Goal: Task Accomplishment & Management: Complete application form

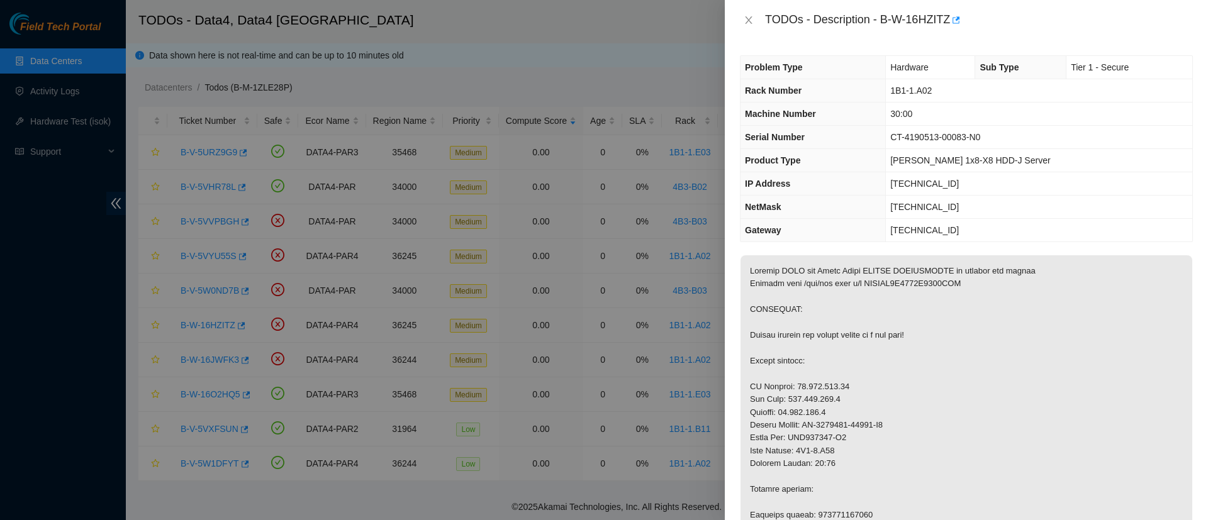
scroll to position [174, 0]
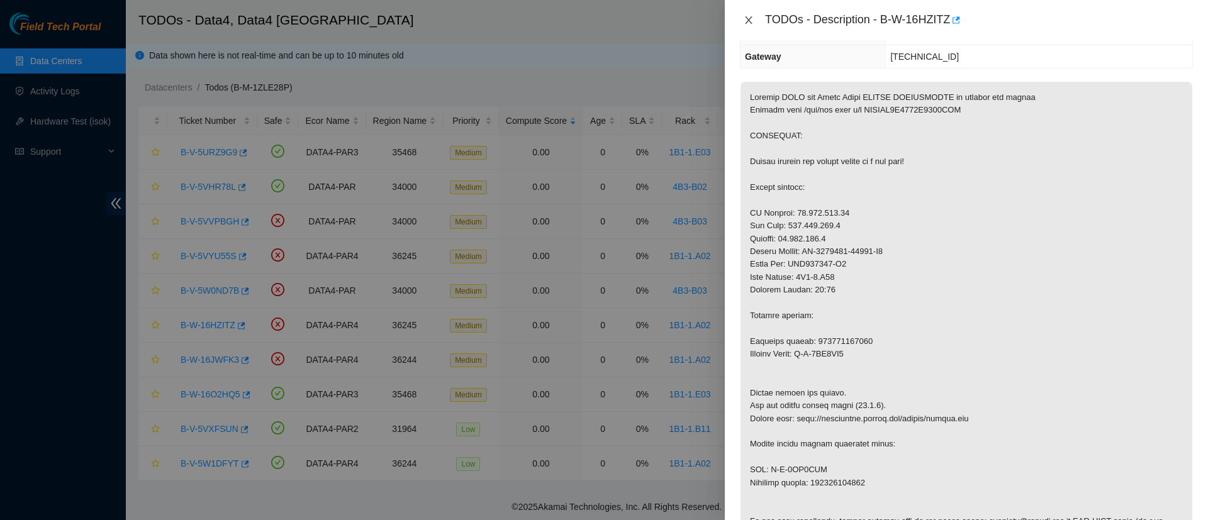
click at [751, 21] on icon "close" at bounding box center [748, 20] width 10 height 10
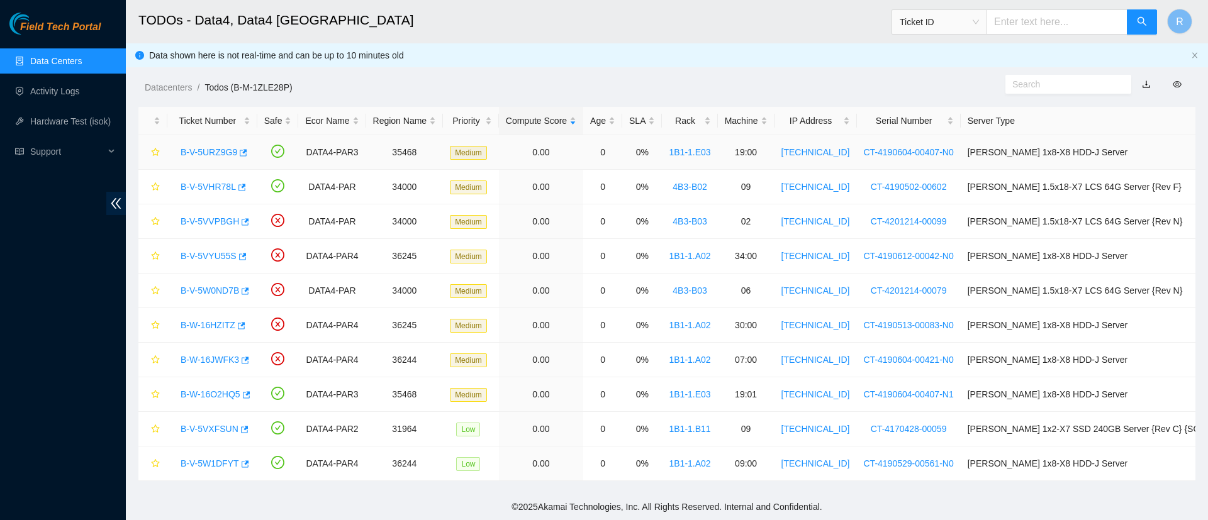
scroll to position [229, 0]
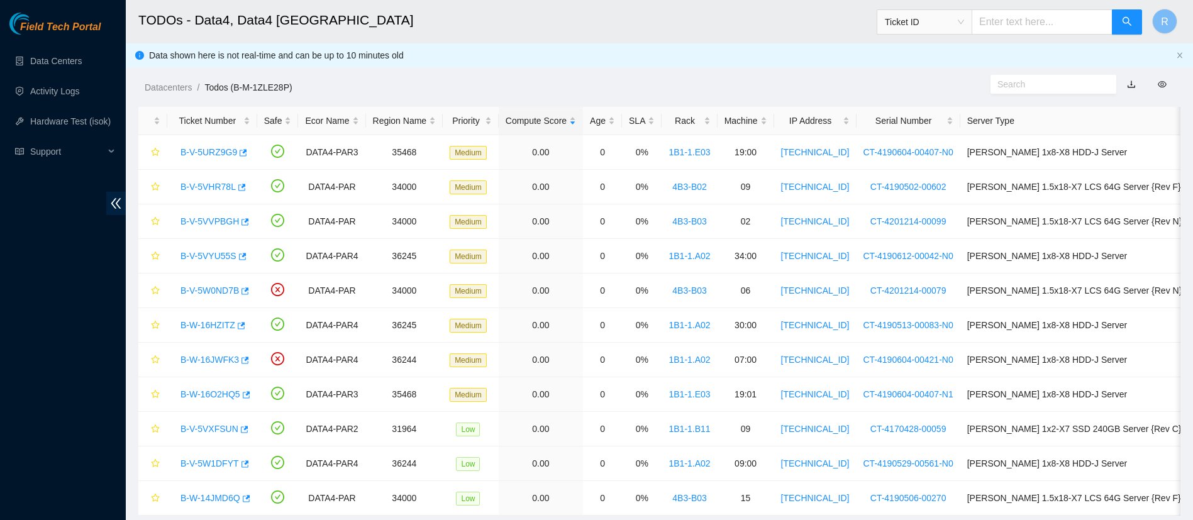
drag, startPoint x: 0, startPoint y: 0, endPoint x: 429, endPoint y: 24, distance: 429.6
click at [429, 24] on h2 "TODOs - Data4, Data4 [GEOGRAPHIC_DATA]" at bounding box center [547, 20] width 818 height 40
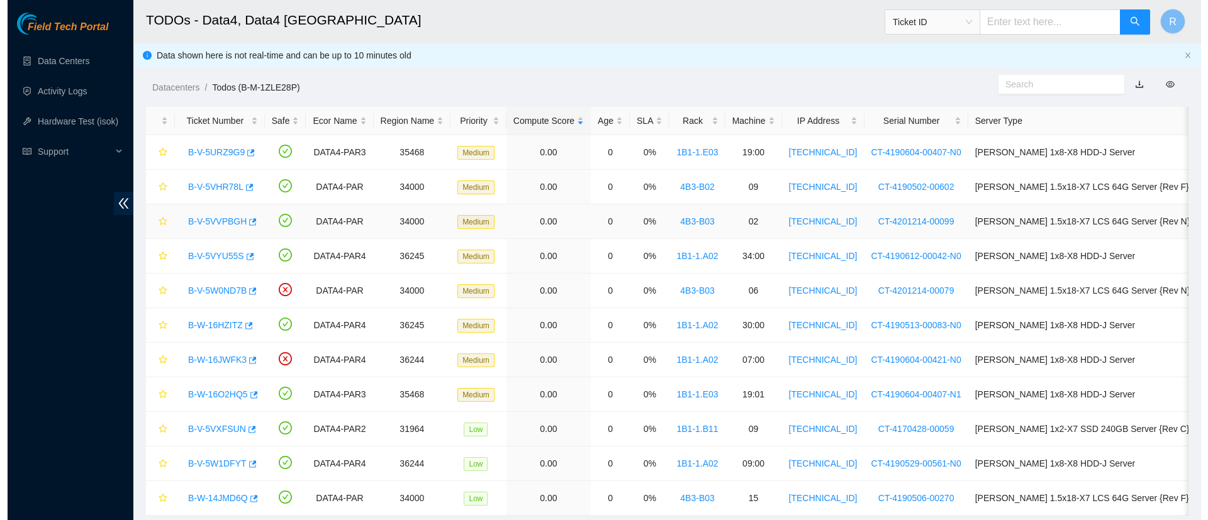
scroll to position [35, 0]
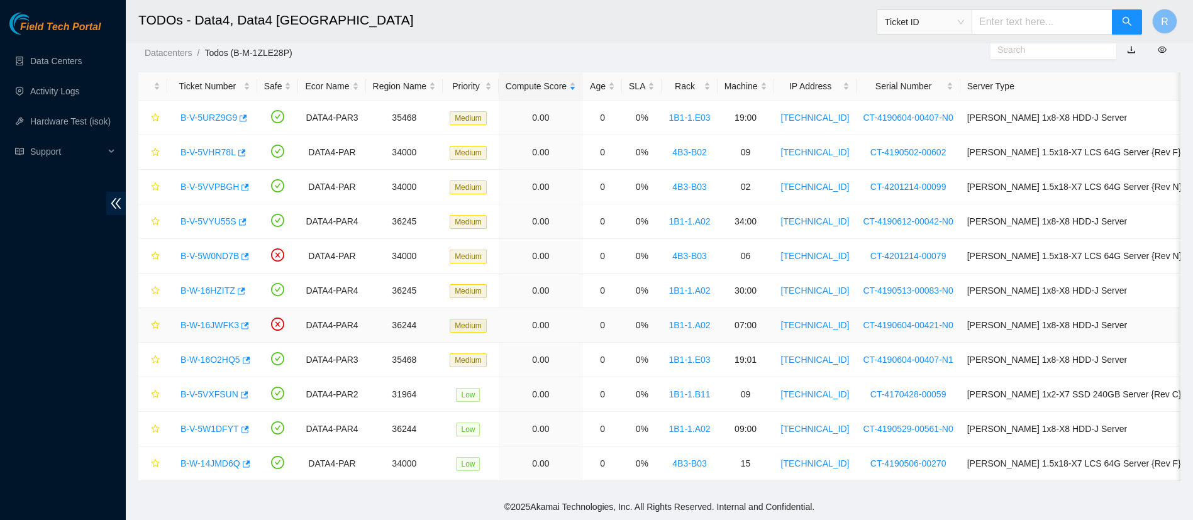
click at [201, 326] on link "B-W-16JWFK3" at bounding box center [210, 325] width 58 height 10
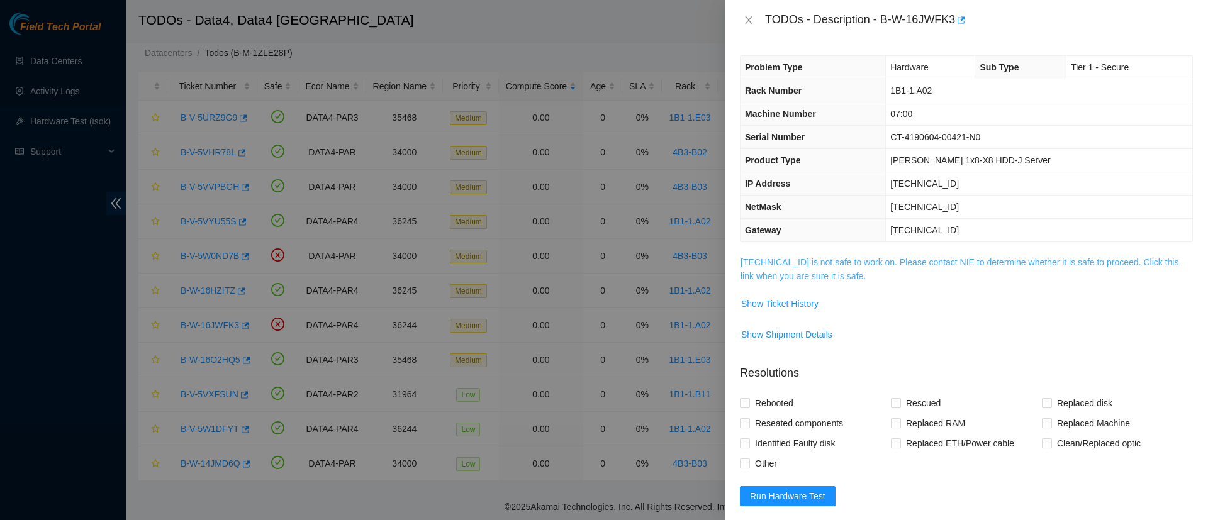
click at [787, 266] on link "95.100.203.12 is not safe to work on. Please contact NIE to determine whether i…" at bounding box center [959, 269] width 438 height 24
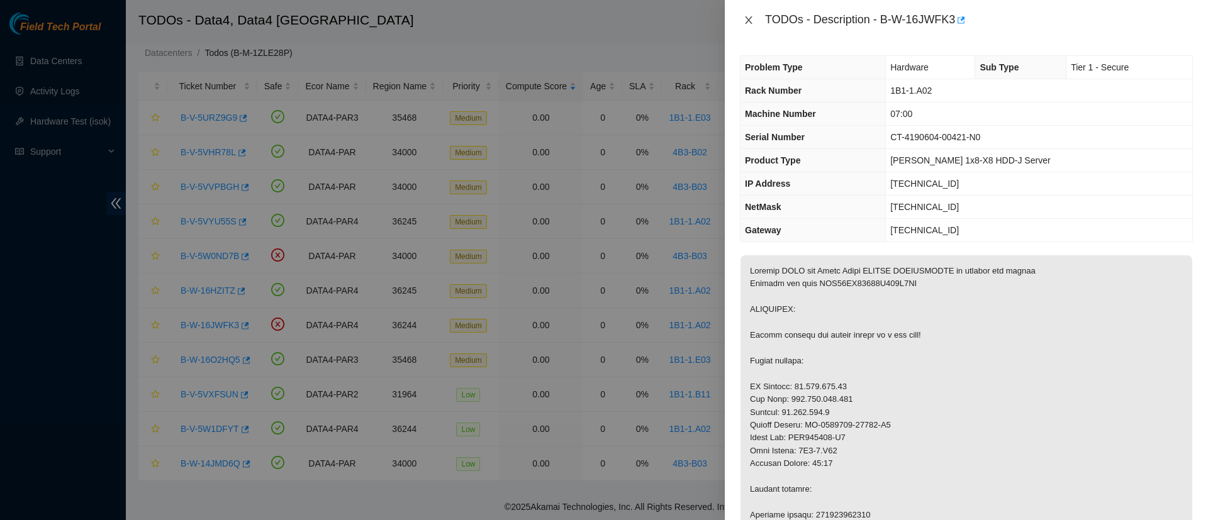
click at [746, 18] on icon "close" at bounding box center [748, 20] width 10 height 10
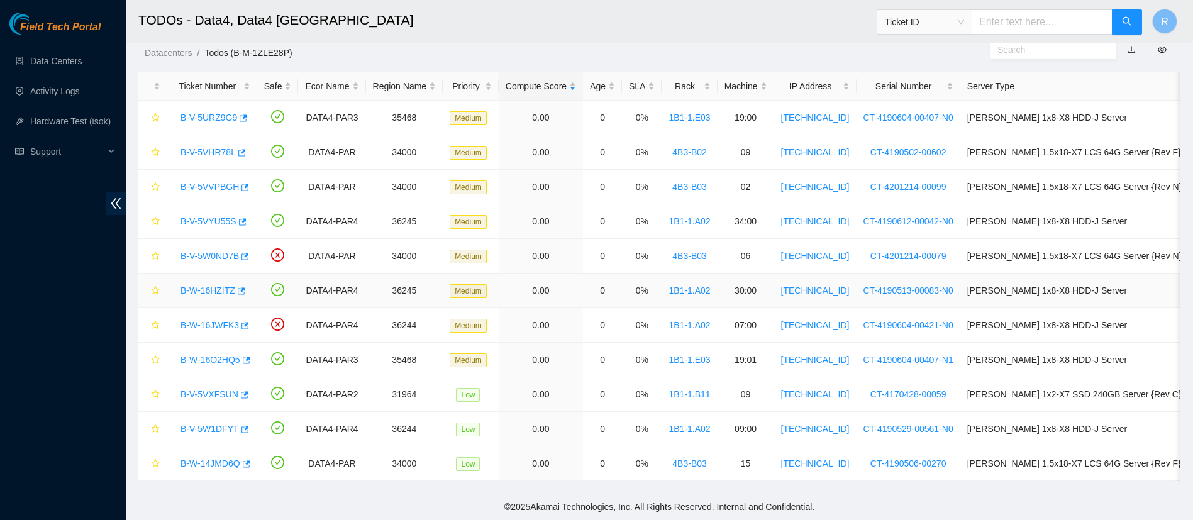
click at [204, 291] on link "B-W-16HZITZ" at bounding box center [208, 291] width 55 height 10
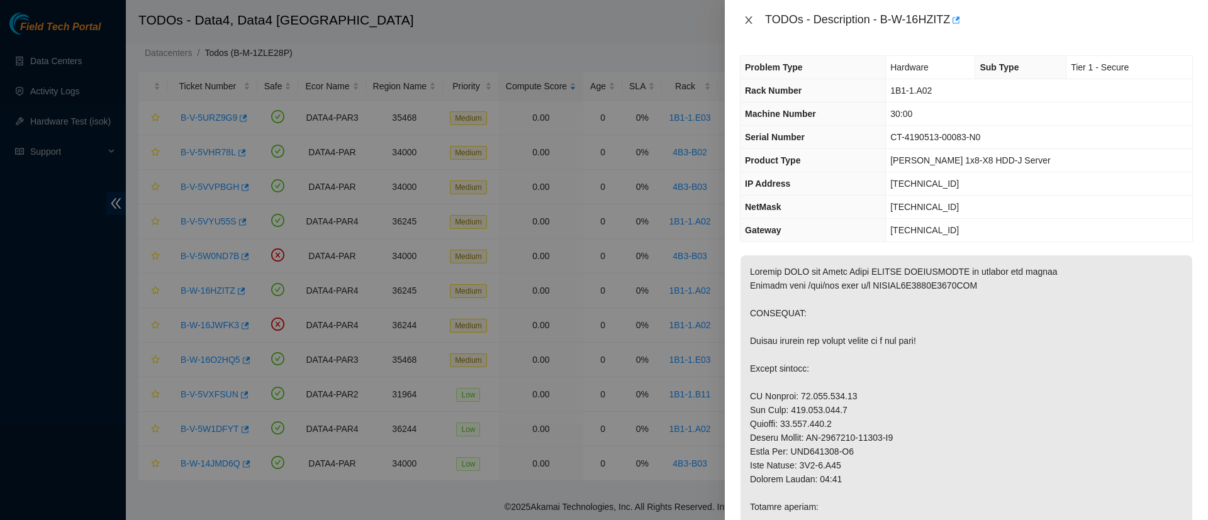
click at [746, 23] on icon "close" at bounding box center [748, 20] width 7 height 8
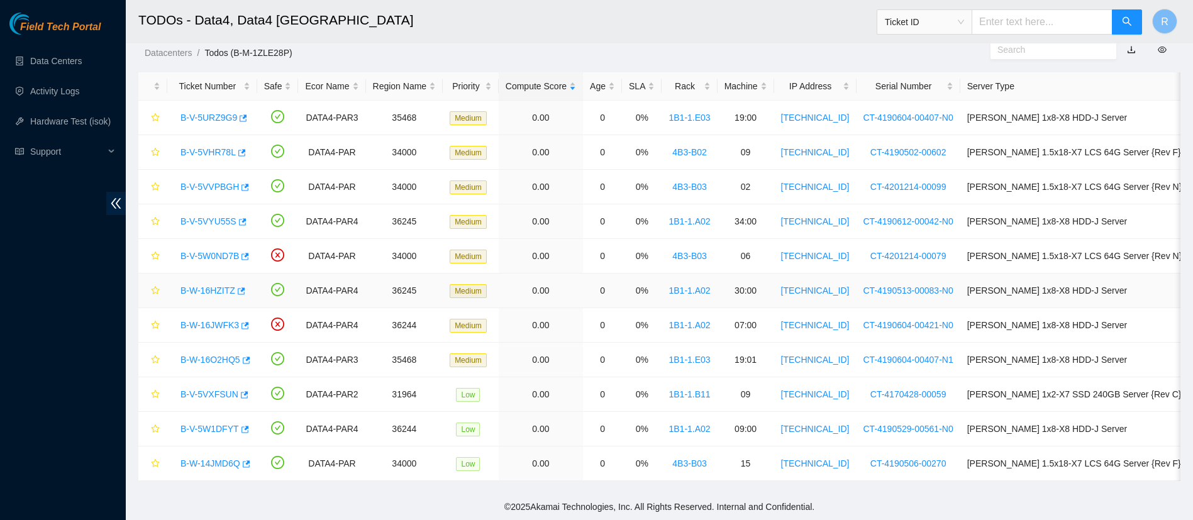
click at [214, 291] on link "B-W-16HZITZ" at bounding box center [208, 291] width 55 height 10
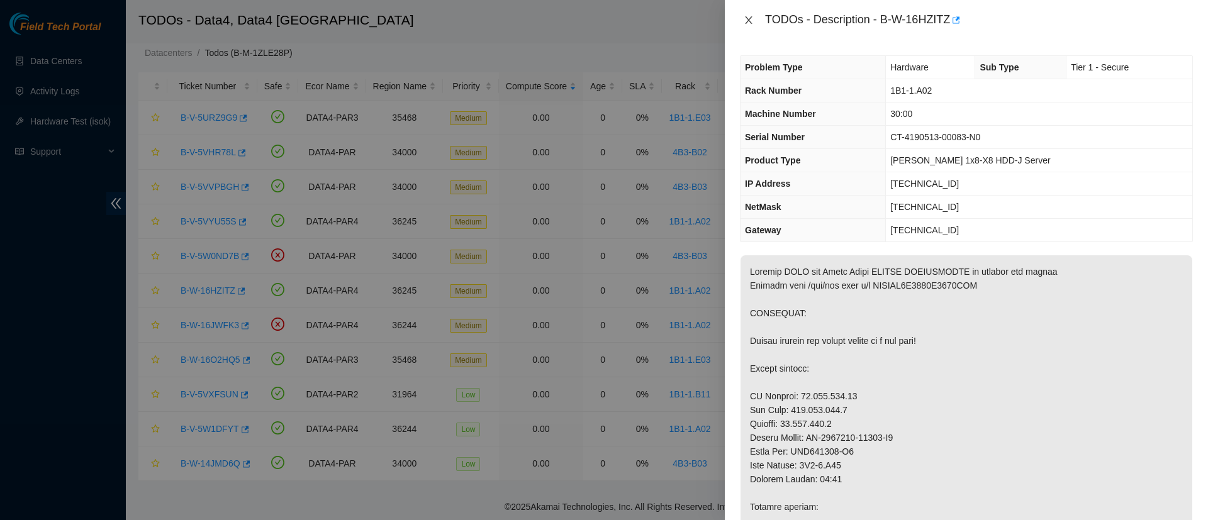
click at [745, 21] on icon "close" at bounding box center [748, 20] width 10 height 10
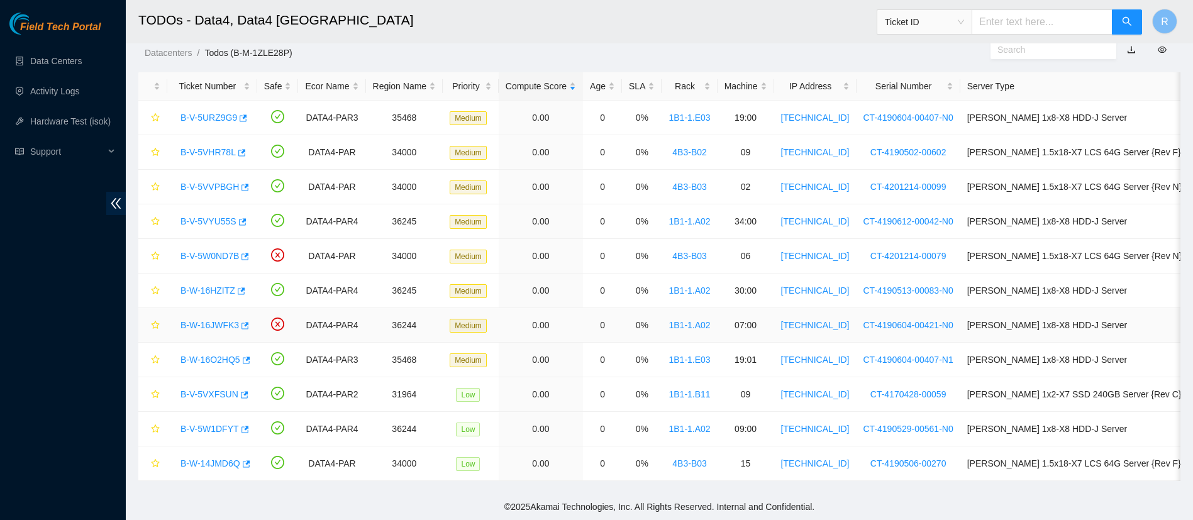
click at [192, 328] on link "B-W-16JWFK3" at bounding box center [210, 325] width 58 height 10
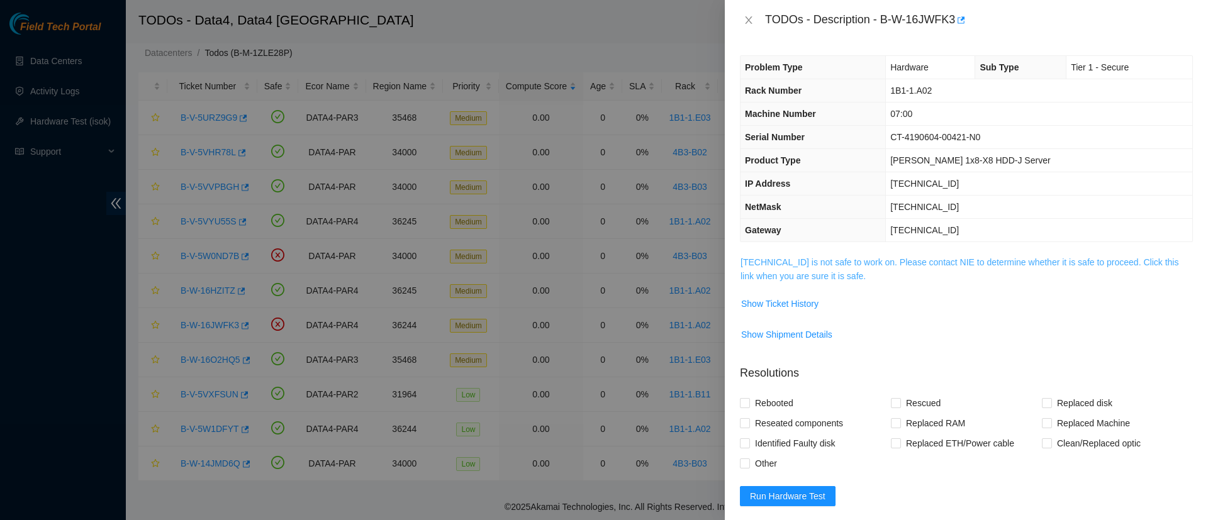
click at [799, 262] on link "95.100.203.12 is not safe to work on. Please contact NIE to determine whether i…" at bounding box center [959, 269] width 438 height 24
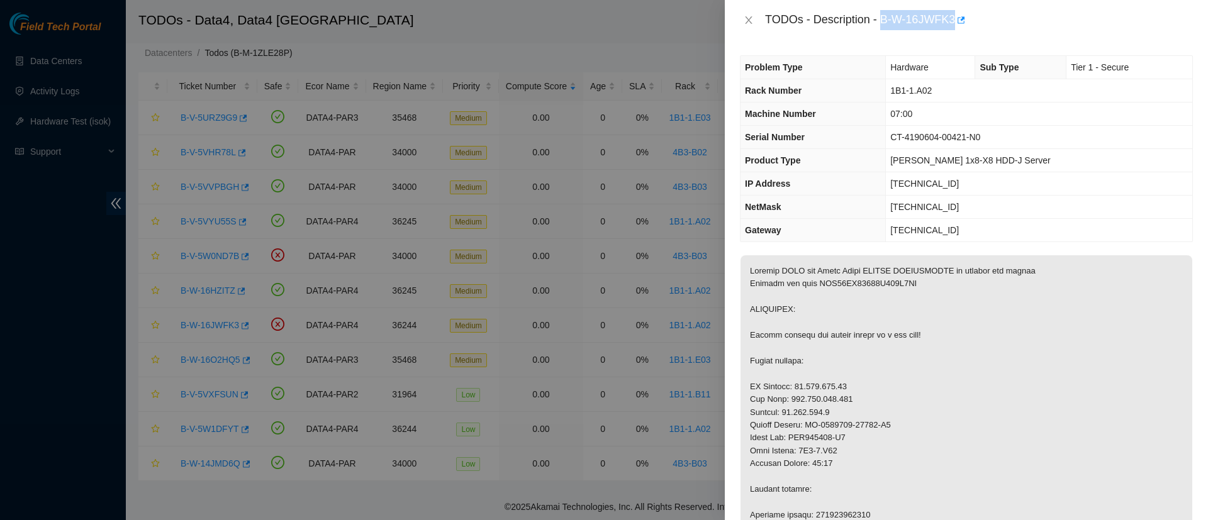
drag, startPoint x: 881, startPoint y: 19, endPoint x: 952, endPoint y: 13, distance: 72.0
click at [952, 13] on div "TODOs - Description - B-W-16JWFK3" at bounding box center [979, 20] width 428 height 20
copy div "B-W-16JWFK3"
click at [743, 22] on icon "close" at bounding box center [748, 20] width 10 height 10
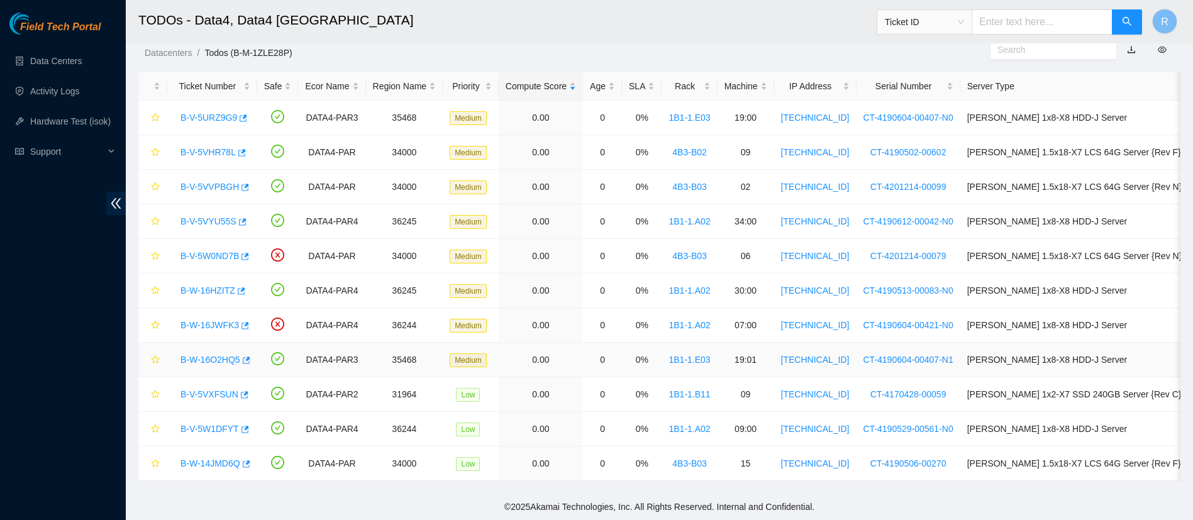
click at [218, 356] on link "B-W-16O2HQ5" at bounding box center [211, 360] width 60 height 10
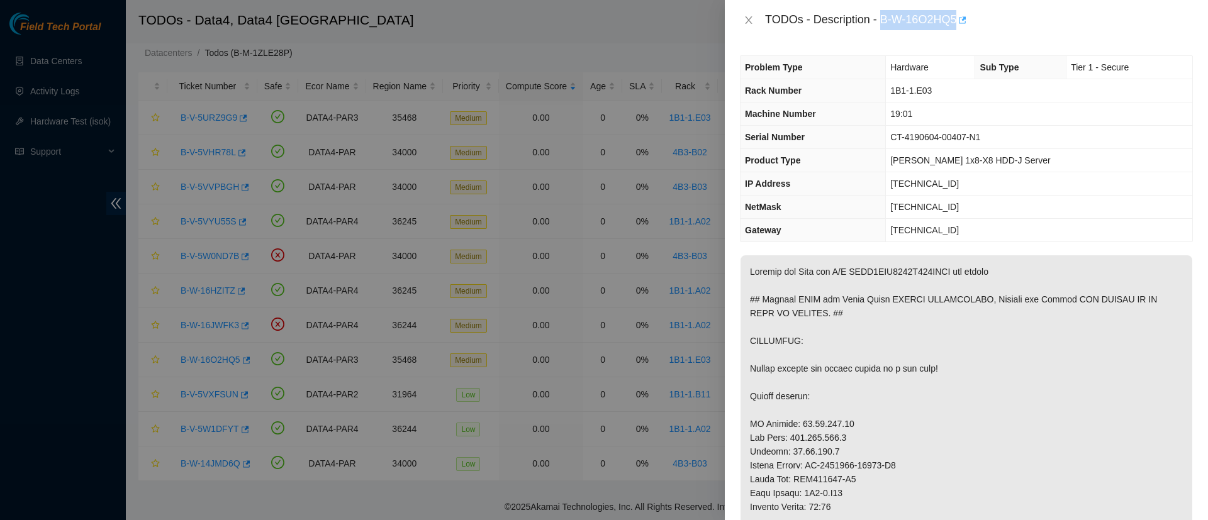
drag, startPoint x: 882, startPoint y: 22, endPoint x: 959, endPoint y: 12, distance: 77.4
click at [959, 12] on div "TODOs - Description - B-W-16O2HQ5" at bounding box center [979, 20] width 428 height 20
copy div "B-W-16O2HQ5"
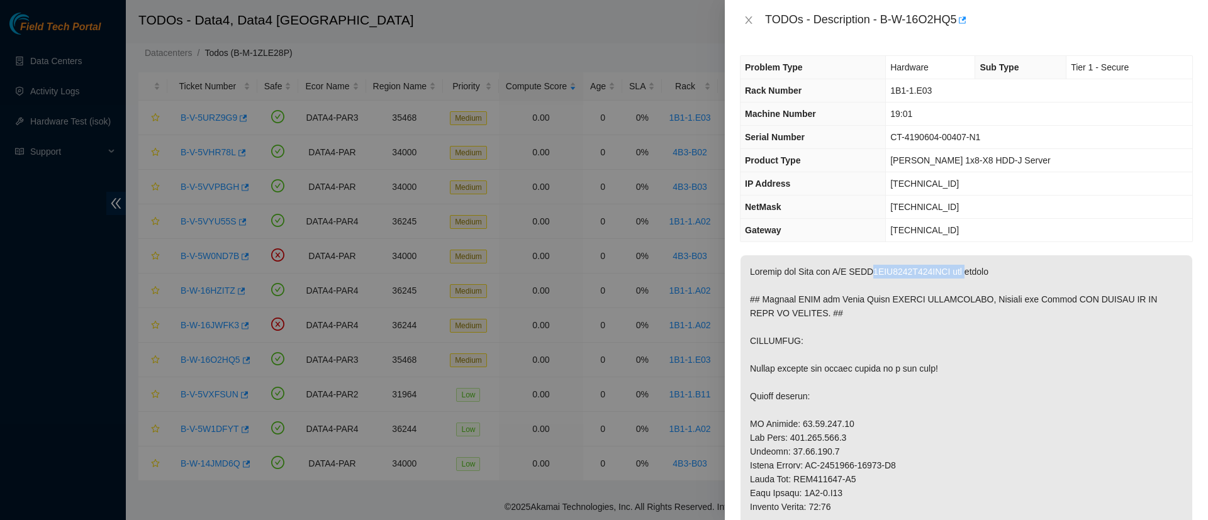
copy p "WFKA5HXD0000K141LAKA"
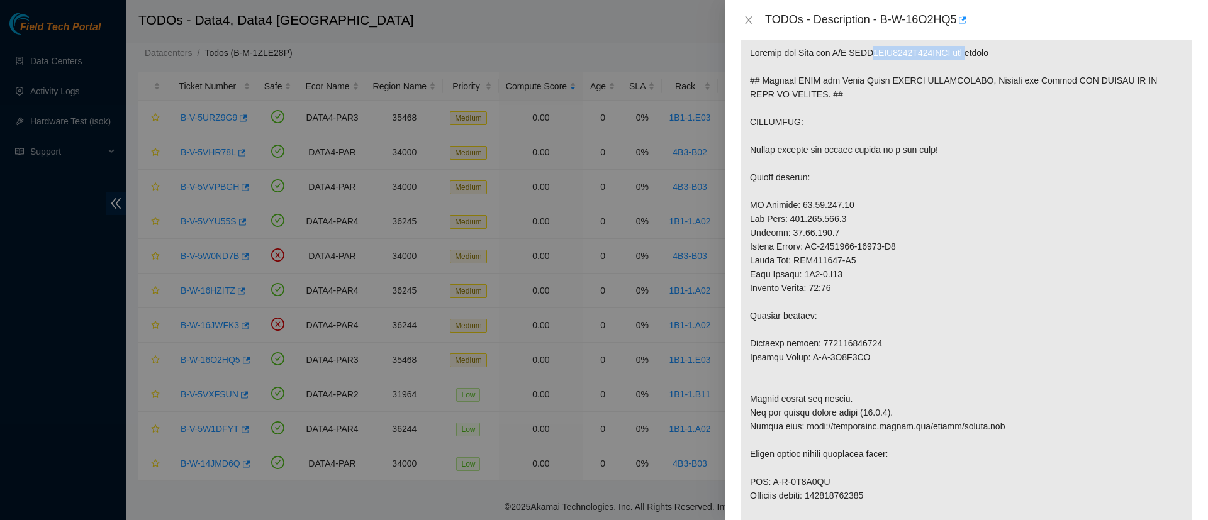
scroll to position [224, 0]
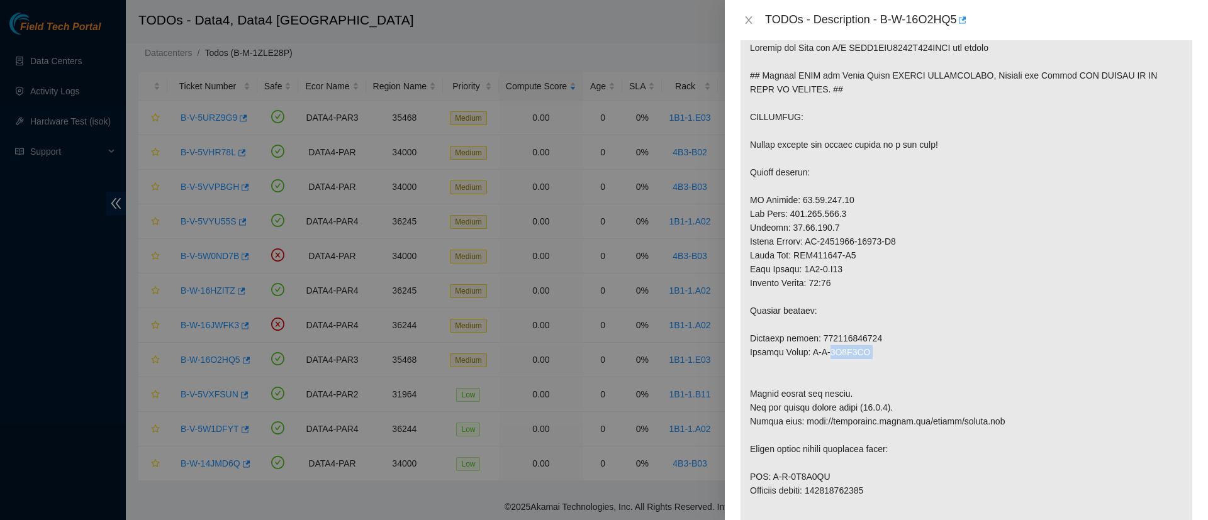
drag, startPoint x: 872, startPoint y: 380, endPoint x: 807, endPoint y: 381, distance: 65.4
click at [807, 381] on p at bounding box center [966, 365] width 452 height 669
copy p "B-V-5W0O7NN"
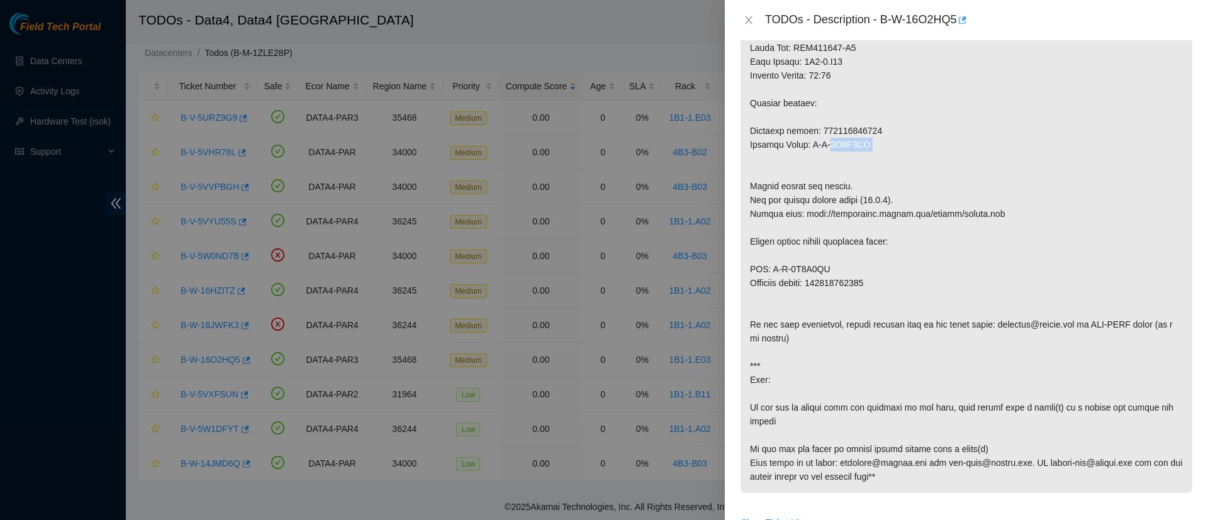
scroll to position [435, 0]
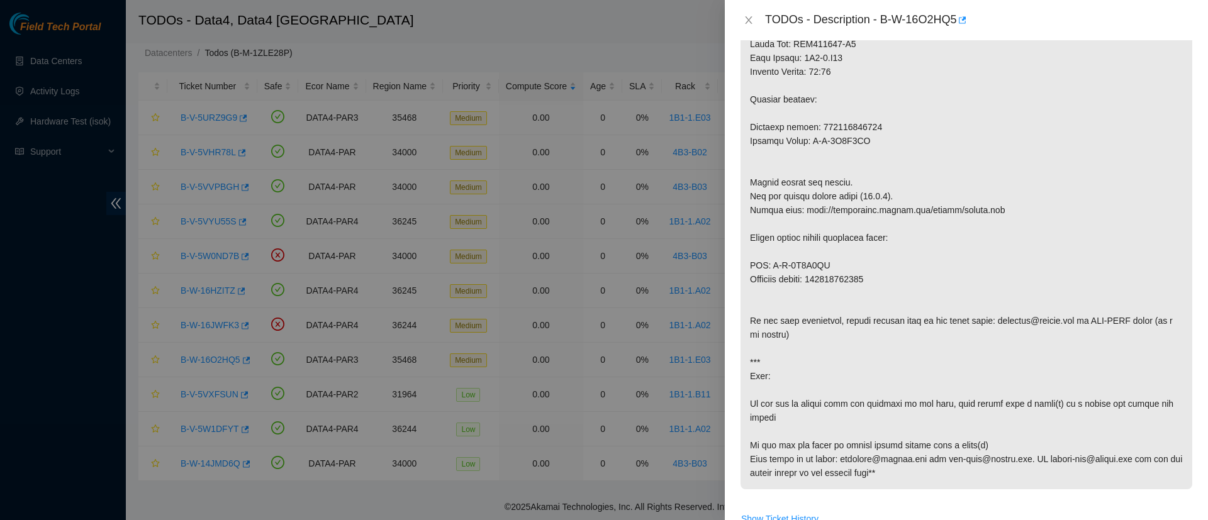
click at [840, 293] on p at bounding box center [966, 154] width 452 height 669
drag, startPoint x: 834, startPoint y: 291, endPoint x: 775, endPoint y: 291, distance: 59.1
click at [775, 291] on p at bounding box center [966, 154] width 452 height 669
copy p "B-V-5W0O7NW"
click at [848, 304] on p at bounding box center [966, 154] width 452 height 669
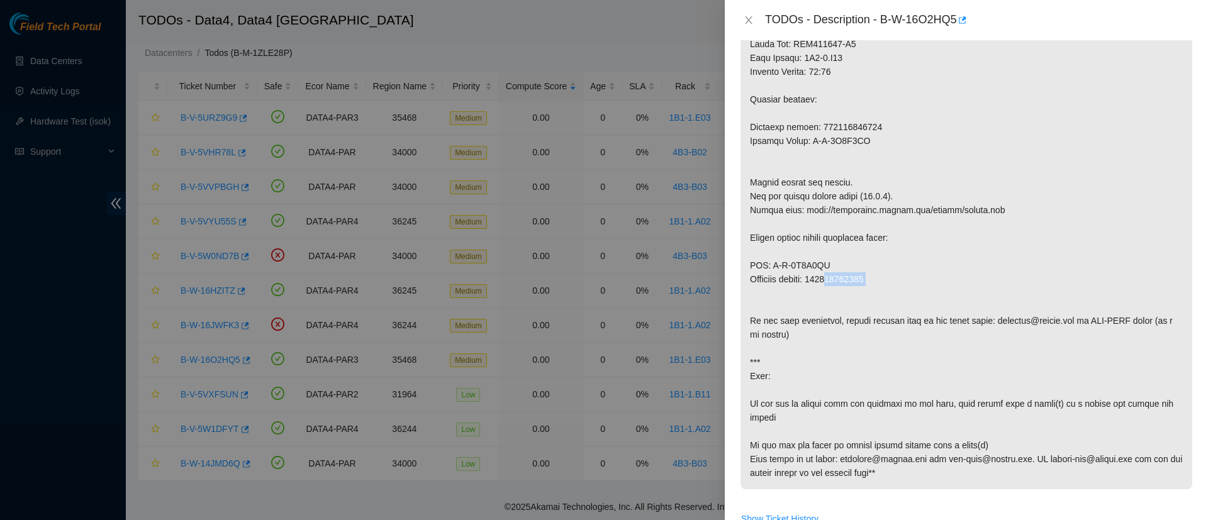
click at [848, 304] on p at bounding box center [966, 154] width 452 height 669
copy p "884591342832"
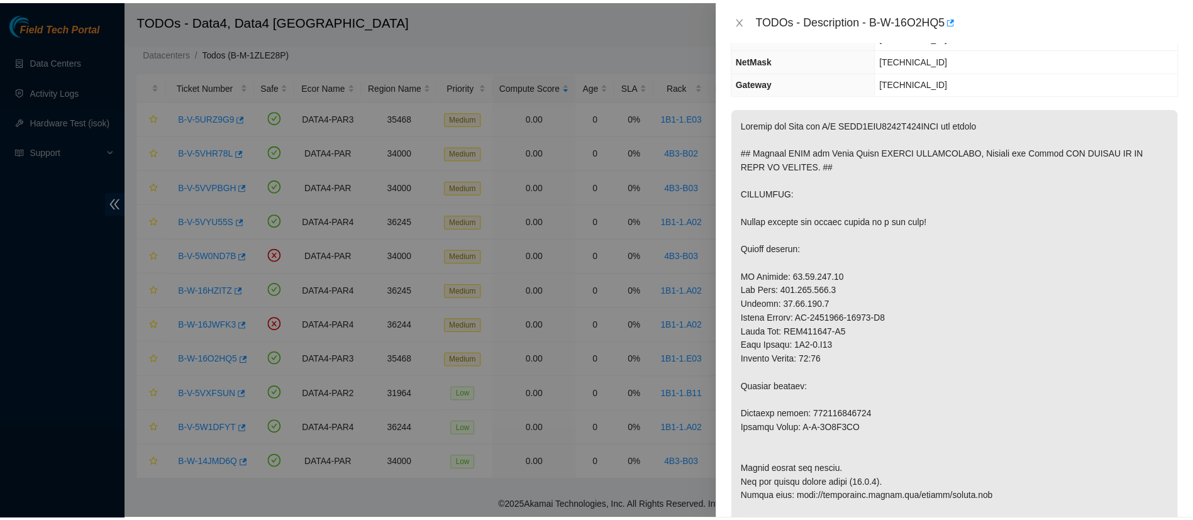
scroll to position [148, 0]
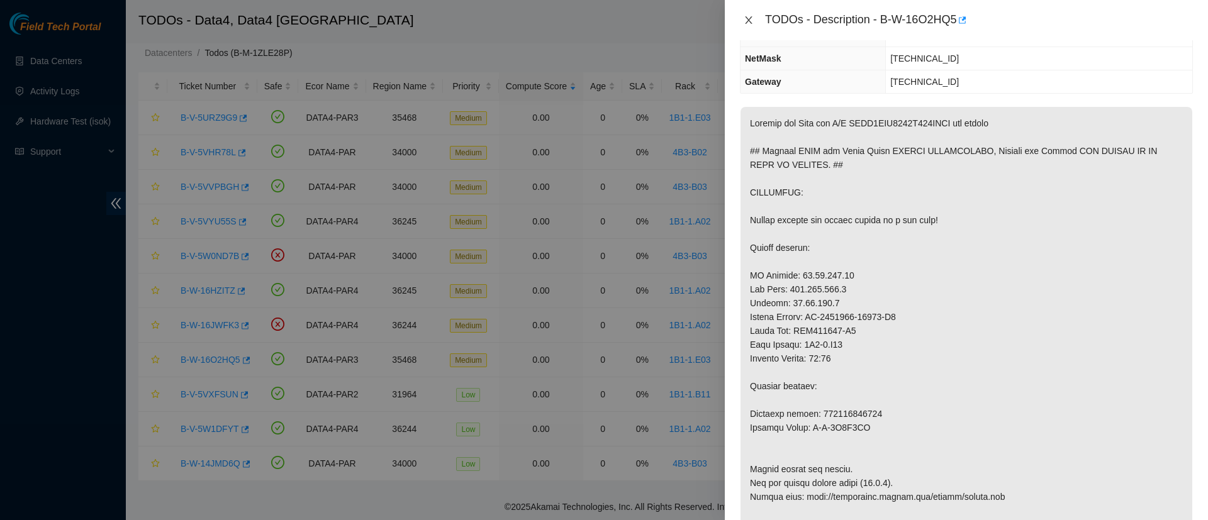
click at [745, 25] on icon "close" at bounding box center [748, 20] width 10 height 10
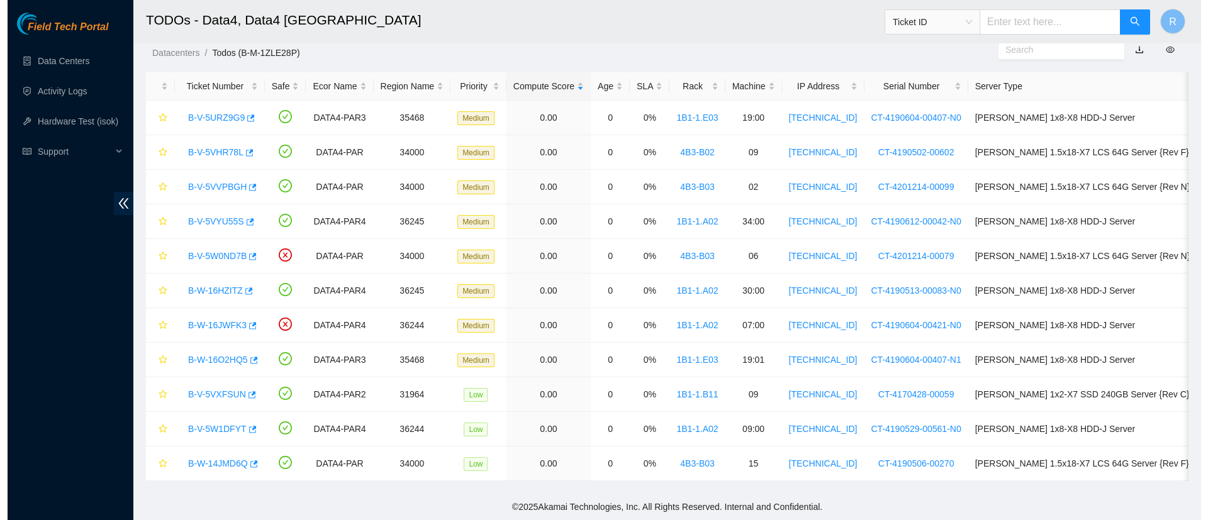
scroll to position [204, 0]
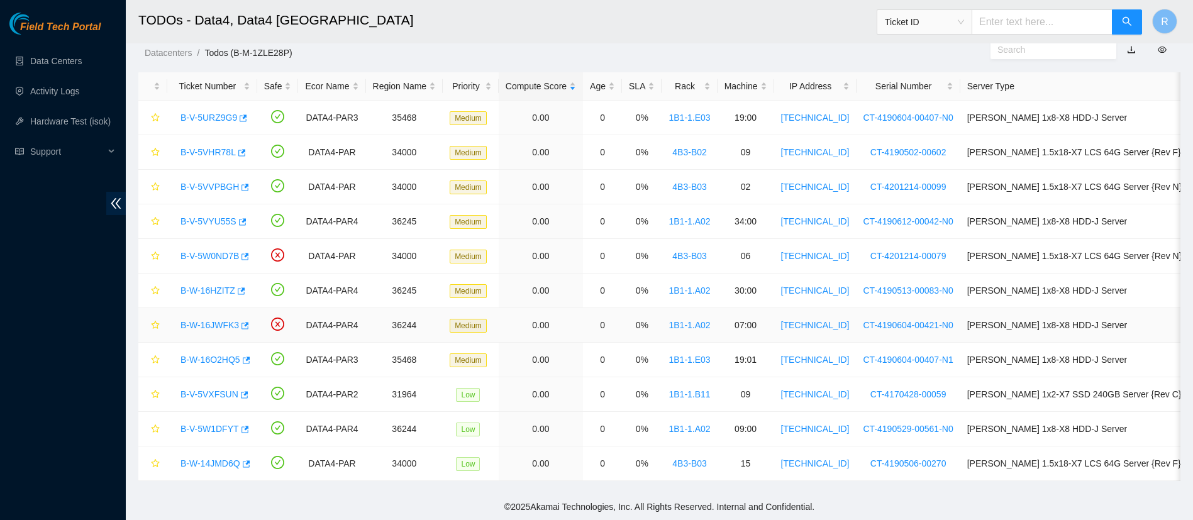
click at [226, 324] on link "B-W-16JWFK3" at bounding box center [210, 325] width 58 height 10
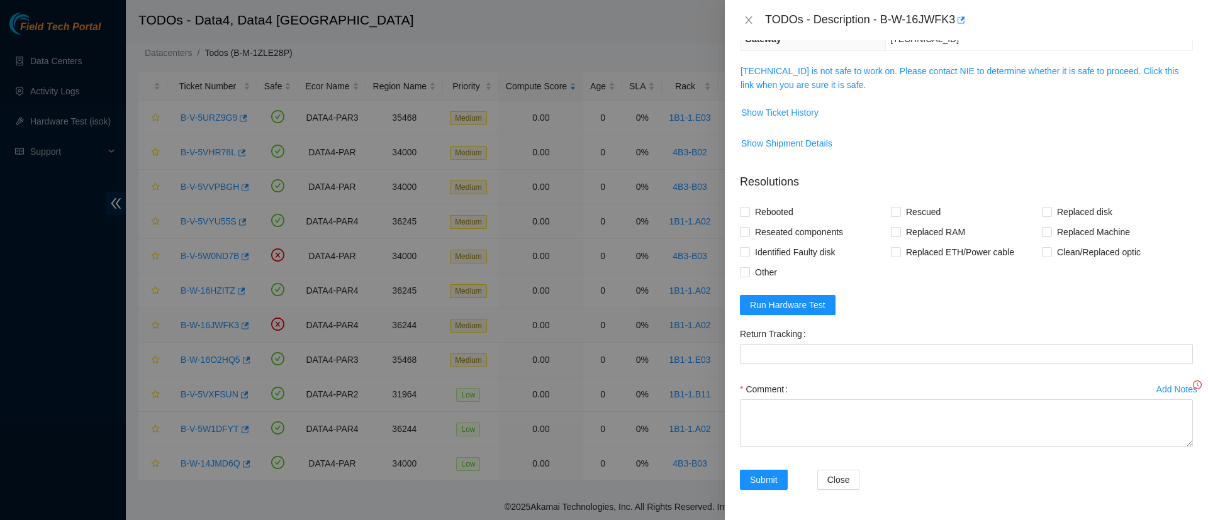
scroll to position [148, 0]
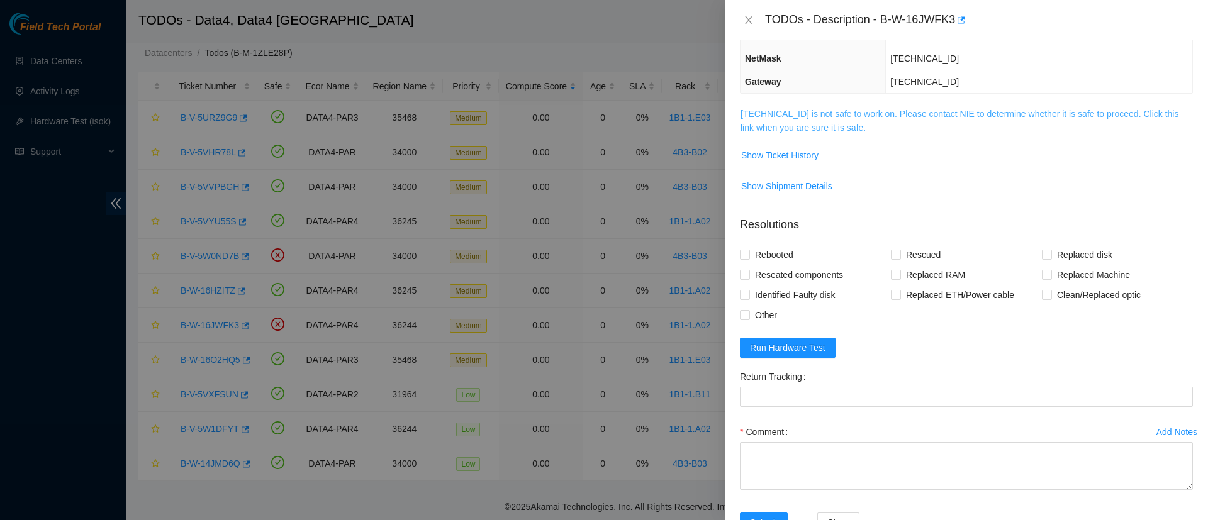
click at [799, 133] on link "95.100.203.12 is not safe to work on. Please contact NIE to determine whether i…" at bounding box center [959, 121] width 438 height 24
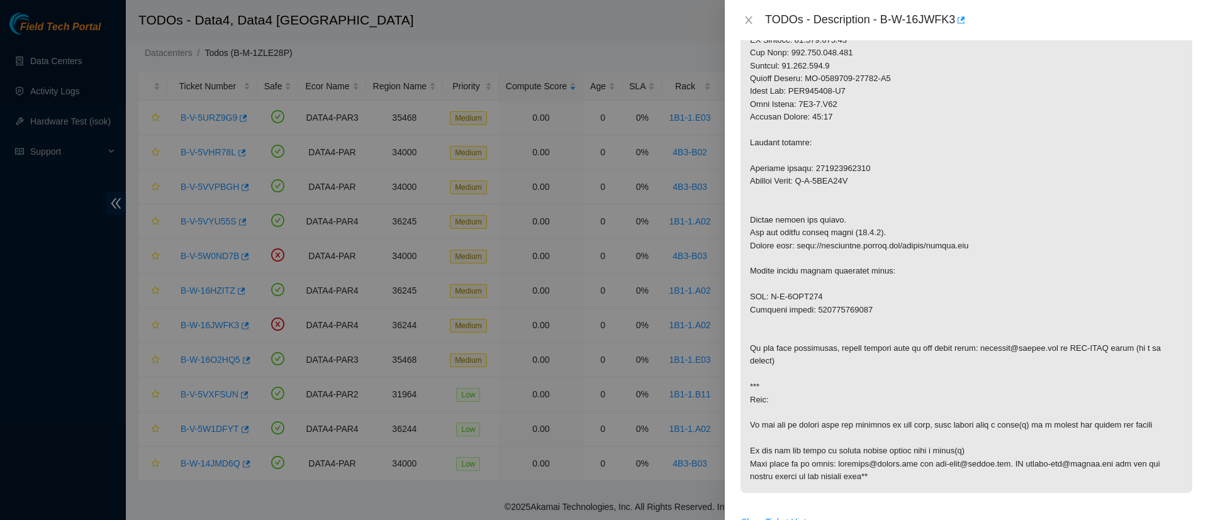
scroll to position [349, 0]
drag, startPoint x: 881, startPoint y: 19, endPoint x: 952, endPoint y: 20, distance: 71.7
click at [952, 20] on div "TODOs - Description - B-W-16JWFK3" at bounding box center [979, 20] width 428 height 20
copy div "B-W-16JWFK3"
drag, startPoint x: 850, startPoint y: 191, endPoint x: 803, endPoint y: 191, distance: 46.5
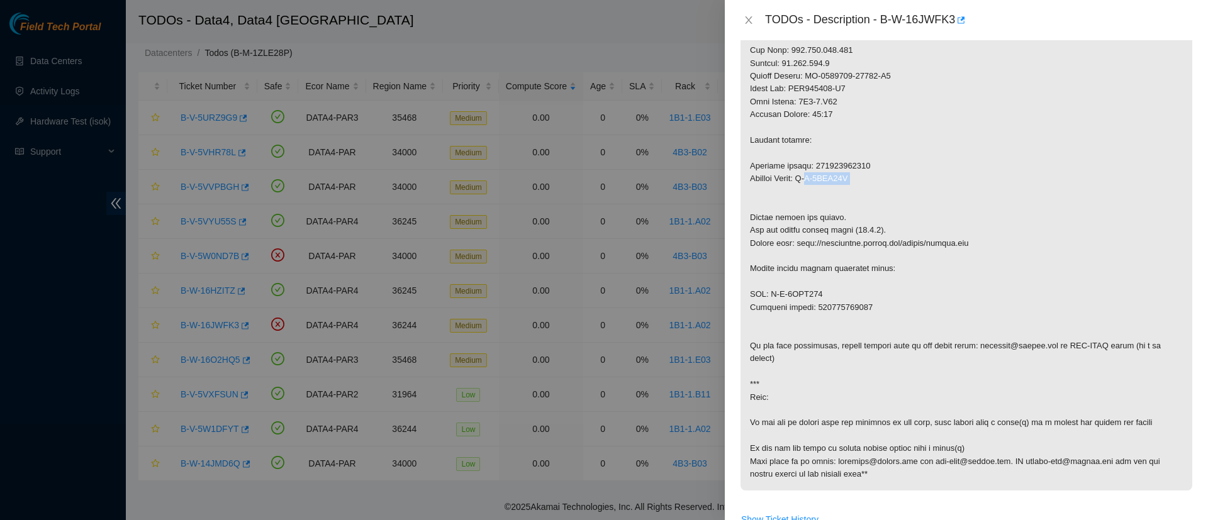
click at [803, 191] on p at bounding box center [966, 198] width 452 height 584
copy p "B-V-5VYI56F"
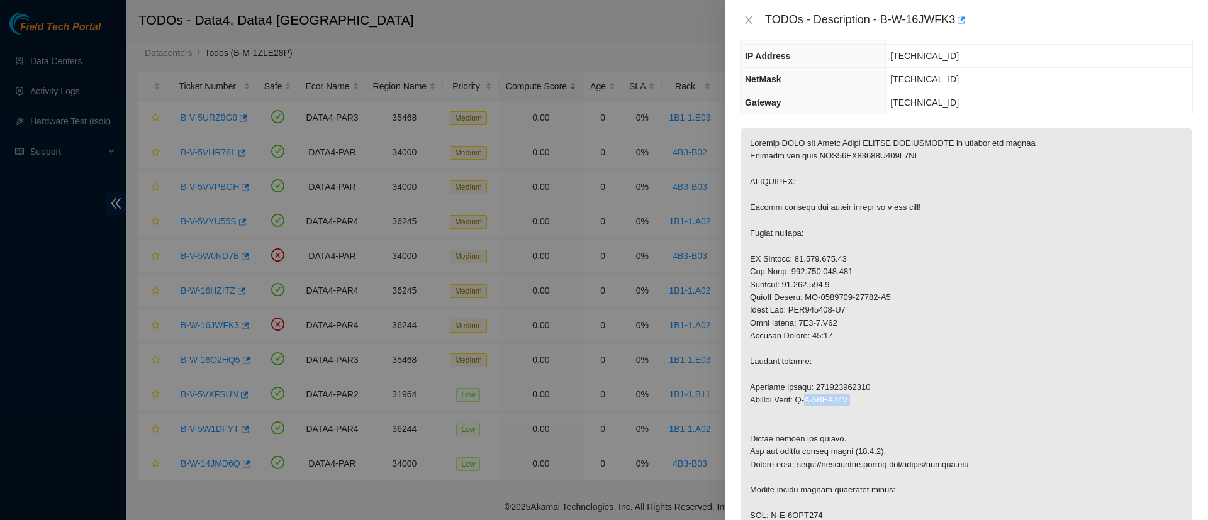
scroll to position [126, 0]
click at [863, 173] on p at bounding box center [966, 421] width 452 height 584
copy p "WFK33XZ10000C928D0QJ"
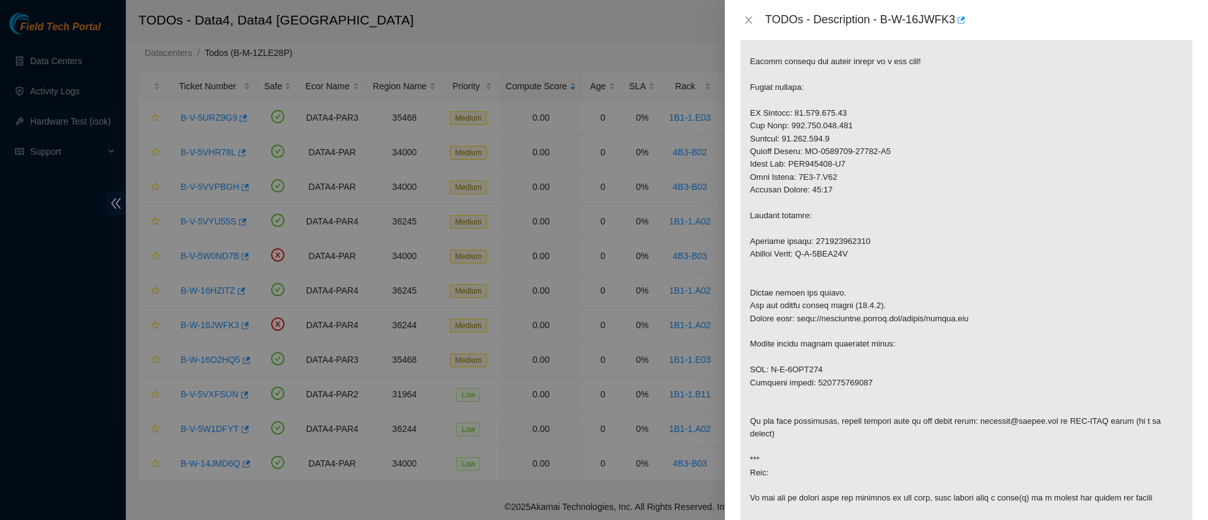
scroll to position [284, 0]
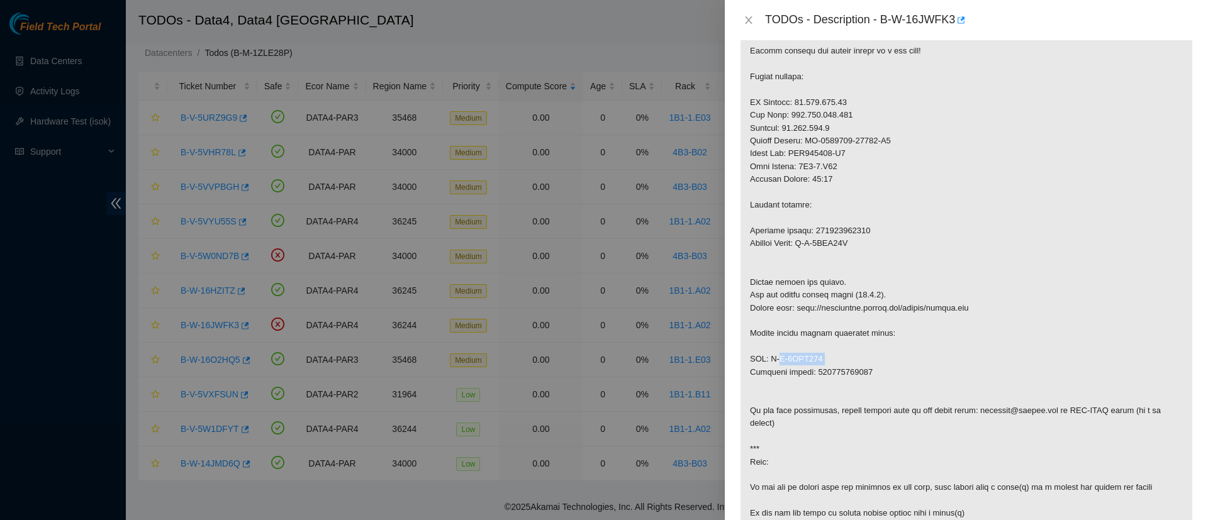
drag, startPoint x: 820, startPoint y: 373, endPoint x: 772, endPoint y: 369, distance: 48.0
click at [772, 369] on p at bounding box center [966, 263] width 452 height 584
copy p "B-V-5VYI578"
click at [833, 383] on p at bounding box center [966, 263] width 452 height 584
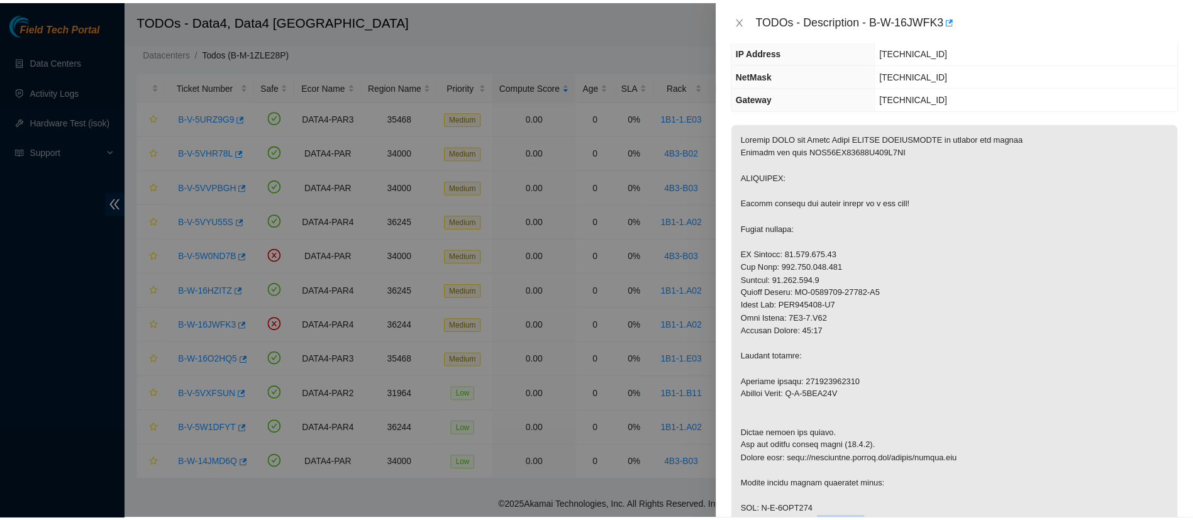
scroll to position [118, 0]
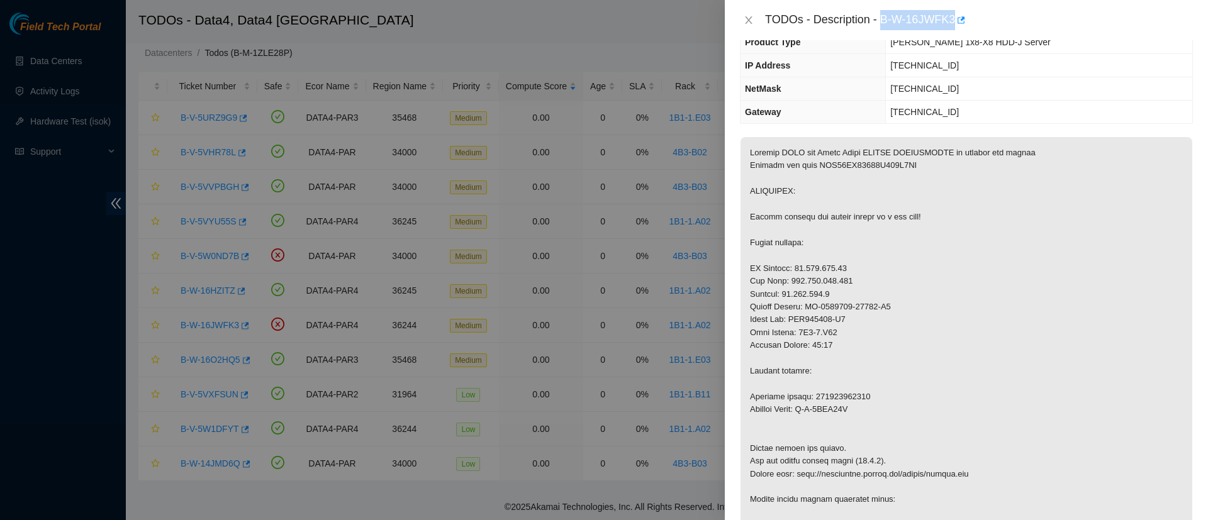
drag, startPoint x: 880, startPoint y: 15, endPoint x: 954, endPoint y: 16, distance: 73.6
click at [954, 16] on div "TODOs - Description - B-W-16JWFK3" at bounding box center [979, 20] width 428 height 20
click at [746, 19] on icon "close" at bounding box center [748, 20] width 10 height 10
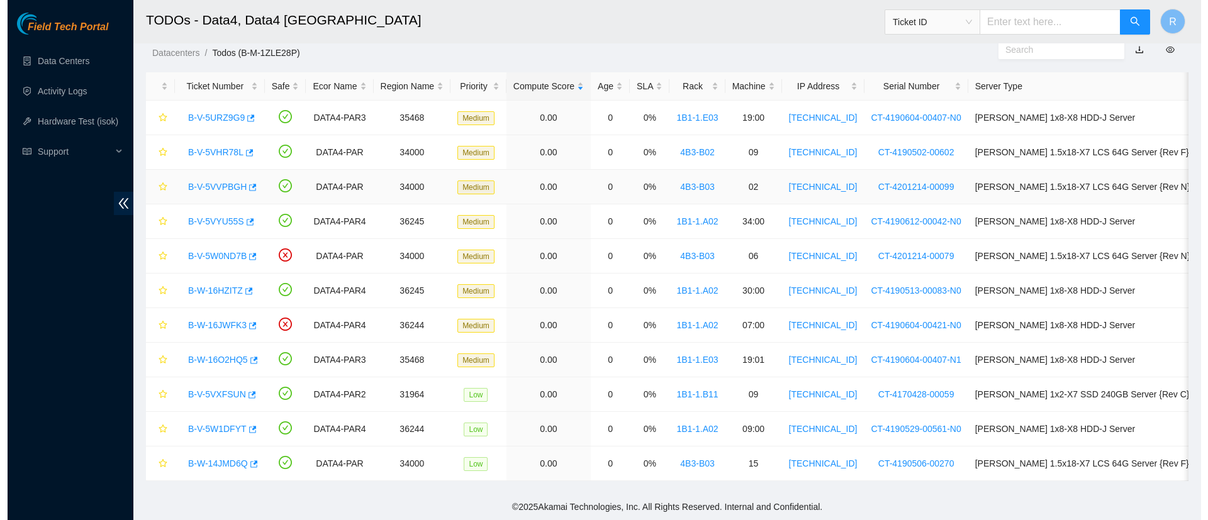
scroll to position [0, 0]
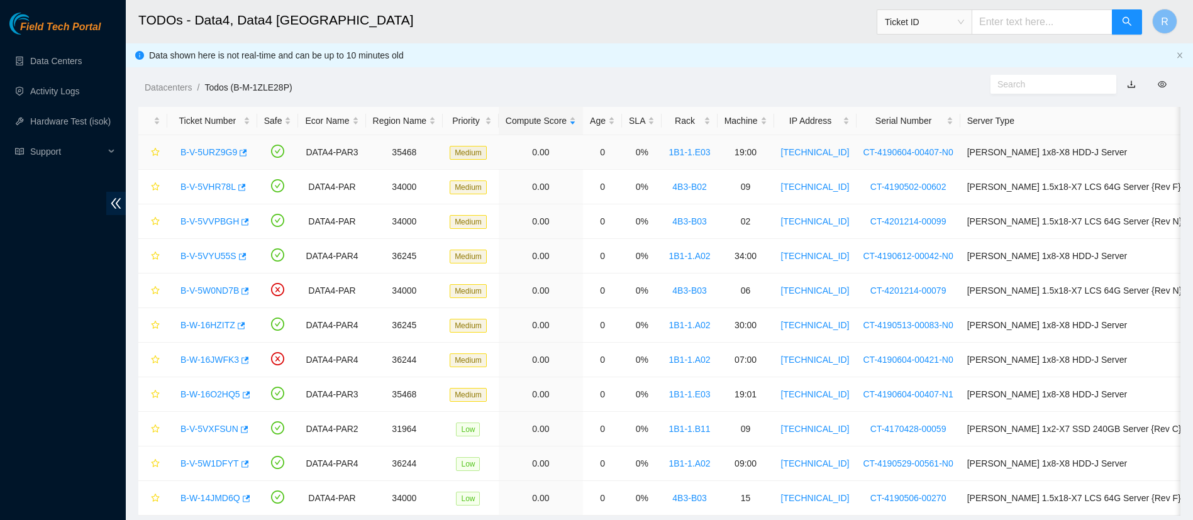
click at [203, 148] on link "B-V-5URZ9G9" at bounding box center [209, 152] width 57 height 10
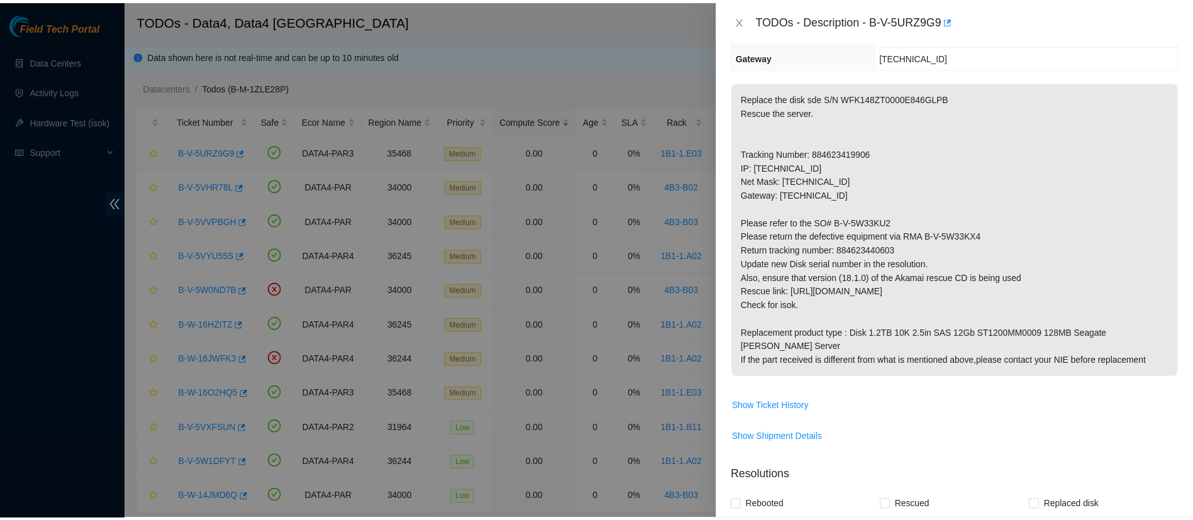
scroll to position [118, 0]
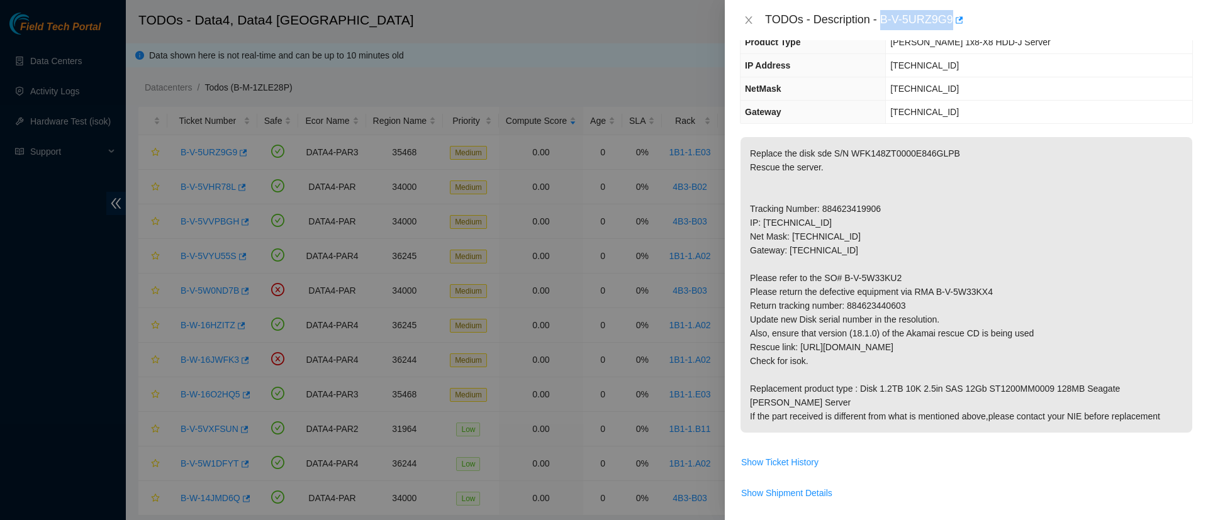
drag, startPoint x: 882, startPoint y: 20, endPoint x: 951, endPoint y: 19, distance: 68.6
click at [951, 19] on div "TODOs - Description - B-V-5URZ9G9" at bounding box center [979, 20] width 428 height 20
click at [745, 16] on icon "close" at bounding box center [748, 20] width 10 height 10
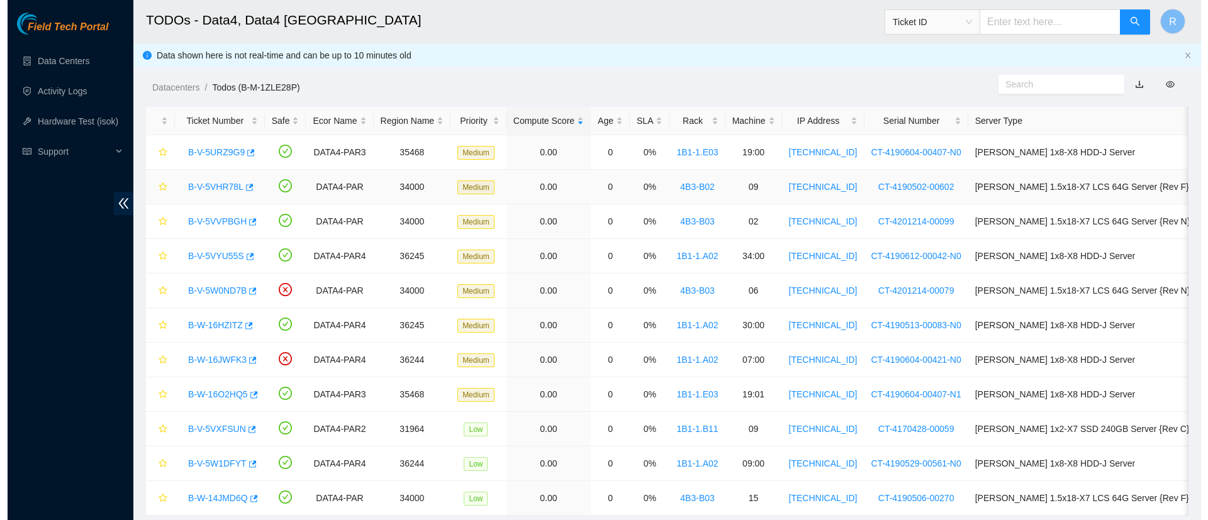
scroll to position [174, 0]
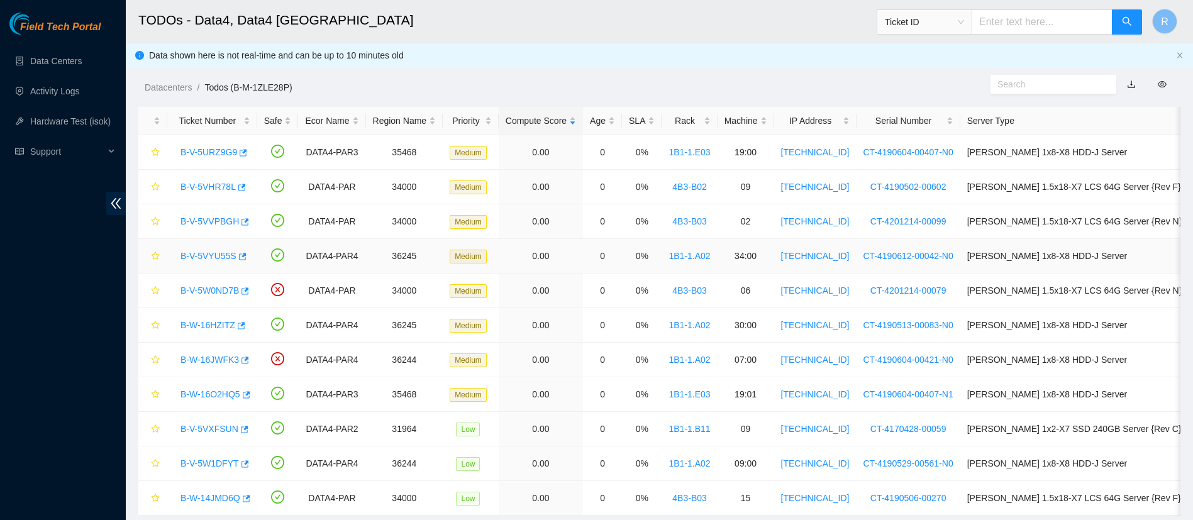
click at [223, 253] on link "B-V-5VYU55S" at bounding box center [209, 256] width 56 height 10
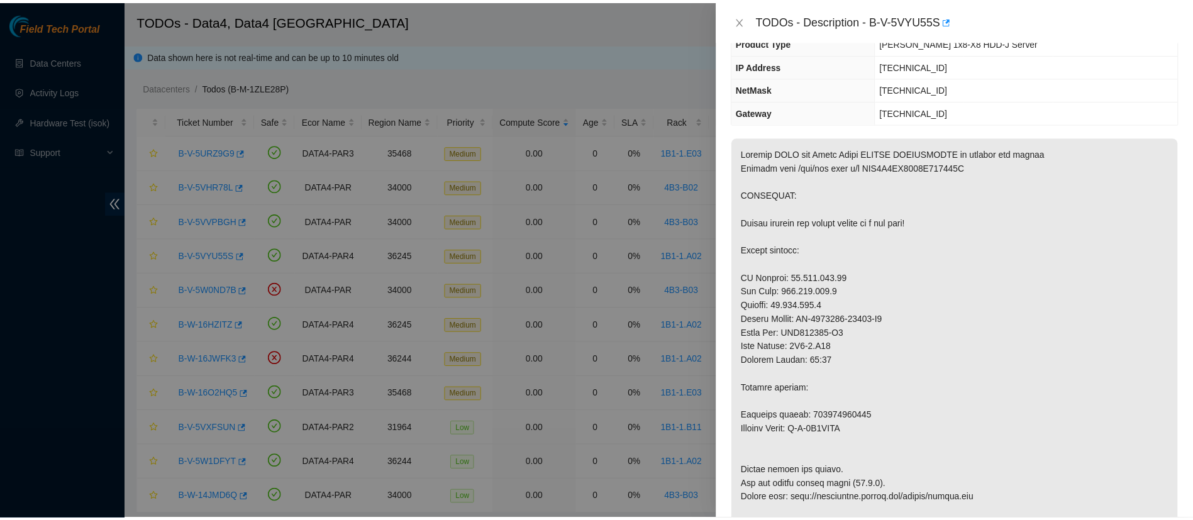
scroll to position [0, 0]
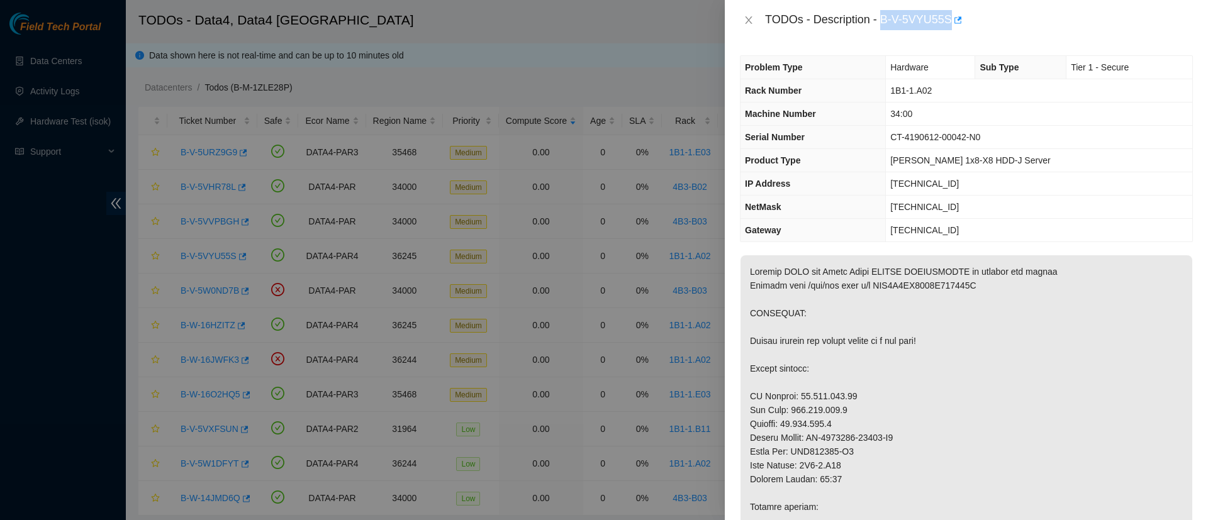
drag, startPoint x: 881, startPoint y: 19, endPoint x: 949, endPoint y: 19, distance: 67.9
click at [949, 19] on div "TODOs - Description - B-V-5VYU55S" at bounding box center [979, 20] width 428 height 20
click at [751, 17] on icon "close" at bounding box center [748, 20] width 7 height 8
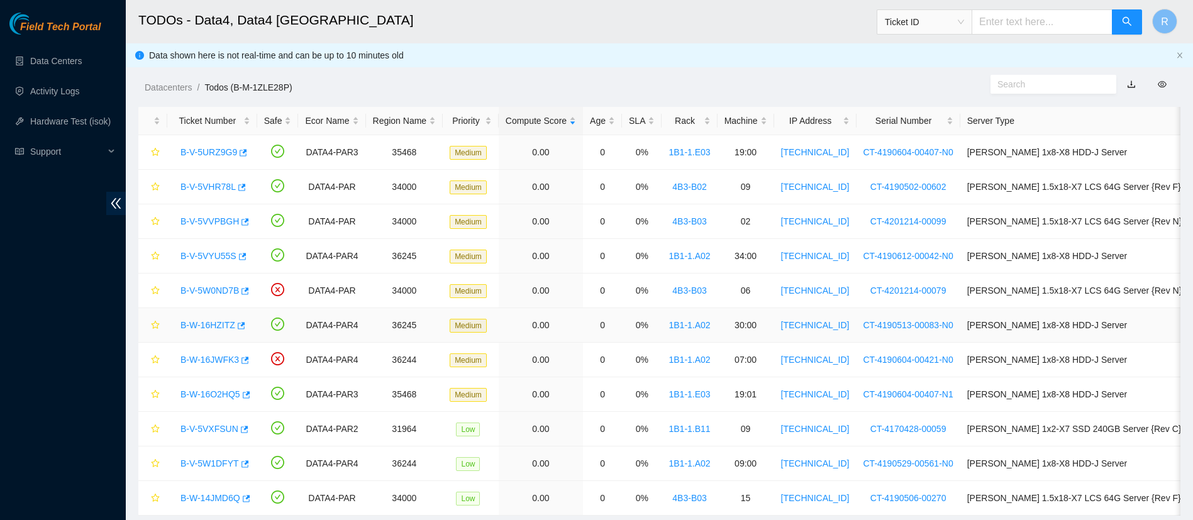
click at [211, 322] on link "B-W-16HZITZ" at bounding box center [208, 325] width 55 height 10
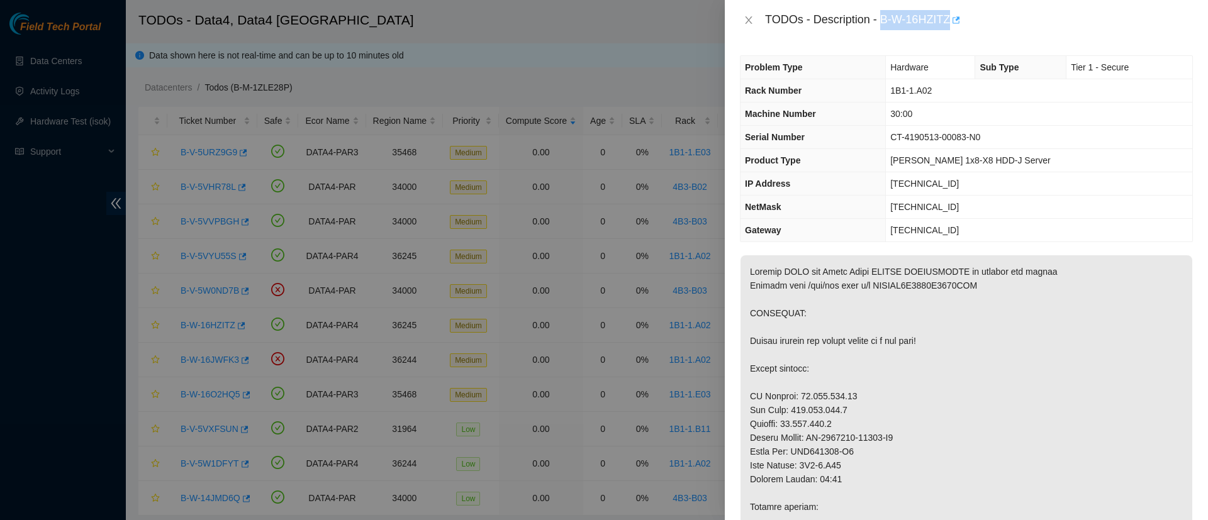
drag, startPoint x: 884, startPoint y: 20, endPoint x: 952, endPoint y: 23, distance: 68.6
click at [952, 23] on div "TODOs - Description - B-W-16HZITZ" at bounding box center [979, 20] width 428 height 20
click at [743, 19] on icon "close" at bounding box center [748, 20] width 10 height 10
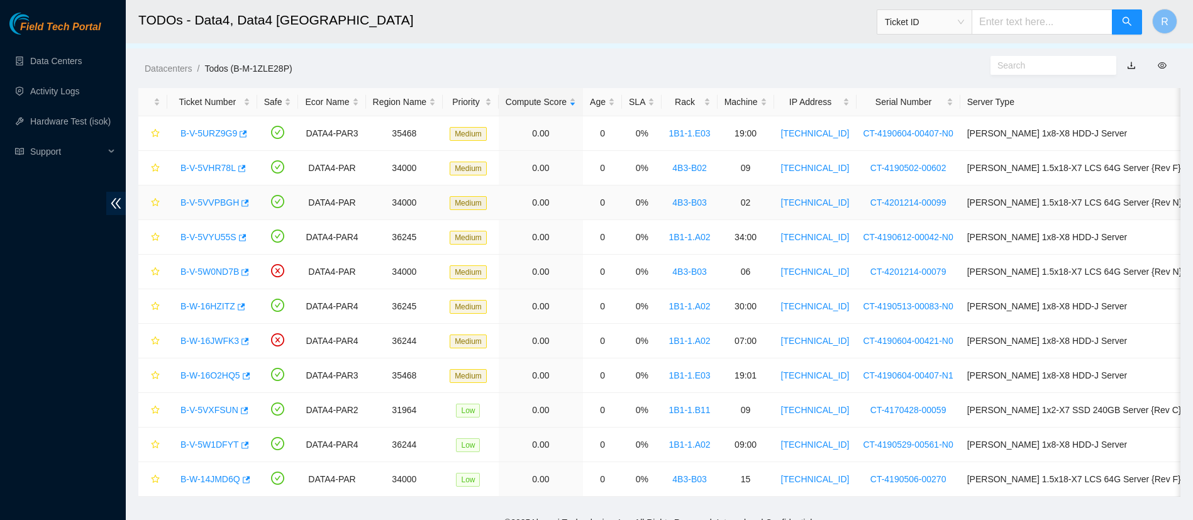
scroll to position [35, 0]
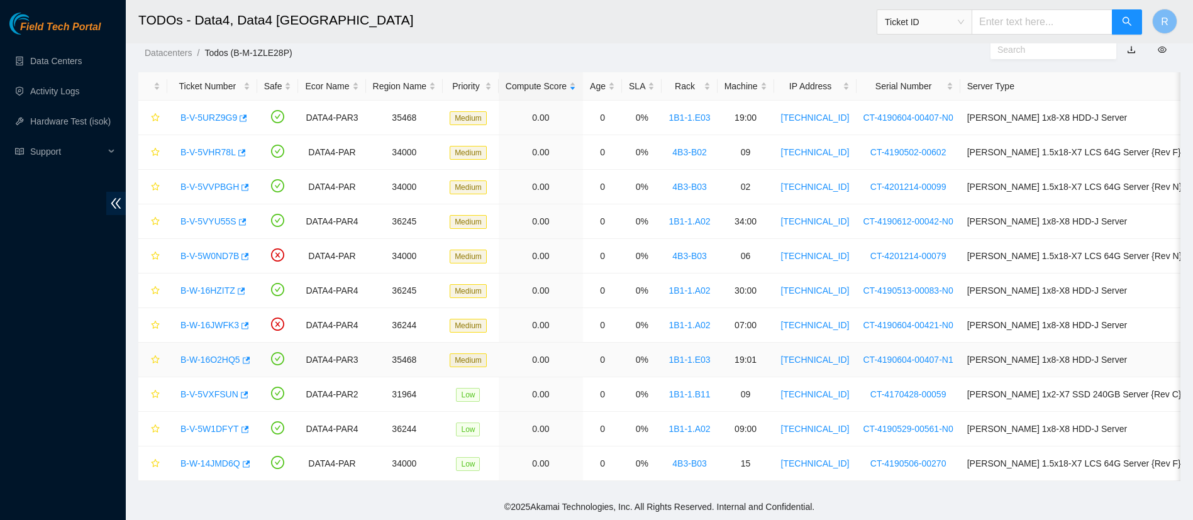
click at [206, 362] on link "B-W-16O2HQ5" at bounding box center [211, 360] width 60 height 10
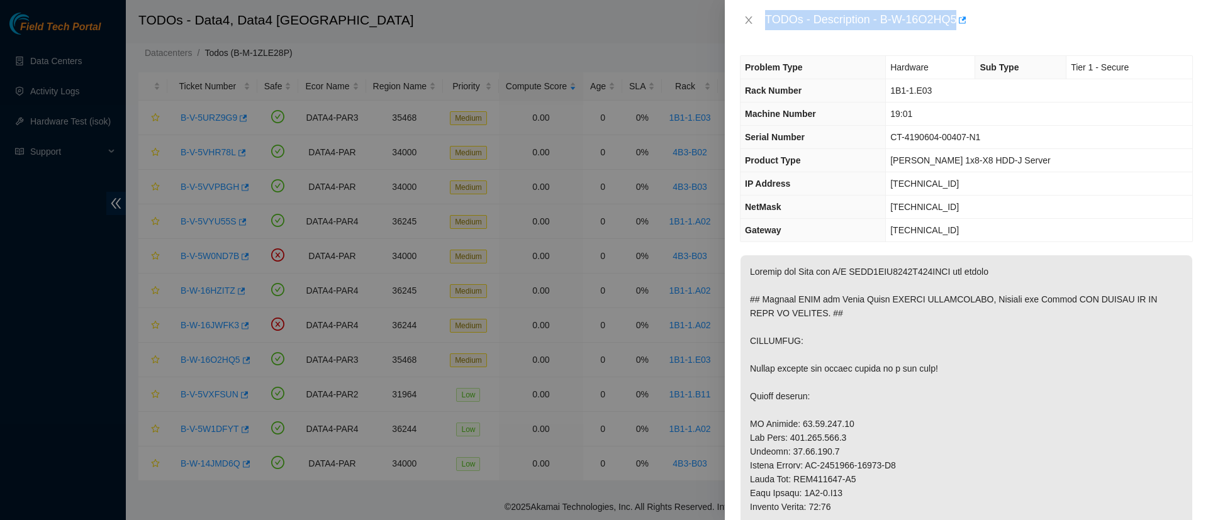
click at [876, 19] on div "TODOs - Description - B-W-16O2HQ5" at bounding box center [979, 20] width 428 height 20
drag, startPoint x: 879, startPoint y: 18, endPoint x: 960, endPoint y: 21, distance: 81.2
click at [960, 21] on div "TODOs - Description - B-W-16O2HQ5" at bounding box center [979, 20] width 428 height 20
click at [754, 20] on button "Close" at bounding box center [749, 20] width 18 height 12
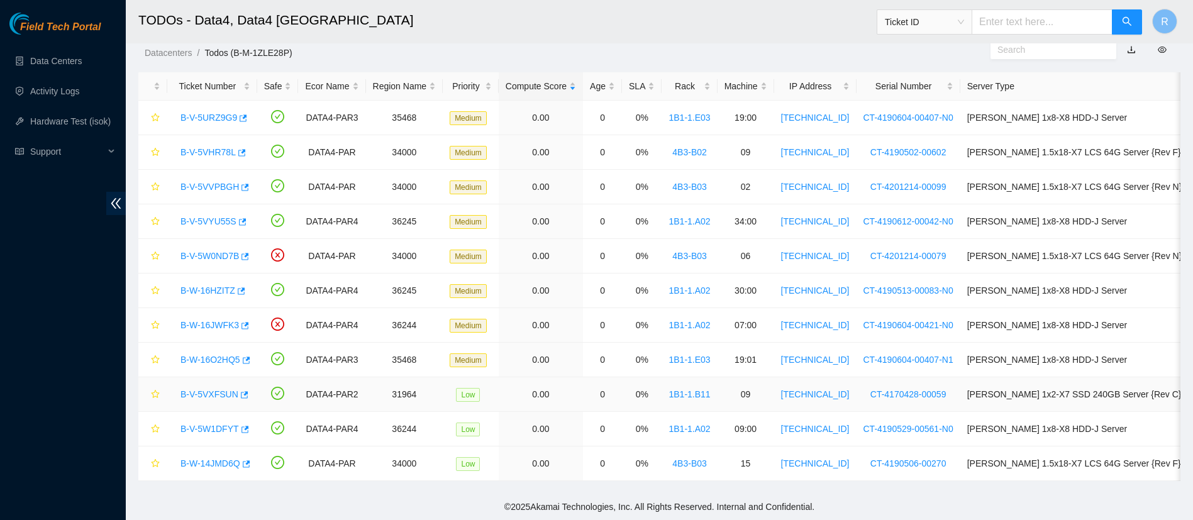
click at [217, 391] on link "B-V-5VXFSUN" at bounding box center [210, 394] width 58 height 10
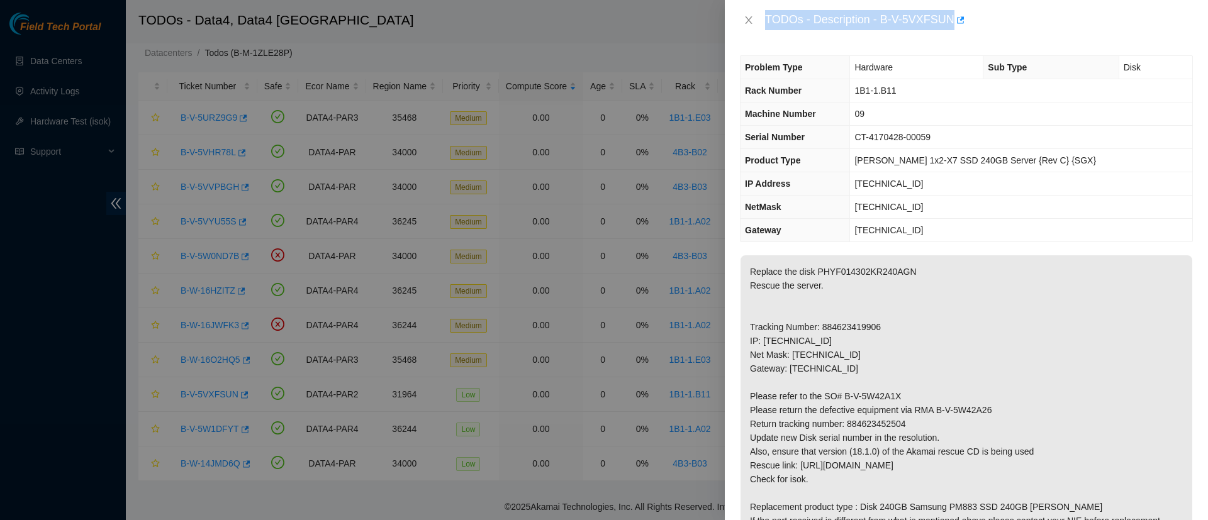
click at [877, 18] on div "TODOs - Description - B-V-5VXFSUN" at bounding box center [979, 20] width 428 height 20
drag, startPoint x: 882, startPoint y: 18, endPoint x: 954, endPoint y: 17, distance: 71.7
click at [954, 17] on div "TODOs - Description - B-V-5VXFSUN" at bounding box center [979, 20] width 428 height 20
click at [752, 22] on icon "close" at bounding box center [748, 20] width 10 height 10
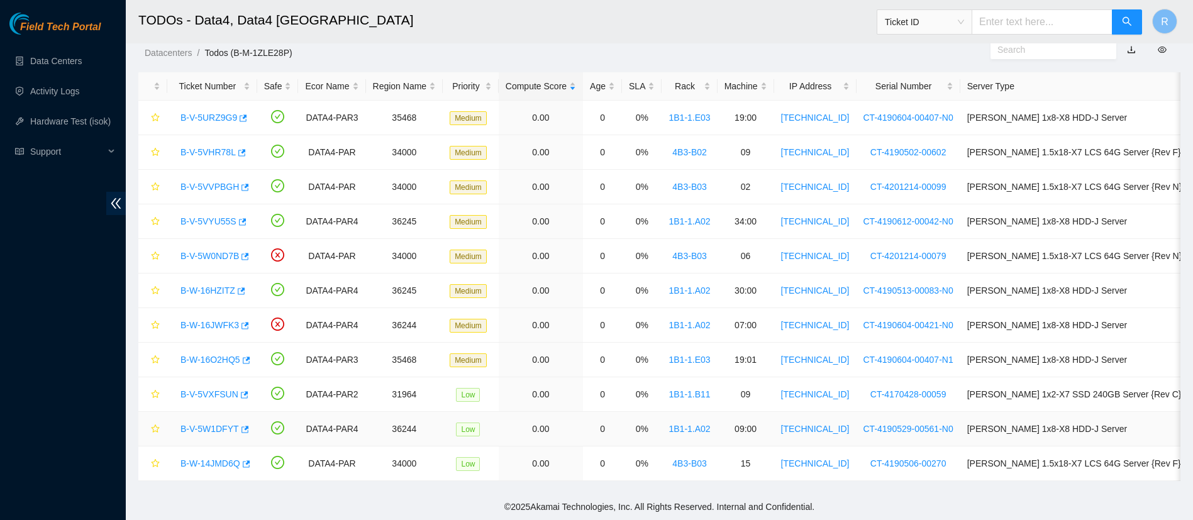
click at [208, 425] on link "B-V-5W1DFYT" at bounding box center [210, 429] width 58 height 10
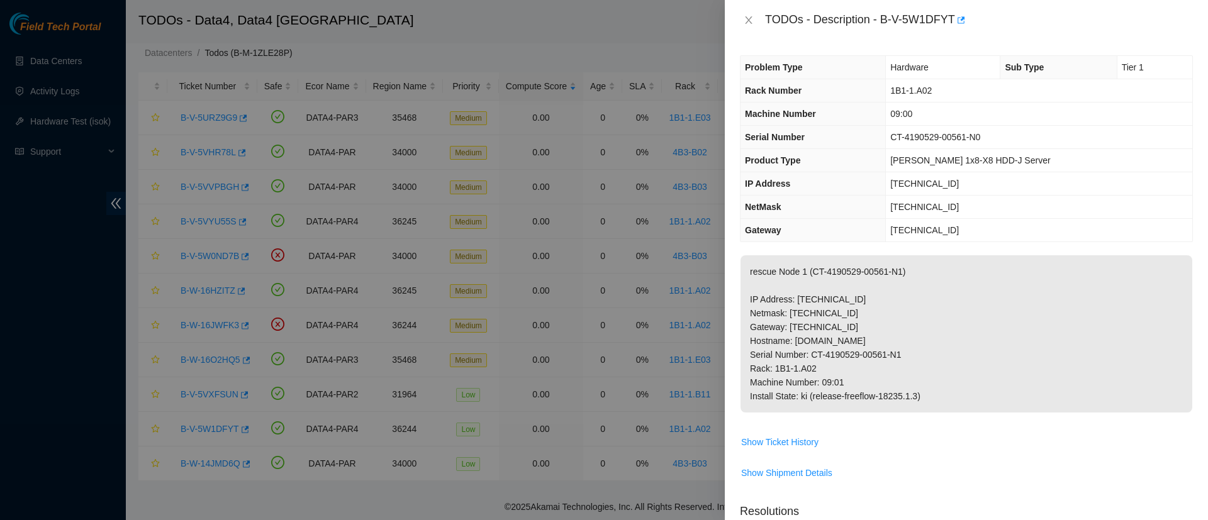
click at [832, 61] on th "Problem Type" at bounding box center [812, 67] width 145 height 23
drag, startPoint x: 881, startPoint y: 16, endPoint x: 959, endPoint y: 14, distance: 78.0
click at [959, 14] on div "TODOs - Description - B-V-5W1DFYT" at bounding box center [979, 20] width 428 height 20
click at [755, 21] on button "Close" at bounding box center [749, 20] width 18 height 12
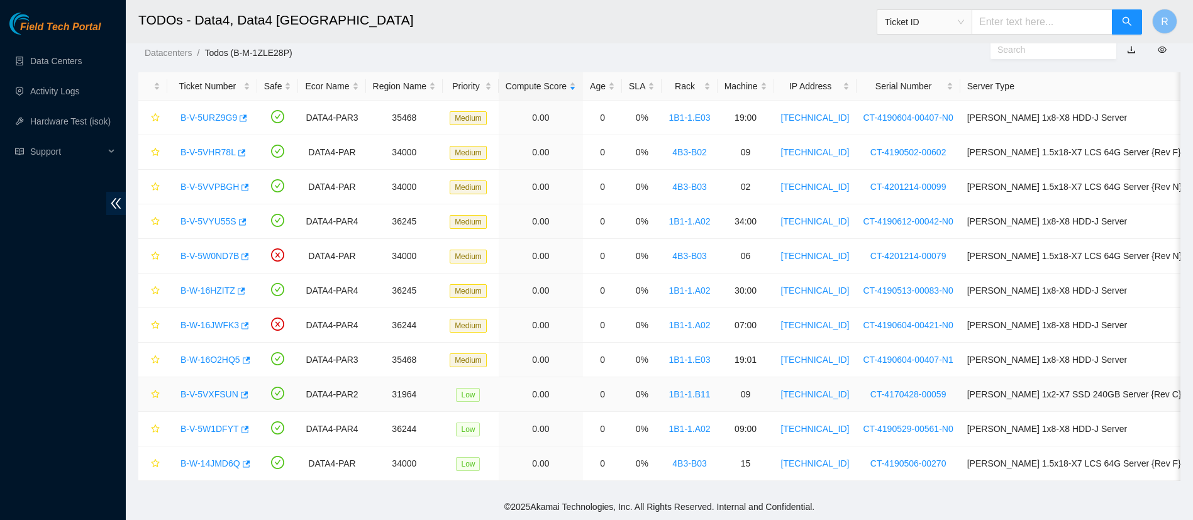
click at [207, 394] on link "B-V-5VXFSUN" at bounding box center [210, 394] width 58 height 10
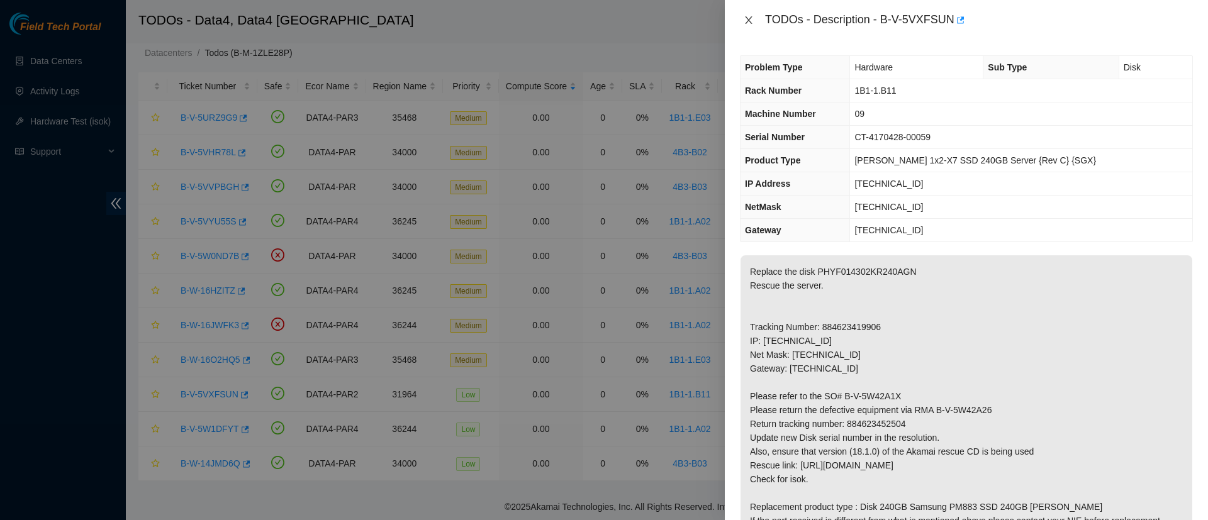
click at [747, 21] on icon "close" at bounding box center [748, 20] width 7 height 8
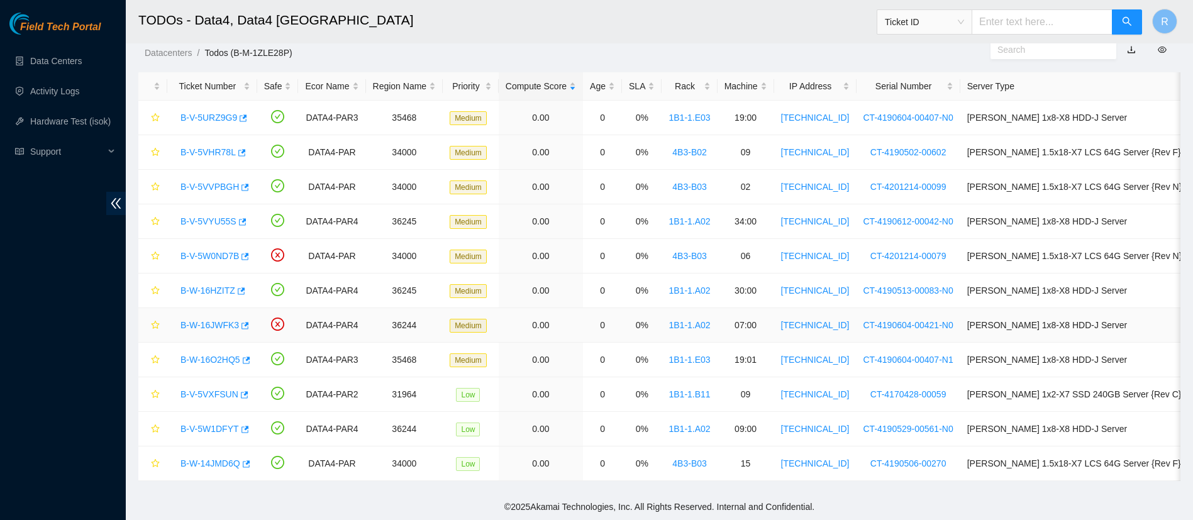
click at [205, 323] on link "B-W-16JWFK3" at bounding box center [210, 325] width 58 height 10
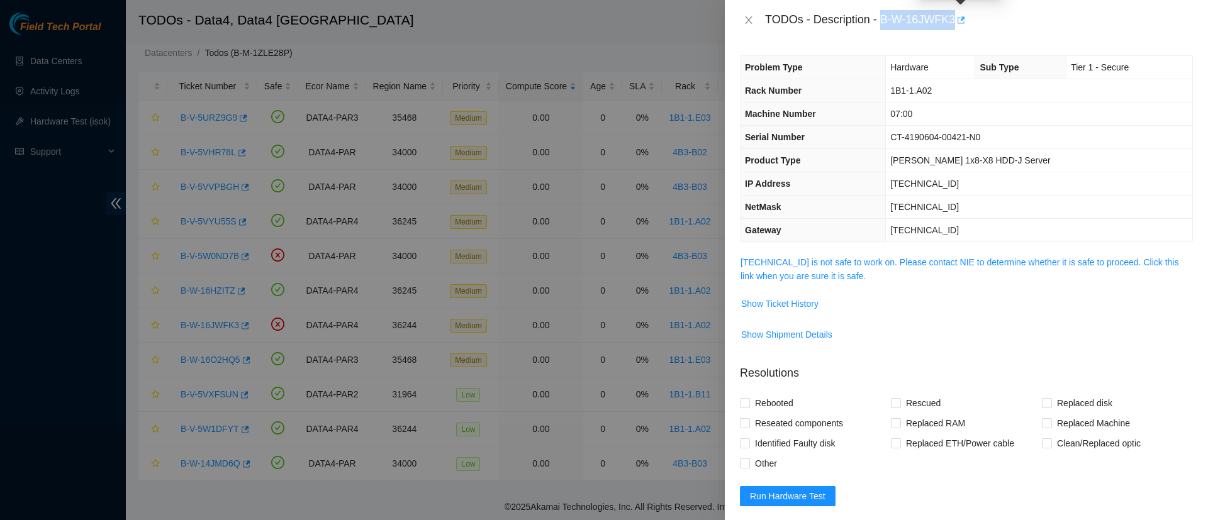
drag, startPoint x: 883, startPoint y: 15, endPoint x: 955, endPoint y: 16, distance: 71.7
click at [955, 16] on div "TODOs - Description - B-W-16JWFK3" at bounding box center [979, 20] width 428 height 20
click at [748, 16] on icon "close" at bounding box center [748, 20] width 10 height 10
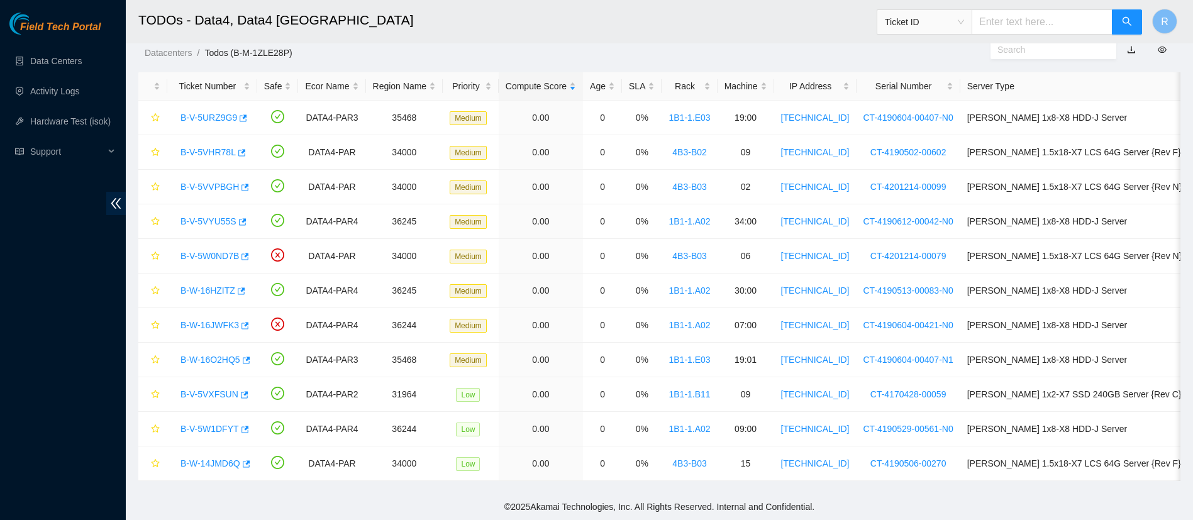
click at [60, 47] on ul "Data Centers Activity Logs Hardware Test (isok) Support" at bounding box center [63, 106] width 126 height 121
click at [57, 56] on link "Data Centers" at bounding box center [56, 61] width 52 height 10
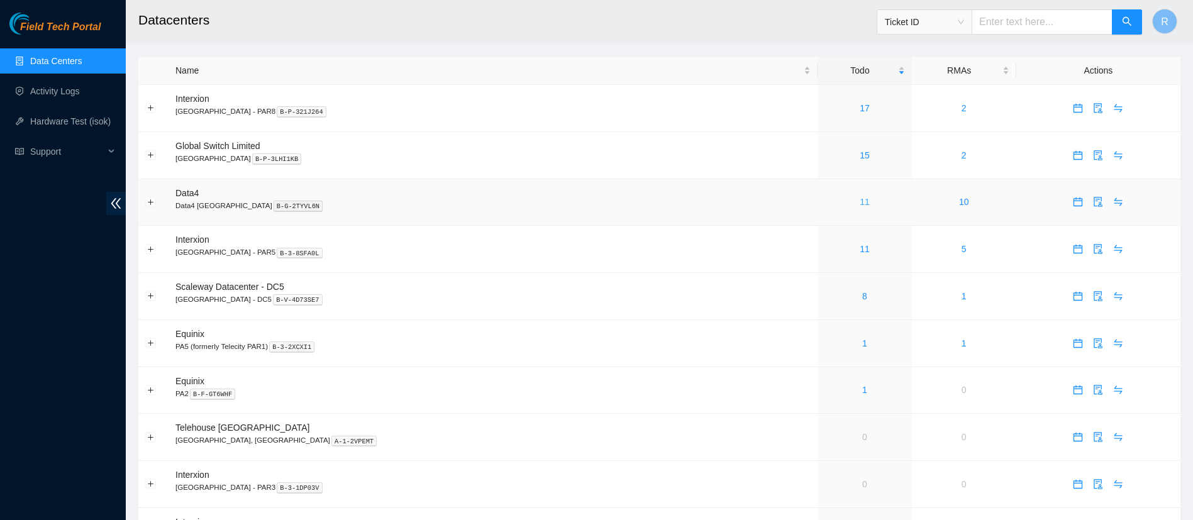
click at [860, 199] on link "11" at bounding box center [865, 202] width 10 height 10
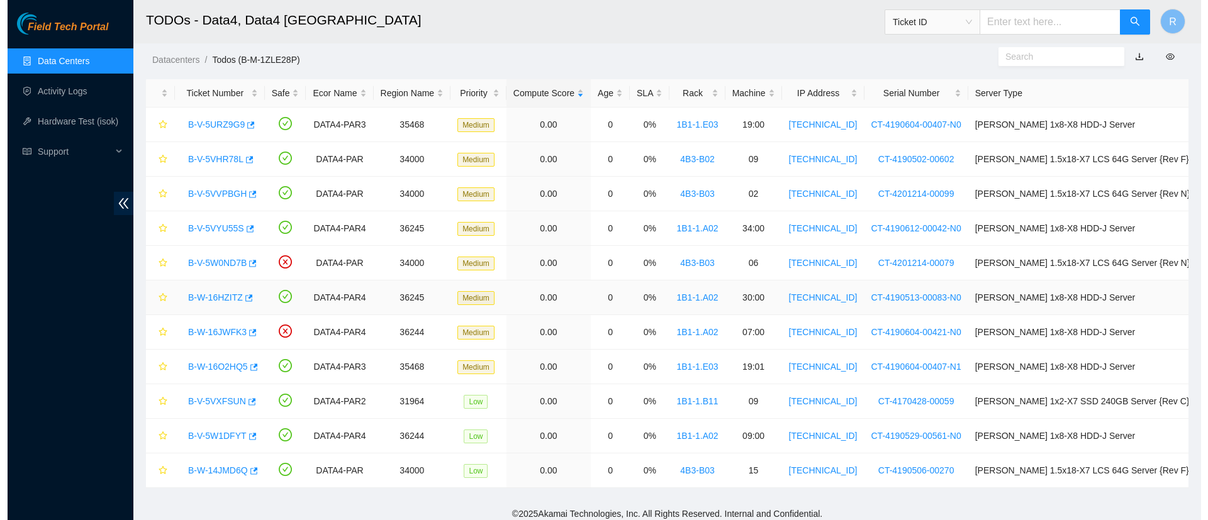
scroll to position [35, 0]
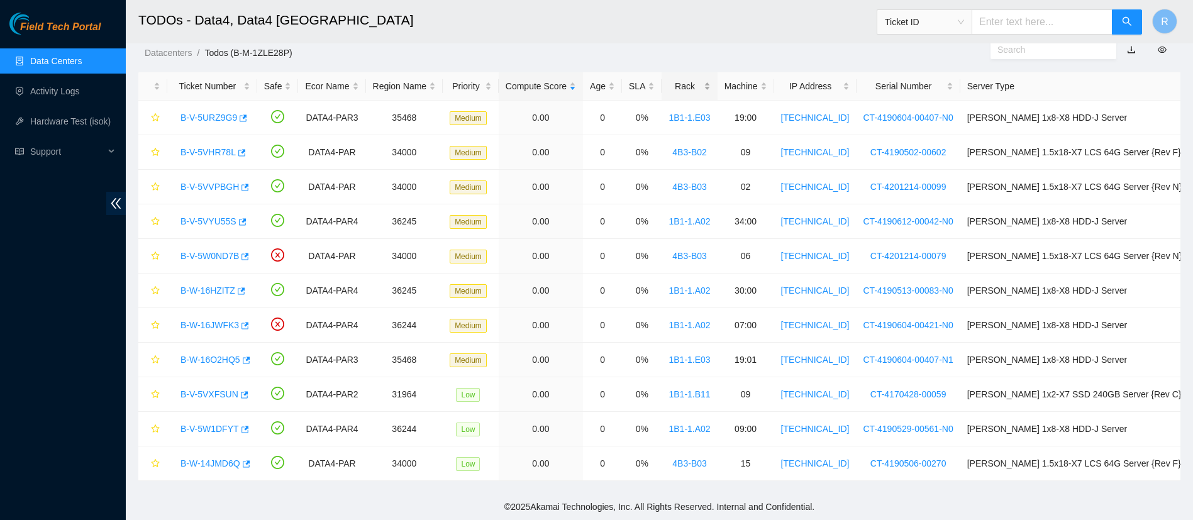
click at [710, 87] on div "Rack" at bounding box center [690, 86] width 42 height 14
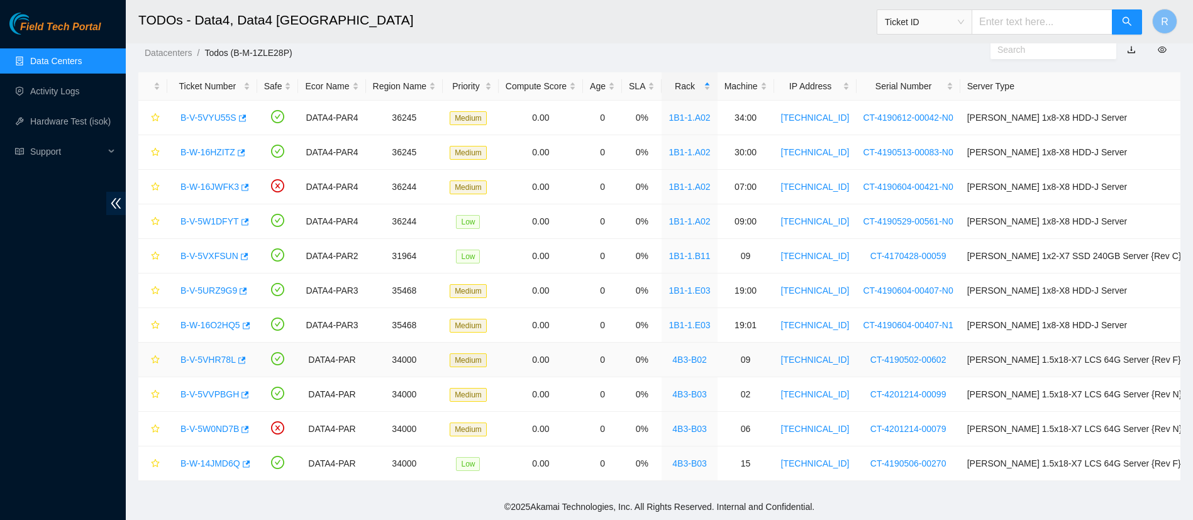
click at [213, 356] on link "B-V-5VHR78L" at bounding box center [208, 360] width 55 height 10
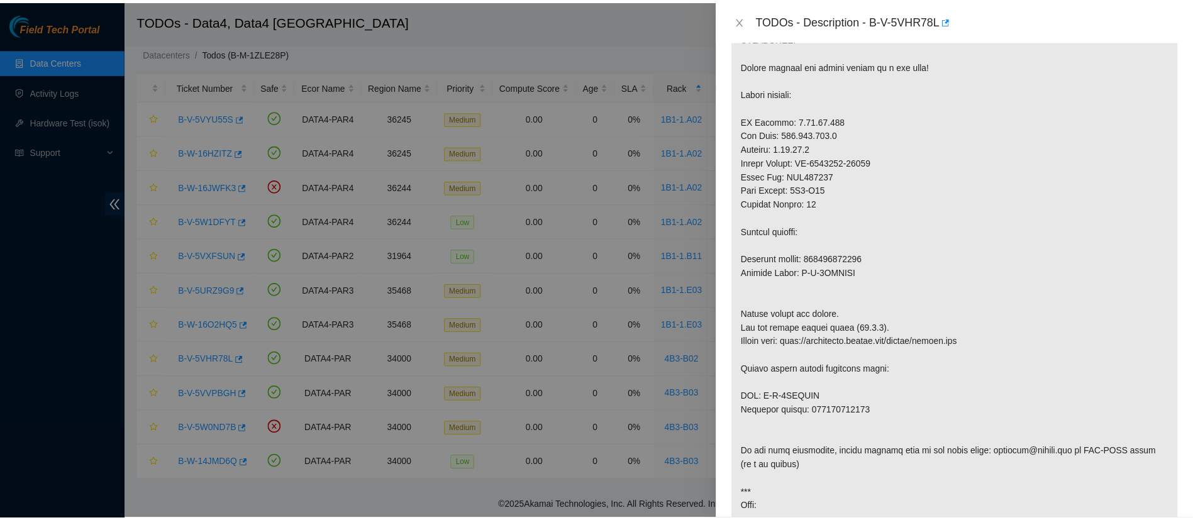
scroll to position [309, 0]
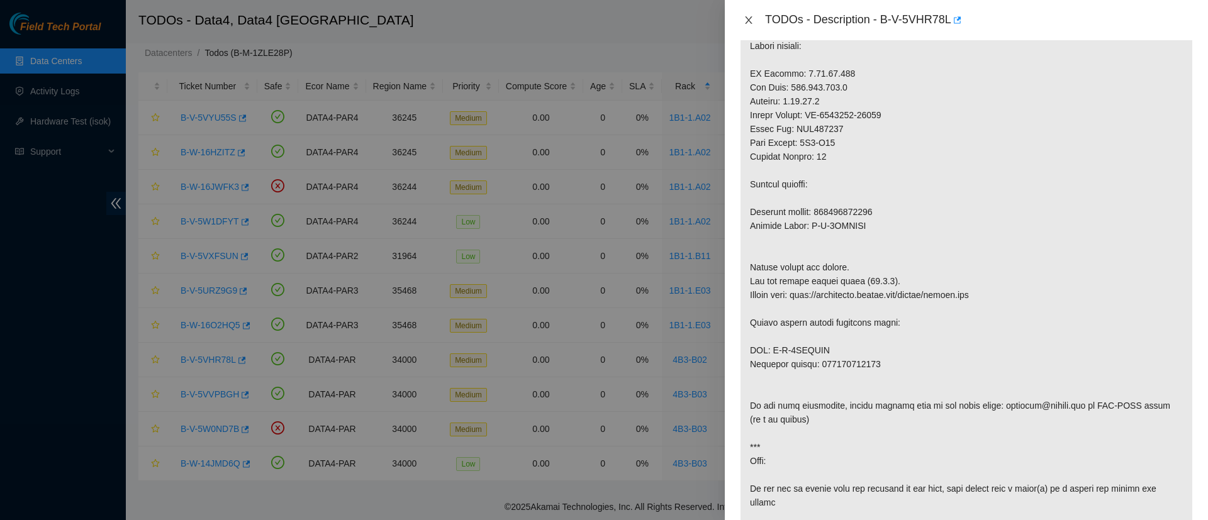
click at [746, 17] on icon "close" at bounding box center [748, 20] width 7 height 8
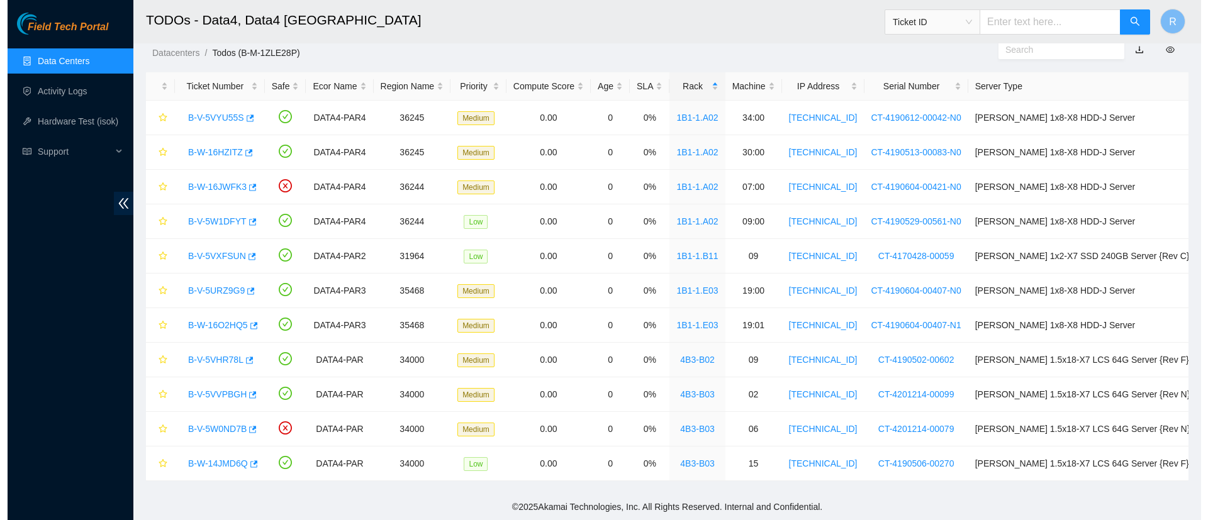
scroll to position [334, 0]
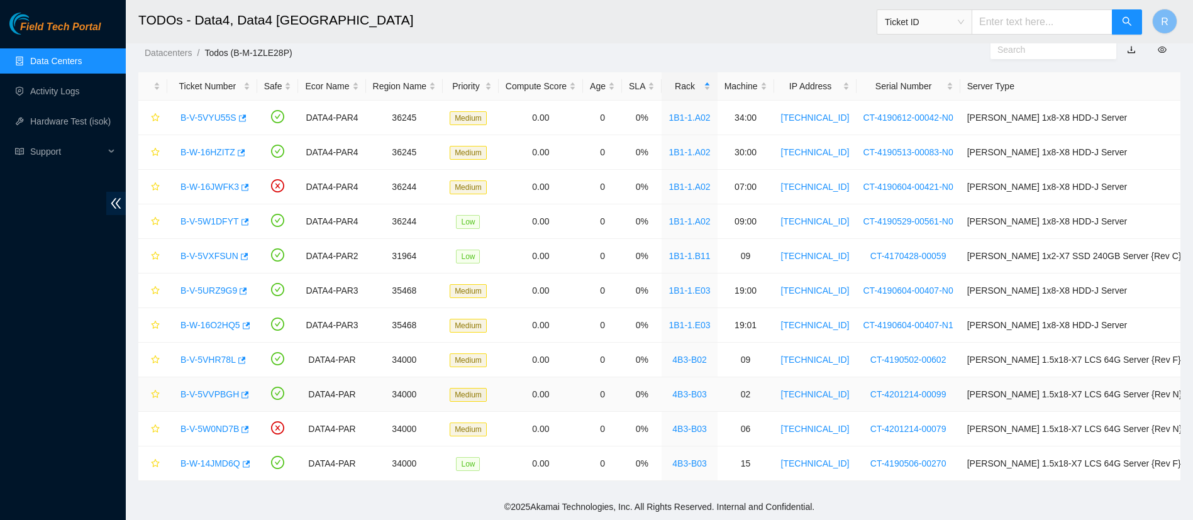
click at [211, 391] on link "B-V-5VVPBGH" at bounding box center [210, 394] width 58 height 10
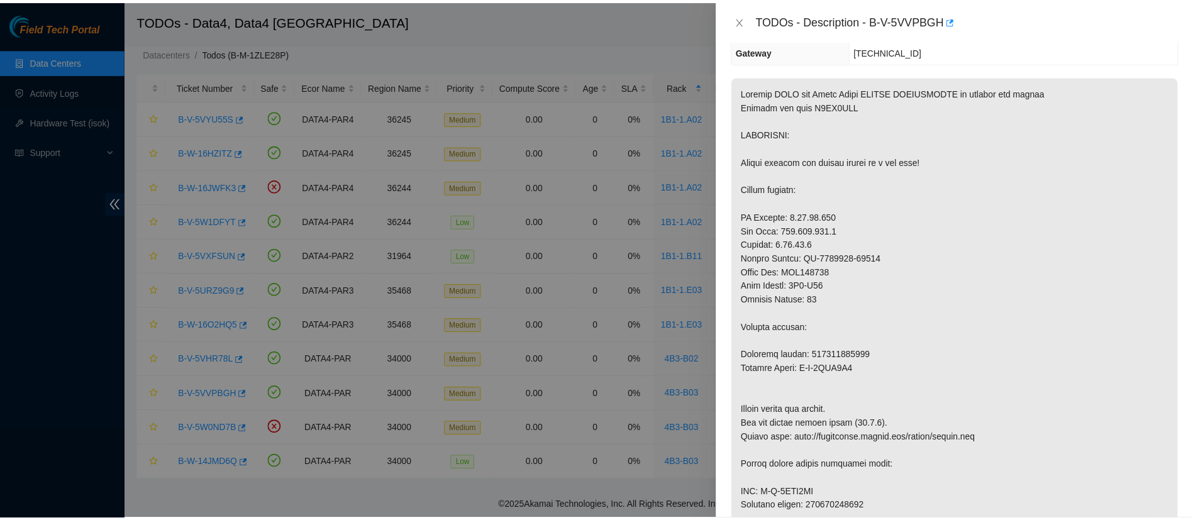
scroll to position [181, 0]
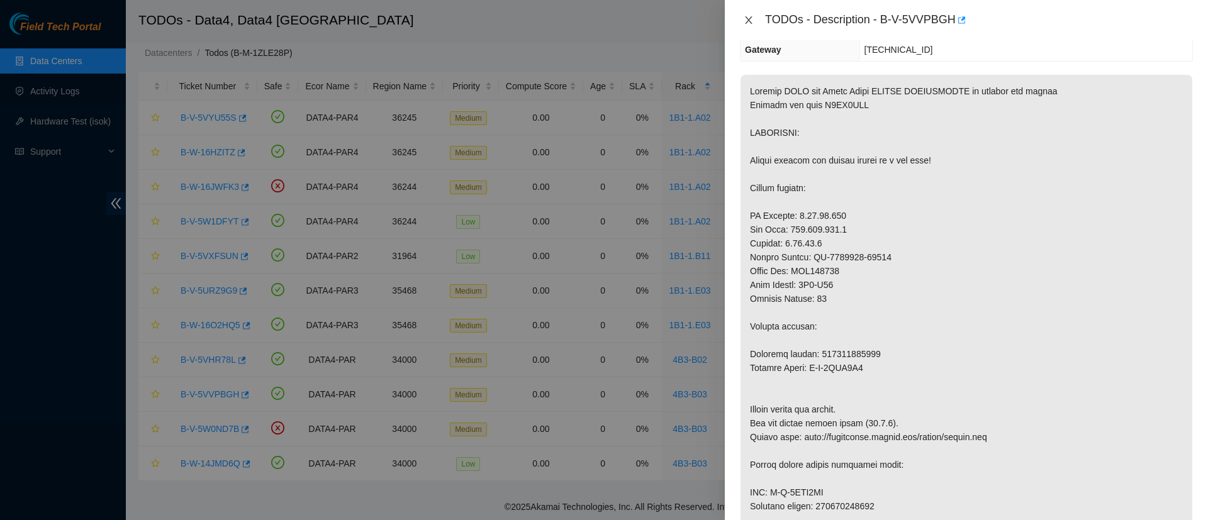
click at [748, 22] on icon "close" at bounding box center [748, 20] width 10 height 10
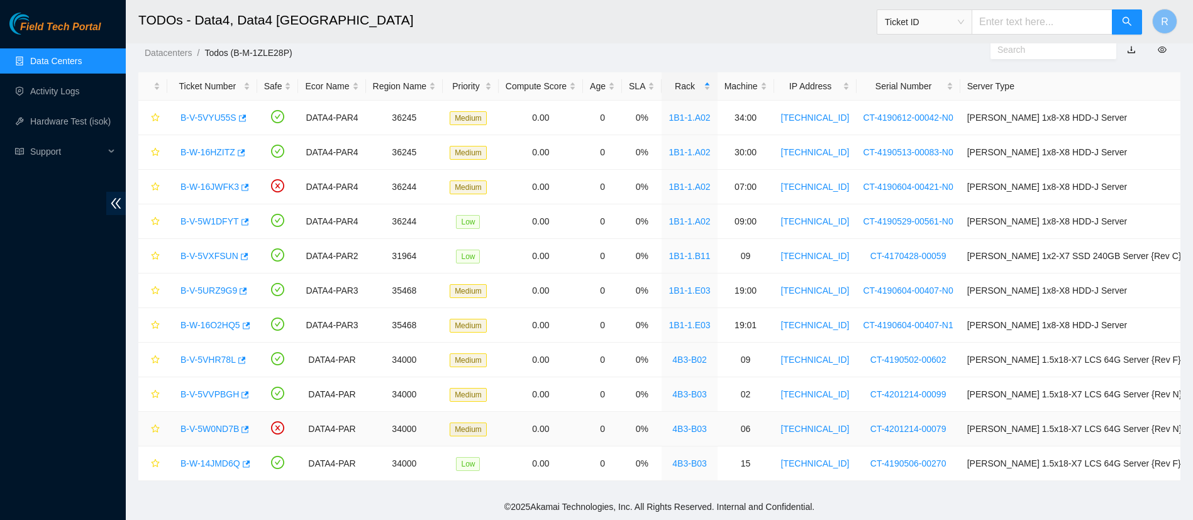
click at [192, 429] on link "B-V-5W0ND7B" at bounding box center [210, 429] width 58 height 10
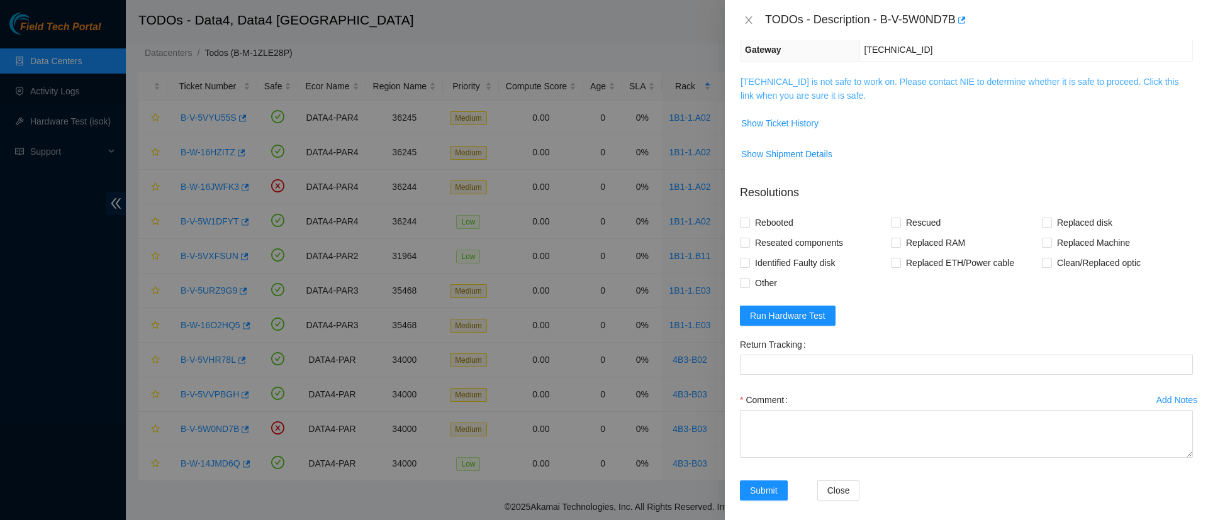
click at [760, 90] on link "2.16.89.199 is not safe to work on. Please contact NIE to determine whether it …" at bounding box center [959, 89] width 438 height 24
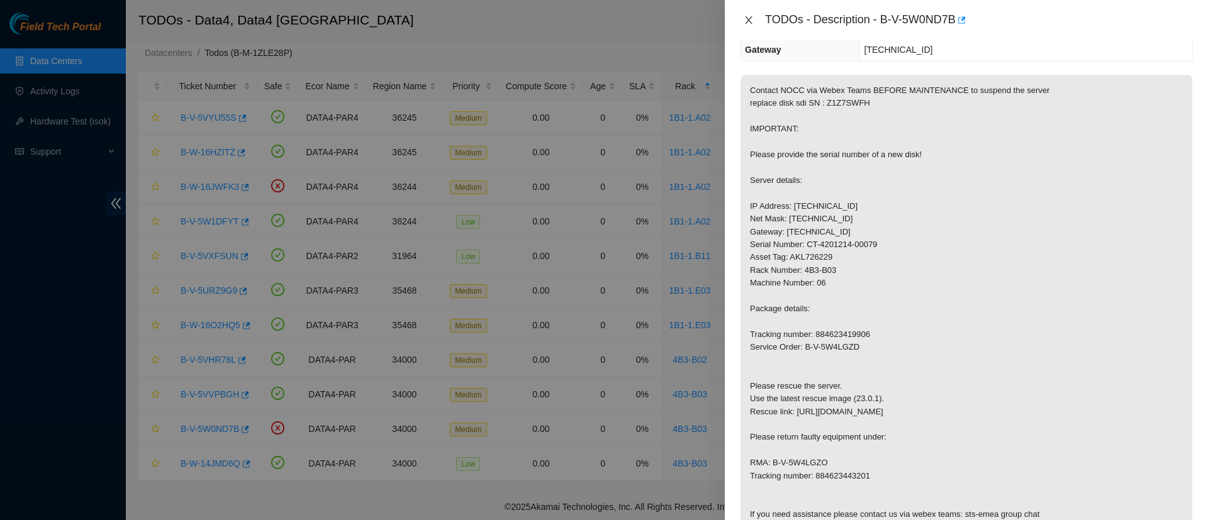
click at [746, 20] on icon "close" at bounding box center [748, 20] width 10 height 10
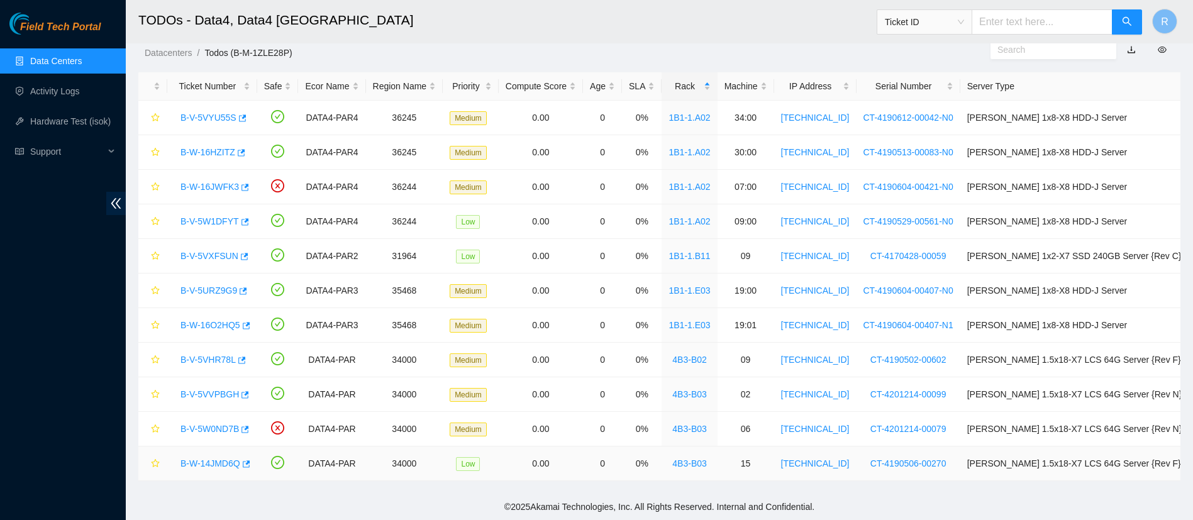
click at [206, 467] on link "B-W-14JMD6Q" at bounding box center [211, 464] width 60 height 10
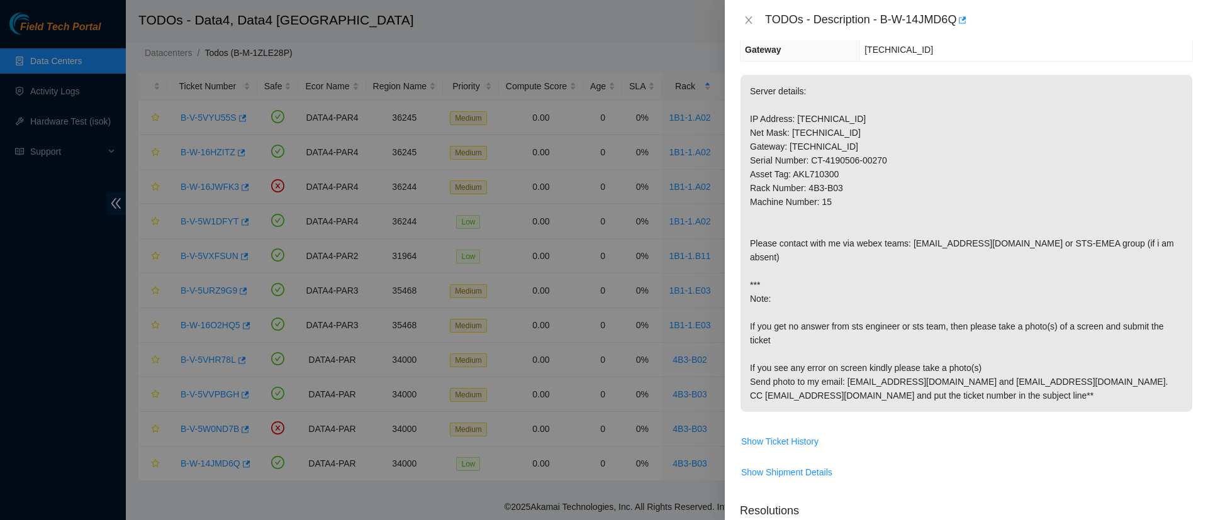
click at [746, 13] on div "TODOs - Description - B-W-14JMD6Q" at bounding box center [966, 20] width 453 height 20
click at [747, 20] on icon "close" at bounding box center [748, 20] width 10 height 10
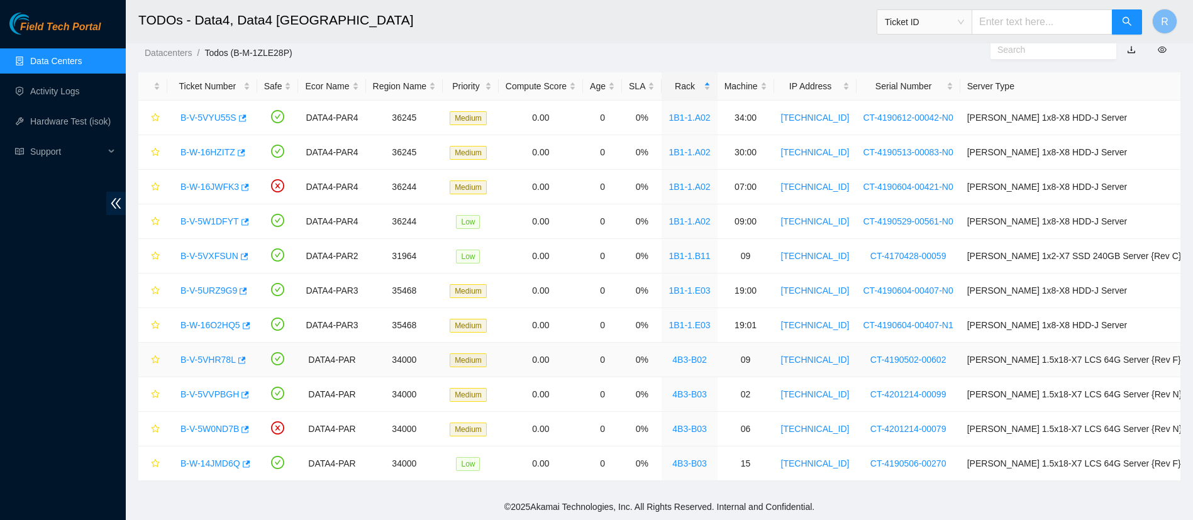
click at [204, 365] on div "B-V-5VHR78L" at bounding box center [212, 360] width 76 height 20
click at [209, 357] on link "B-V-5VHR78L" at bounding box center [208, 360] width 55 height 10
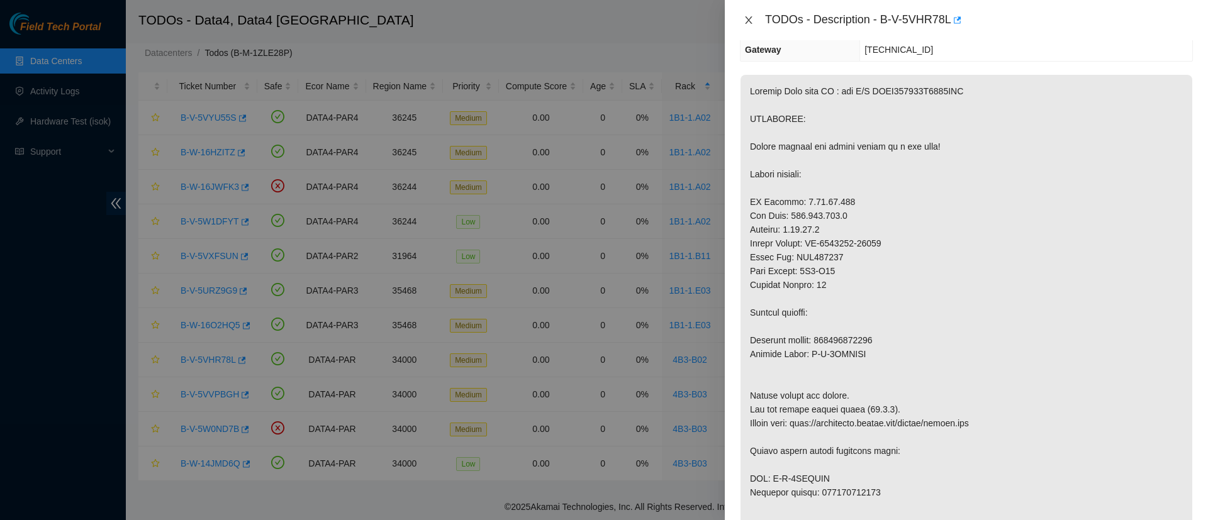
click at [750, 23] on icon "close" at bounding box center [748, 20] width 7 height 8
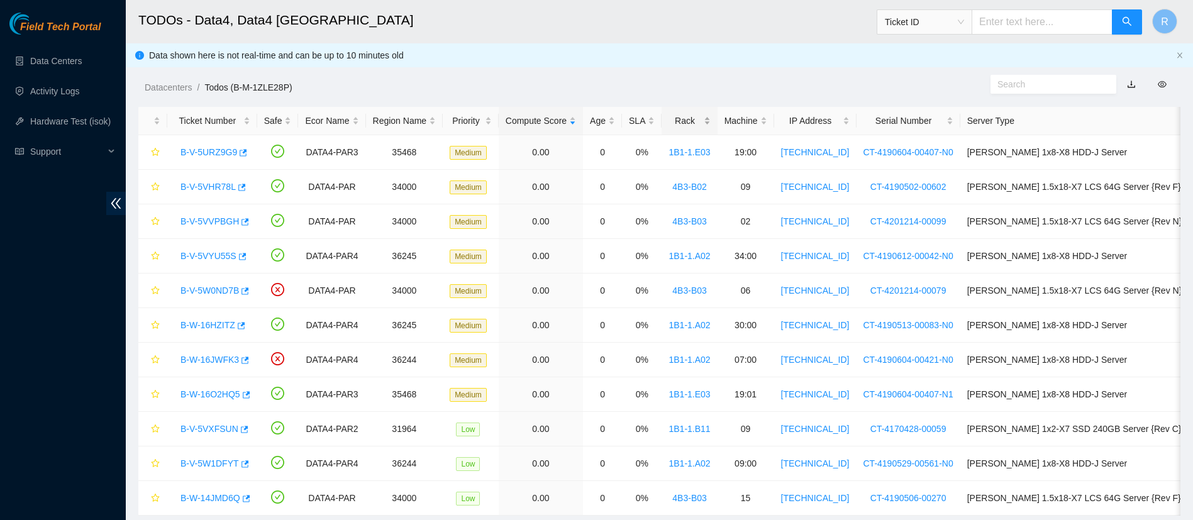
click at [704, 123] on div "Rack" at bounding box center [690, 121] width 42 height 14
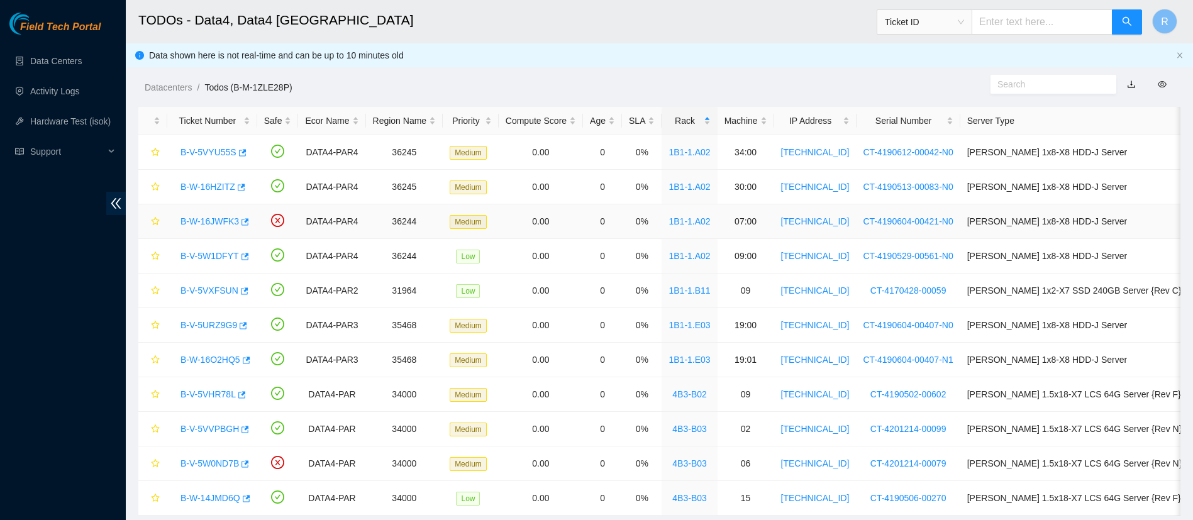
click at [211, 223] on link "B-W-16JWFK3" at bounding box center [210, 221] width 58 height 10
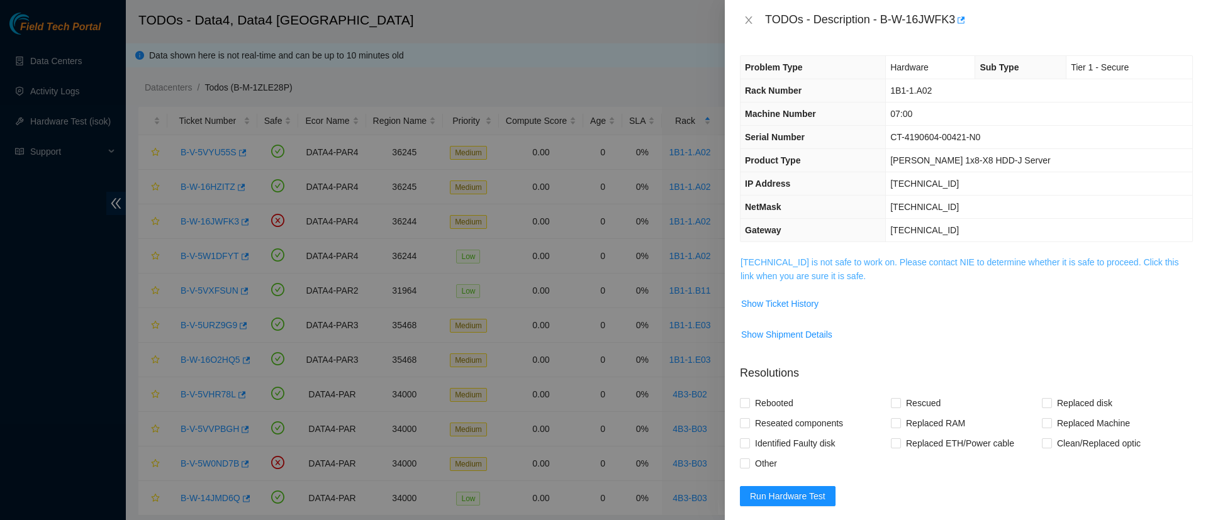
click at [776, 279] on link "95.100.203.12 is not safe to work on. Please contact NIE to determine whether i…" at bounding box center [959, 269] width 438 height 24
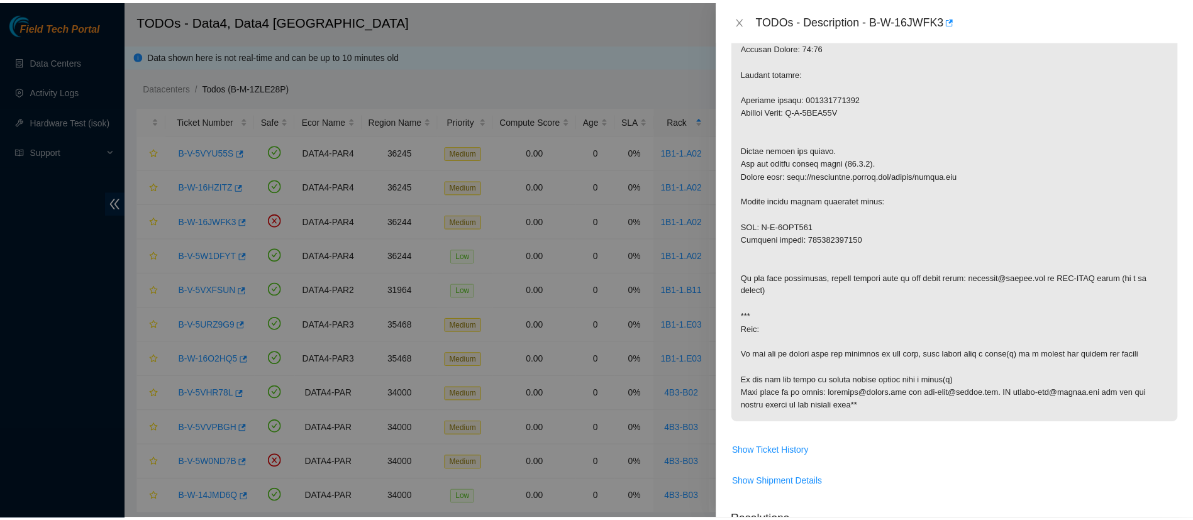
scroll to position [415, 0]
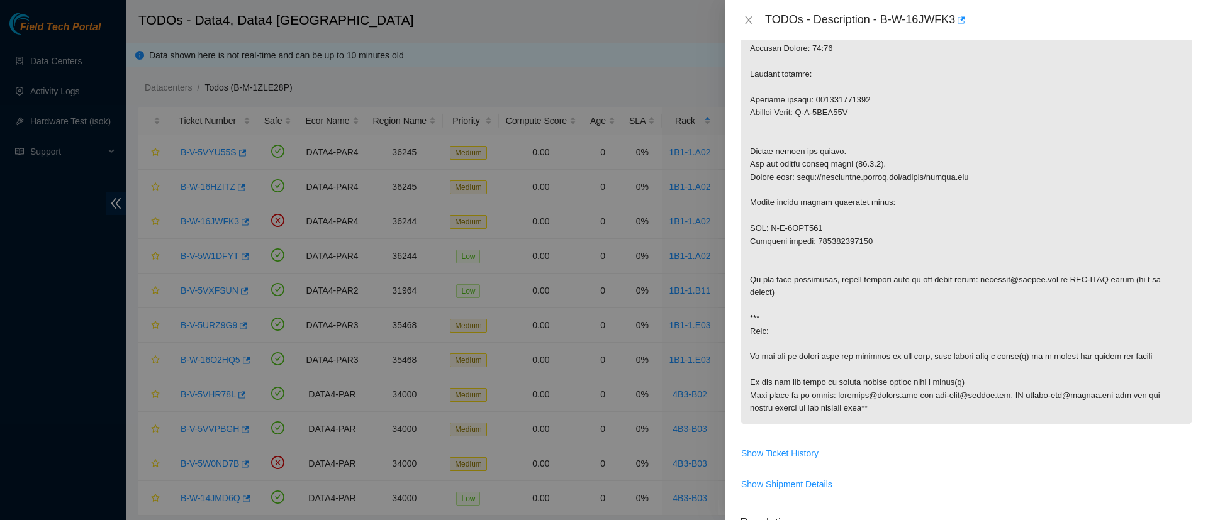
click at [749, 26] on div "TODOs - Description - B-W-16JWFK3" at bounding box center [966, 20] width 453 height 20
click at [745, 22] on icon "close" at bounding box center [748, 20] width 10 height 10
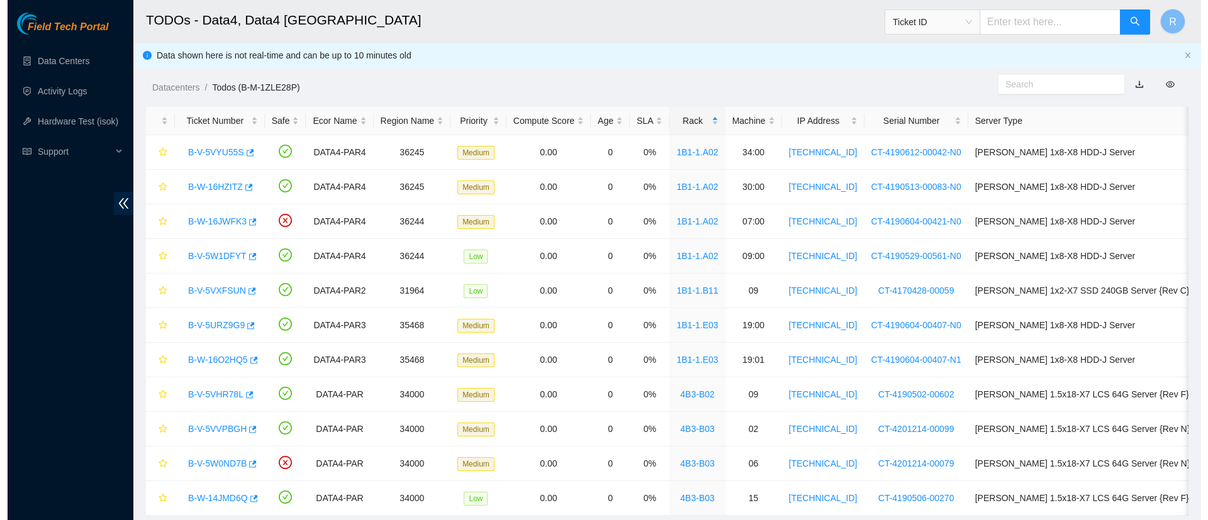
scroll to position [197, 0]
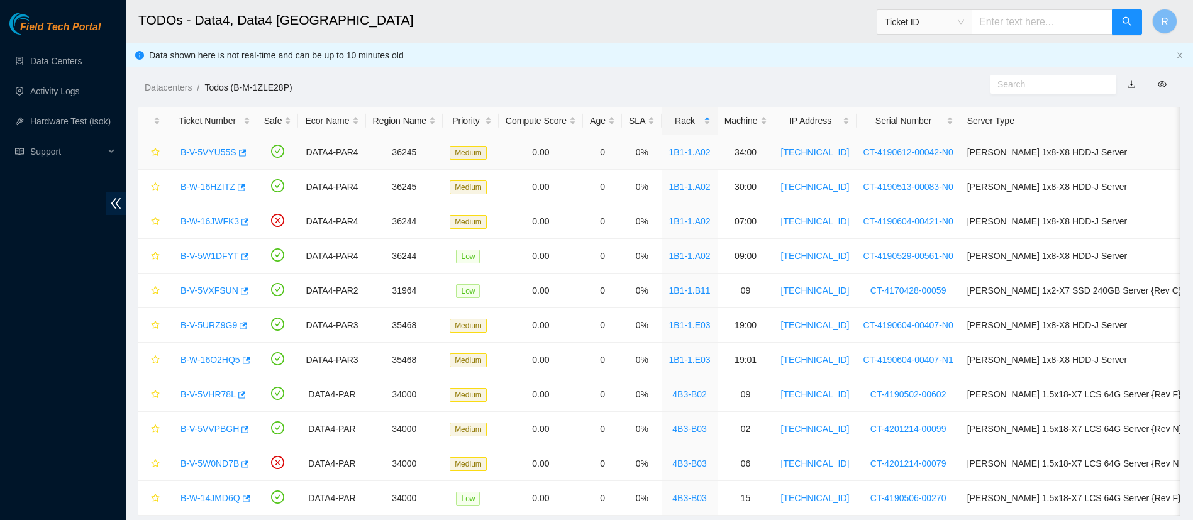
click at [210, 154] on link "B-V-5VYU55S" at bounding box center [209, 152] width 56 height 10
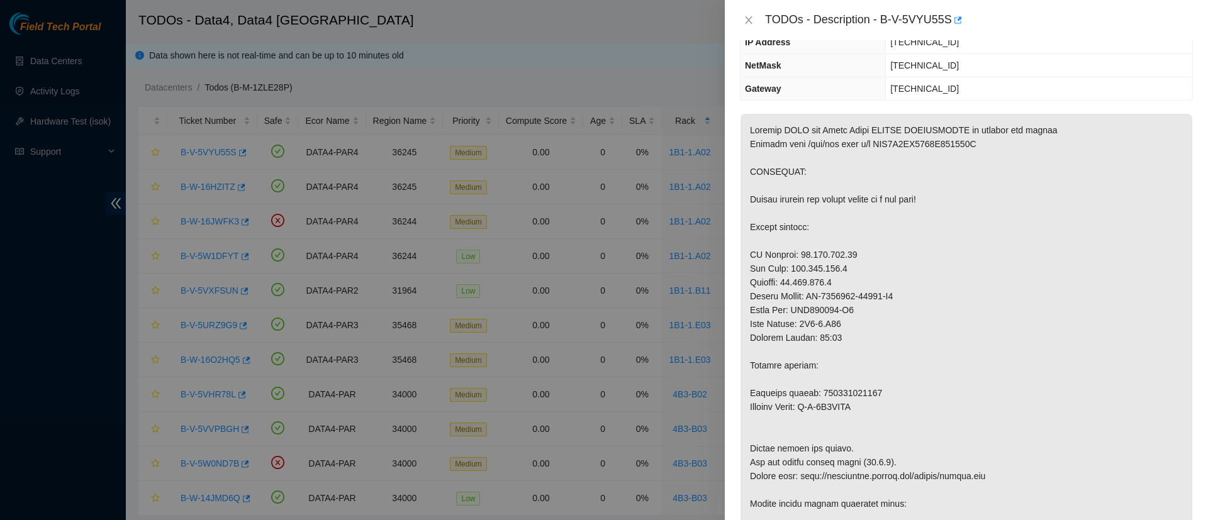
scroll to position [0, 0]
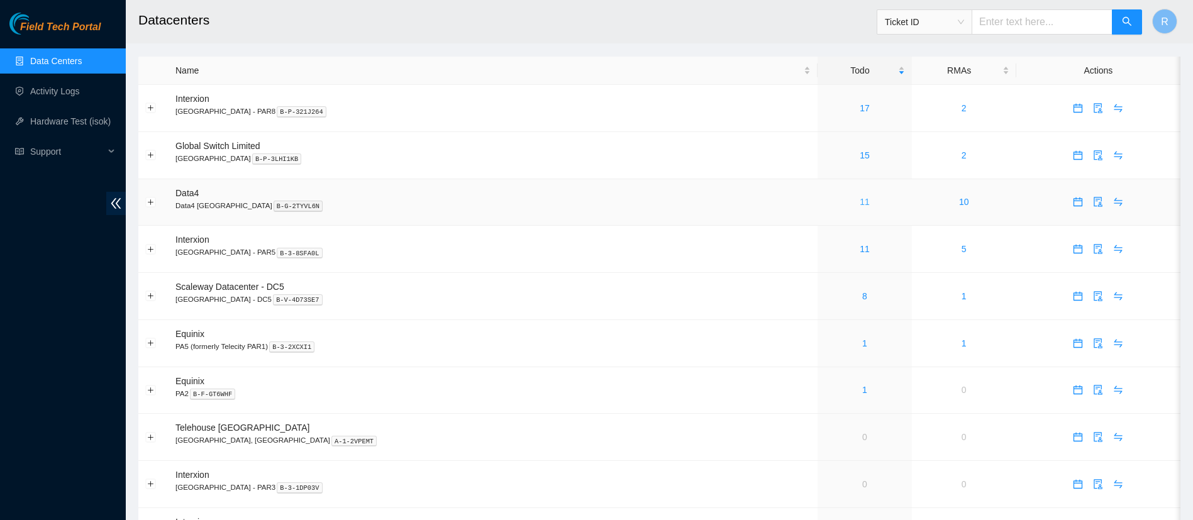
click at [860, 201] on link "11" at bounding box center [865, 202] width 10 height 10
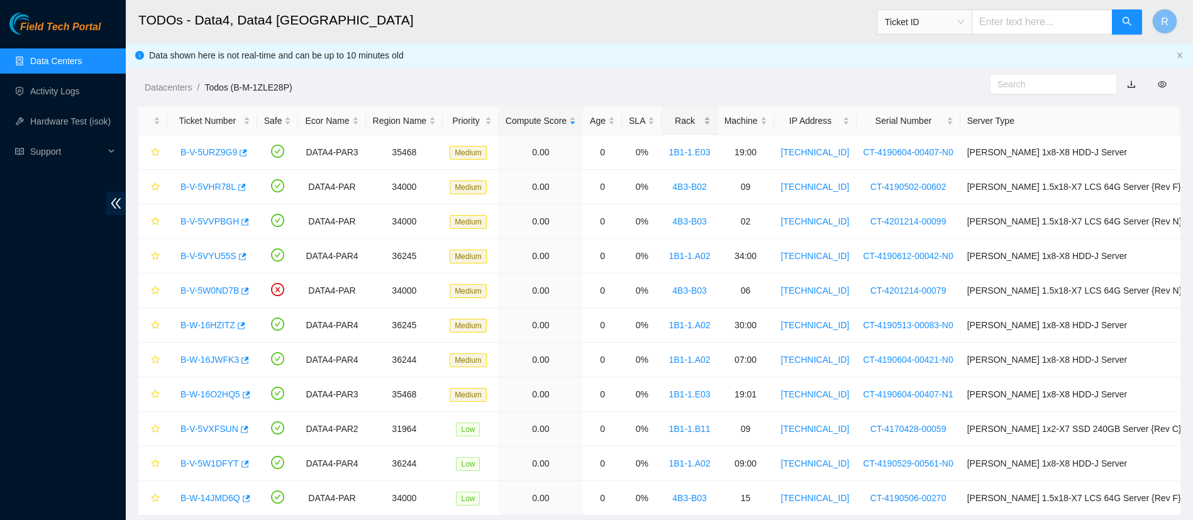
click at [710, 120] on div "Rack" at bounding box center [690, 121] width 42 height 14
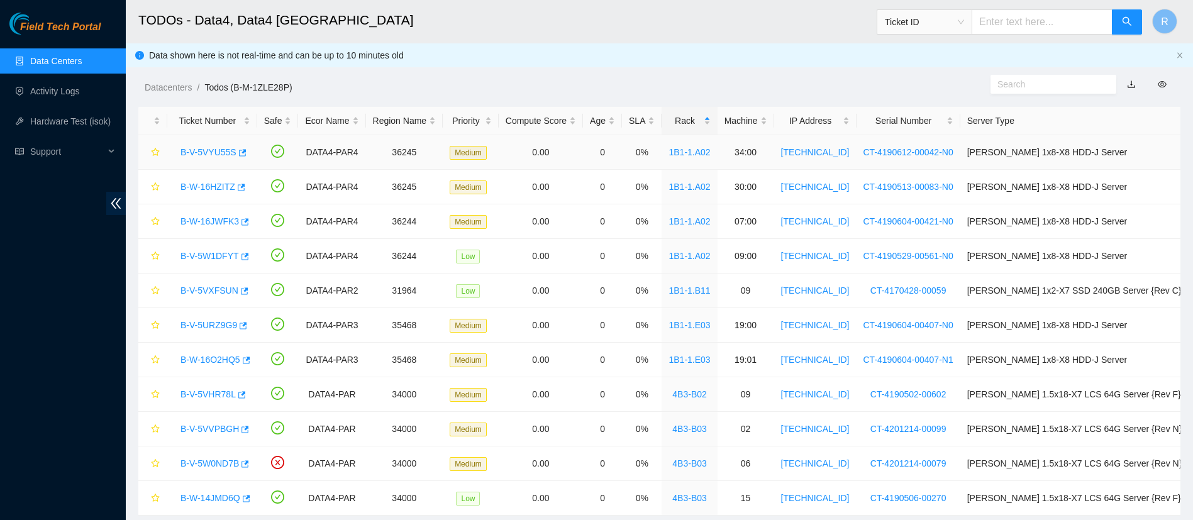
click at [221, 152] on link "B-V-5VYU55S" at bounding box center [209, 152] width 56 height 10
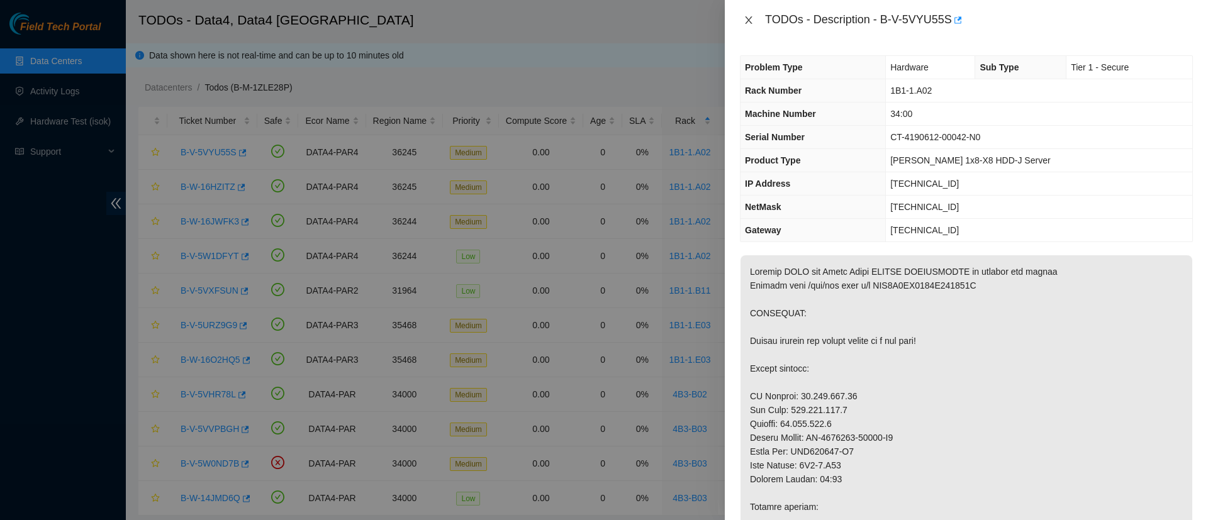
click at [748, 21] on icon "close" at bounding box center [748, 20] width 7 height 8
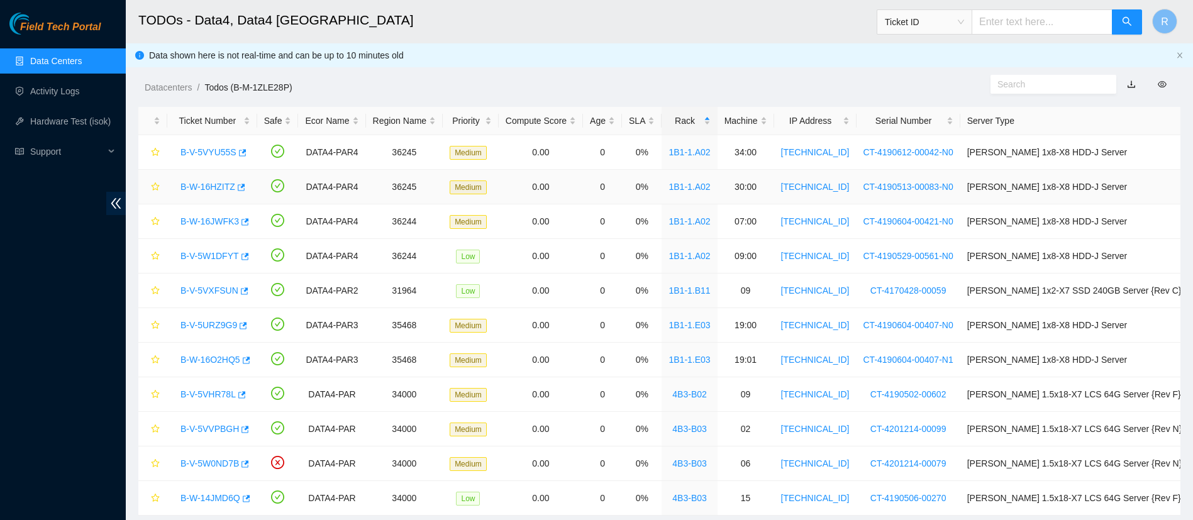
click at [208, 188] on link "B-W-16HZITZ" at bounding box center [208, 187] width 55 height 10
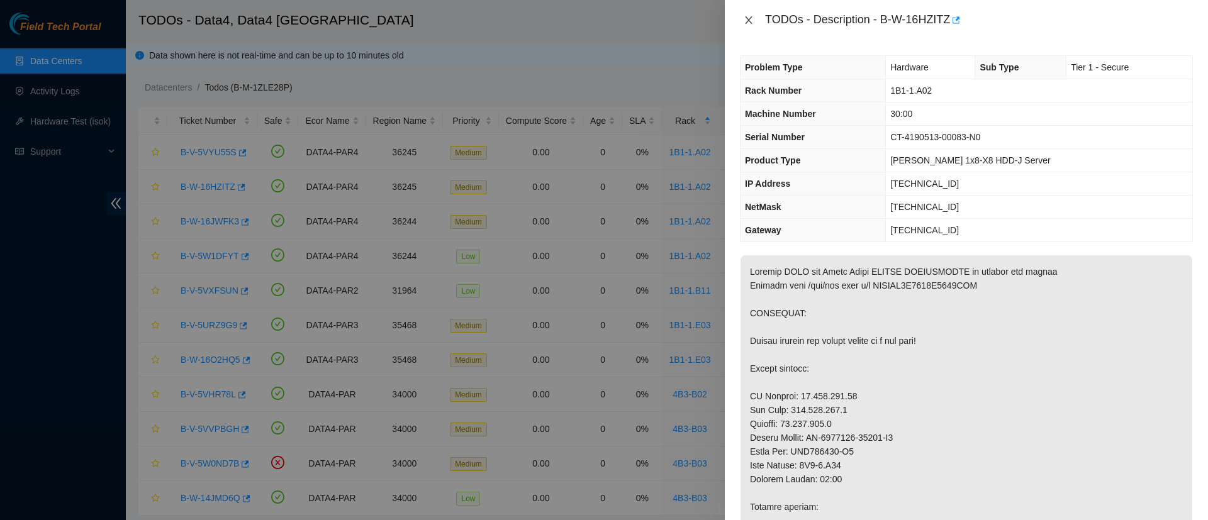
click at [747, 21] on icon "close" at bounding box center [748, 20] width 7 height 8
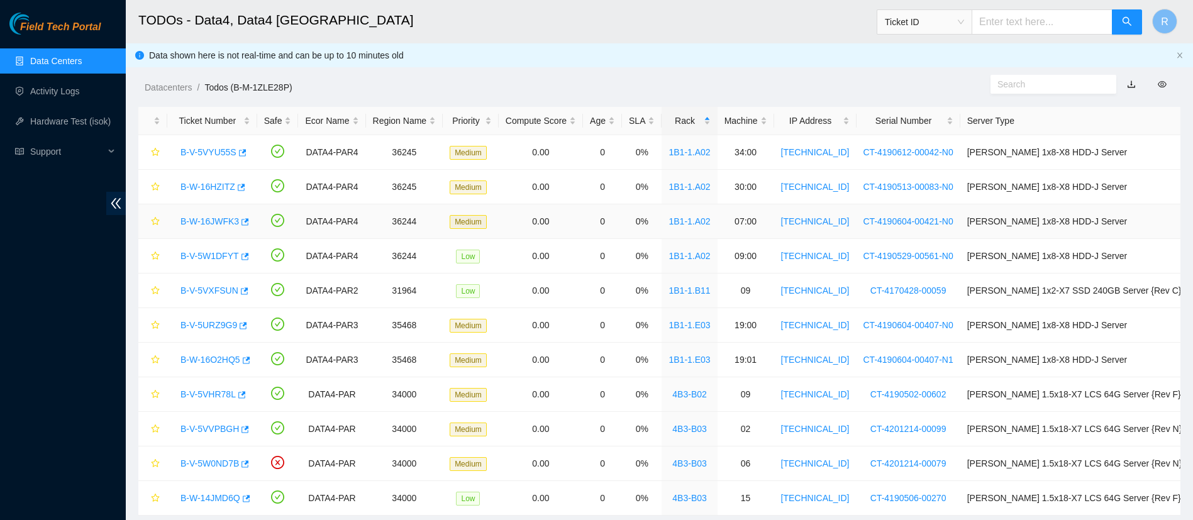
click at [224, 219] on link "B-W-16JWFK3" at bounding box center [210, 221] width 58 height 10
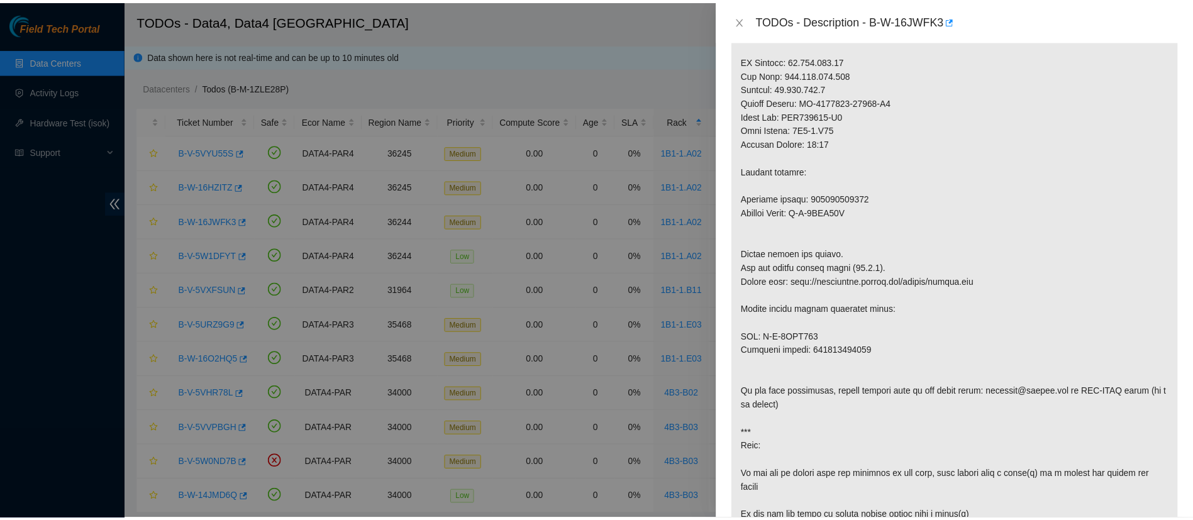
scroll to position [337, 0]
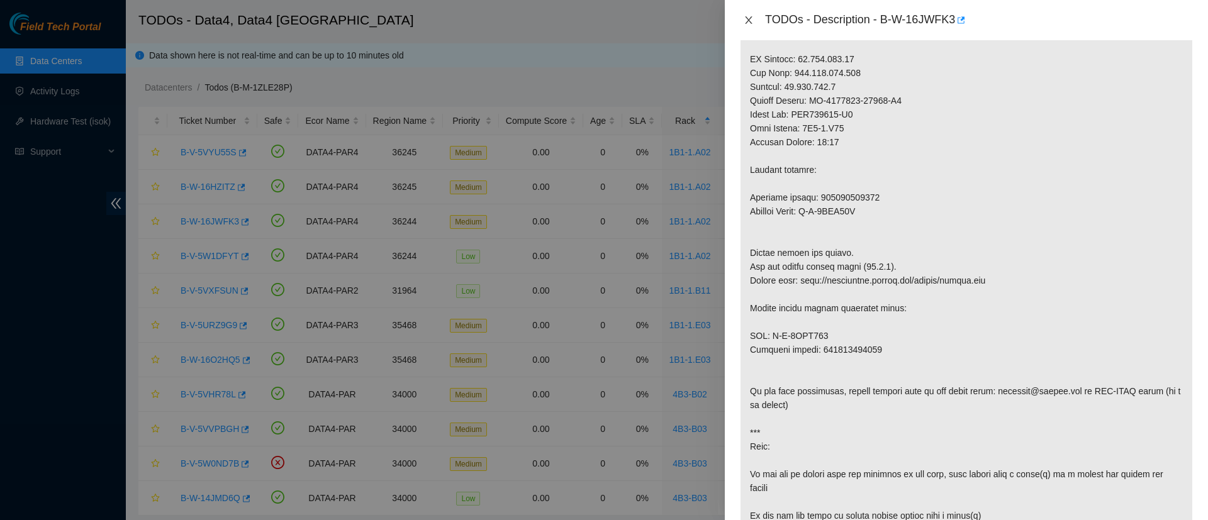
click at [749, 20] on icon "close" at bounding box center [748, 20] width 7 height 8
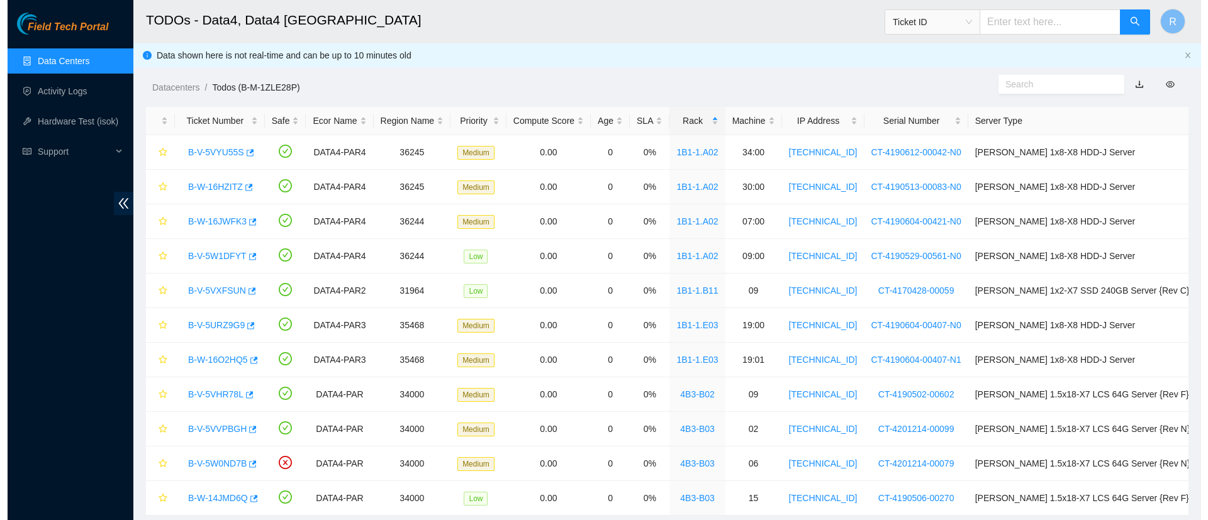
scroll to position [334, 0]
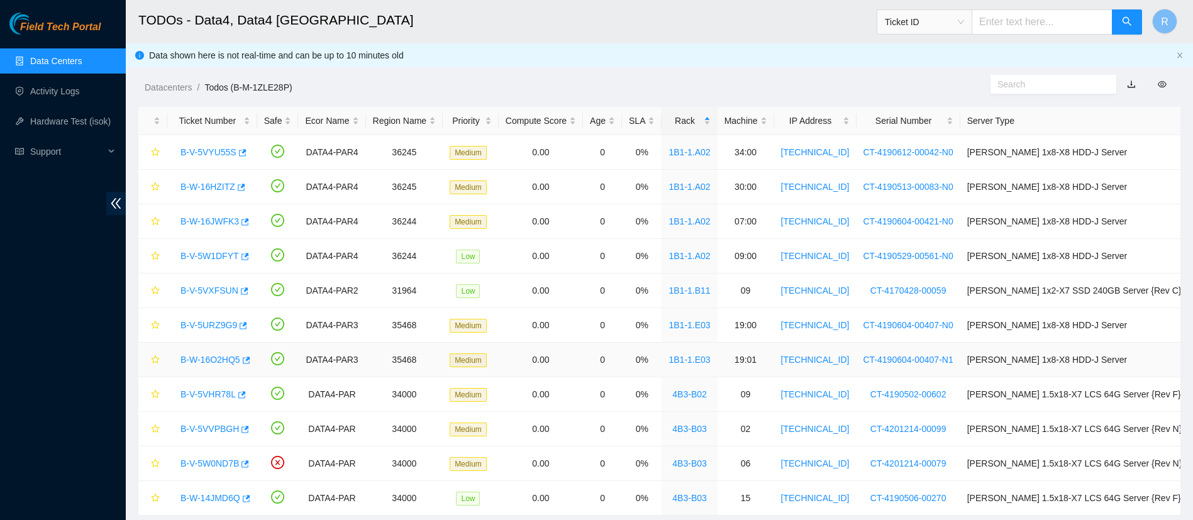
click at [214, 362] on link "B-W-16O2HQ5" at bounding box center [211, 360] width 60 height 10
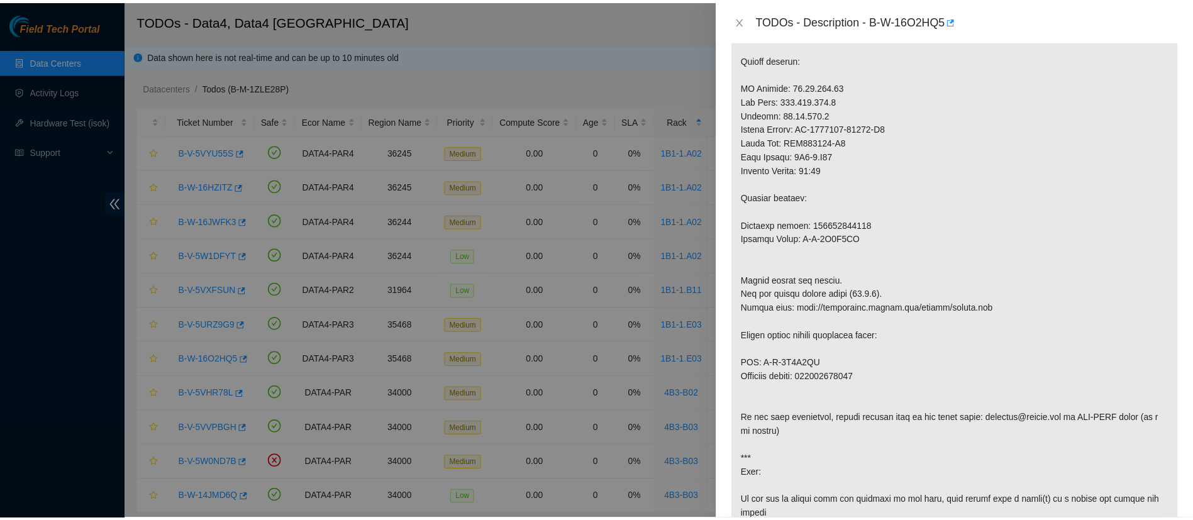
scroll to position [0, 0]
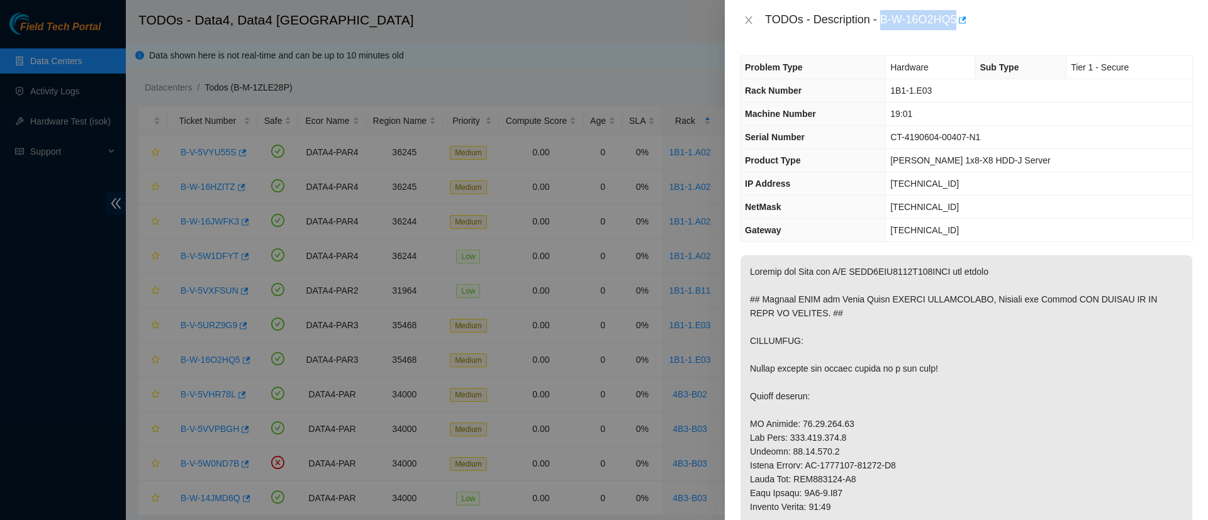
drag, startPoint x: 882, startPoint y: 18, endPoint x: 957, endPoint y: 18, distance: 74.9
click at [957, 18] on div "TODOs - Description - B-W-16O2HQ5" at bounding box center [979, 20] width 428 height 20
copy div "B-W-16O2HQ5"
click at [746, 15] on icon "close" at bounding box center [748, 20] width 10 height 10
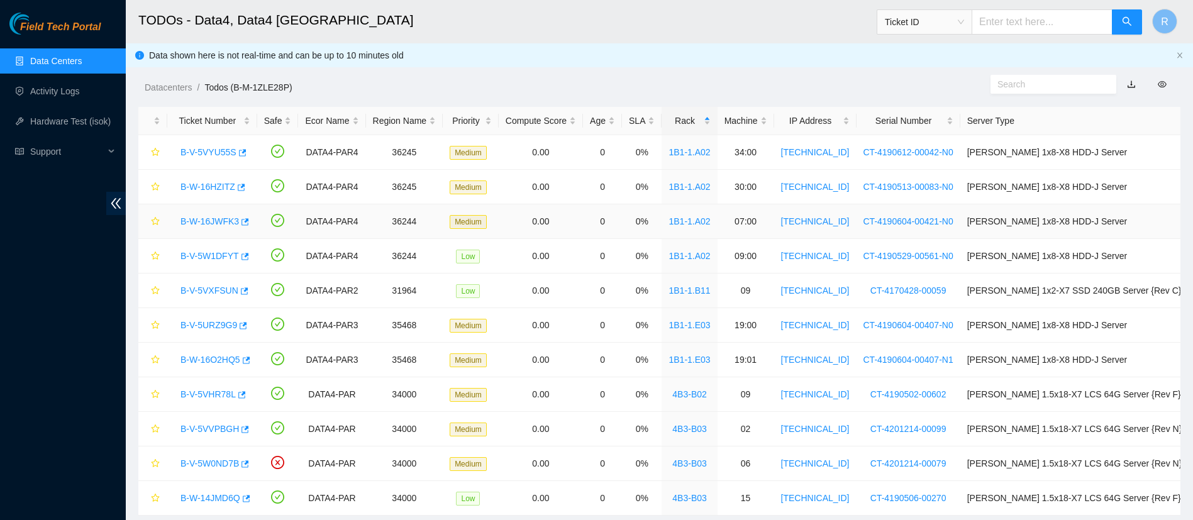
click at [206, 223] on link "B-W-16JWFK3" at bounding box center [210, 221] width 58 height 10
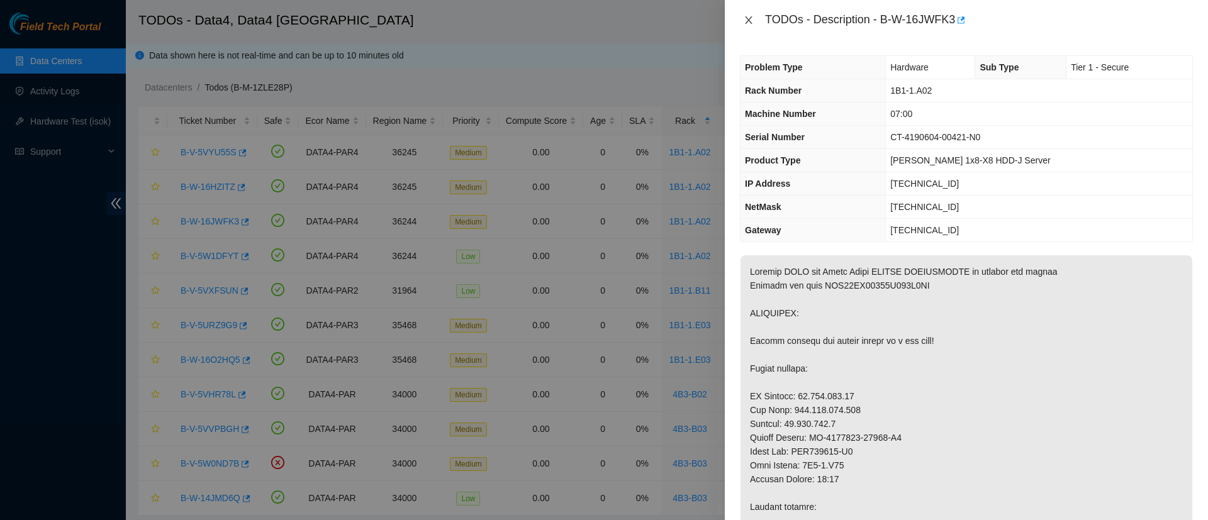
click at [752, 18] on icon "close" at bounding box center [748, 20] width 10 height 10
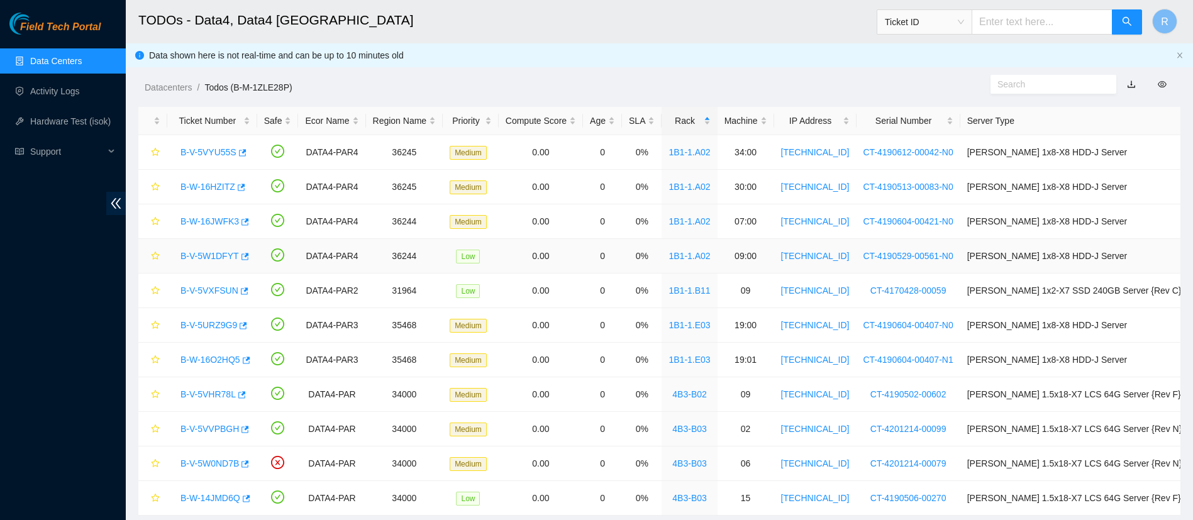
click at [203, 260] on link "B-V-5W1DFYT" at bounding box center [210, 256] width 58 height 10
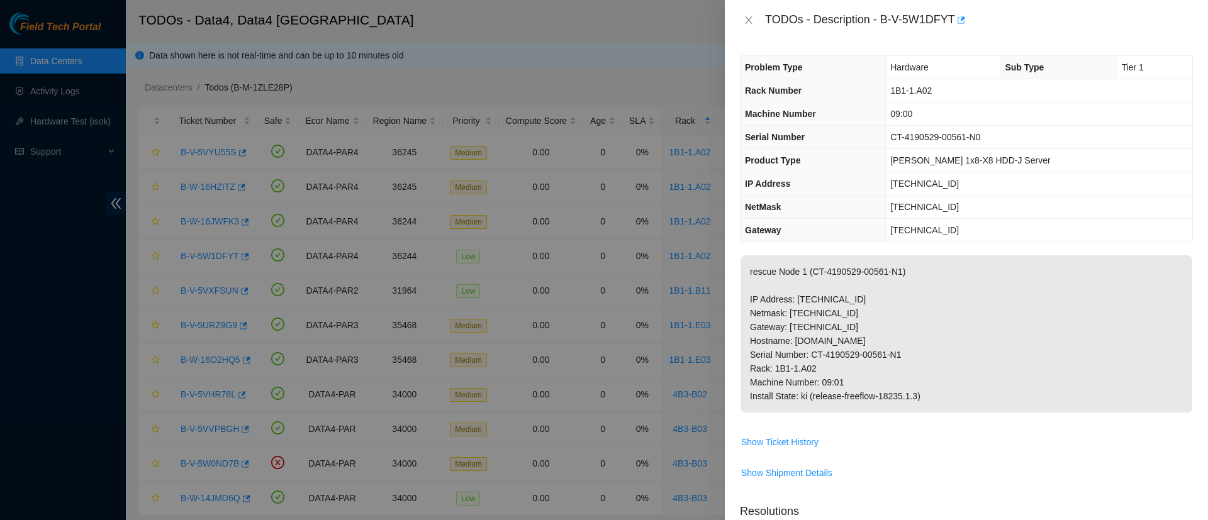
click at [877, 208] on th "NetMask" at bounding box center [812, 207] width 145 height 23
click at [750, 19] on icon "close" at bounding box center [748, 20] width 7 height 8
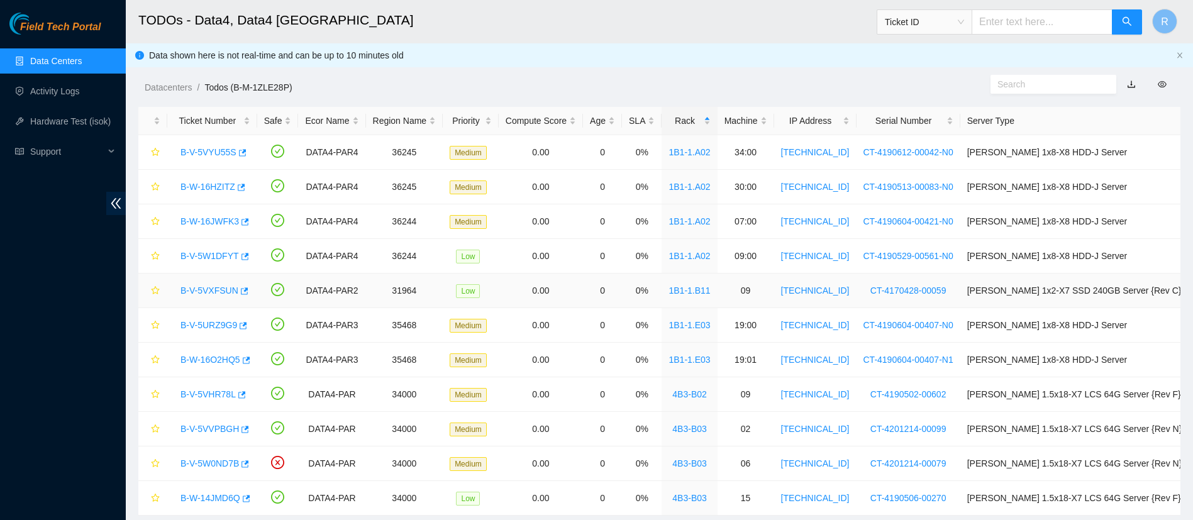
click at [207, 289] on link "B-V-5VXFSUN" at bounding box center [210, 291] width 58 height 10
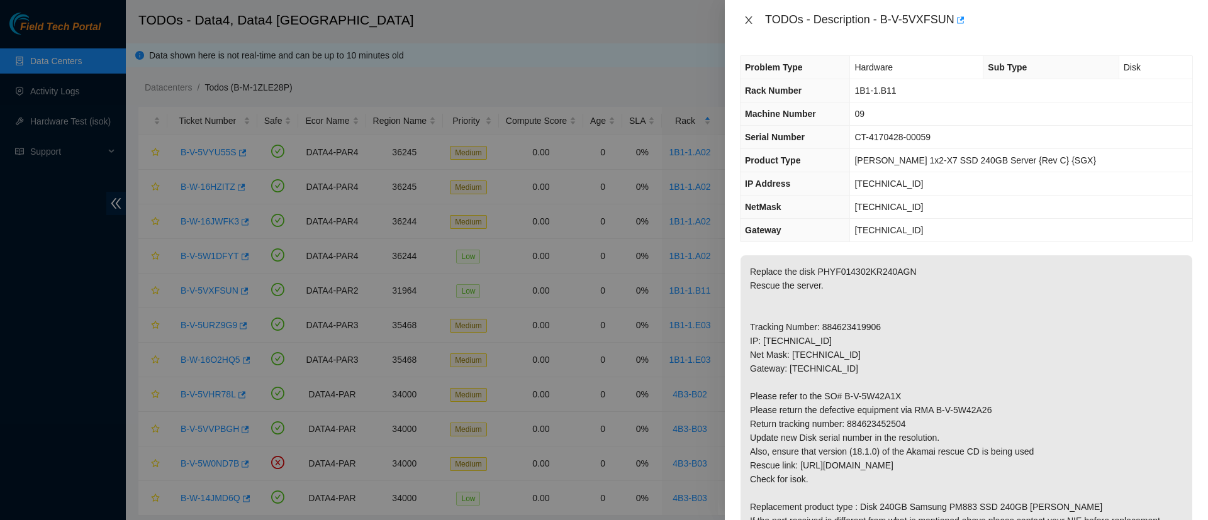
click at [750, 16] on icon "close" at bounding box center [748, 20] width 10 height 10
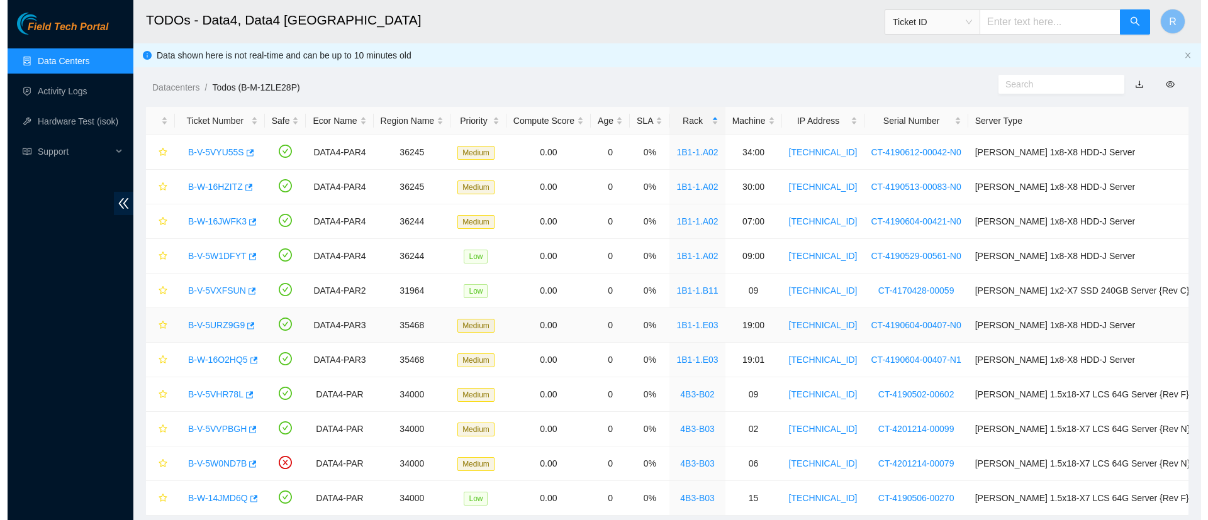
scroll to position [35, 0]
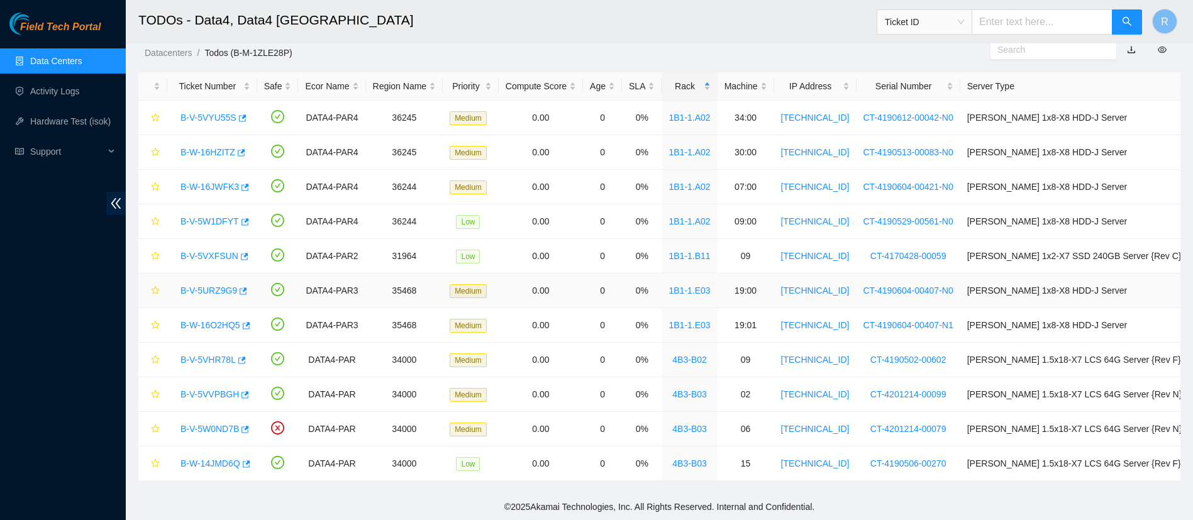
click at [197, 292] on link "B-V-5URZ9G9" at bounding box center [209, 291] width 57 height 10
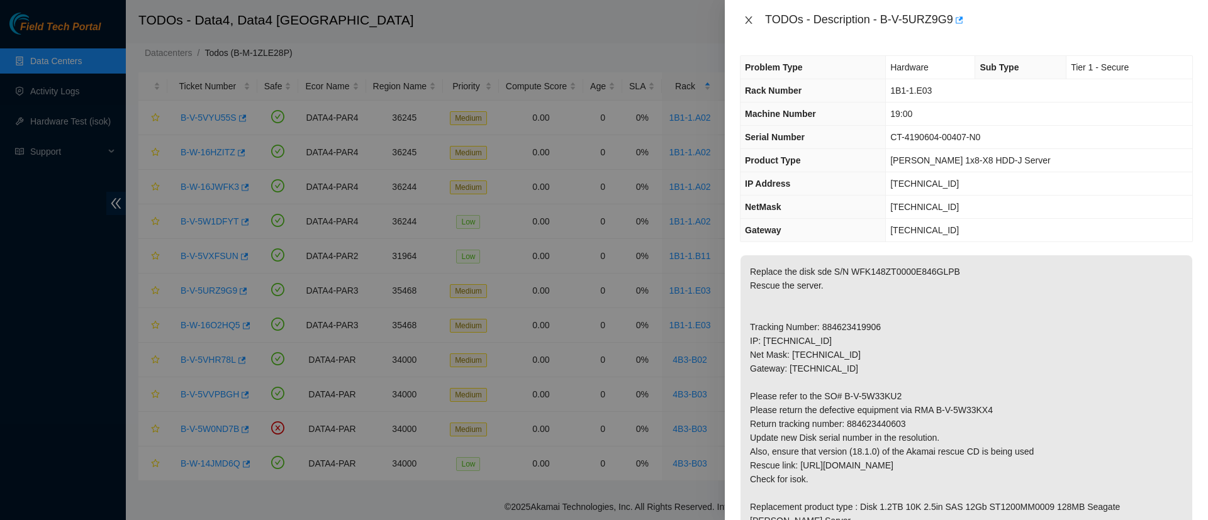
click at [751, 19] on icon "close" at bounding box center [748, 20] width 10 height 10
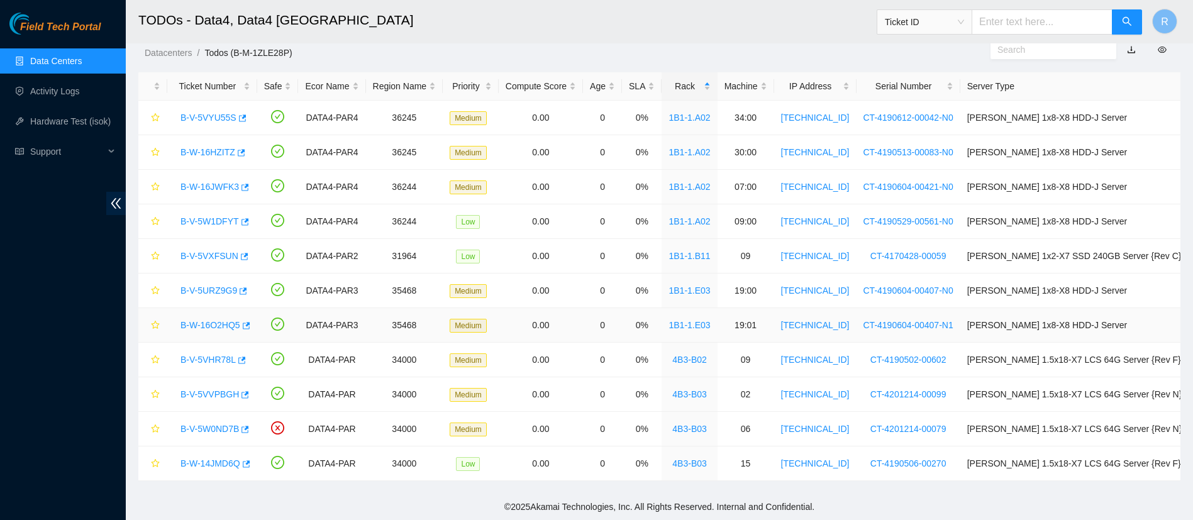
click at [222, 323] on link "B-W-16O2HQ5" at bounding box center [211, 325] width 60 height 10
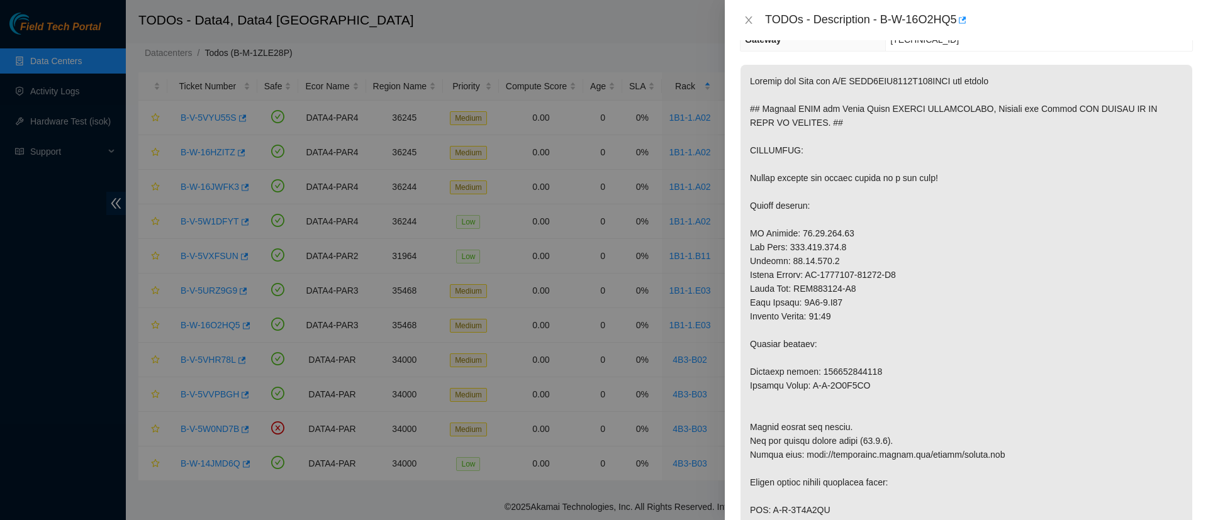
scroll to position [0, 0]
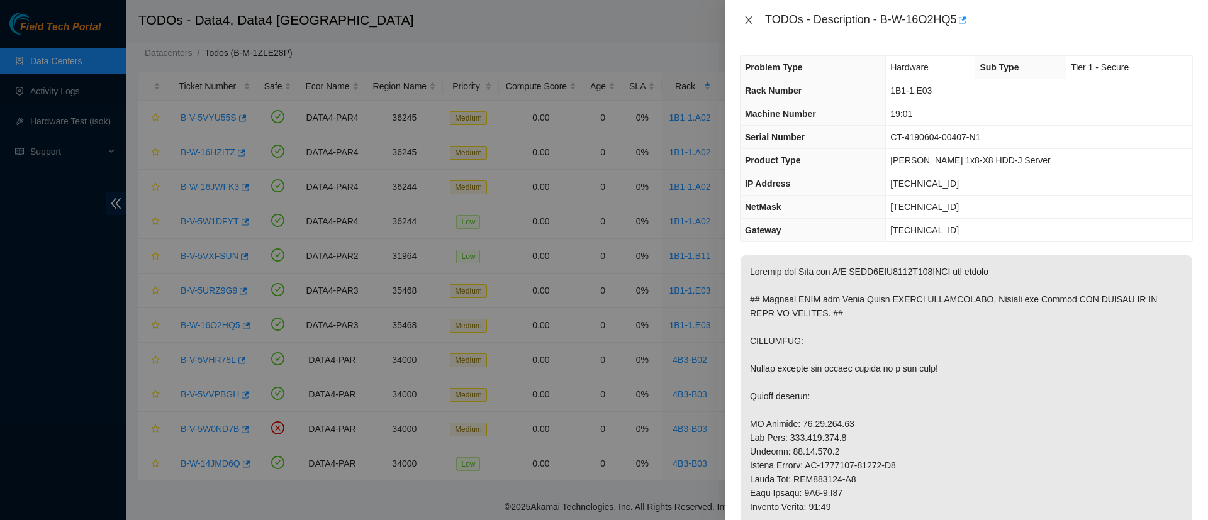
click at [747, 22] on icon "close" at bounding box center [748, 20] width 10 height 10
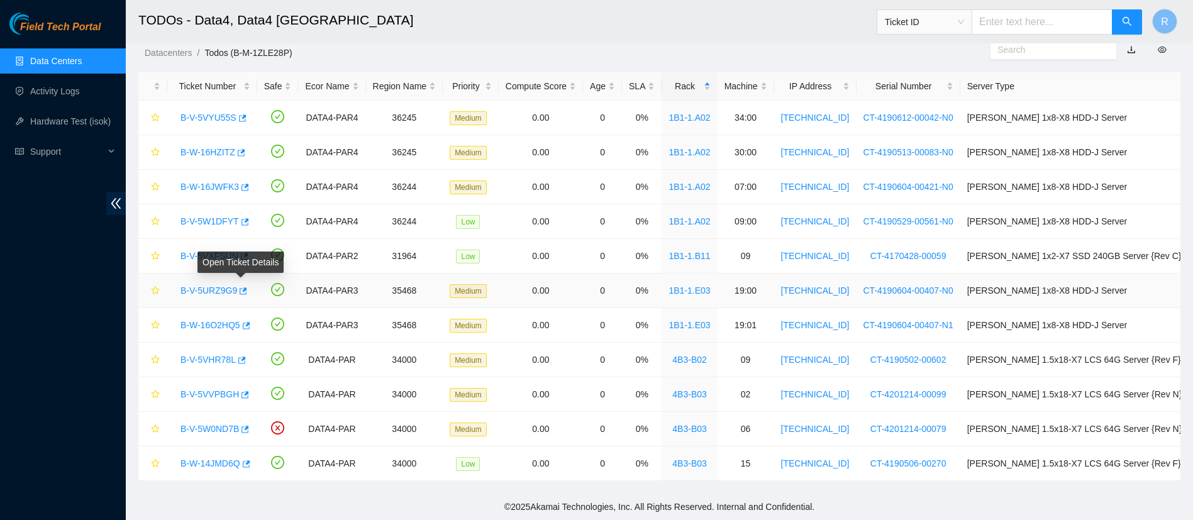
click at [208, 292] on link "B-V-5URZ9G9" at bounding box center [209, 291] width 57 height 10
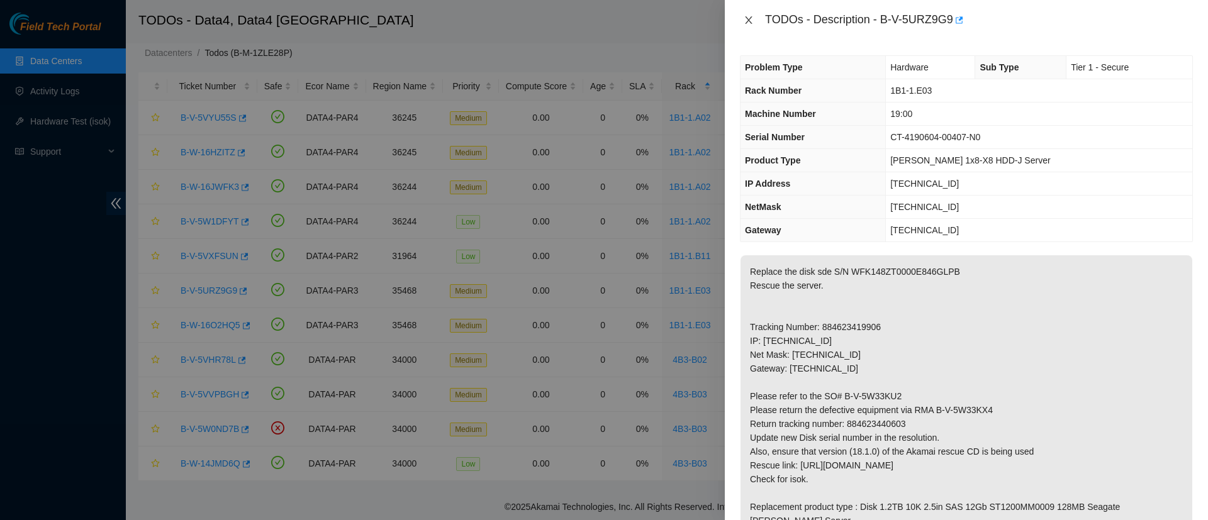
click at [749, 19] on icon "close" at bounding box center [748, 20] width 7 height 8
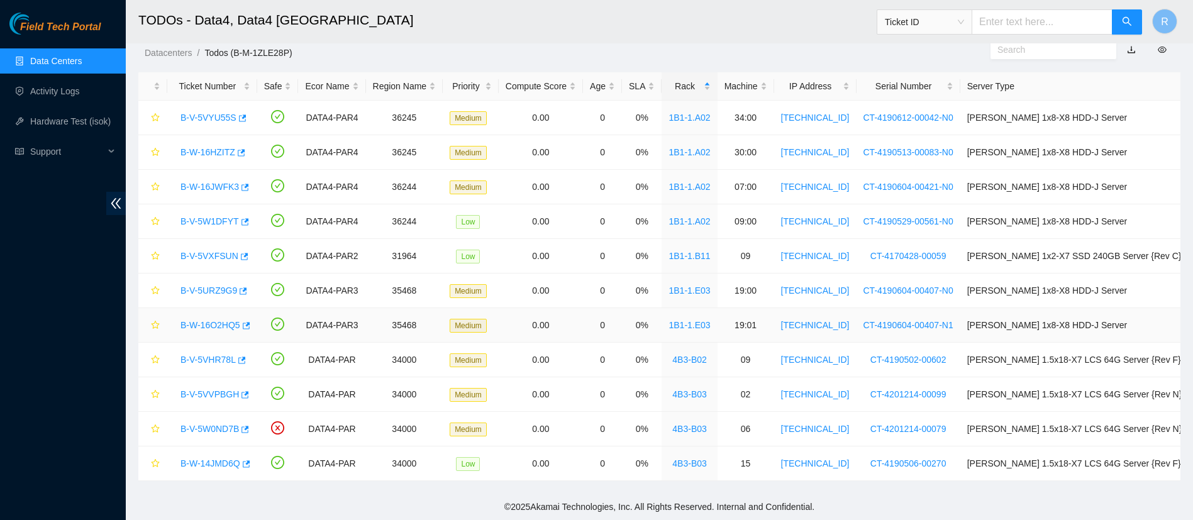
click at [213, 323] on link "B-W-16O2HQ5" at bounding box center [211, 325] width 60 height 10
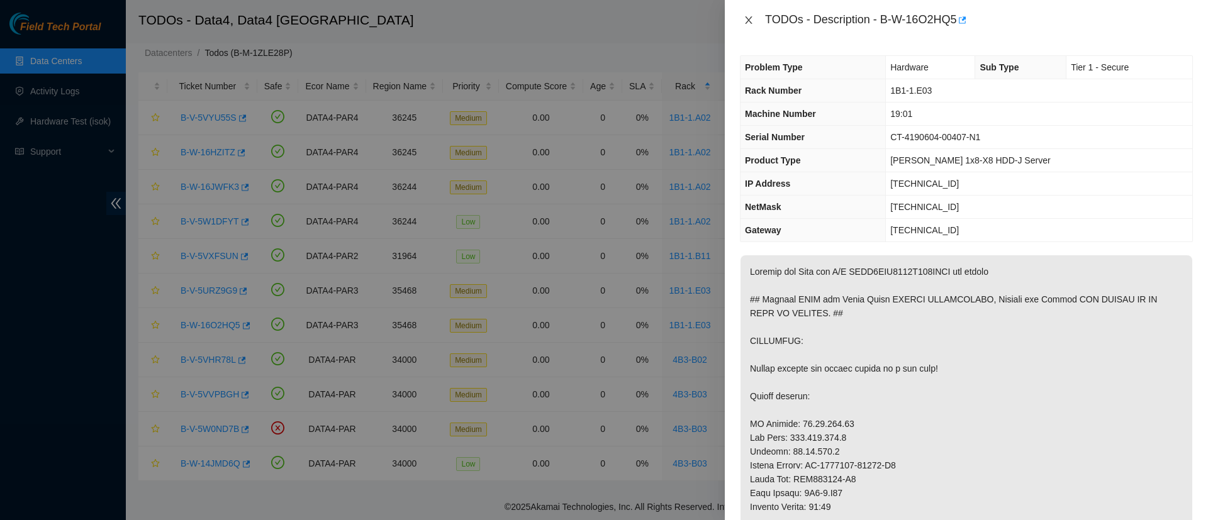
click at [745, 14] on button "Close" at bounding box center [749, 20] width 18 height 12
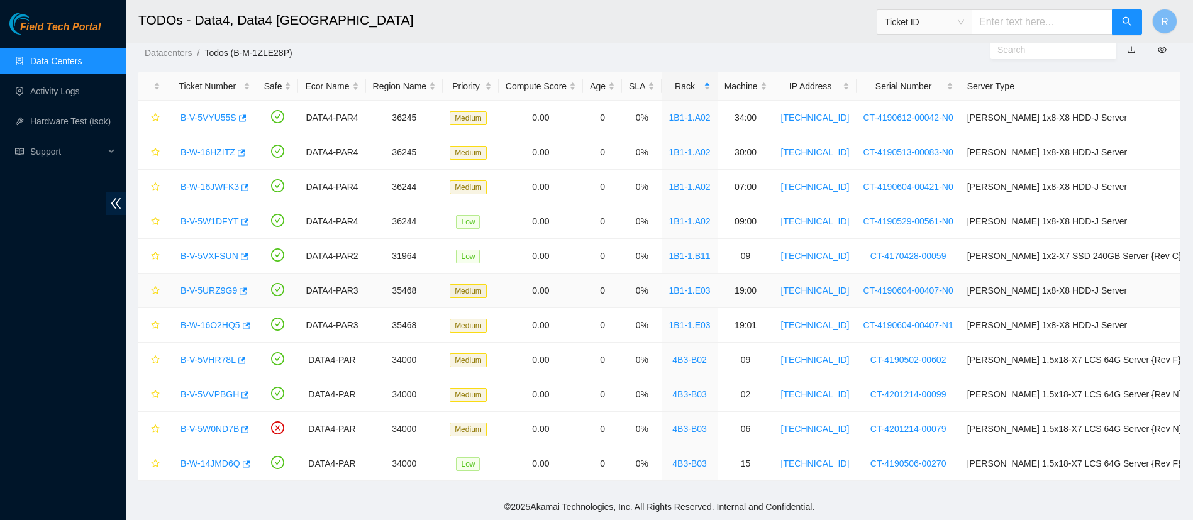
click at [209, 287] on link "B-V-5URZ9G9" at bounding box center [209, 291] width 57 height 10
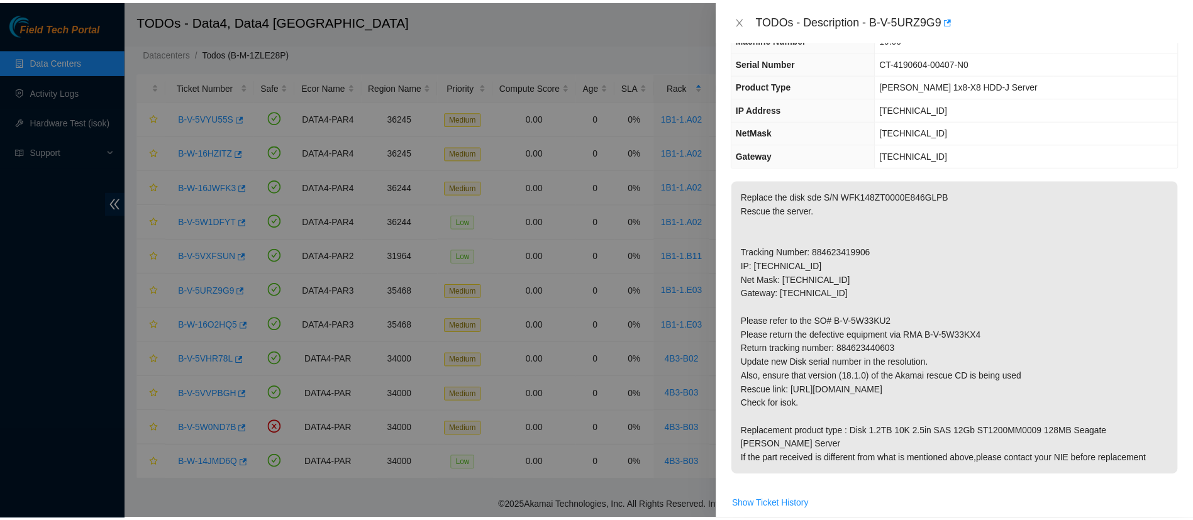
scroll to position [75, 0]
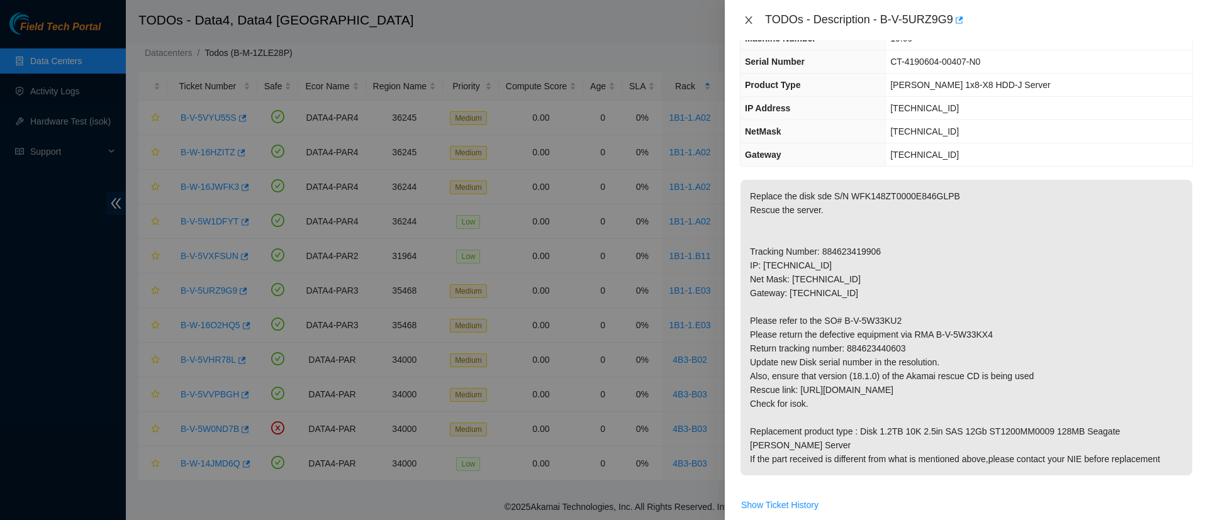
click at [745, 20] on icon "close" at bounding box center [748, 20] width 10 height 10
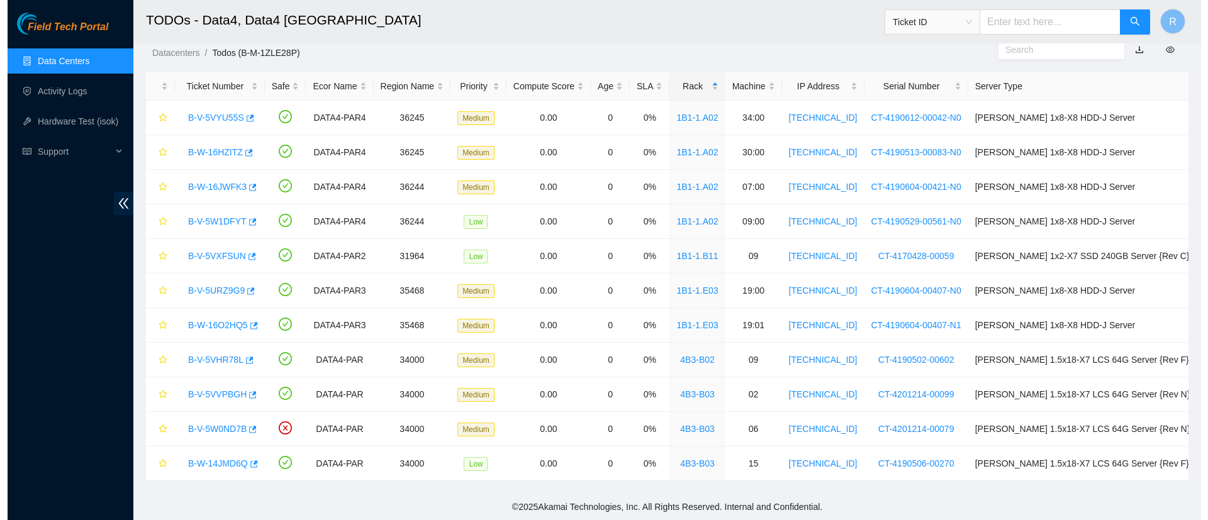
scroll to position [103, 0]
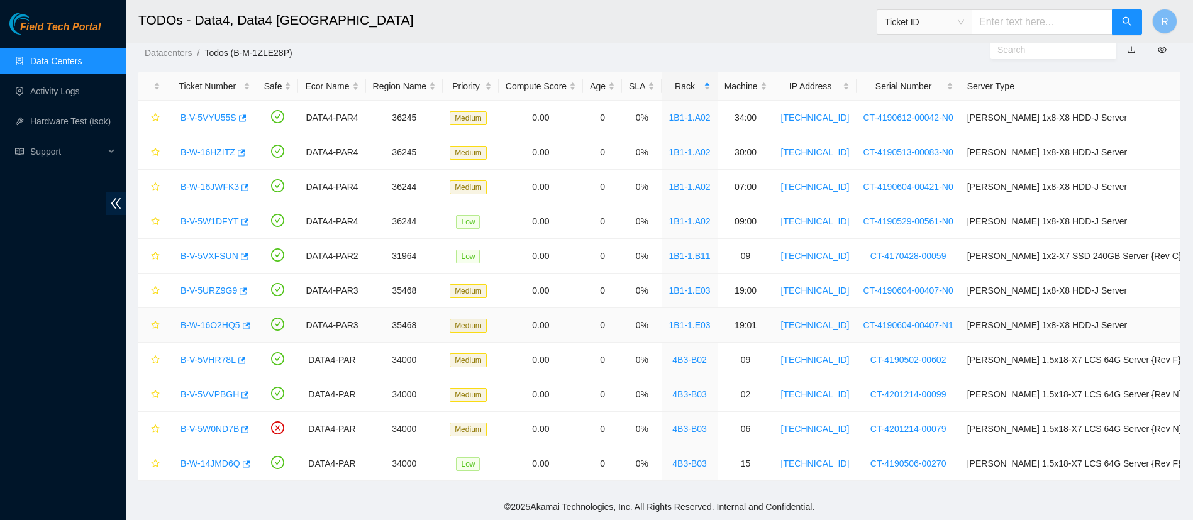
click at [210, 326] on link "B-W-16O2HQ5" at bounding box center [211, 325] width 60 height 10
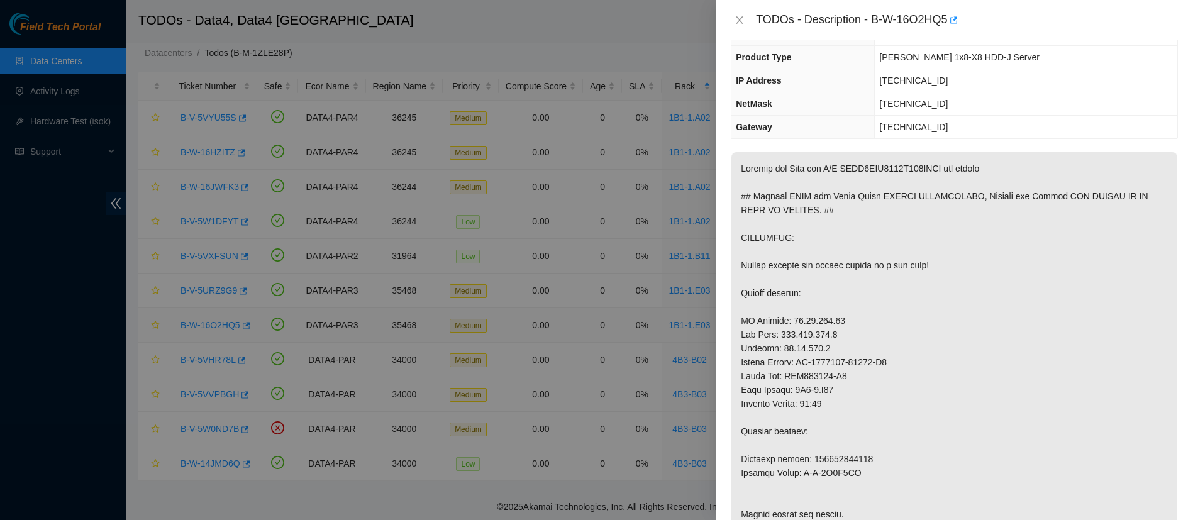
scroll to position [75, 0]
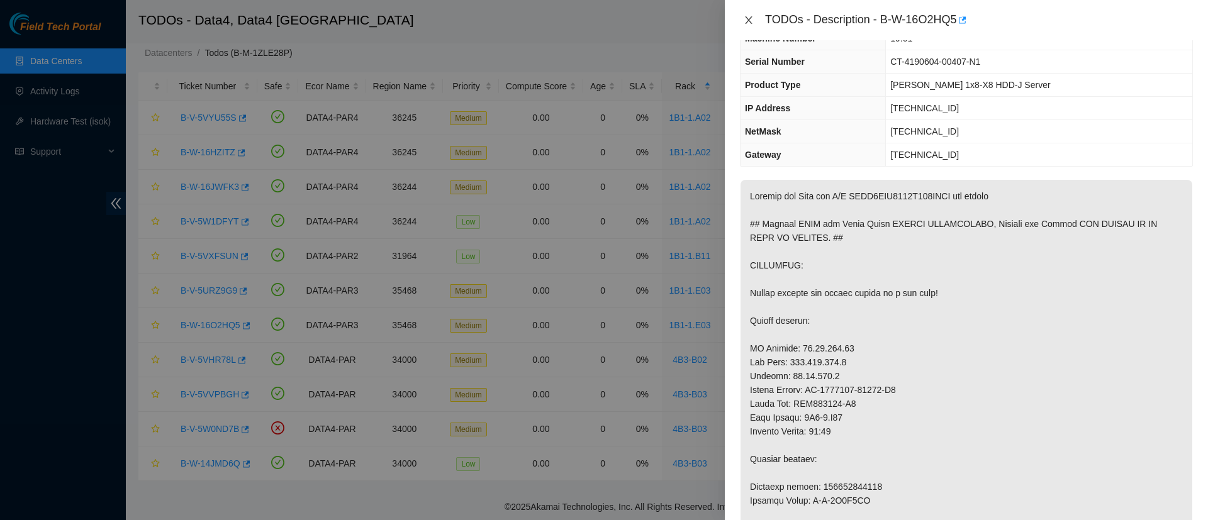
click at [751, 17] on icon "close" at bounding box center [748, 20] width 7 height 8
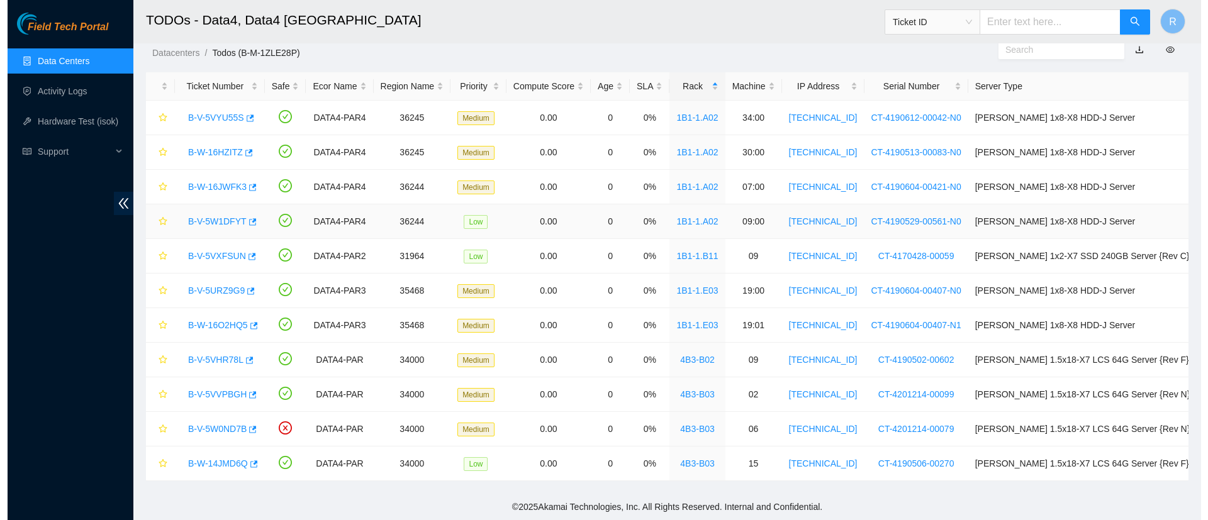
scroll to position [103, 0]
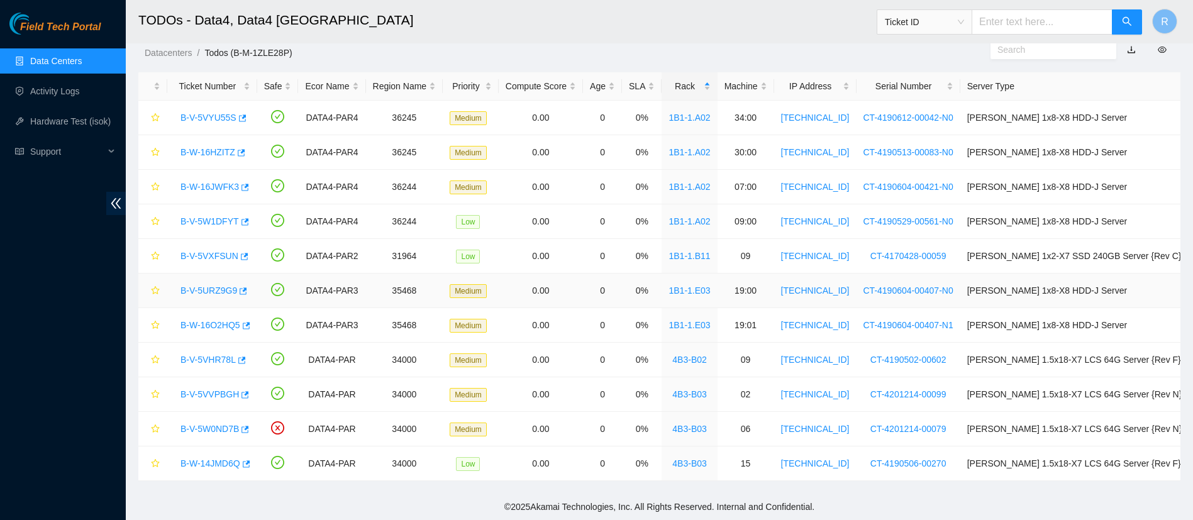
click at [208, 290] on link "B-V-5URZ9G9" at bounding box center [209, 291] width 57 height 10
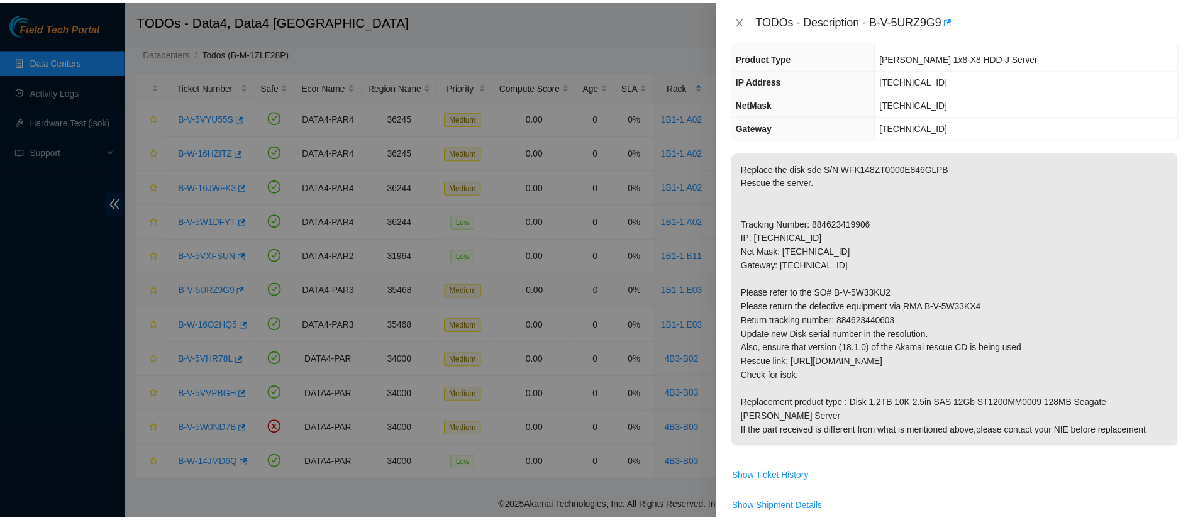
scroll to position [75, 0]
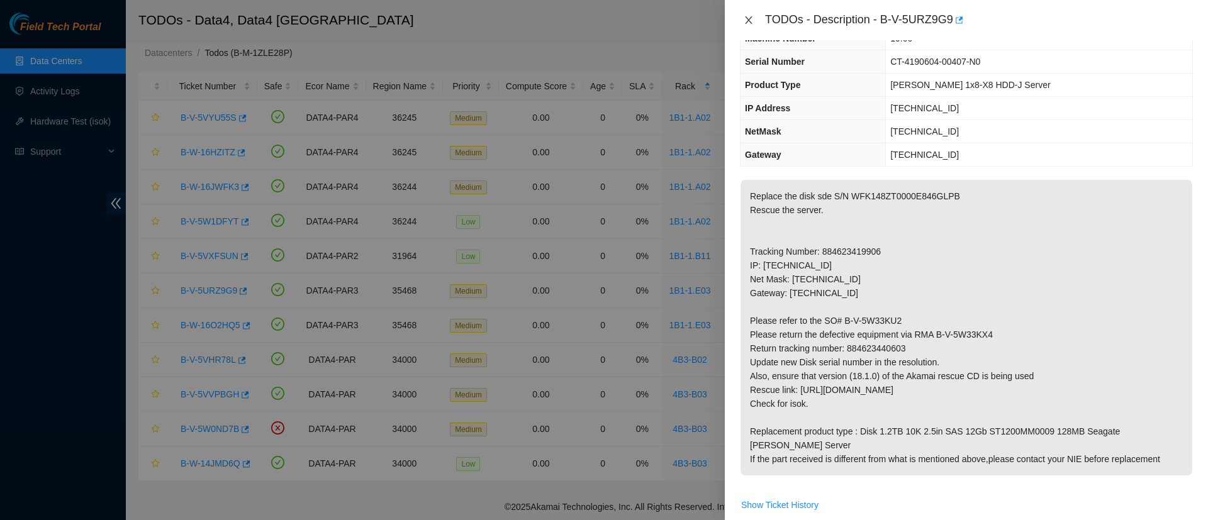
click at [751, 16] on icon "close" at bounding box center [748, 20] width 7 height 8
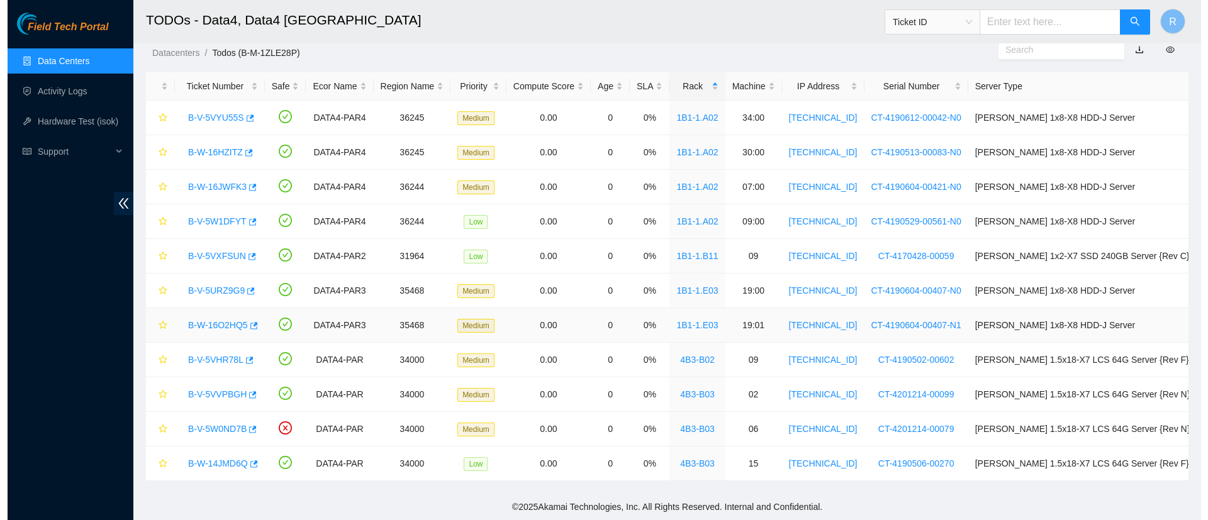
scroll to position [103, 0]
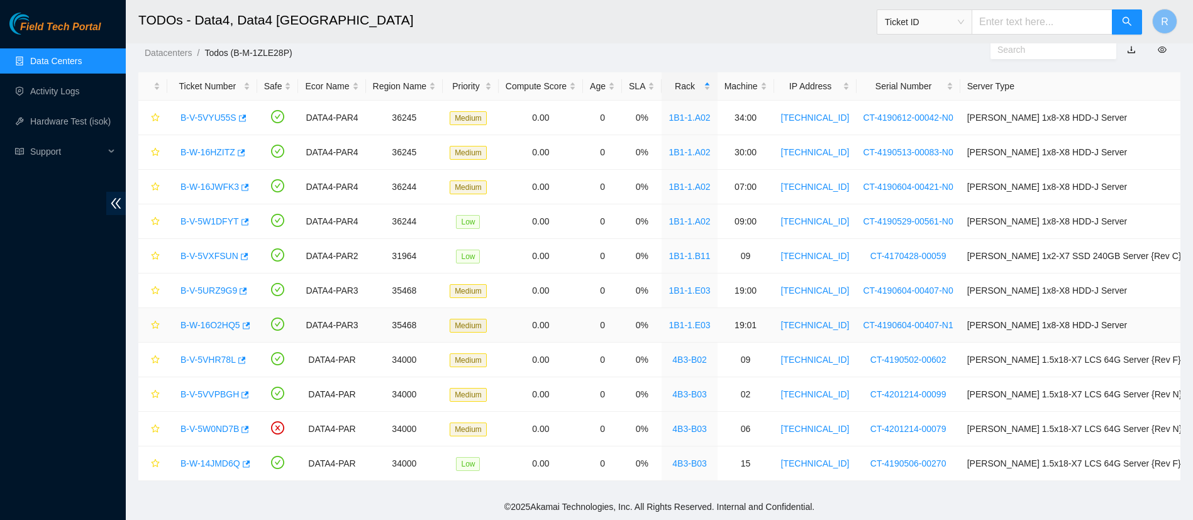
click at [223, 331] on div "B-W-16O2HQ5" at bounding box center [212, 325] width 76 height 20
click at [218, 323] on link "B-W-16O2HQ5" at bounding box center [211, 325] width 60 height 10
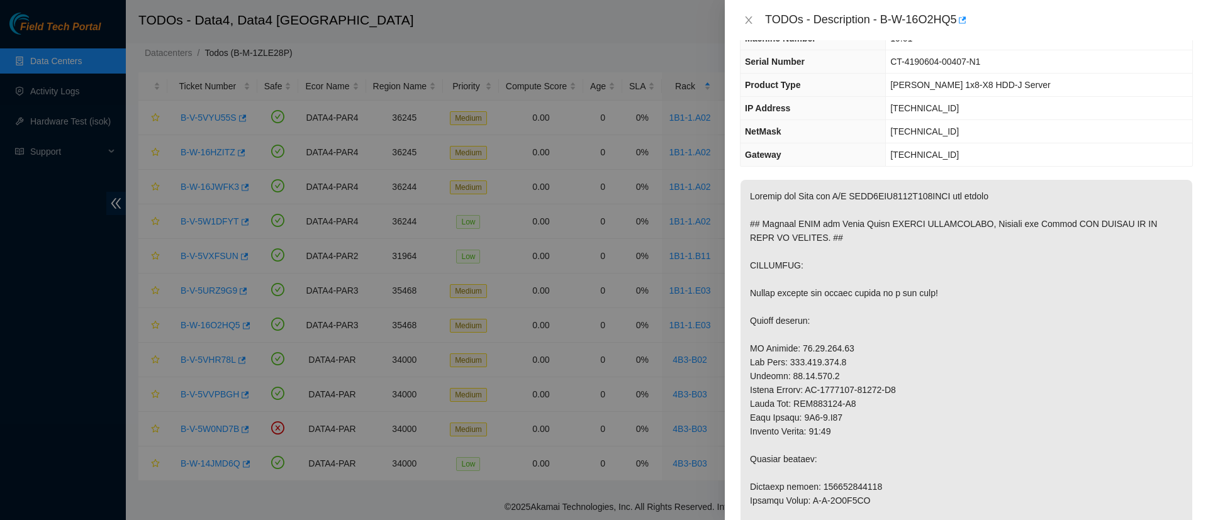
scroll to position [0, 0]
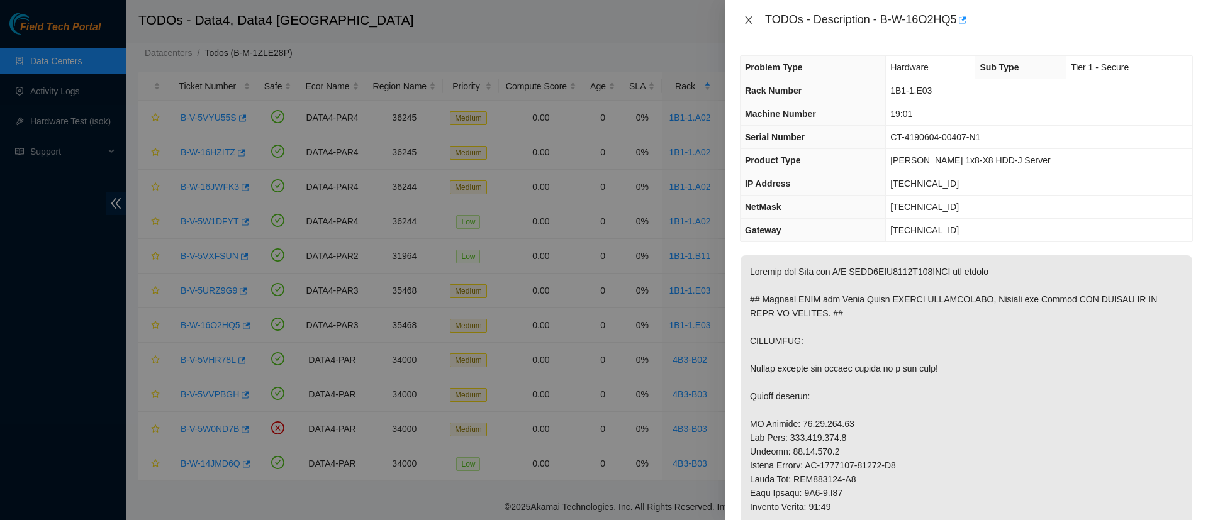
click at [750, 15] on icon "close" at bounding box center [748, 20] width 10 height 10
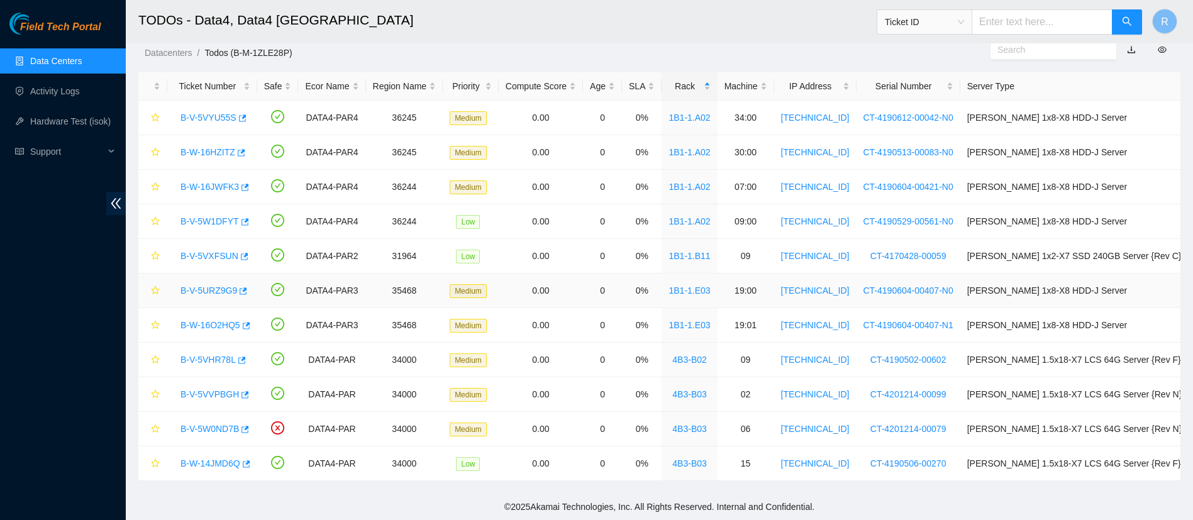
click at [209, 292] on link "B-V-5URZ9G9" at bounding box center [209, 291] width 57 height 10
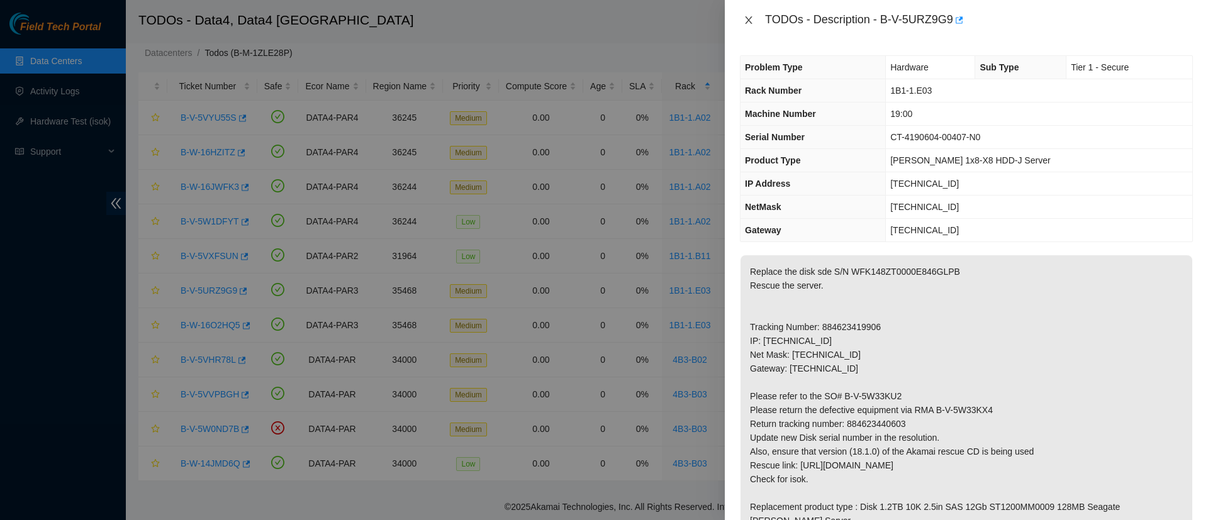
click at [743, 16] on icon "close" at bounding box center [748, 20] width 10 height 10
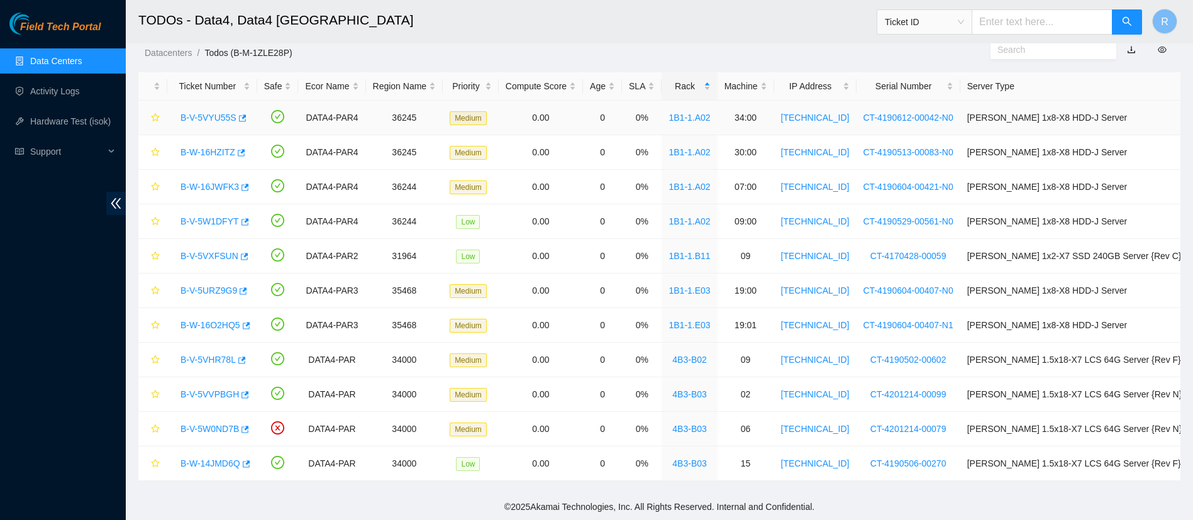
click at [211, 114] on link "B-V-5VYU55S" at bounding box center [209, 118] width 56 height 10
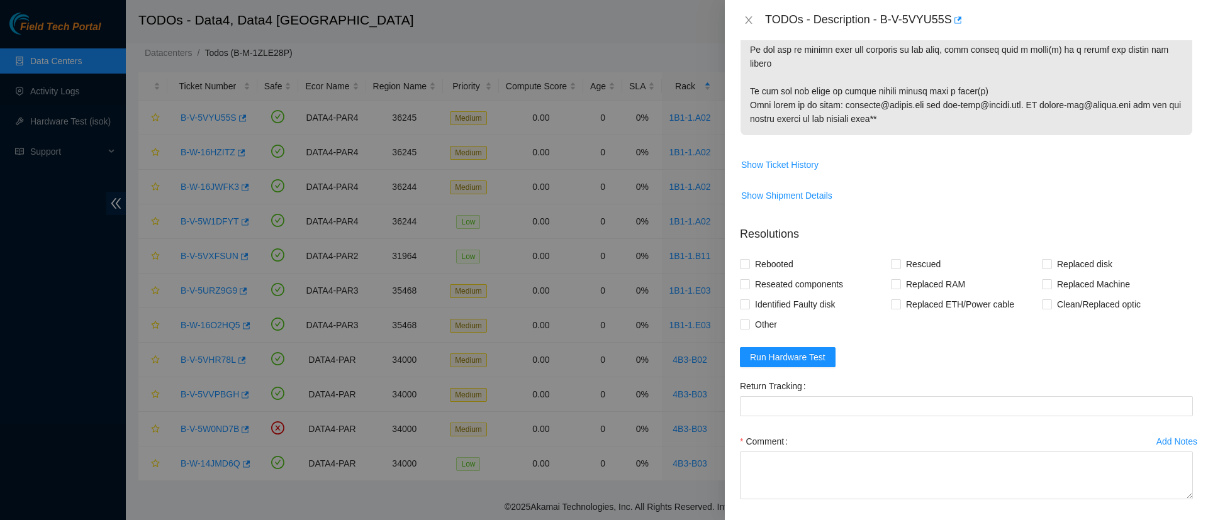
scroll to position [768, 0]
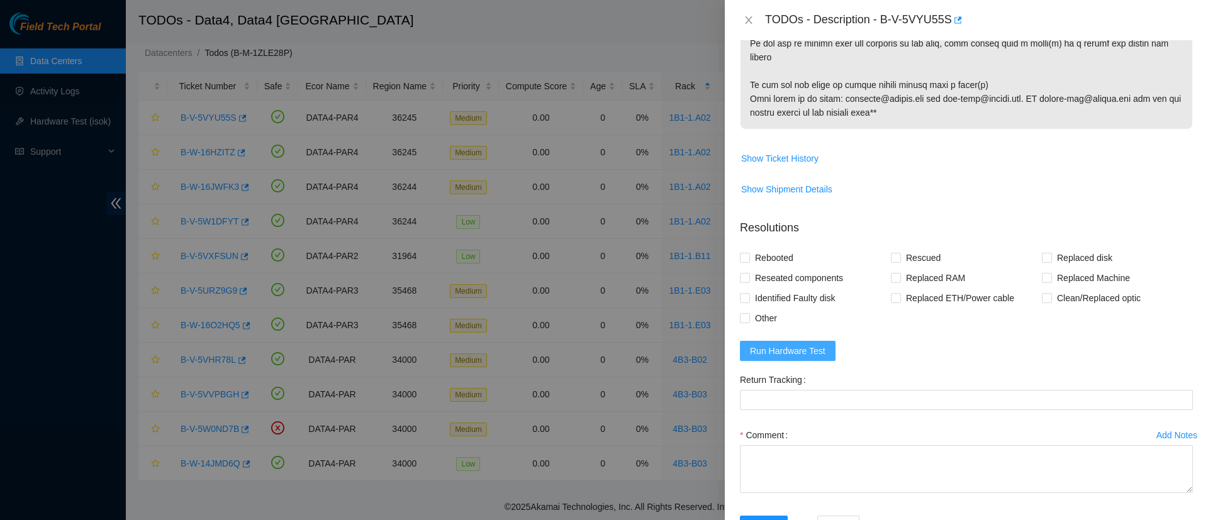
click at [815, 358] on span "Run Hardware Test" at bounding box center [787, 351] width 75 height 14
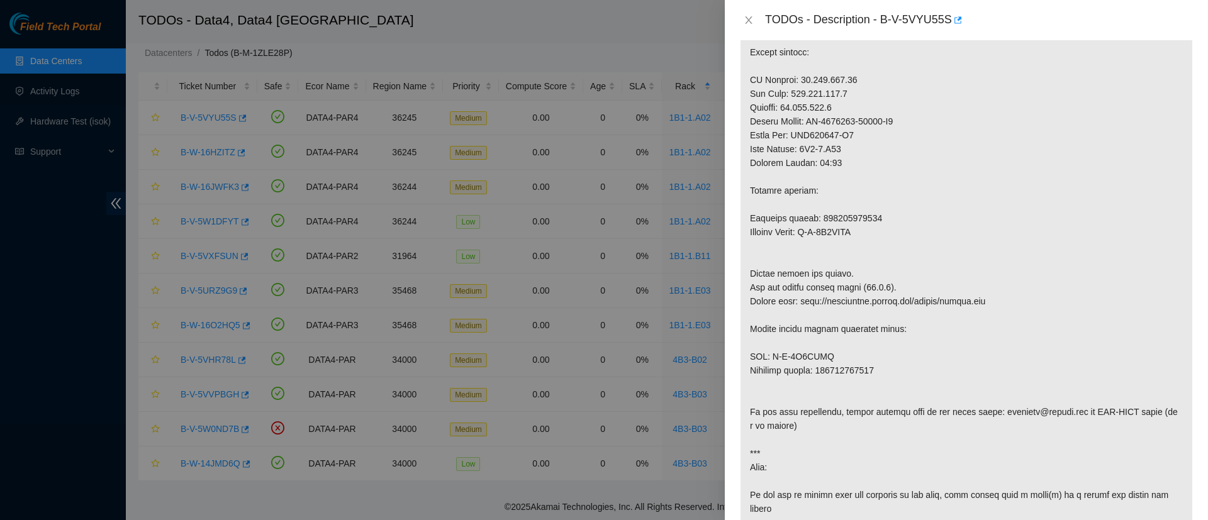
scroll to position [0, 0]
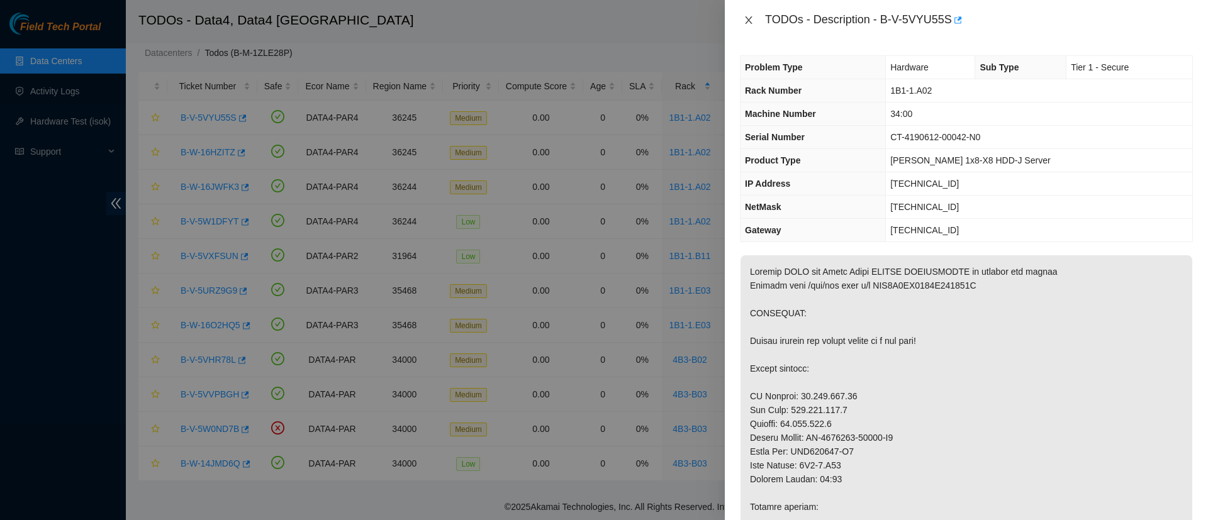
click at [746, 16] on icon "close" at bounding box center [748, 20] width 7 height 8
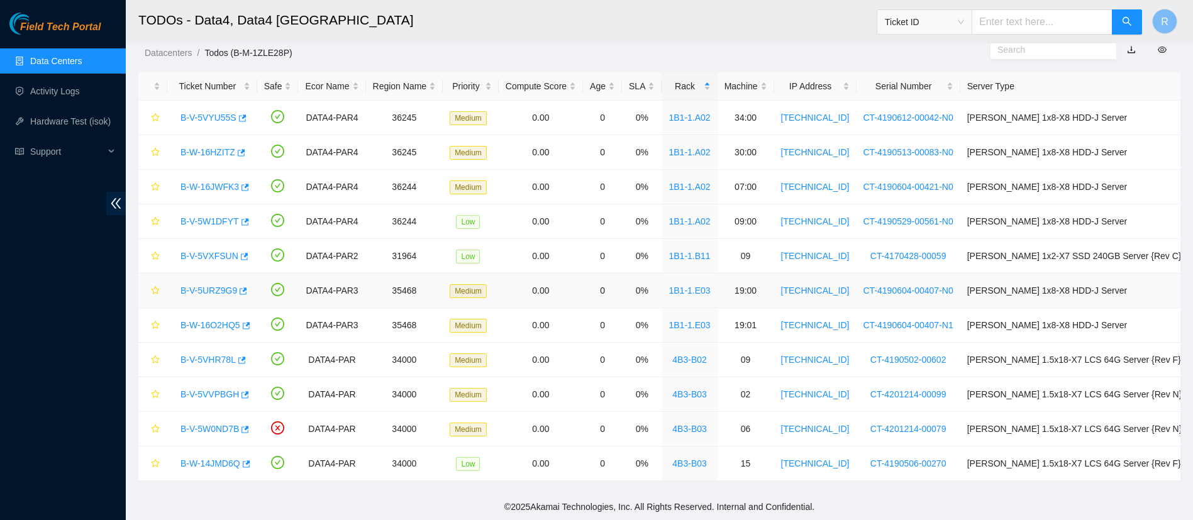
click at [218, 286] on link "B-V-5URZ9G9" at bounding box center [209, 291] width 57 height 10
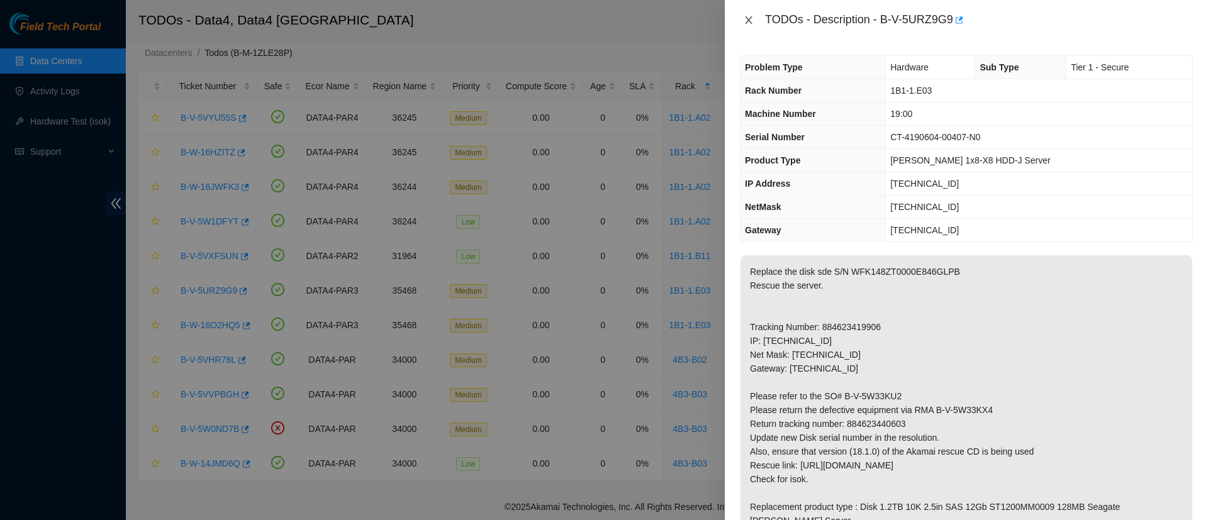
click at [753, 21] on icon "close" at bounding box center [748, 20] width 10 height 10
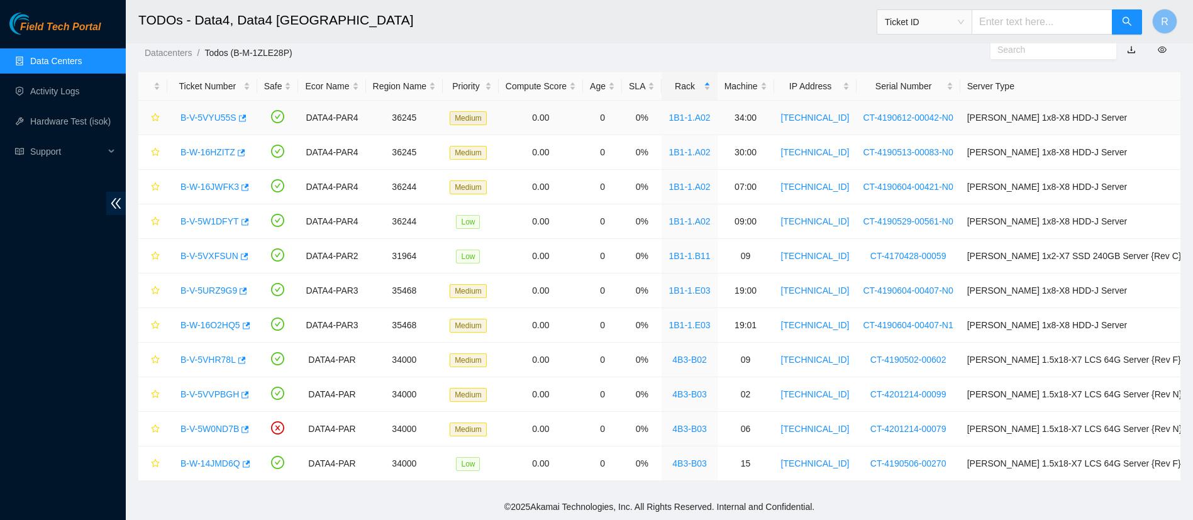
click at [201, 118] on link "B-V-5VYU55S" at bounding box center [209, 118] width 56 height 10
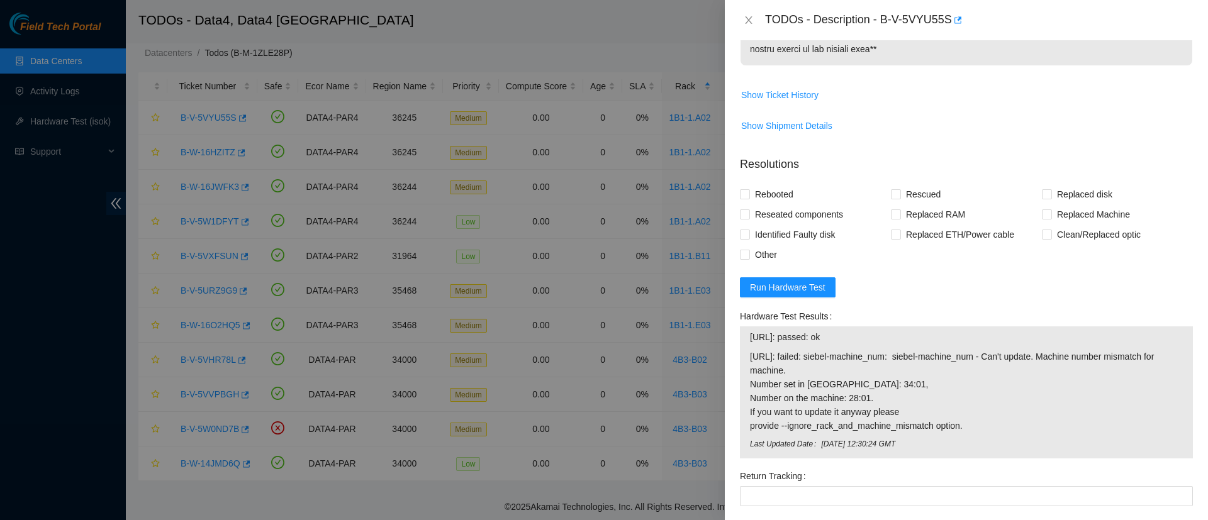
scroll to position [832, 0]
click at [747, 198] on input "Rebooted" at bounding box center [744, 193] width 9 height 9
checkbox input "true"
click at [891, 198] on input "Rescued" at bounding box center [895, 193] width 9 height 9
checkbox input "true"
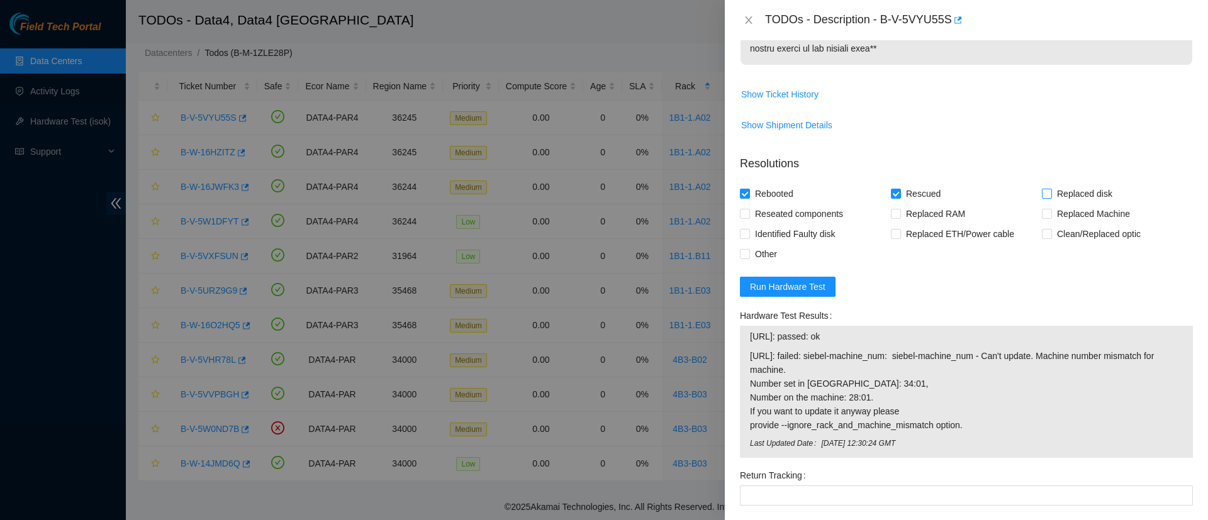
click at [1042, 198] on input "Replaced disk" at bounding box center [1046, 193] width 9 height 9
checkbox input "true"
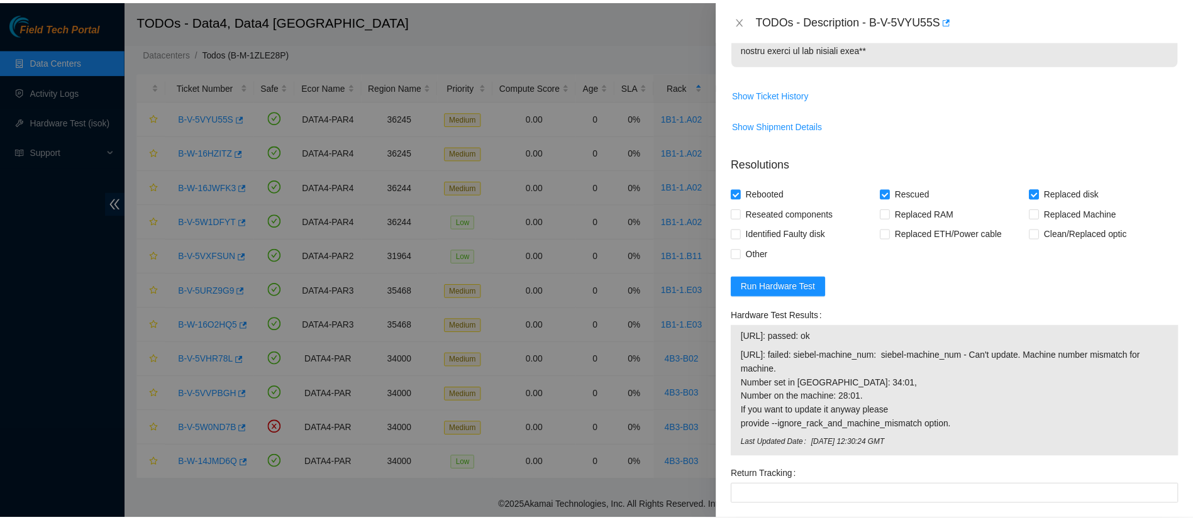
scroll to position [1029, 0]
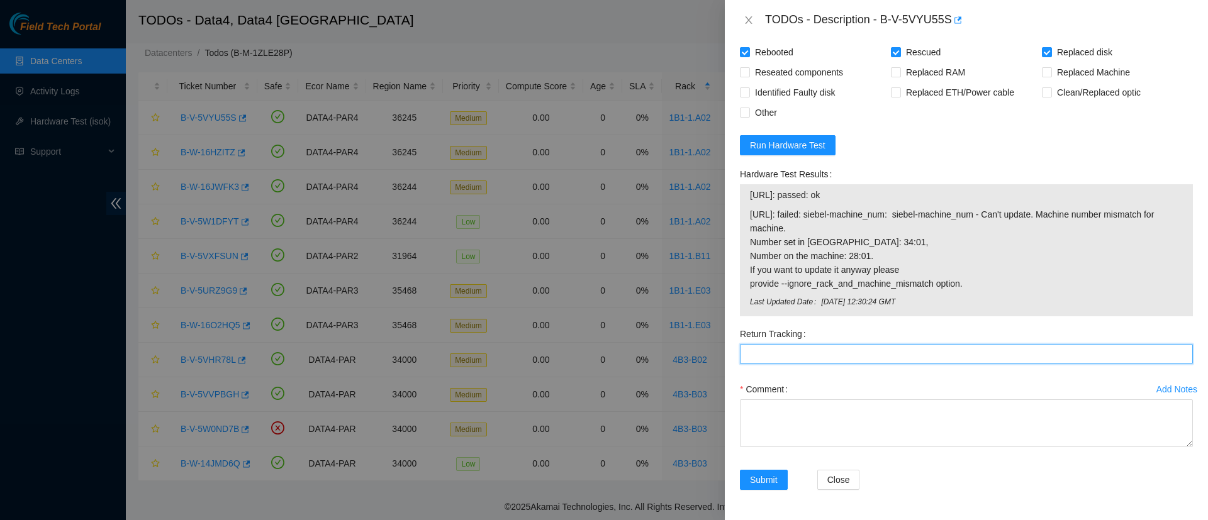
click at [789, 357] on Tracking "Return Tracking" at bounding box center [966, 354] width 453 height 20
paste Tracking "884623432010"
type Tracking "884623432010"
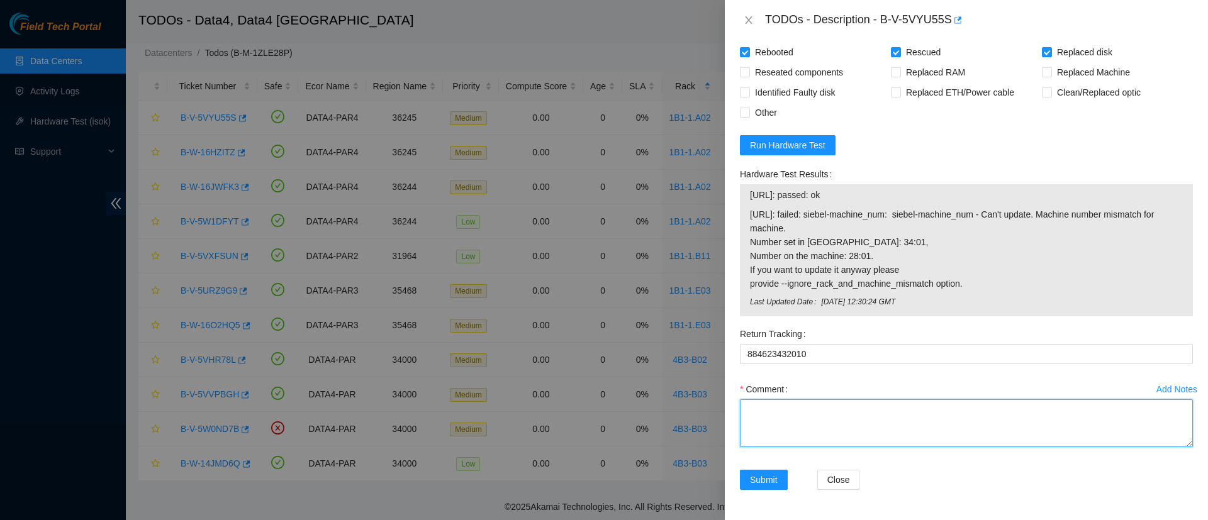
click at [845, 425] on textarea "Comment" at bounding box center [966, 423] width 453 height 48
type textarea "r"
paste textarea "WFK0Z0MX0000E902447R"
paste textarea "WFK4F4BV"
type textarea "Replaced WFK0Z0MX0000E902447R with WFK4F4BV"
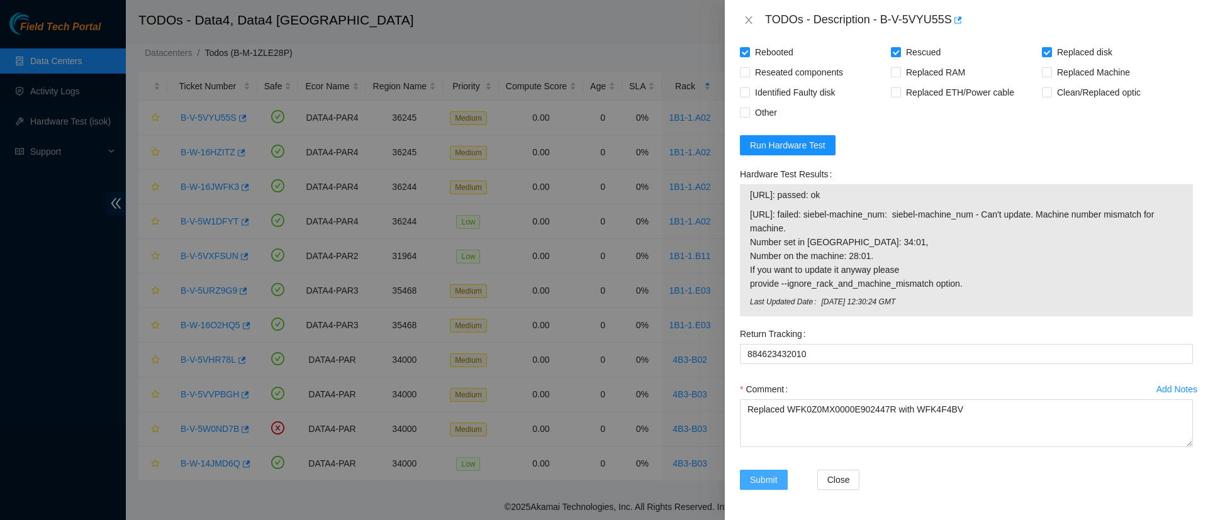
click at [768, 479] on span "Submit" at bounding box center [764, 480] width 28 height 14
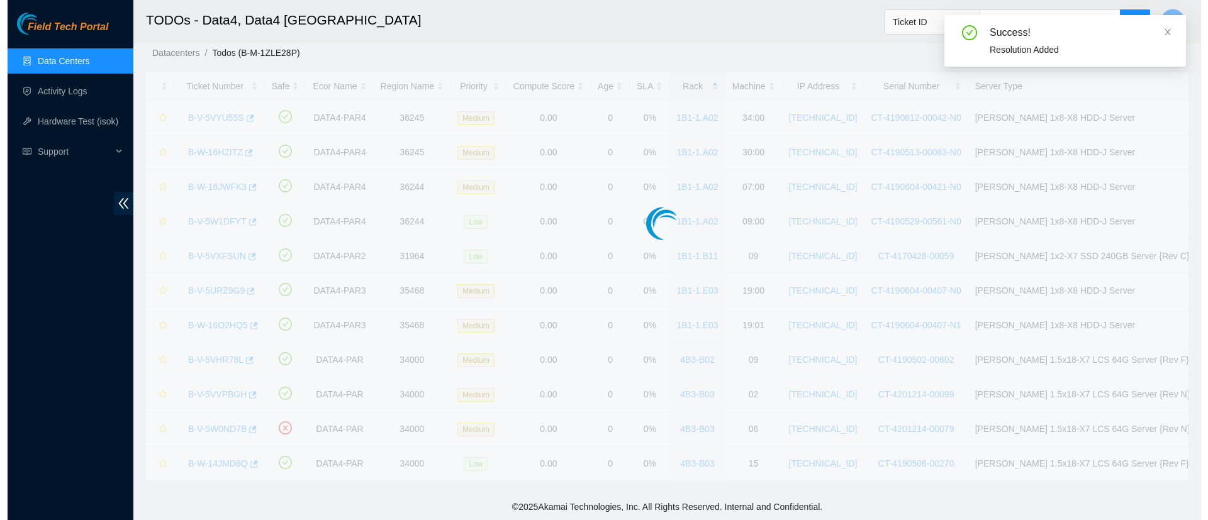
scroll to position [277, 0]
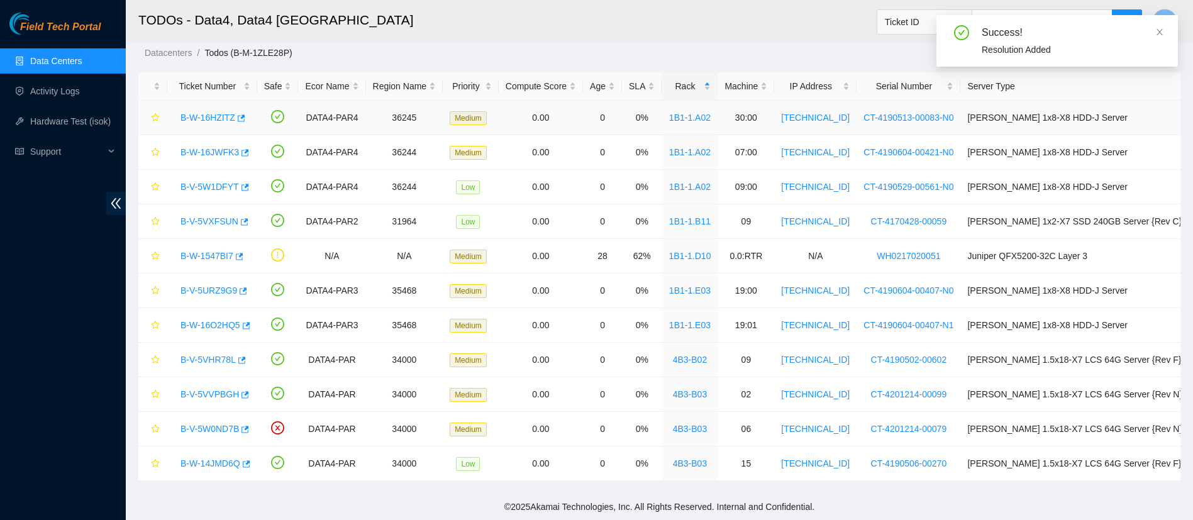
click at [212, 116] on link "B-W-16HZITZ" at bounding box center [208, 118] width 55 height 10
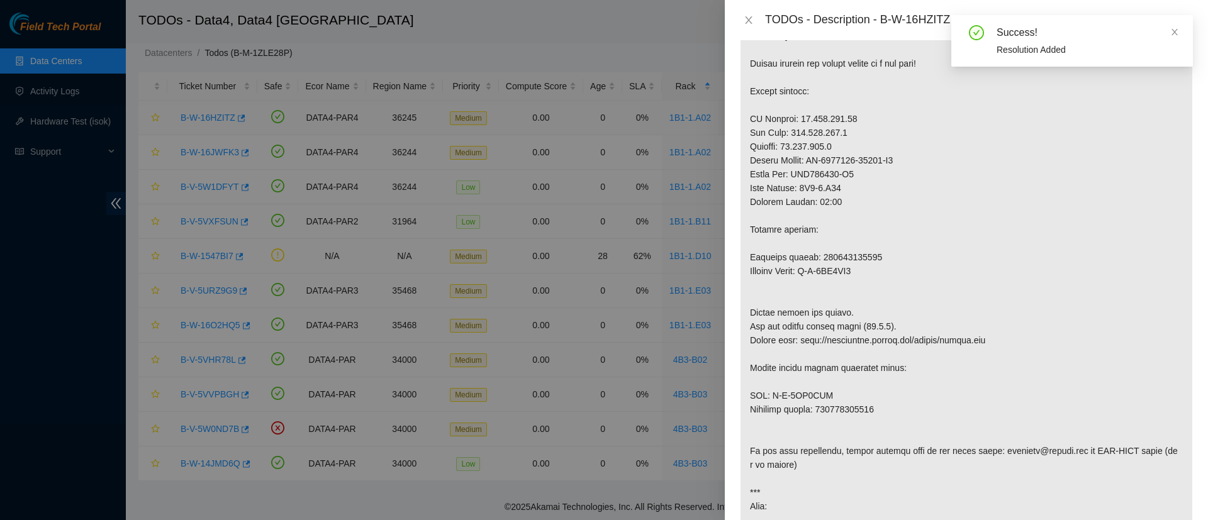
scroll to position [869, 0]
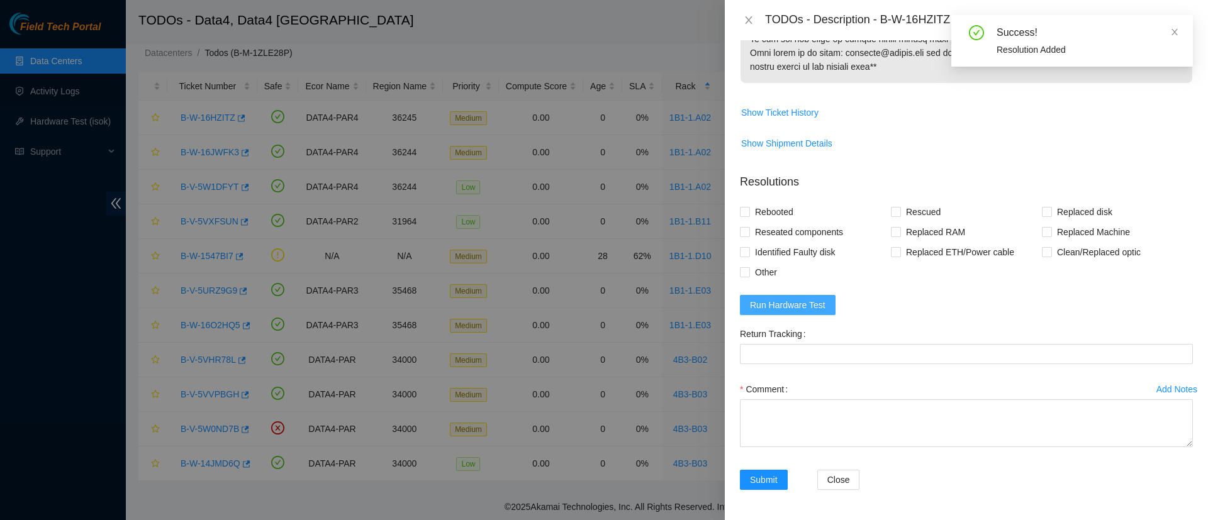
click at [804, 302] on span "Run Hardware Test" at bounding box center [787, 305] width 75 height 14
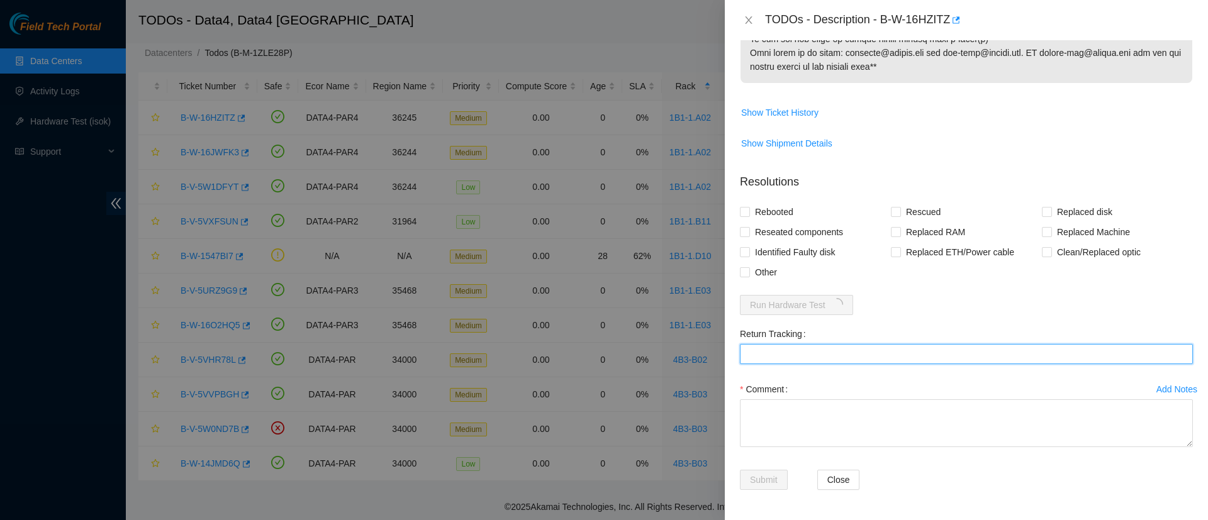
click at [786, 355] on Tracking "Return Tracking" at bounding box center [966, 354] width 453 height 20
paste Tracking "884591351930"
type Tracking "884591351930"
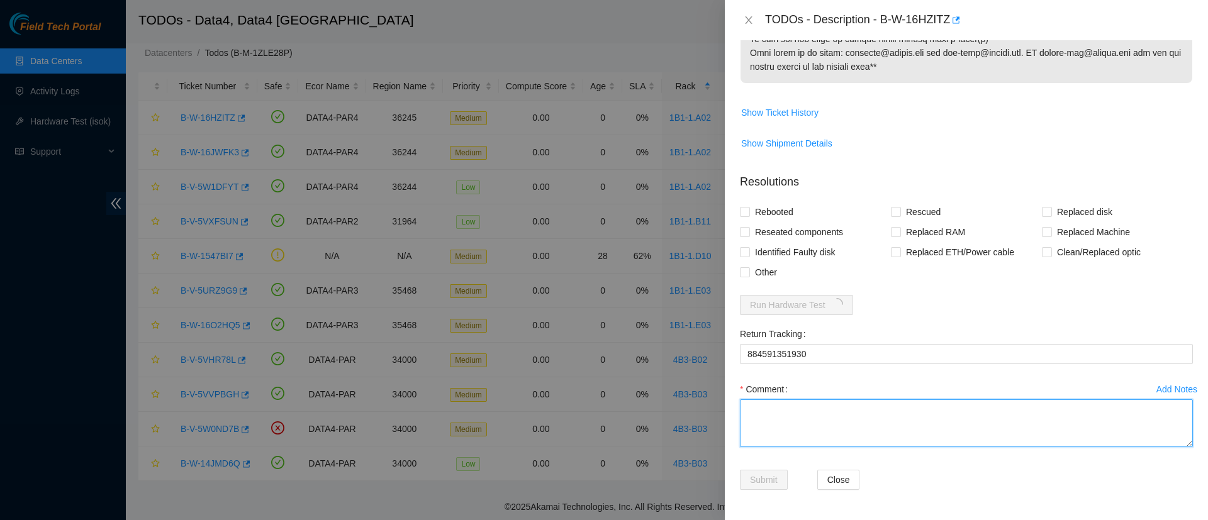
click at [778, 412] on textarea "Comment" at bounding box center [966, 423] width 453 height 48
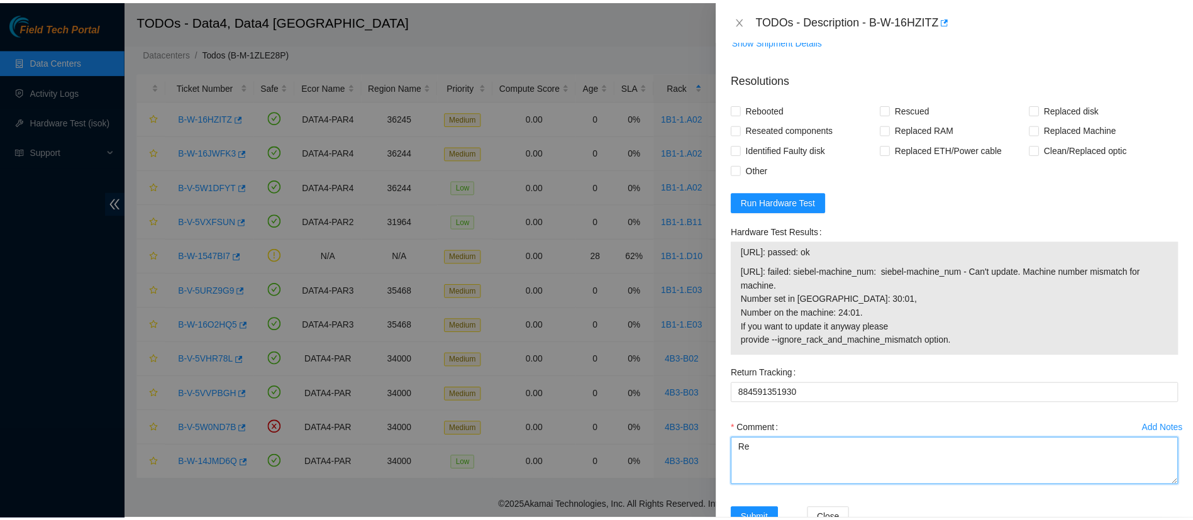
scroll to position [1011, 0]
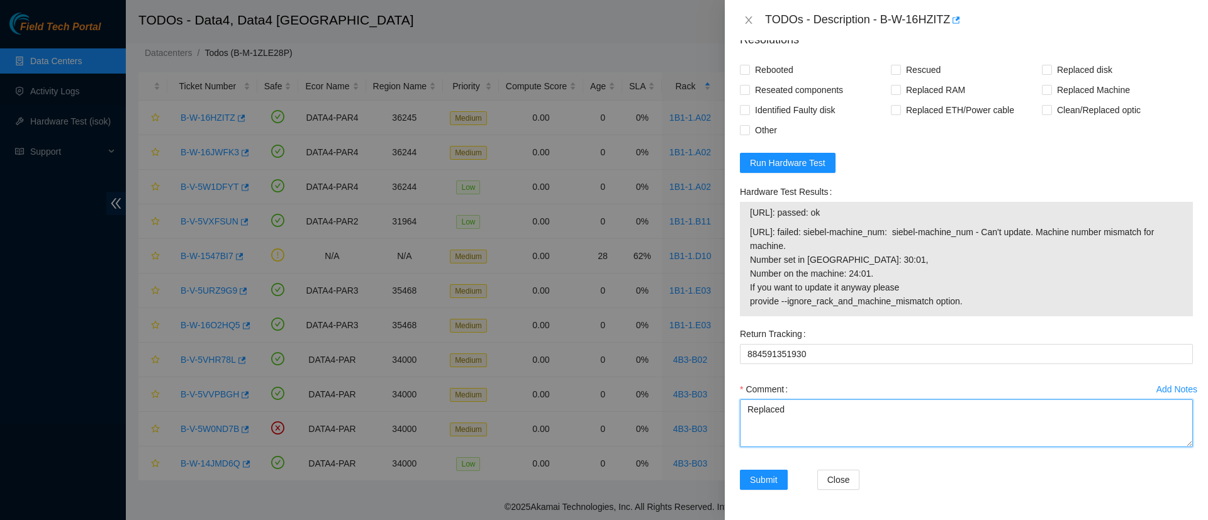
paste textarea "WFKDKK7Y0000C3284ADD"
paste textarea "WFKA42LY"
type textarea "Replaced WFKDKK7Y0000C3284ADD with WFKA42LY"
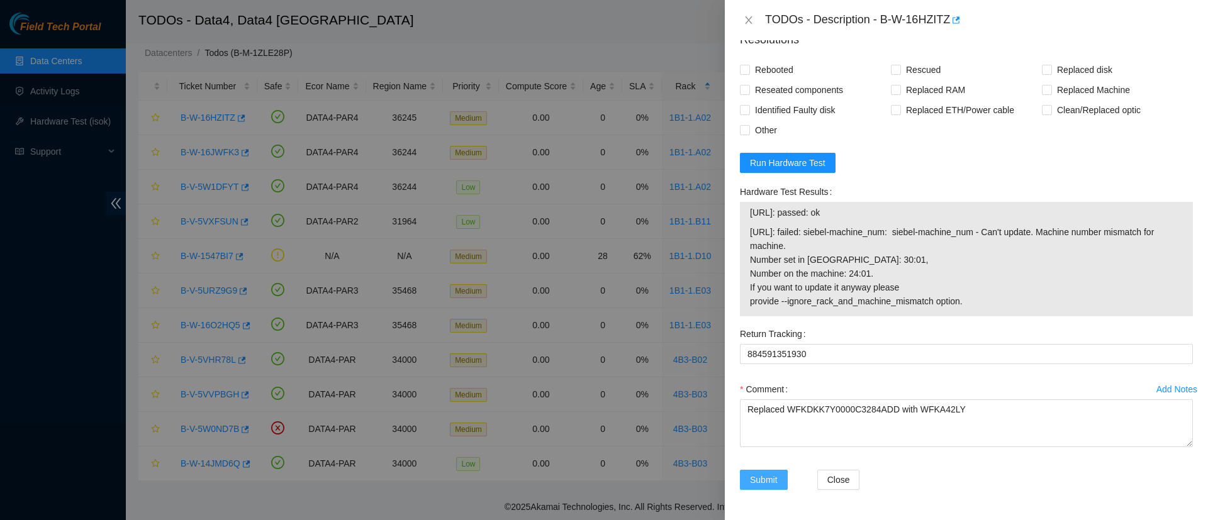
click at [765, 476] on span "Submit" at bounding box center [764, 480] width 28 height 14
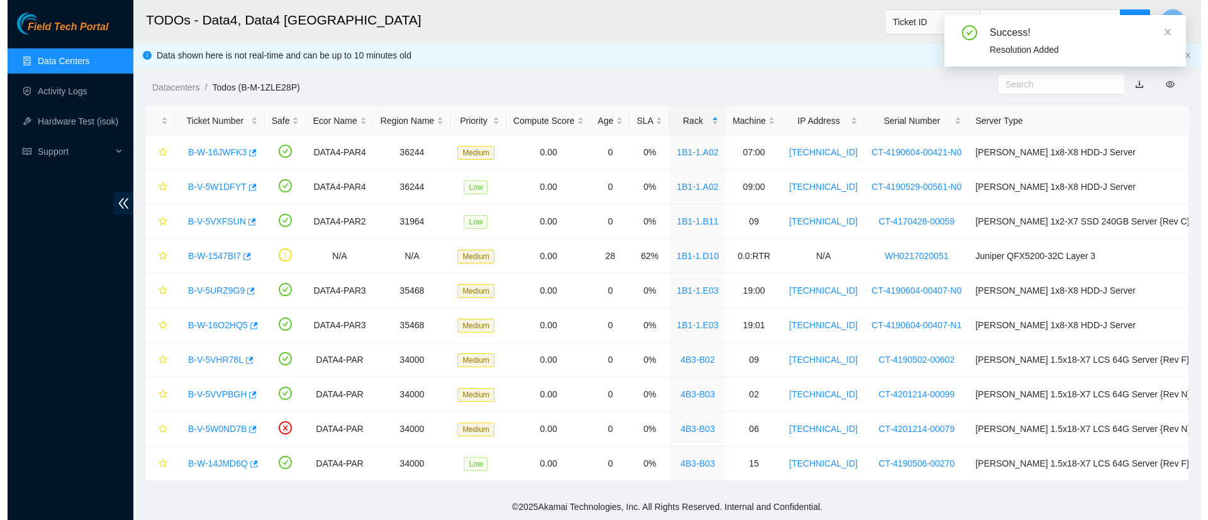
scroll to position [0, 0]
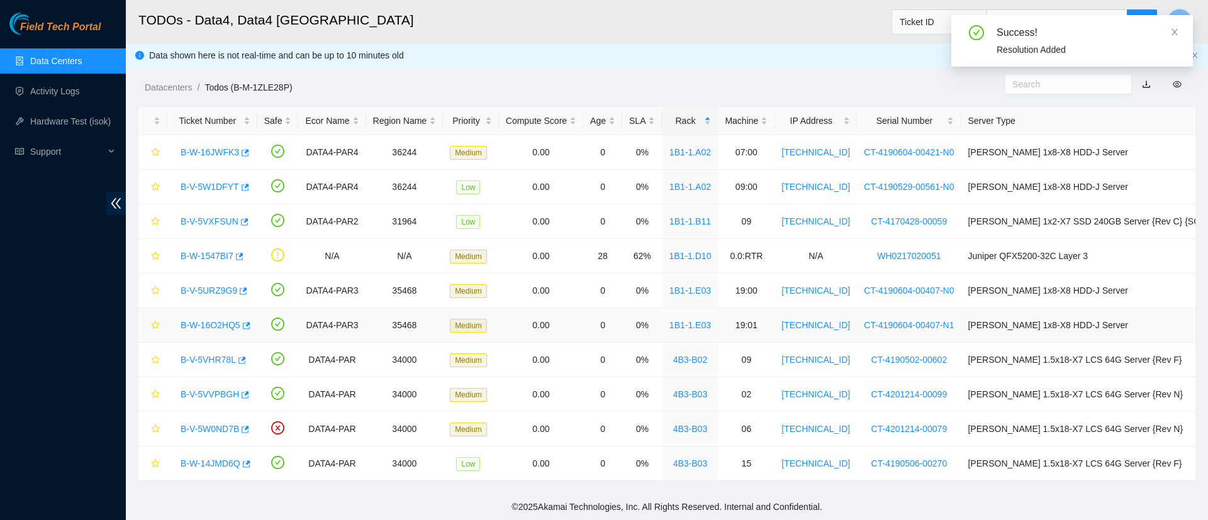
click at [220, 321] on link "B-W-16O2HQ5" at bounding box center [211, 325] width 60 height 10
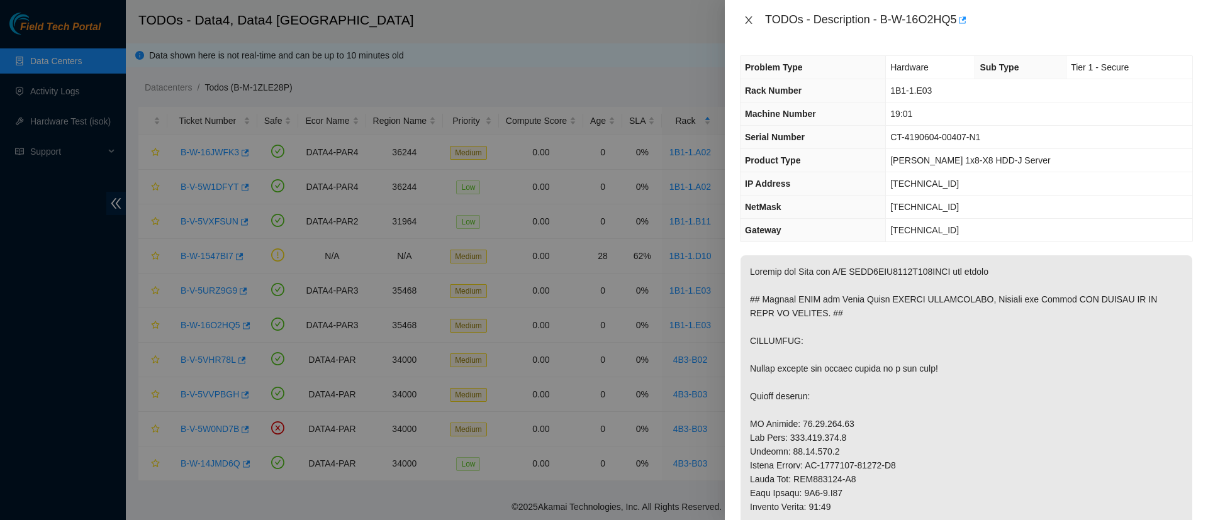
click at [746, 23] on icon "close" at bounding box center [748, 20] width 7 height 8
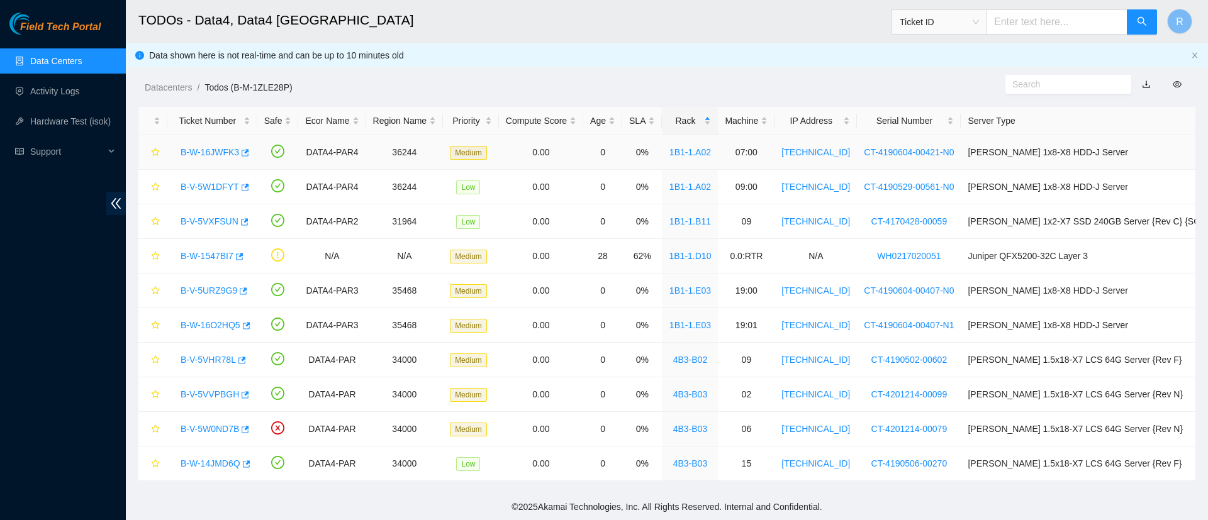
click at [207, 153] on link "B-W-16JWFK3" at bounding box center [210, 152] width 58 height 10
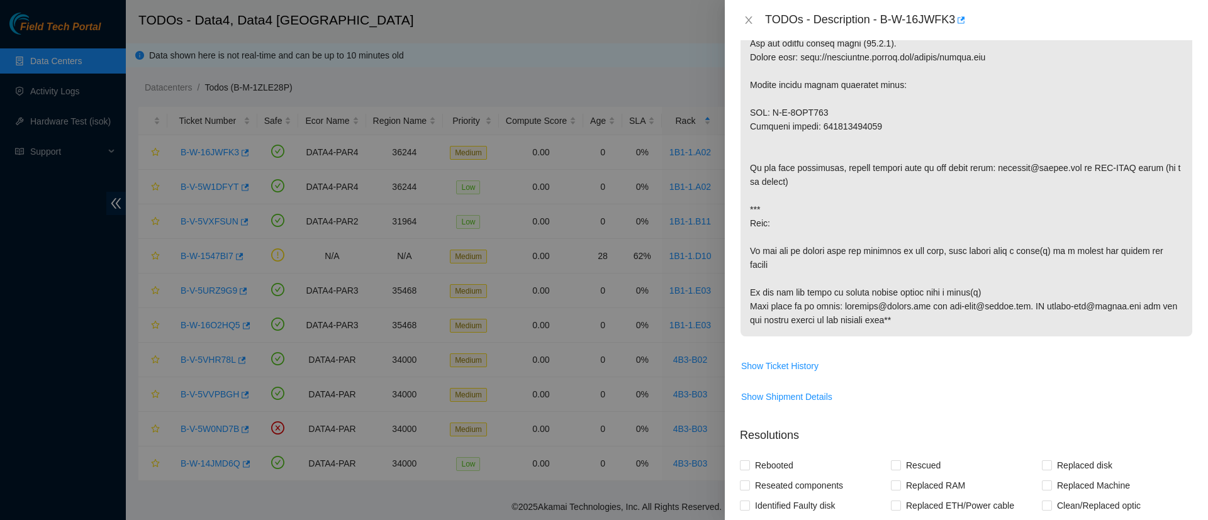
scroll to position [869, 0]
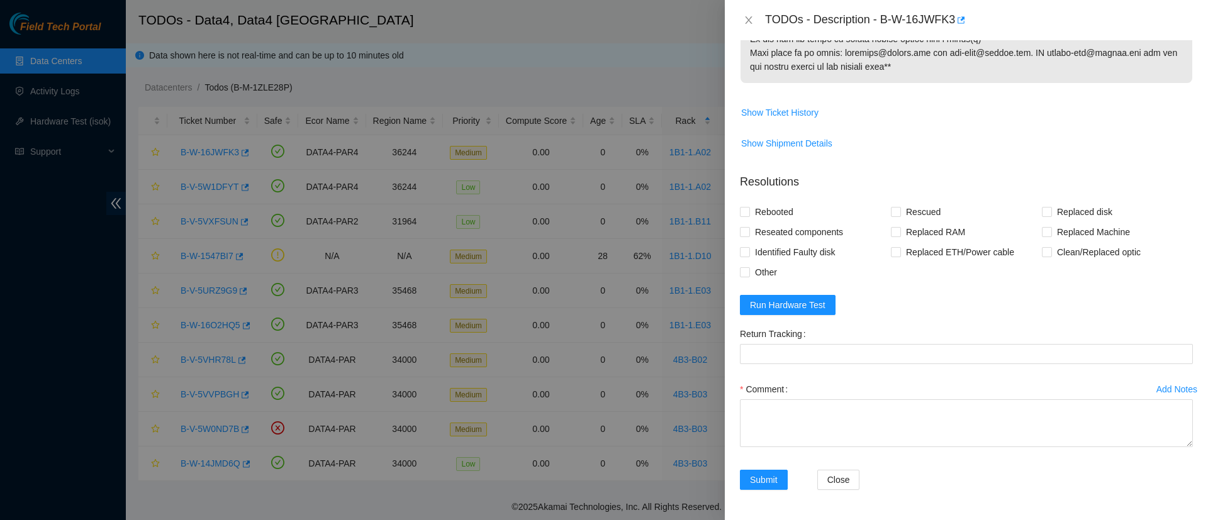
click at [730, 313] on div "Problem Type Hardware Sub Type Tier 1 - Secure Rack Number 1B1-1.A02 Machine Nu…" at bounding box center [966, 280] width 483 height 480
click at [777, 291] on form "Resolutions Rebooted Rescued Replaced disk Reseated components Replaced RAM Rep…" at bounding box center [966, 335] width 453 height 342
click at [769, 299] on span "Run Hardware Test" at bounding box center [787, 305] width 75 height 14
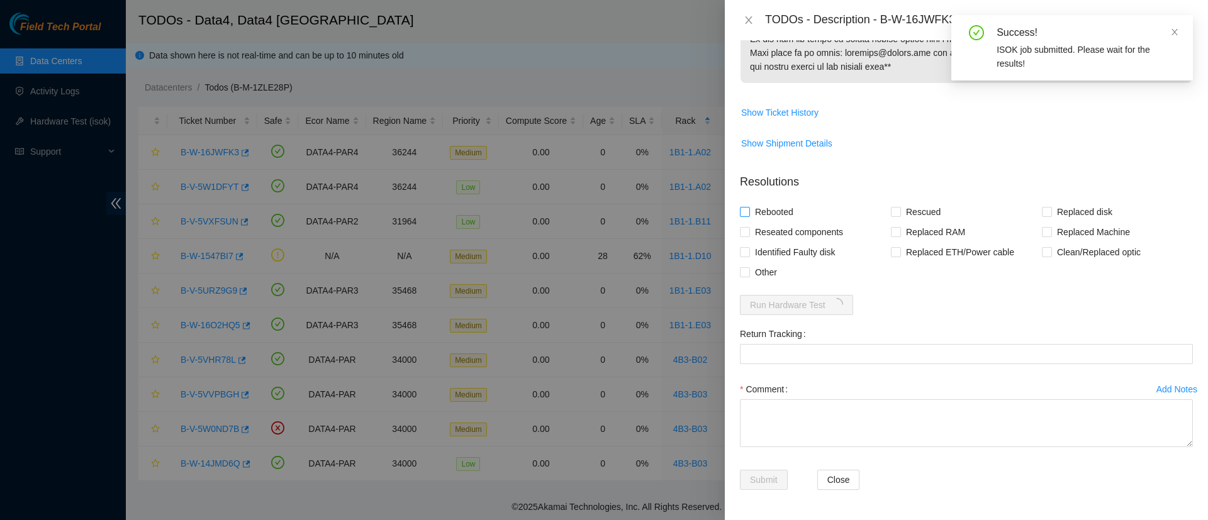
click at [745, 211] on input "Rebooted" at bounding box center [744, 211] width 9 height 9
checkbox input "true"
click at [895, 209] on span at bounding box center [896, 212] width 10 height 10
click at [895, 209] on input "Rescued" at bounding box center [895, 211] width 9 height 9
checkbox input "true"
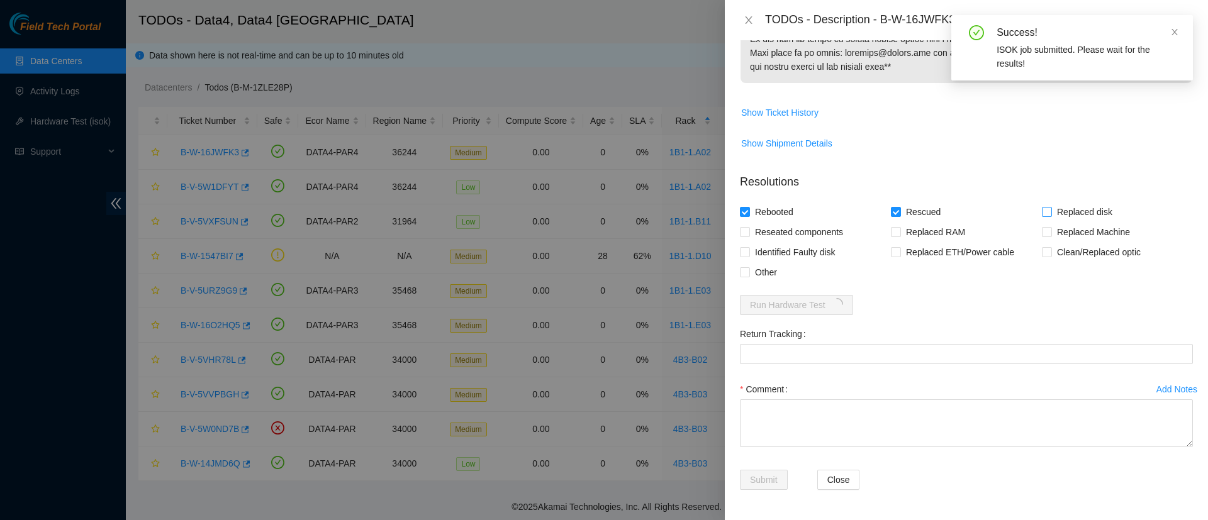
click at [1042, 209] on input "Replaced disk" at bounding box center [1046, 211] width 9 height 9
checkbox input "true"
click at [827, 355] on Tracking "Return Tracking" at bounding box center [966, 354] width 453 height 20
paste Tracking "884591358463"
type Tracking "884591358463"
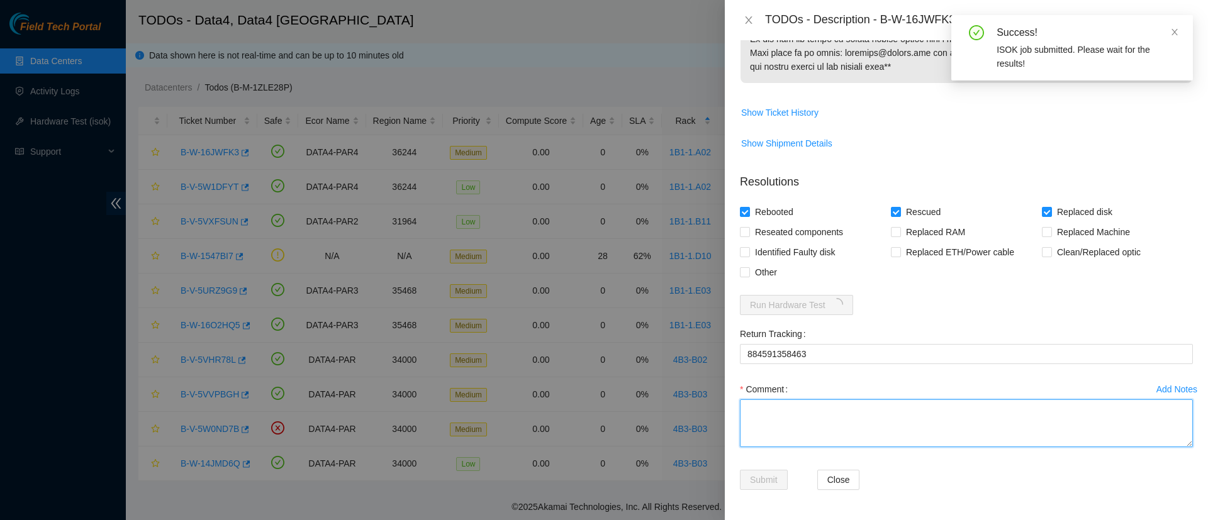
click at [795, 436] on textarea "Comment" at bounding box center [966, 423] width 453 height 48
type textarea "r"
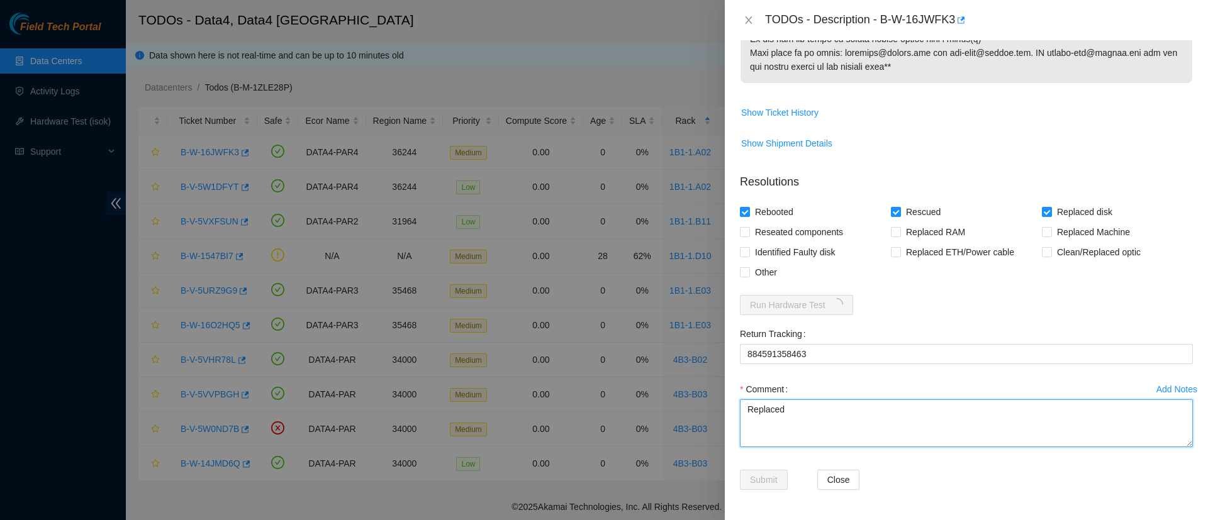
paste textarea "WFK33XZ10000C928D0QJ"
paste textarea "WFKD53K9"
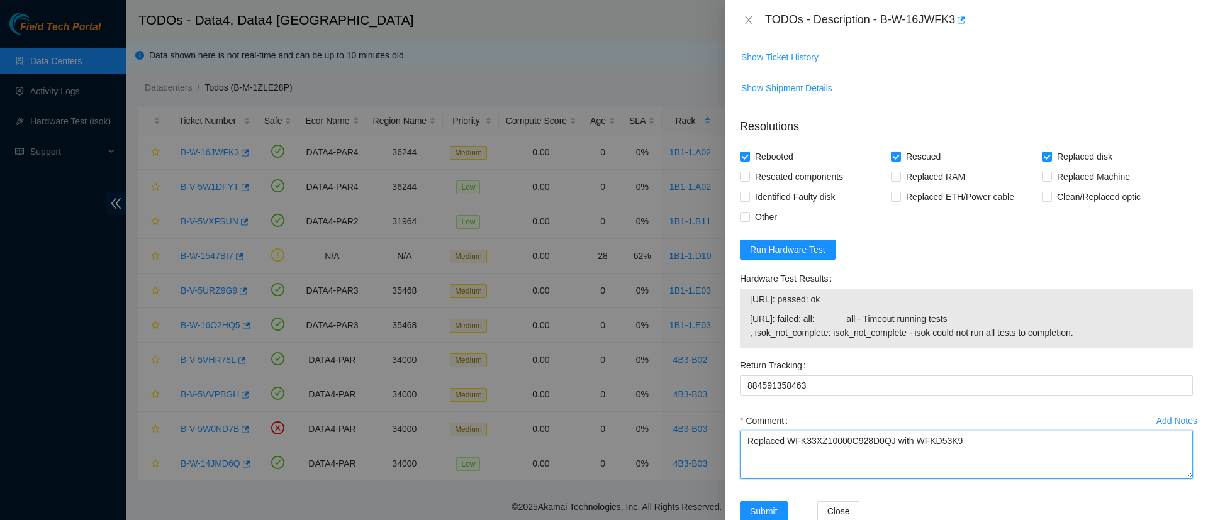
type textarea "Replaced WFK33XZ10000C928D0QJ with WFKD53K9"
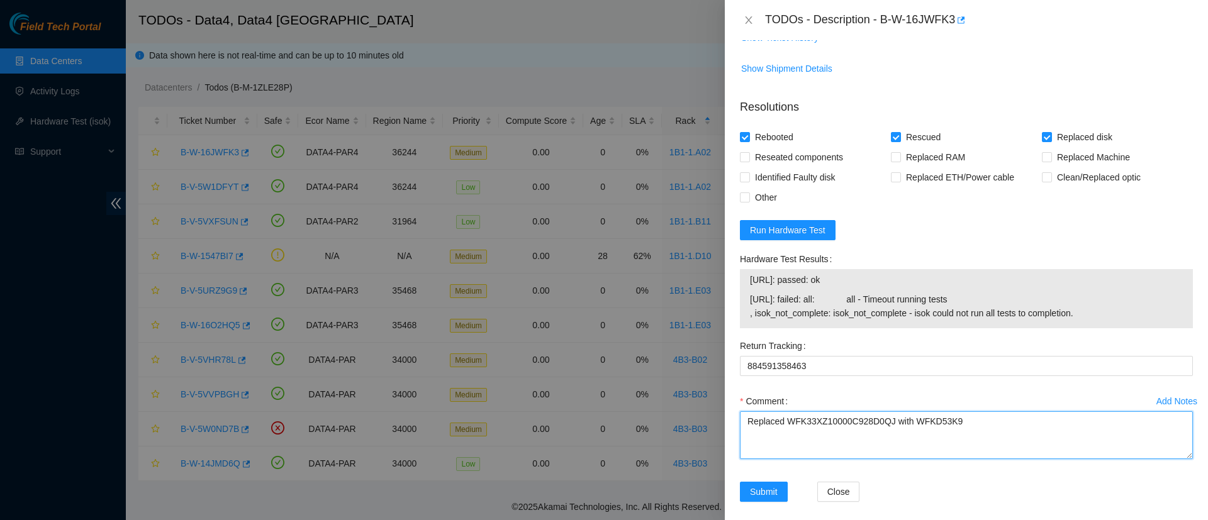
scroll to position [956, 0]
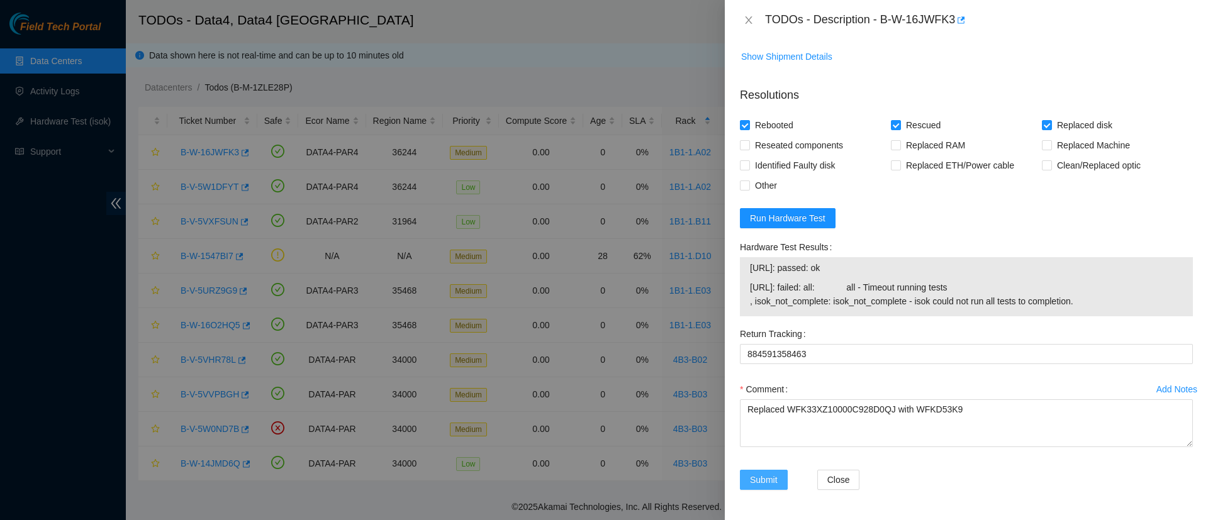
click at [758, 483] on span "Submit" at bounding box center [764, 480] width 28 height 14
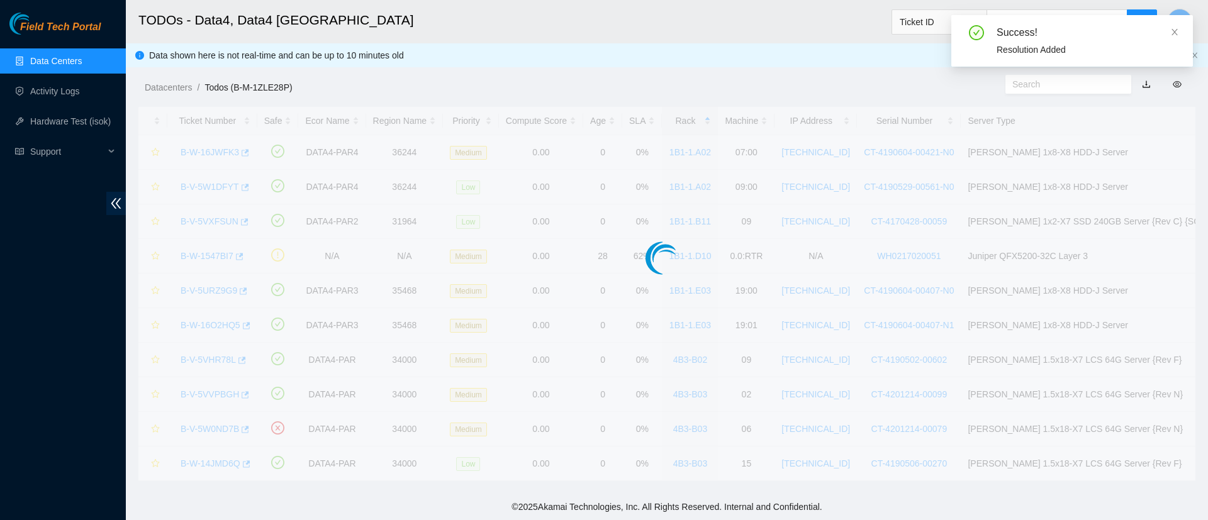
scroll to position [310, 0]
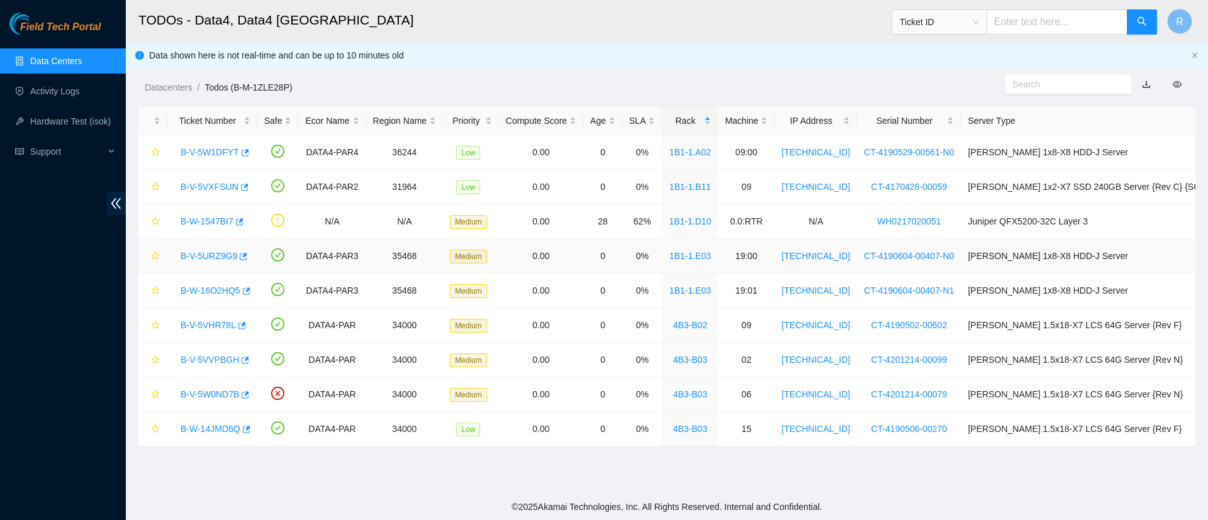
click at [199, 260] on link "B-V-5URZ9G9" at bounding box center [209, 256] width 57 height 10
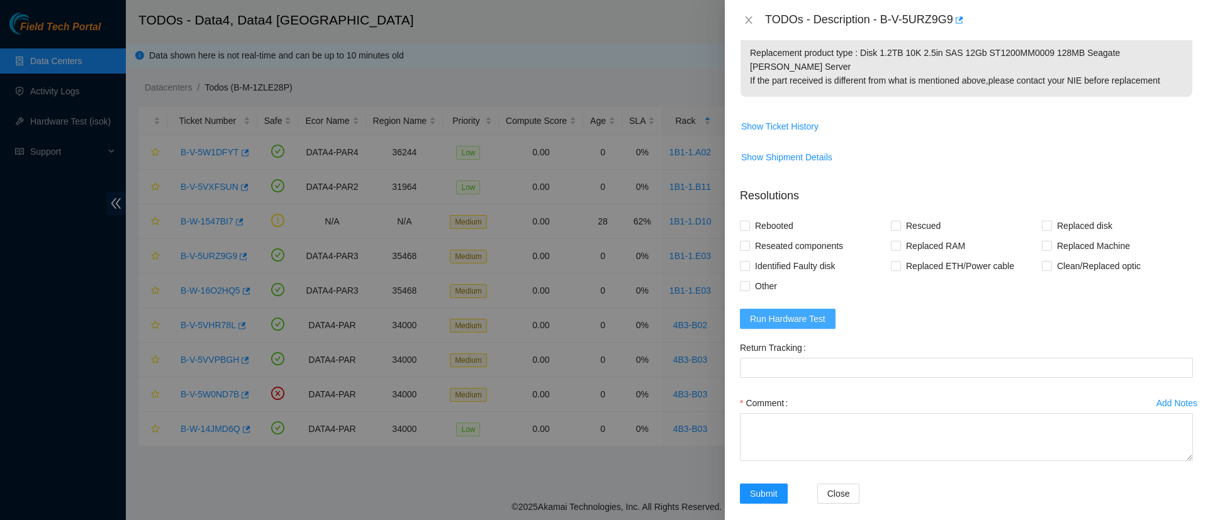
click at [787, 312] on span "Run Hardware Test" at bounding box center [787, 319] width 75 height 14
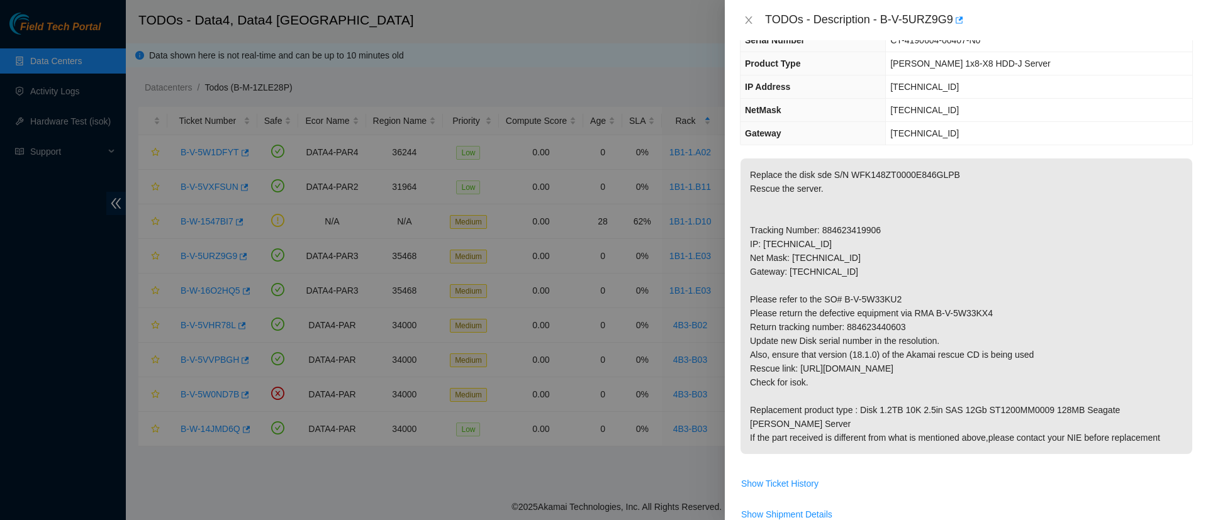
scroll to position [0, 0]
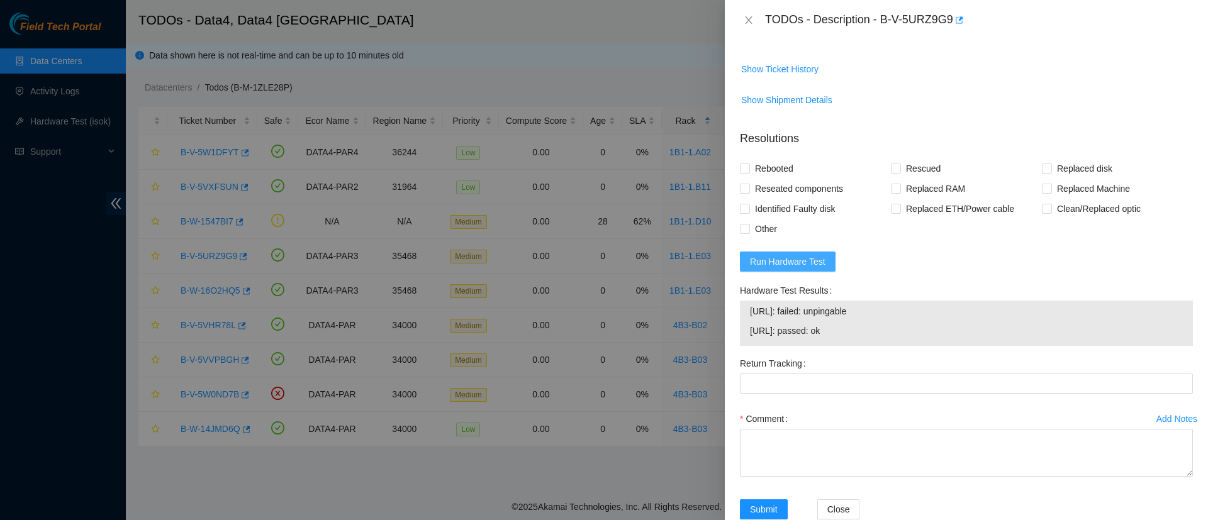
click at [764, 255] on span "Run Hardware Test" at bounding box center [787, 262] width 75 height 14
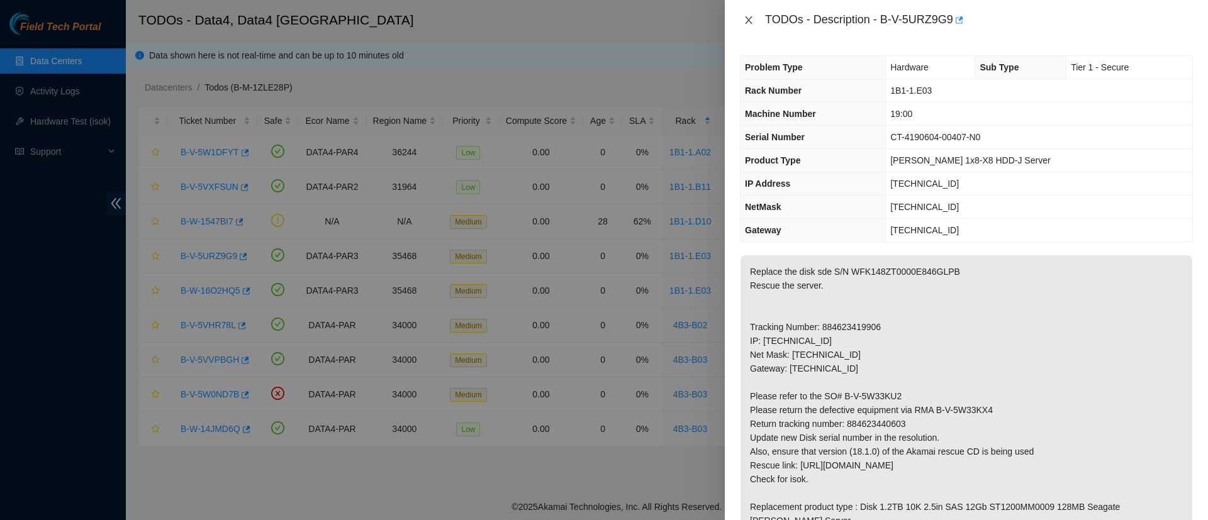
click at [754, 20] on button "Close" at bounding box center [749, 20] width 18 height 12
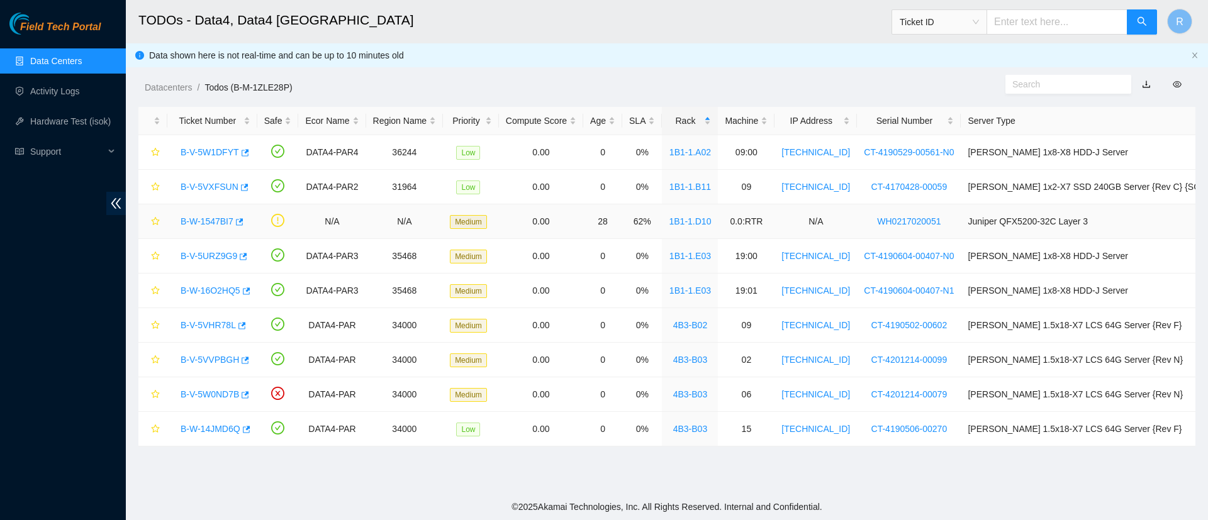
click at [222, 220] on link "B-W-1547BI7" at bounding box center [207, 221] width 53 height 10
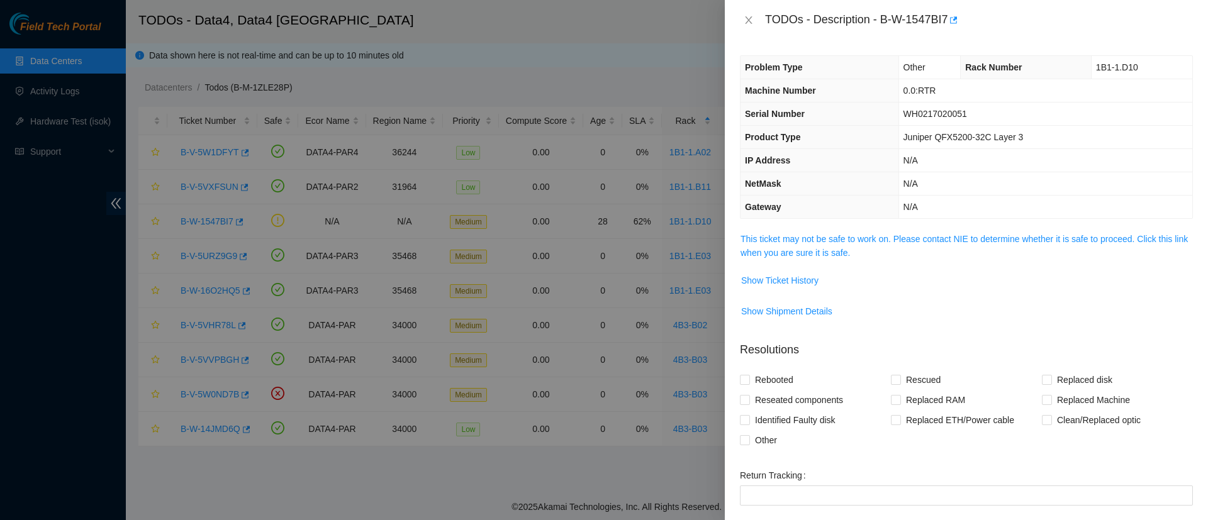
click at [798, 245] on span "This ticket may not be safe to work on. Please contact NIE to determine whether…" at bounding box center [966, 246] width 452 height 28
click at [775, 238] on link "This ticket may not be safe to work on. Please contact NIE to determine whether…" at bounding box center [963, 246] width 447 height 24
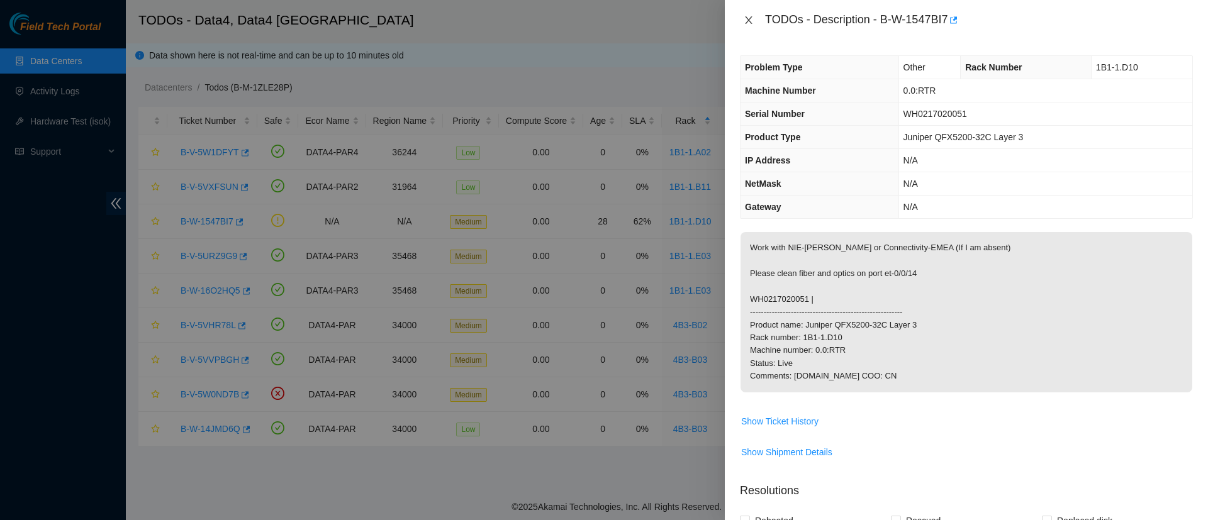
click at [747, 19] on icon "close" at bounding box center [748, 20] width 10 height 10
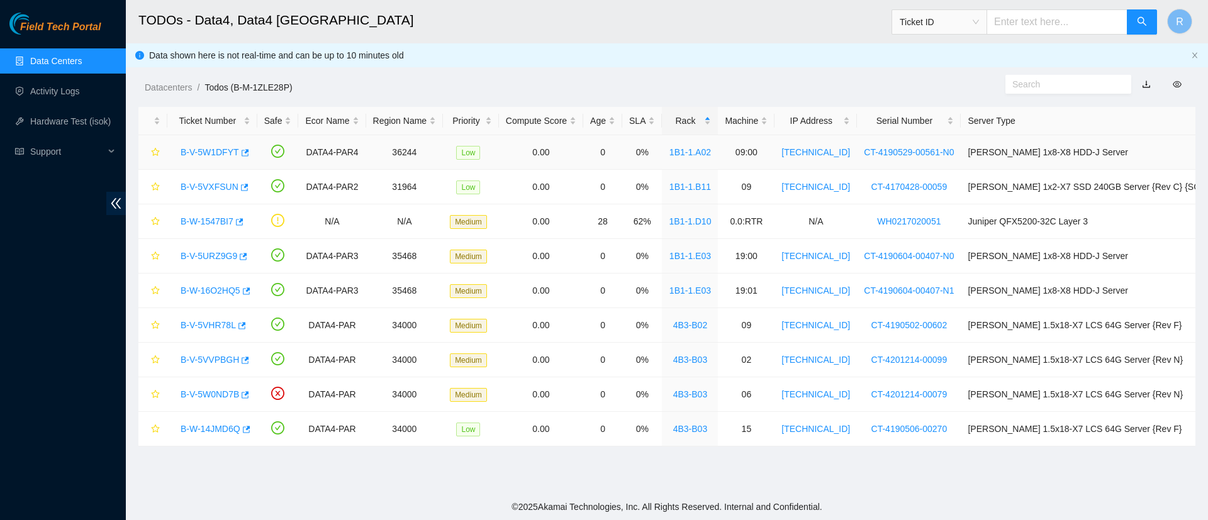
click at [218, 152] on link "B-V-5W1DFYT" at bounding box center [210, 152] width 58 height 10
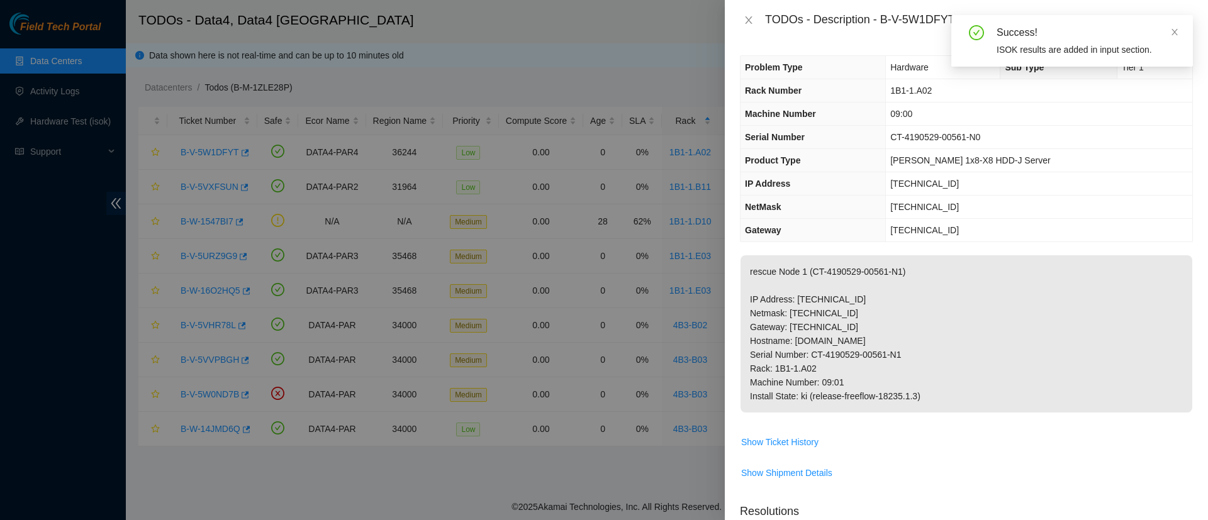
scroll to position [403, 0]
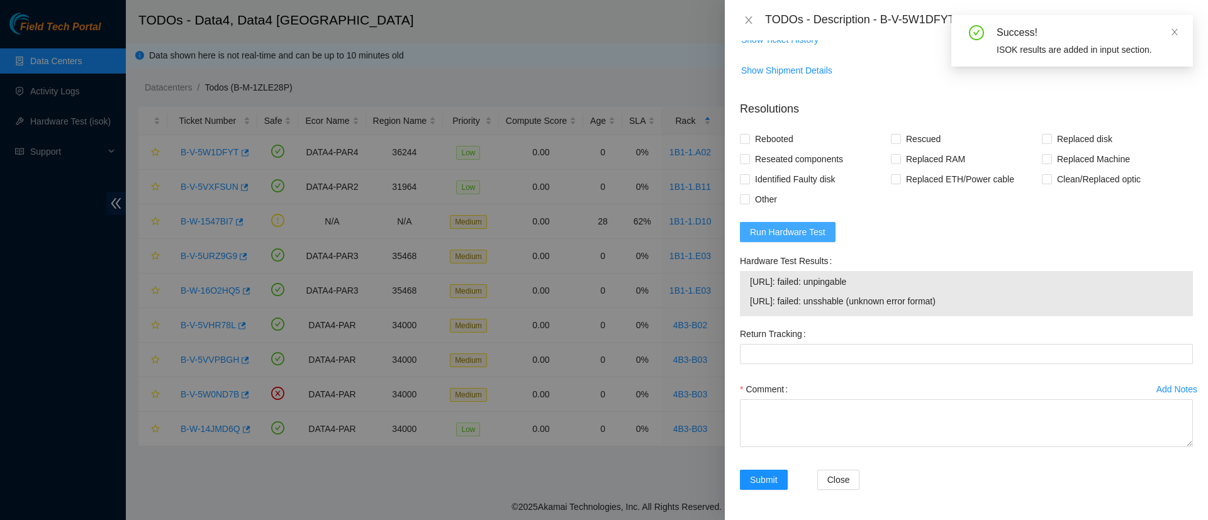
click at [801, 229] on span "Run Hardware Test" at bounding box center [787, 232] width 75 height 14
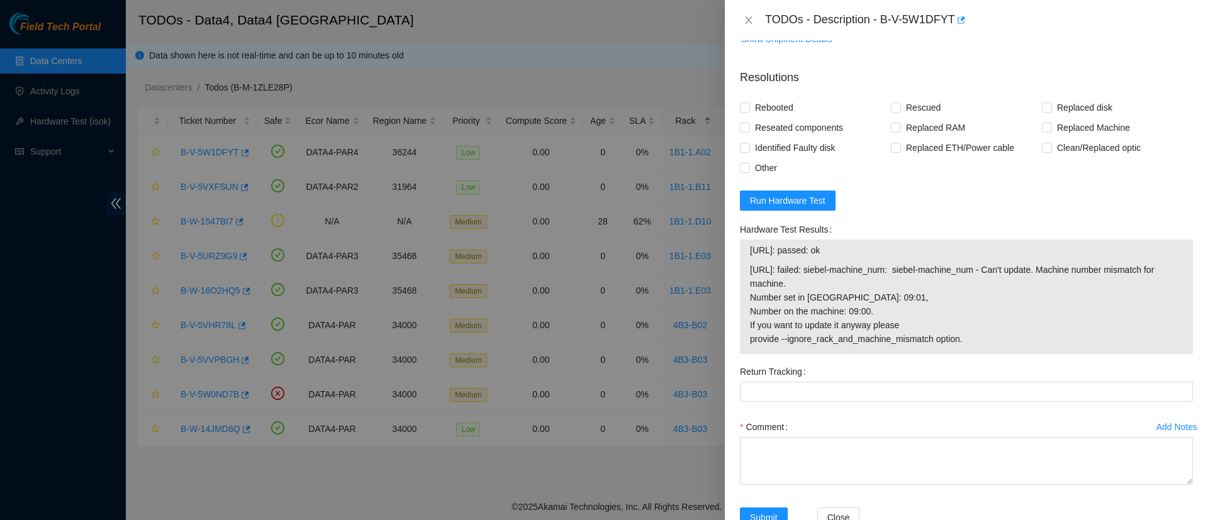
scroll to position [472, 0]
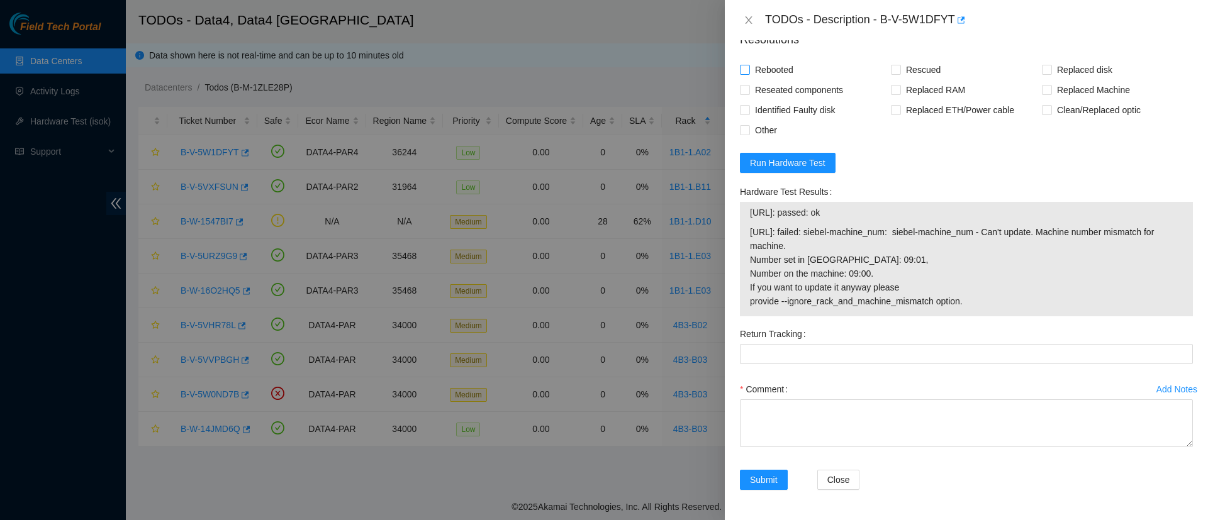
click at [745, 69] on input "Rebooted" at bounding box center [744, 69] width 9 height 9
checkbox input "true"
click at [892, 69] on input "Rescued" at bounding box center [895, 69] width 9 height 9
checkbox input "true"
click at [771, 478] on span "Submit" at bounding box center [764, 480] width 28 height 14
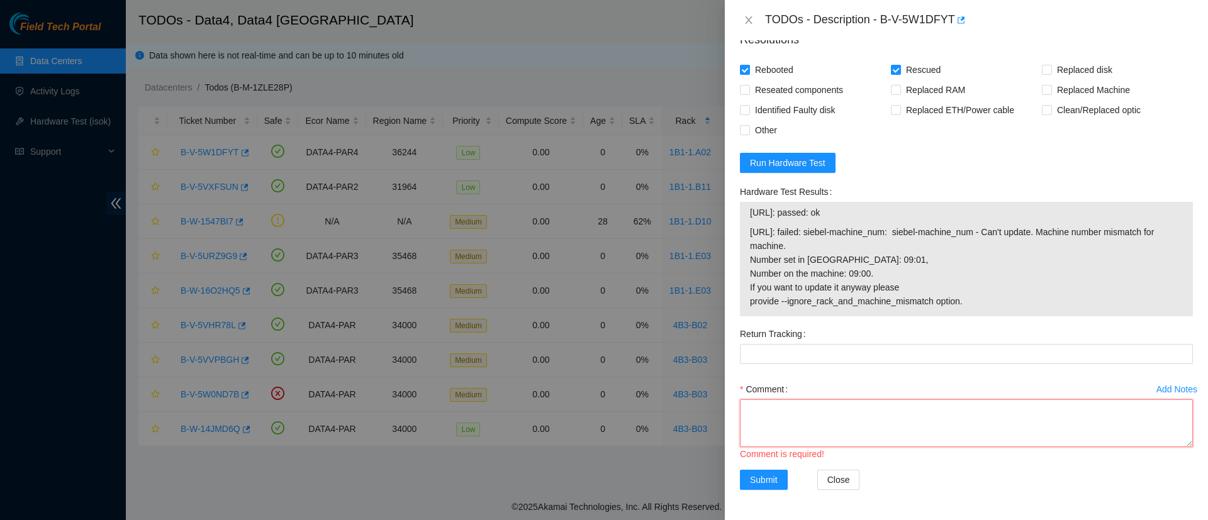
click at [799, 406] on textarea "Comment" at bounding box center [966, 423] width 453 height 48
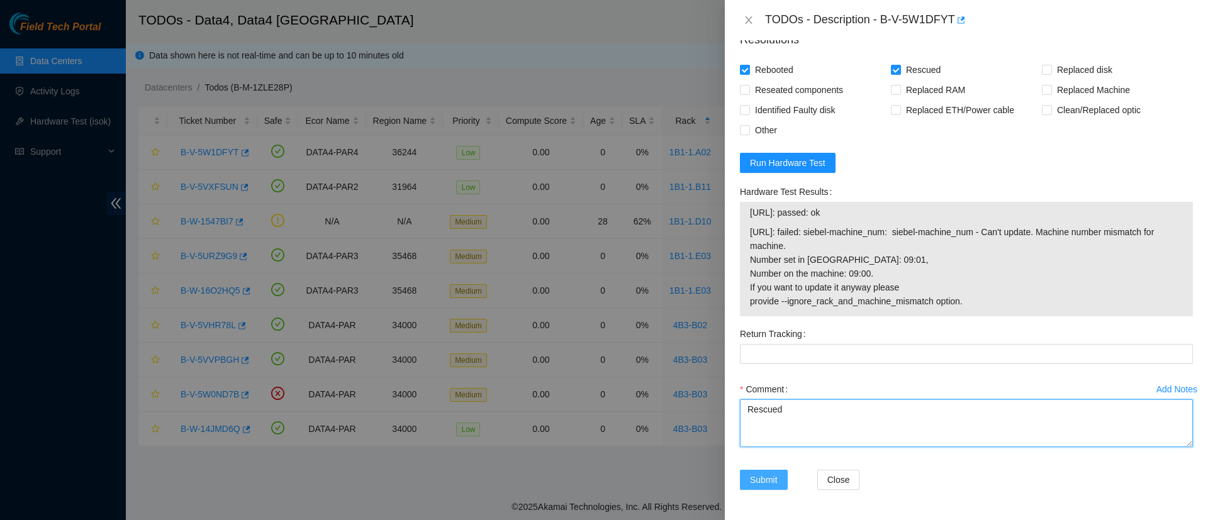
type textarea "Rescued"
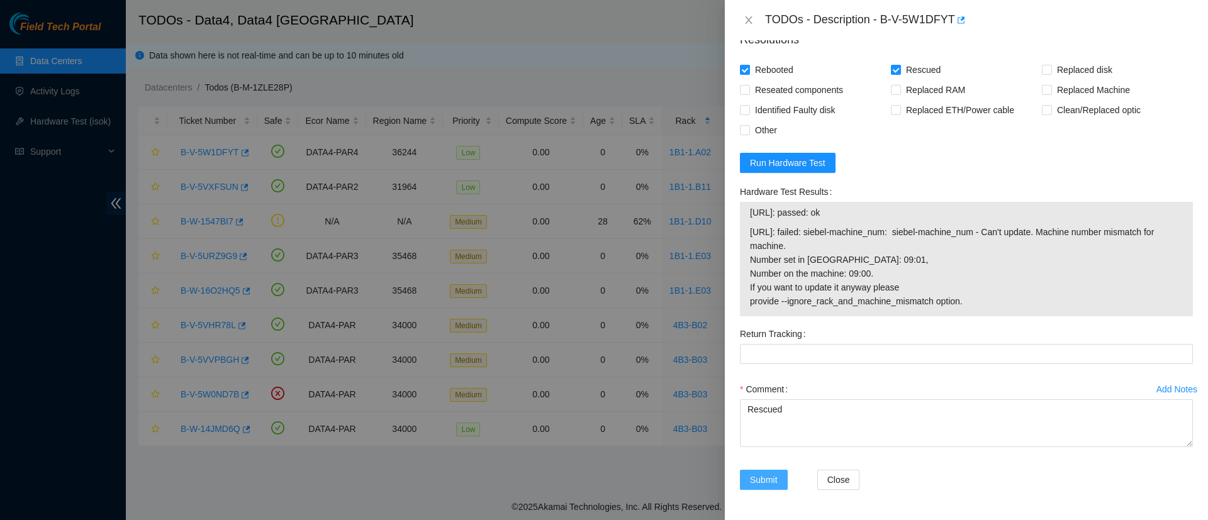
click at [758, 486] on span "Submit" at bounding box center [764, 480] width 28 height 14
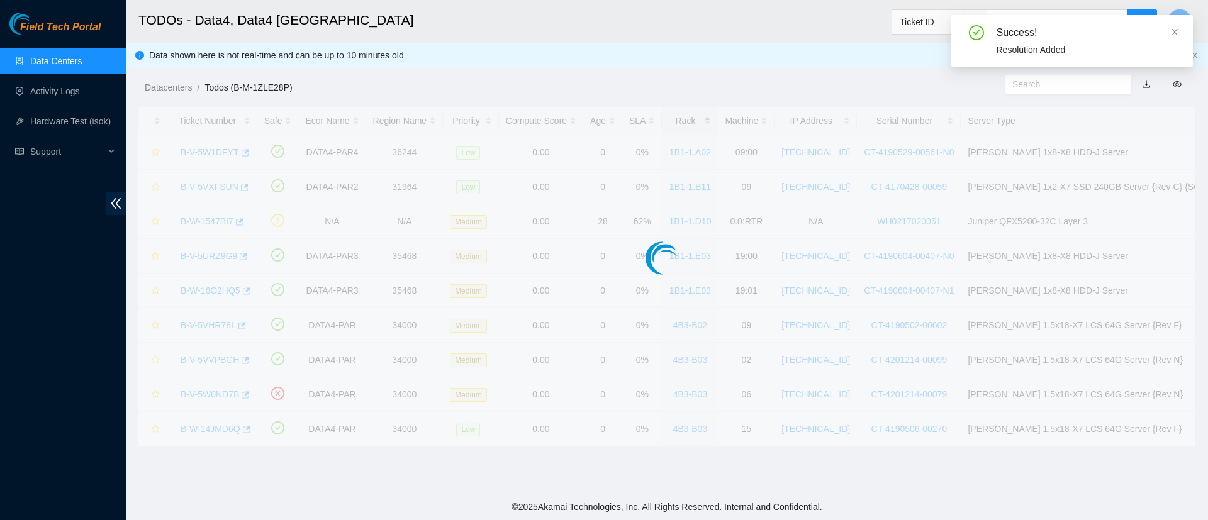
scroll to position [334, 0]
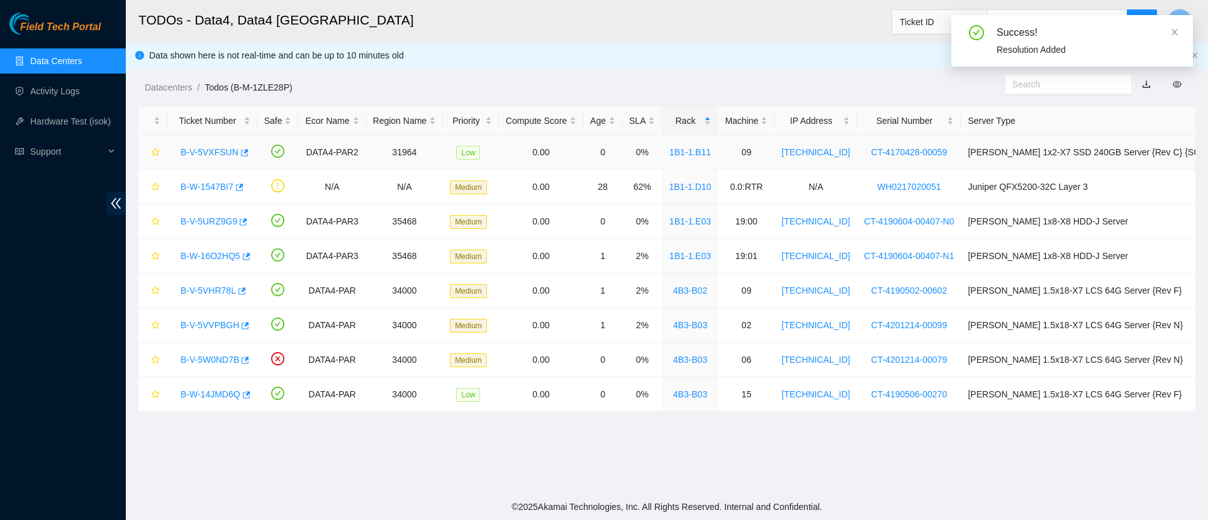
click at [220, 143] on div "B-V-5VXFSUN" at bounding box center [212, 152] width 76 height 20
click at [213, 150] on link "B-V-5VXFSUN" at bounding box center [210, 152] width 58 height 10
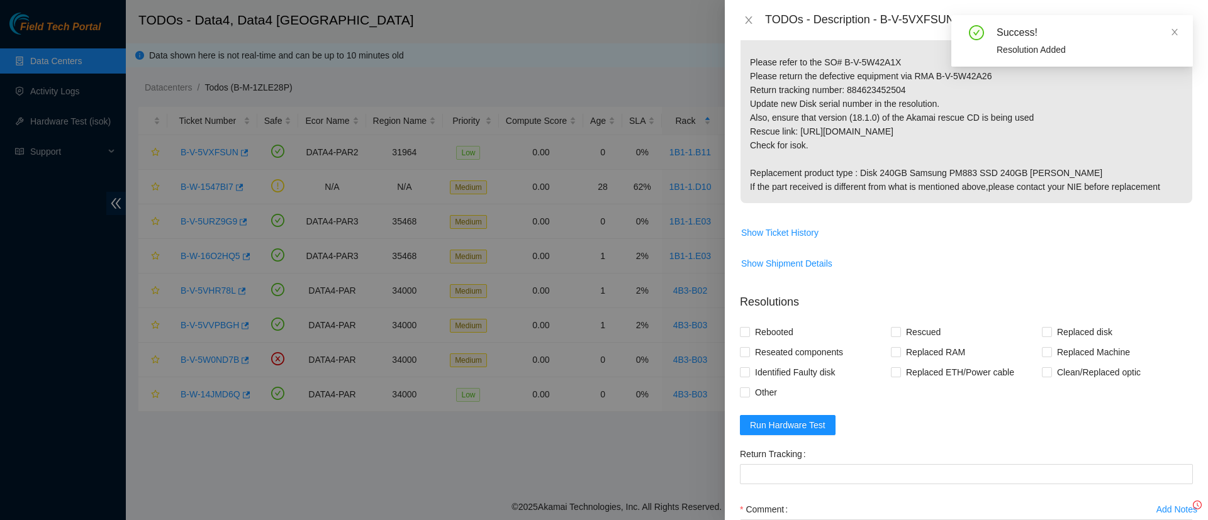
scroll to position [454, 0]
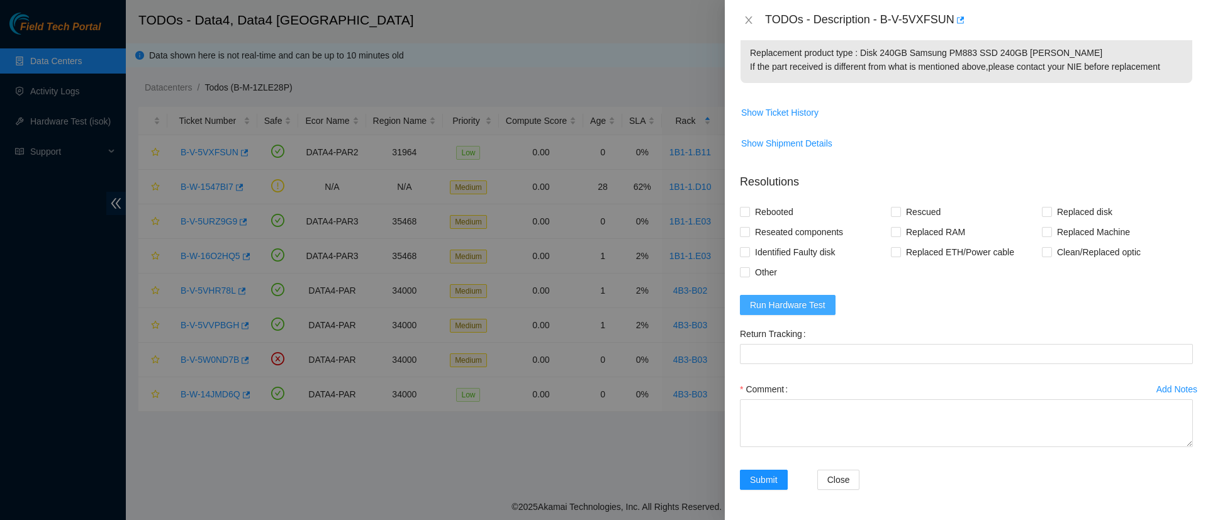
click at [778, 313] on button "Run Hardware Test" at bounding box center [788, 305] width 96 height 20
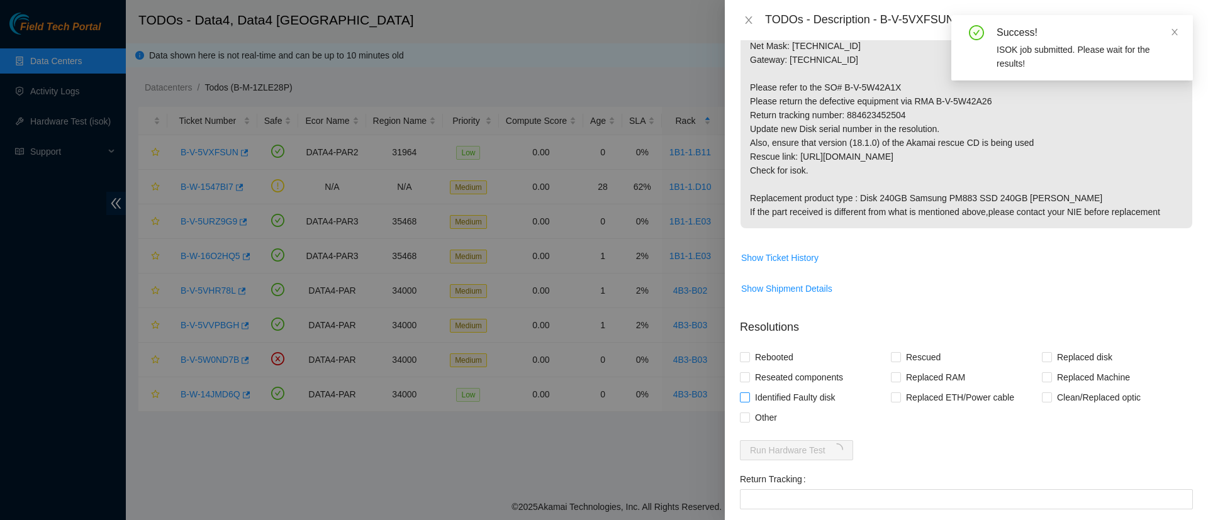
scroll to position [337, 0]
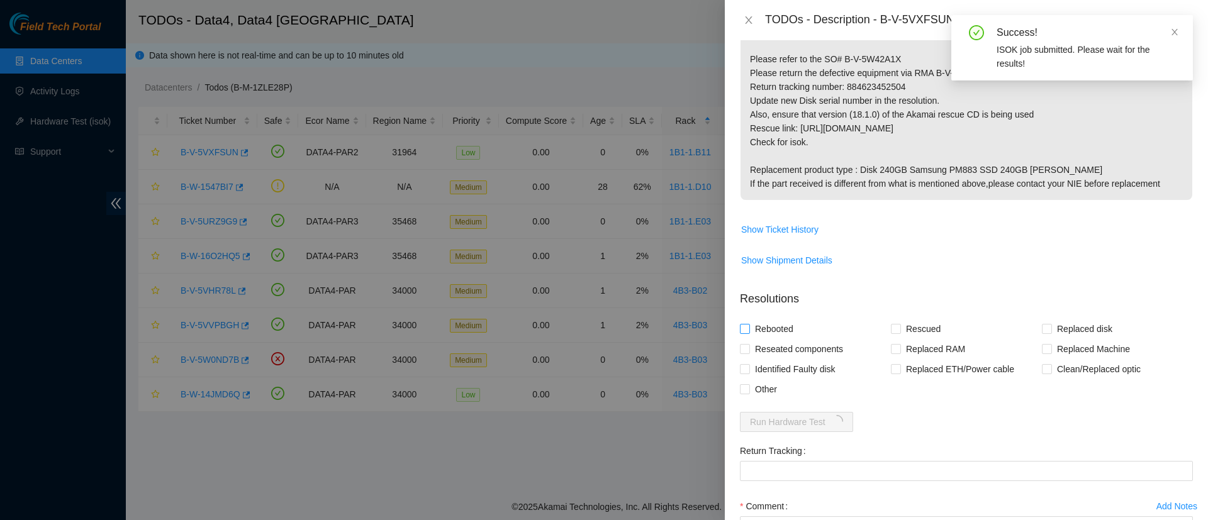
click at [740, 330] on input "Rebooted" at bounding box center [744, 328] width 9 height 9
checkbox input "true"
click at [894, 326] on input "Rescued" at bounding box center [895, 328] width 9 height 9
checkbox input "true"
click at [1042, 326] on input "Replaced disk" at bounding box center [1046, 328] width 9 height 9
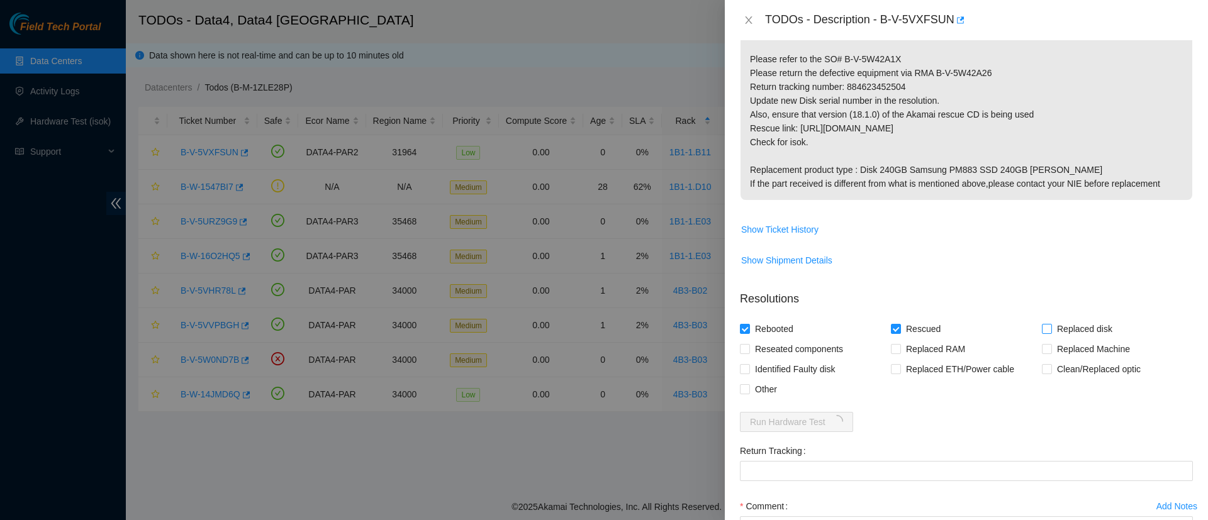
checkbox input "true"
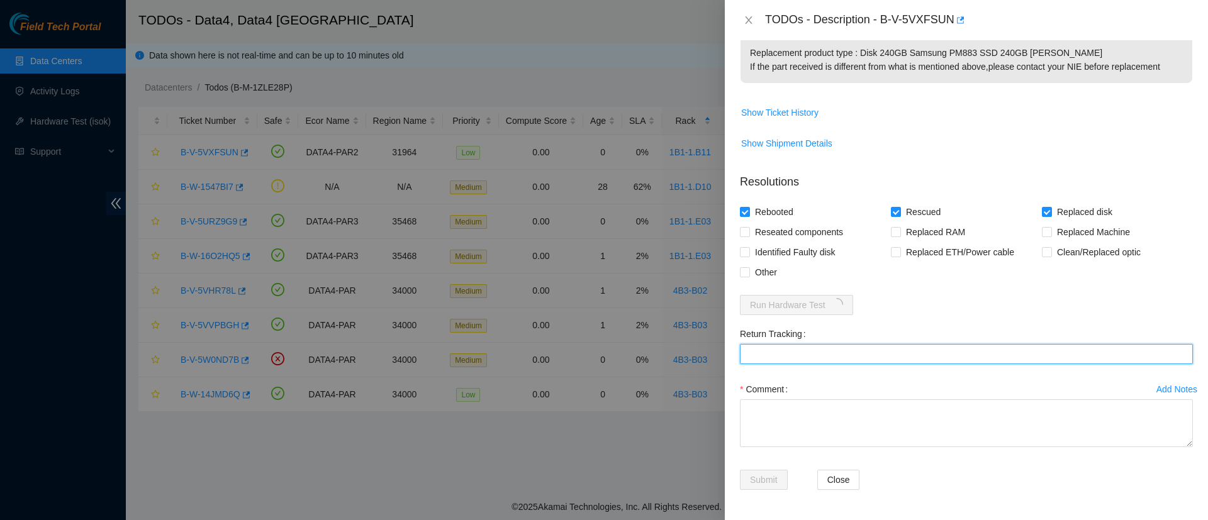
click at [778, 357] on Tracking "Return Tracking" at bounding box center [966, 354] width 453 height 20
paste Tracking "884623452504"
type Tracking "884623452504"
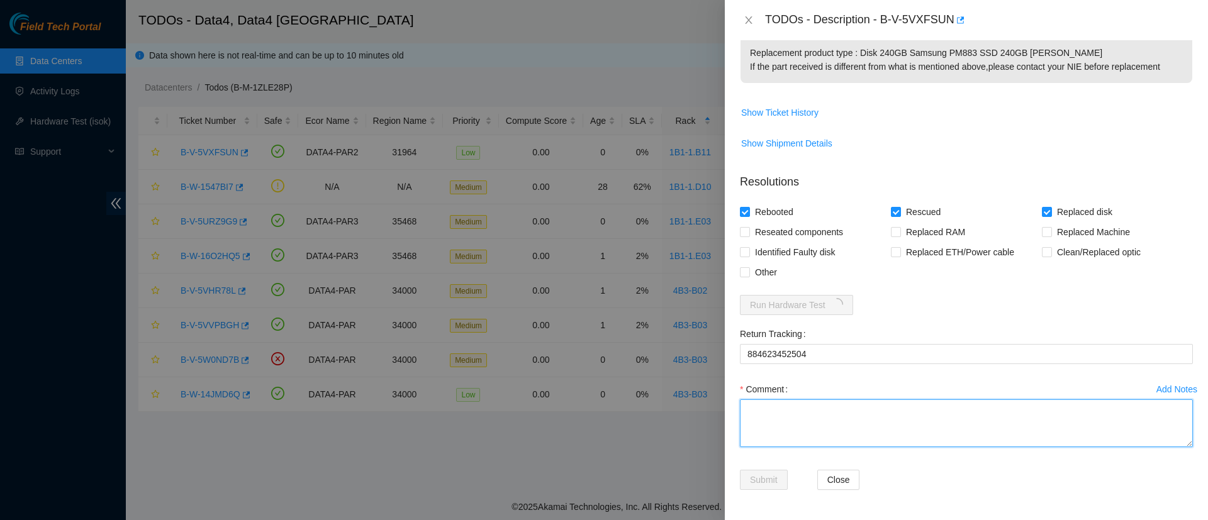
click at [749, 413] on textarea "Comment" at bounding box center [966, 423] width 453 height 48
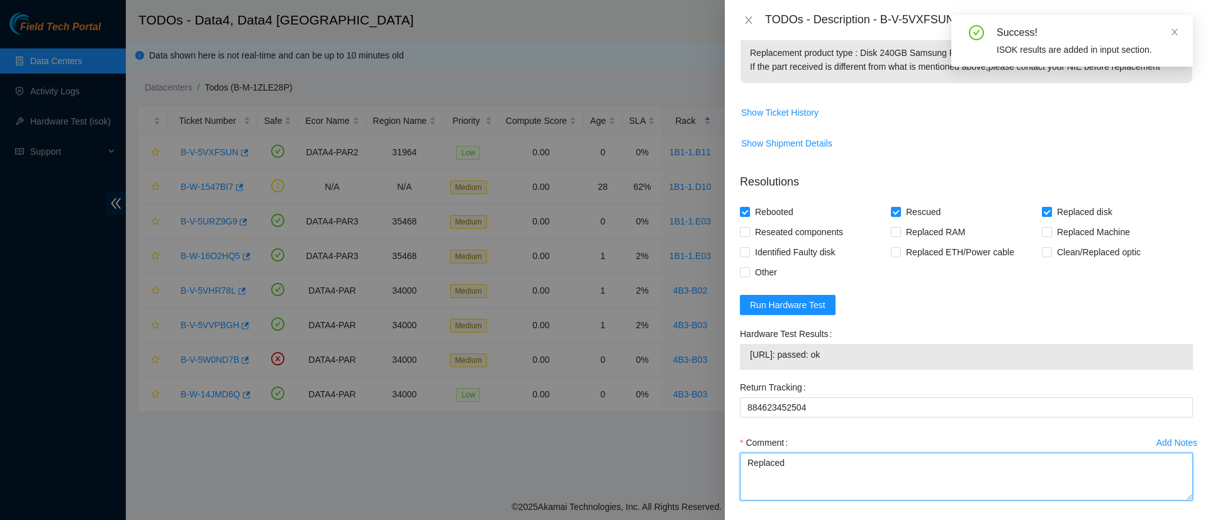
paste textarea "PHYF014302KR240AGN"
paste textarea "S45RNE0M108316"
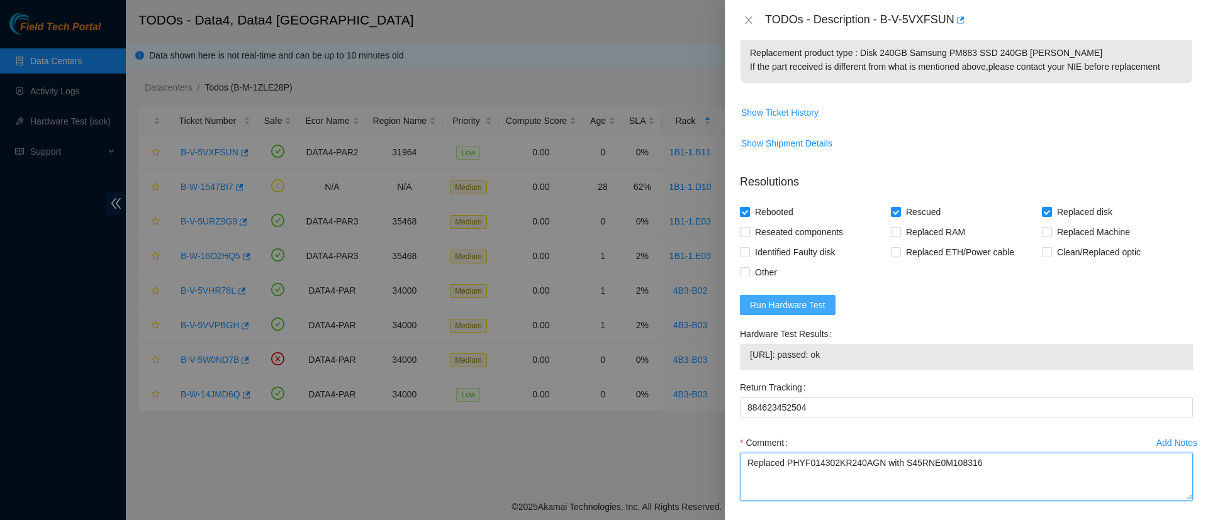
scroll to position [508, 0]
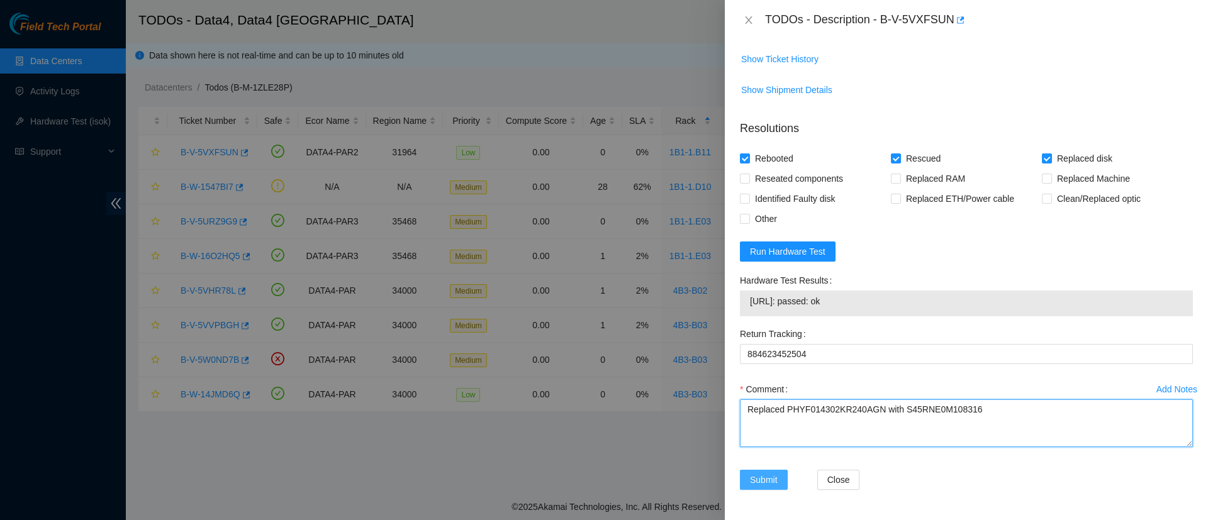
type textarea "Replaced PHYF014302KR240AGN with S45RNE0M108316"
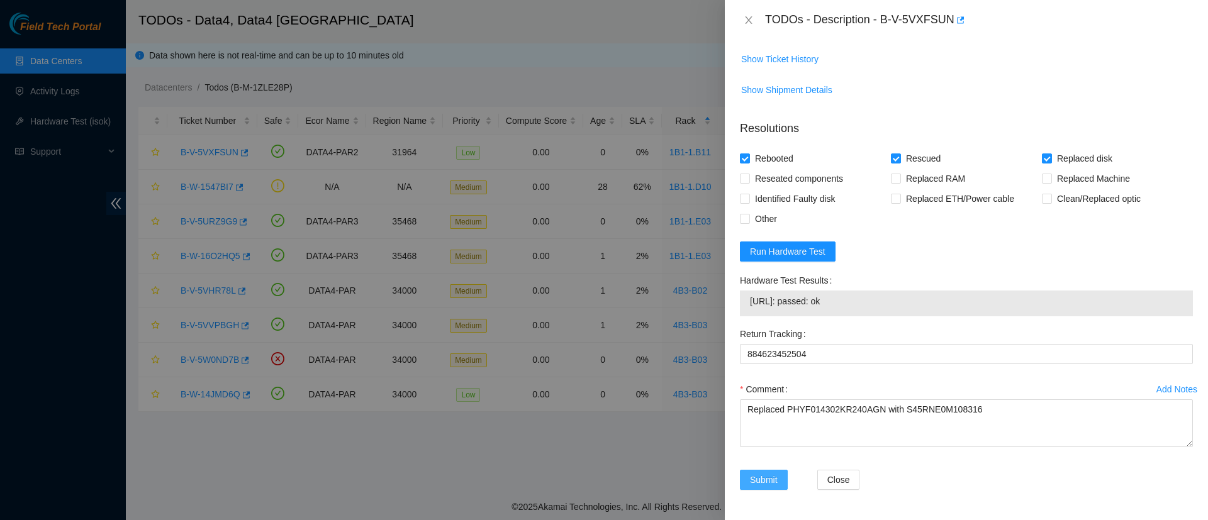
click at [764, 483] on span "Submit" at bounding box center [764, 480] width 28 height 14
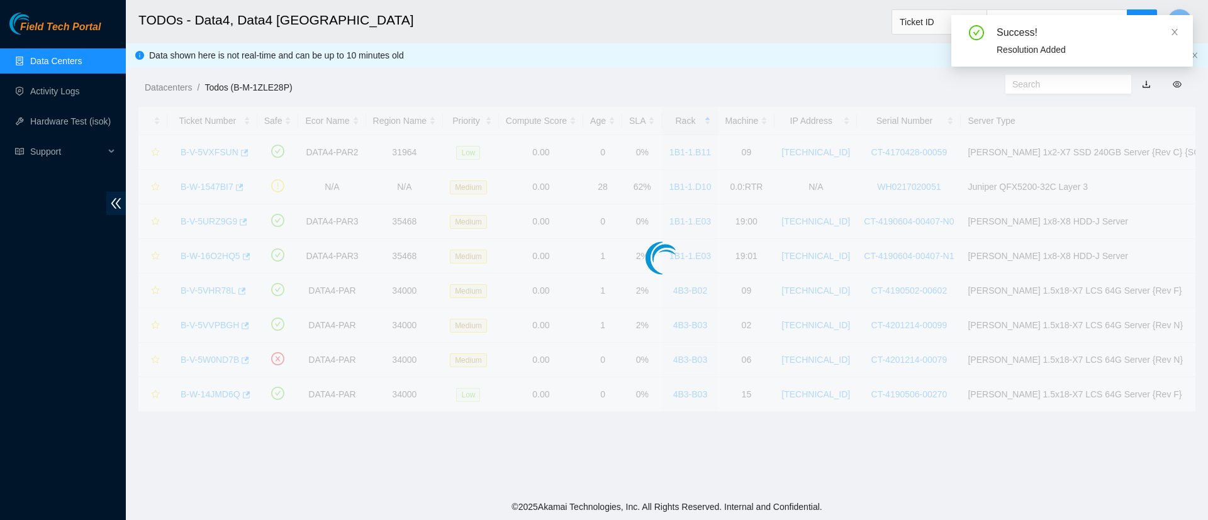
scroll to position [334, 0]
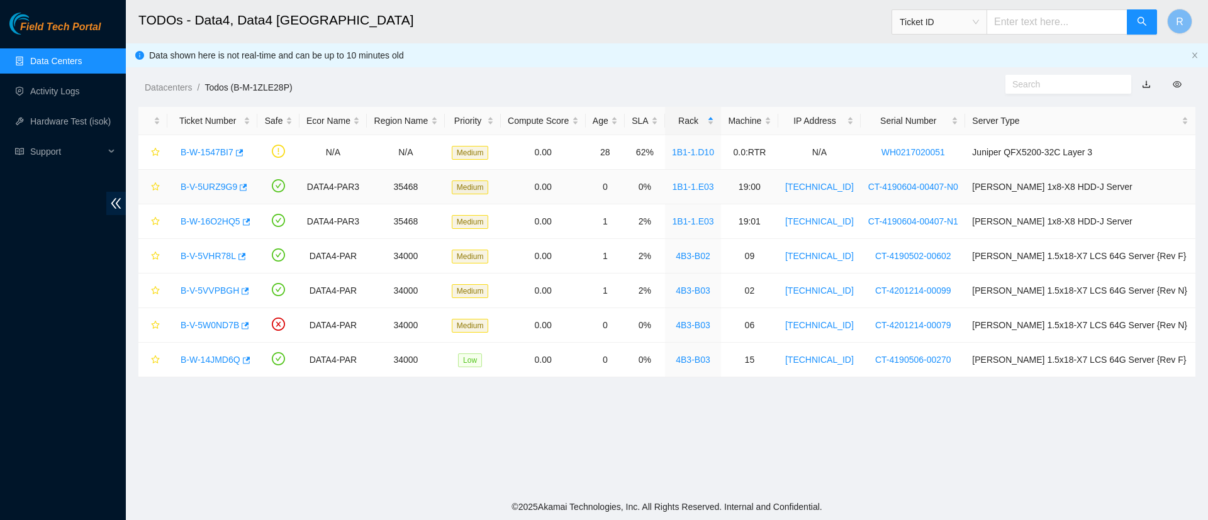
click at [219, 187] on link "B-V-5URZ9G9" at bounding box center [209, 187] width 57 height 10
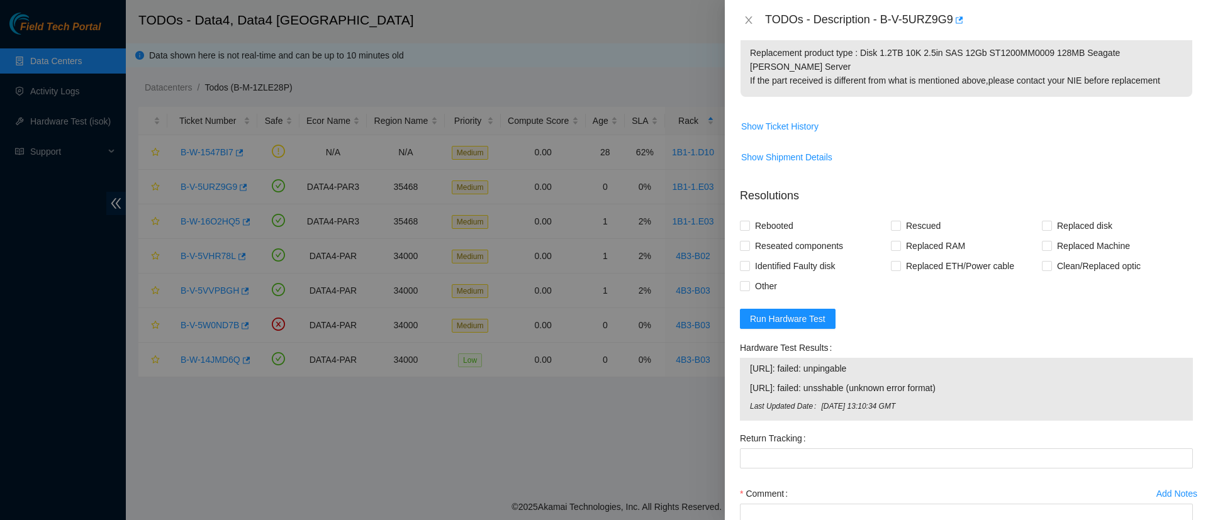
scroll to position [508, 0]
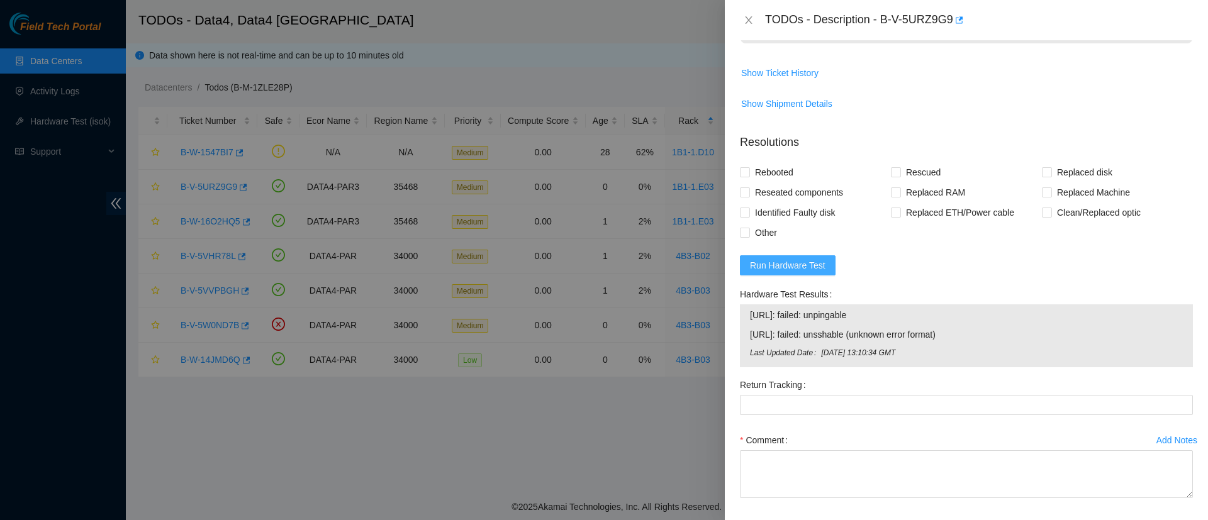
click at [776, 259] on span "Run Hardware Test" at bounding box center [787, 266] width 75 height 14
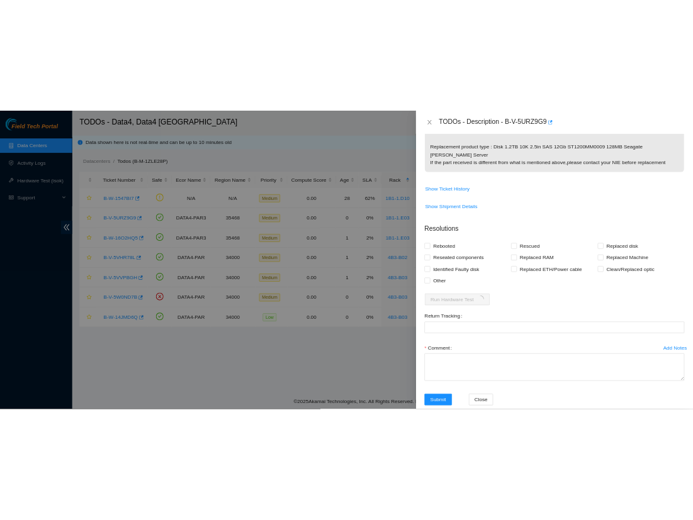
scroll to position [454, 0]
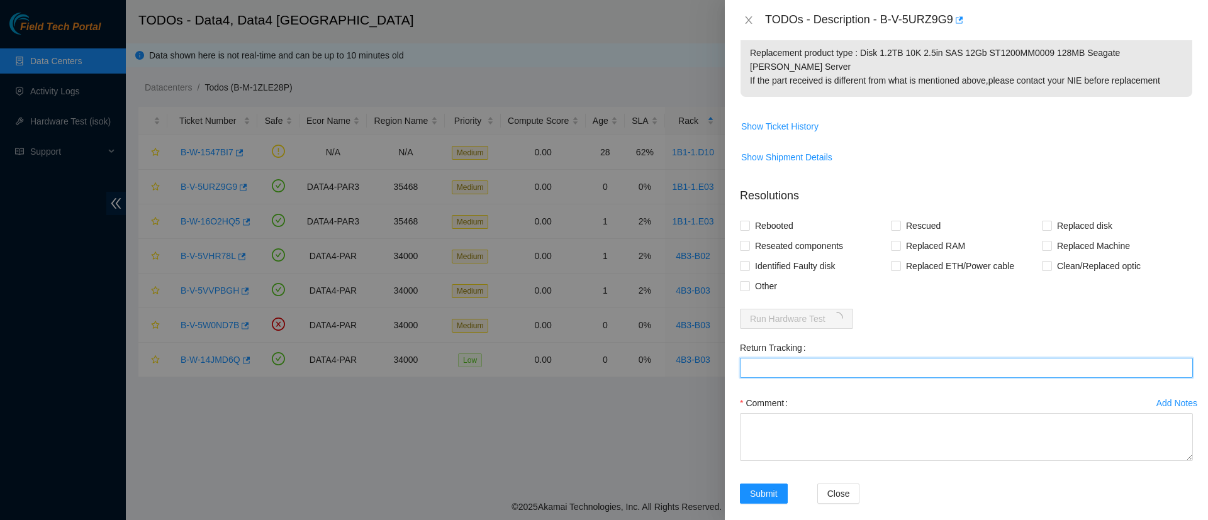
click at [811, 356] on form "Resolutions Rebooted Rescued Replaced disk Reseated components Replaced RAM Rep…" at bounding box center [966, 348] width 453 height 342
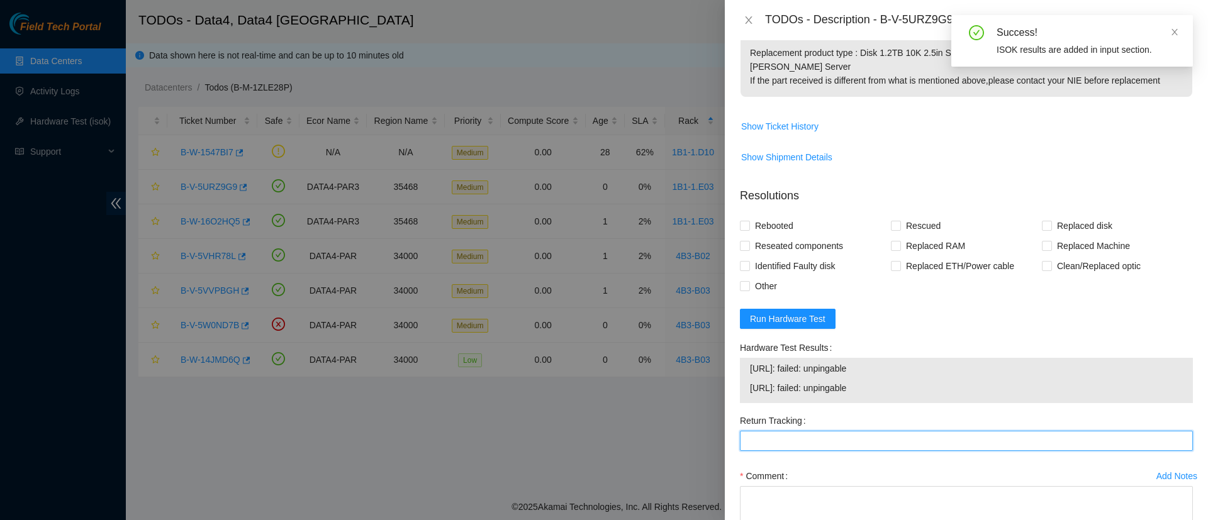
paste Tracking "884623440603"
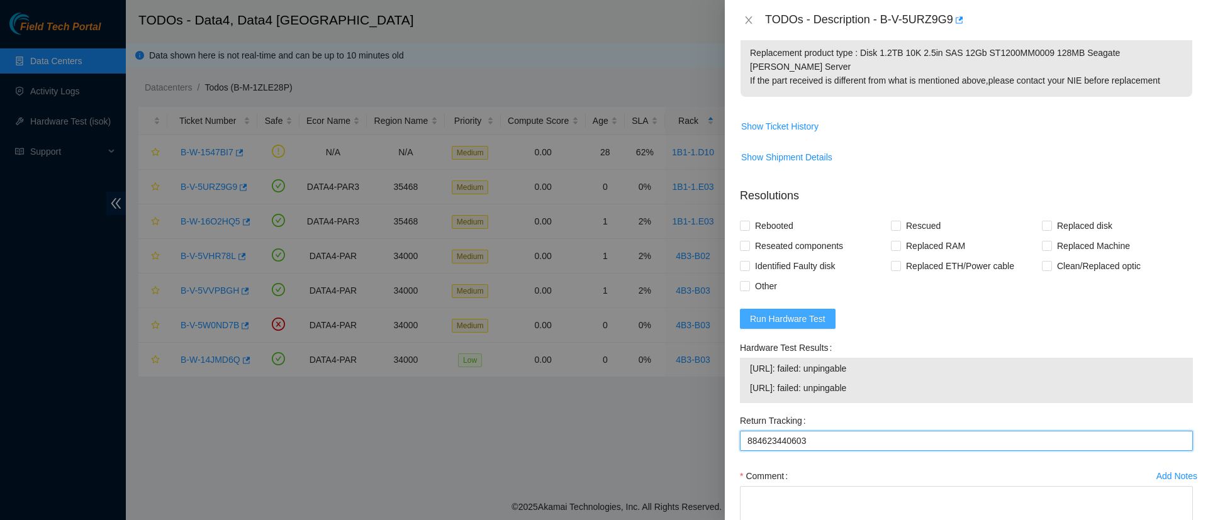
type Tracking "884623440603"
click at [789, 312] on span "Run Hardware Test" at bounding box center [787, 319] width 75 height 14
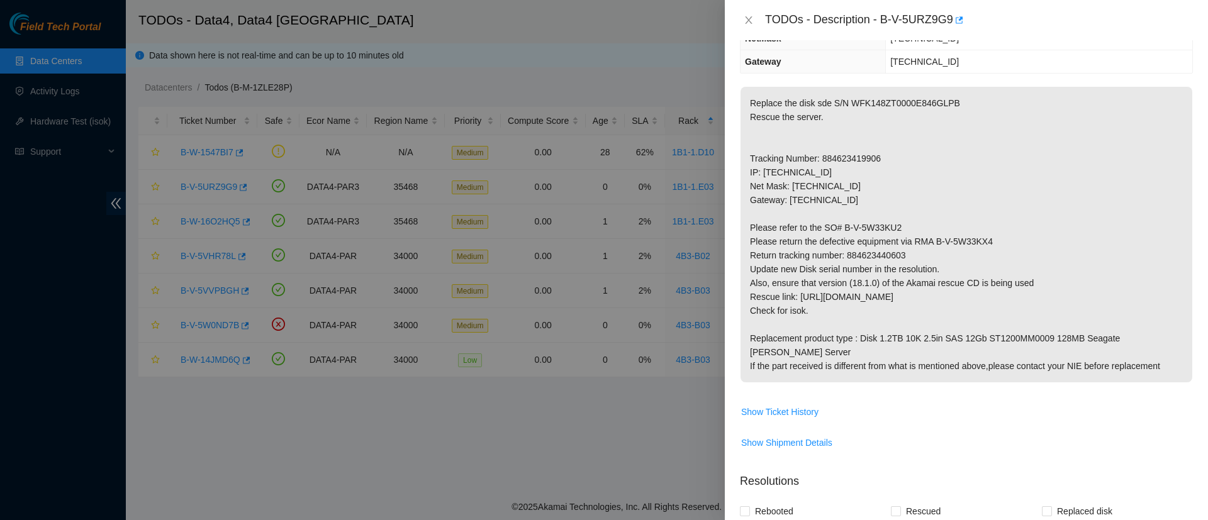
scroll to position [167, 0]
drag, startPoint x: 816, startPoint y: 173, endPoint x: 762, endPoint y: 171, distance: 54.1
click at [762, 171] on p "Replace the disk sde S/N WFK148ZT0000E846GLPB Rescue the server. Tracking Numbe…" at bounding box center [966, 236] width 452 height 296
copy p "[TECHNICAL_ID]"
click at [747, 19] on icon "close" at bounding box center [748, 20] width 10 height 10
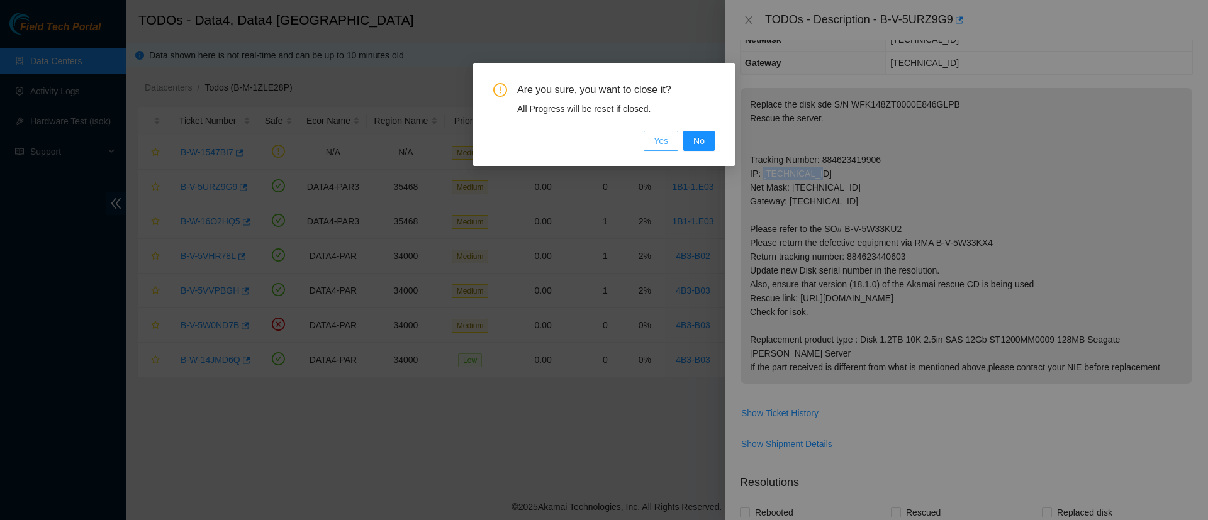
click at [669, 140] on button "Yes" at bounding box center [660, 141] width 35 height 20
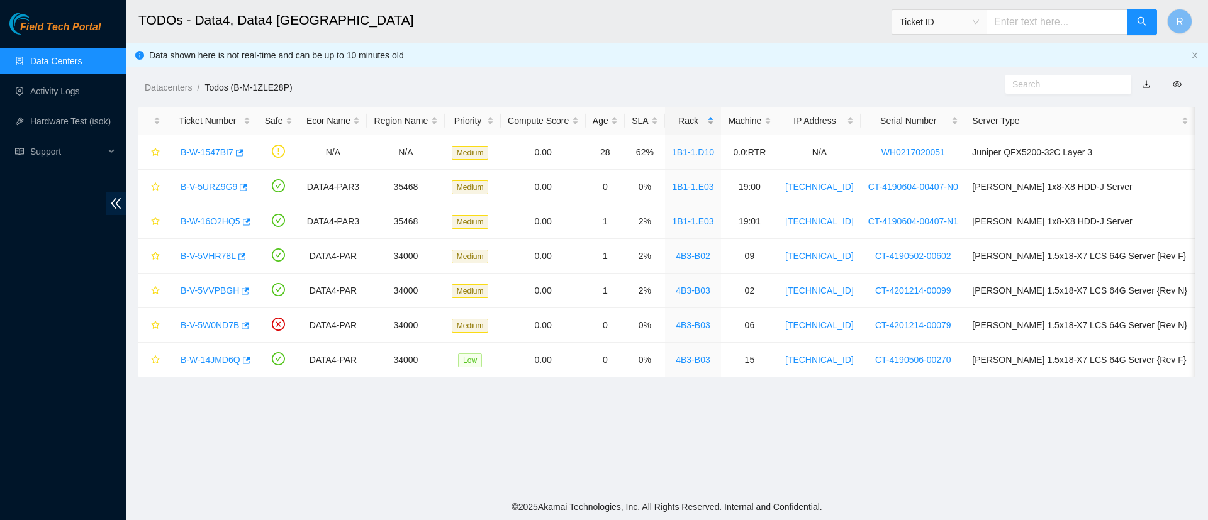
scroll to position [223, 0]
click at [806, 443] on main "TODOs - Data4, Data4 [GEOGRAPHIC_DATA] Ticket ID R Data shown here is not real-…" at bounding box center [667, 247] width 1082 height 494
click at [218, 186] on link "B-V-5URZ9G9" at bounding box center [209, 187] width 57 height 10
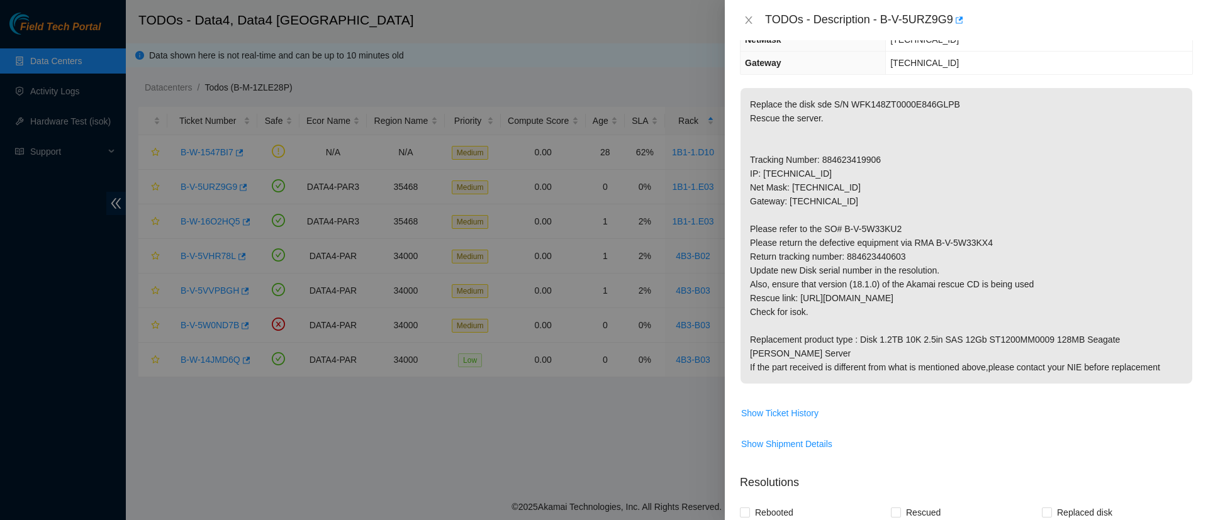
scroll to position [0, 0]
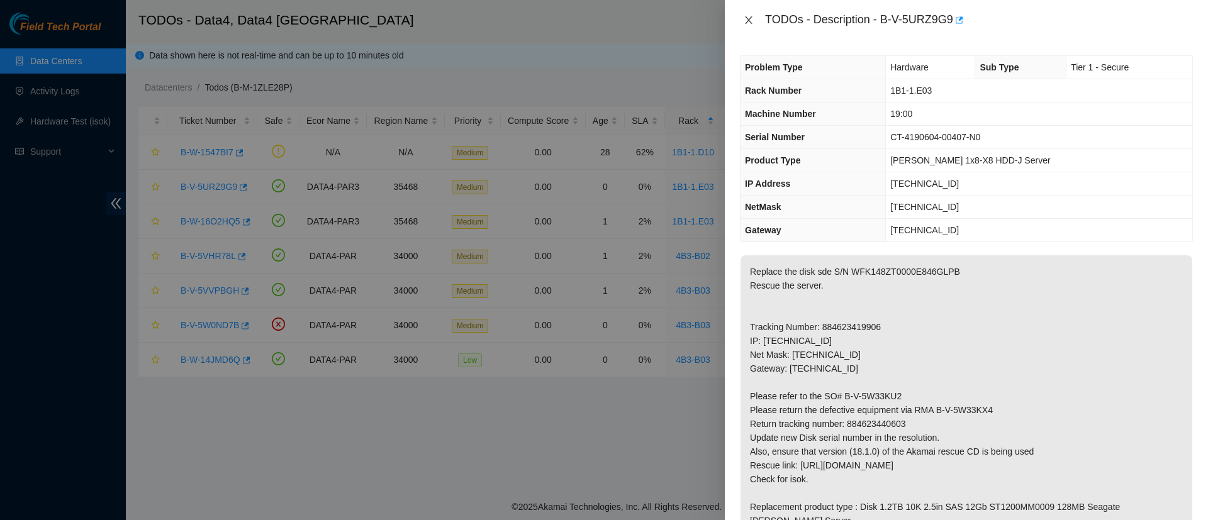
click at [741, 17] on button "Close" at bounding box center [749, 20] width 18 height 12
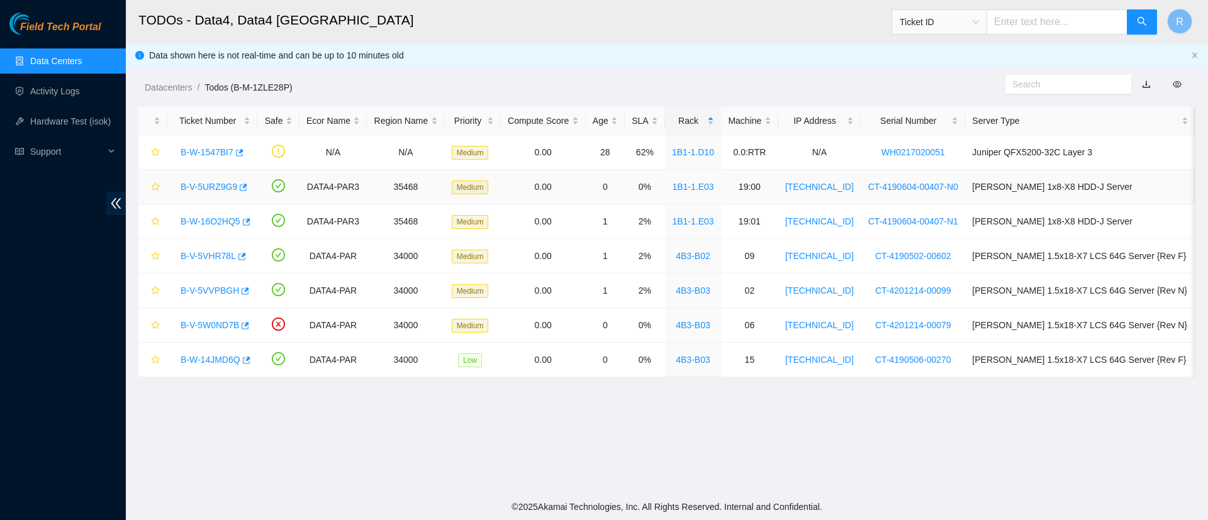
click at [208, 189] on link "B-V-5URZ9G9" at bounding box center [209, 187] width 57 height 10
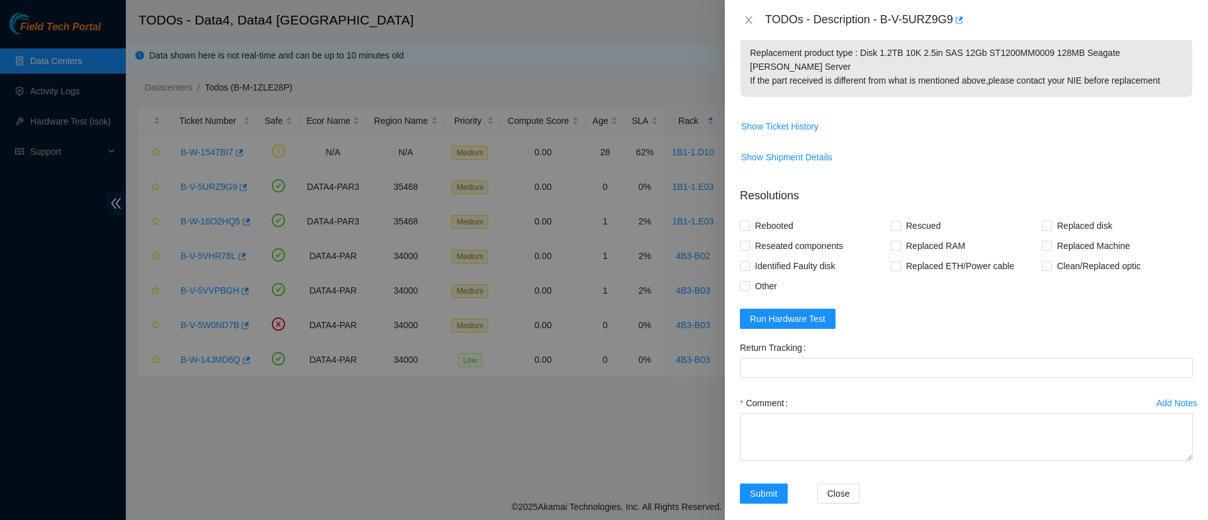
scroll to position [482, 0]
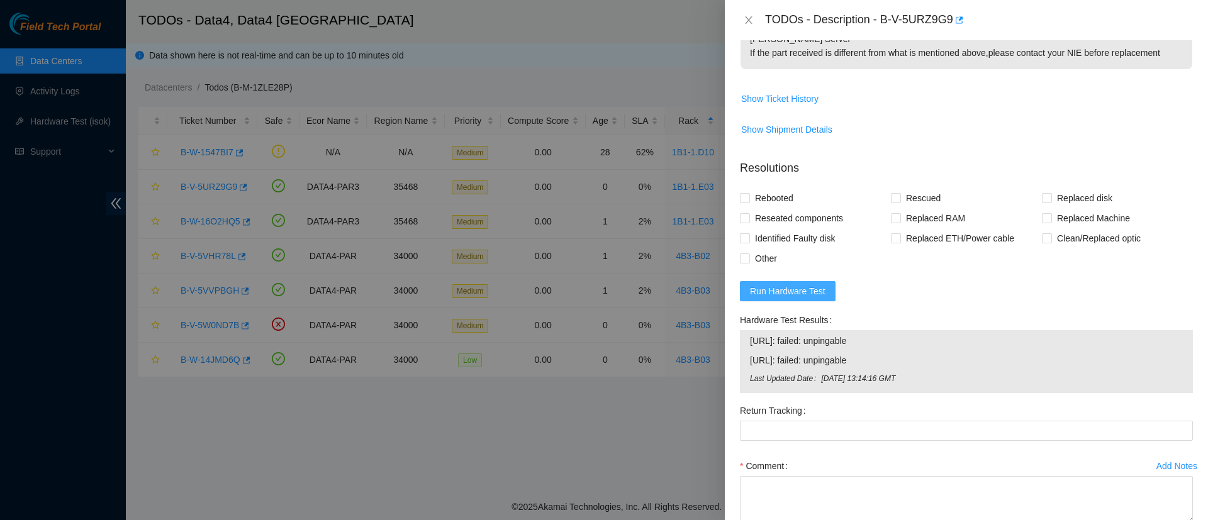
click at [784, 285] on button "Run Hardware Test" at bounding box center [788, 291] width 96 height 20
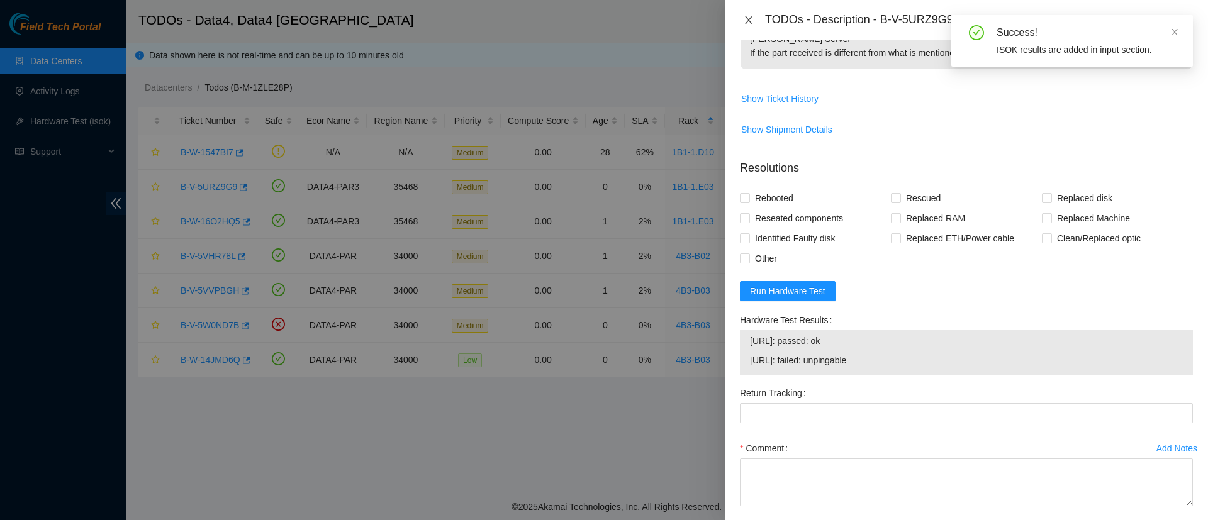
click at [745, 21] on icon "close" at bounding box center [748, 20] width 10 height 10
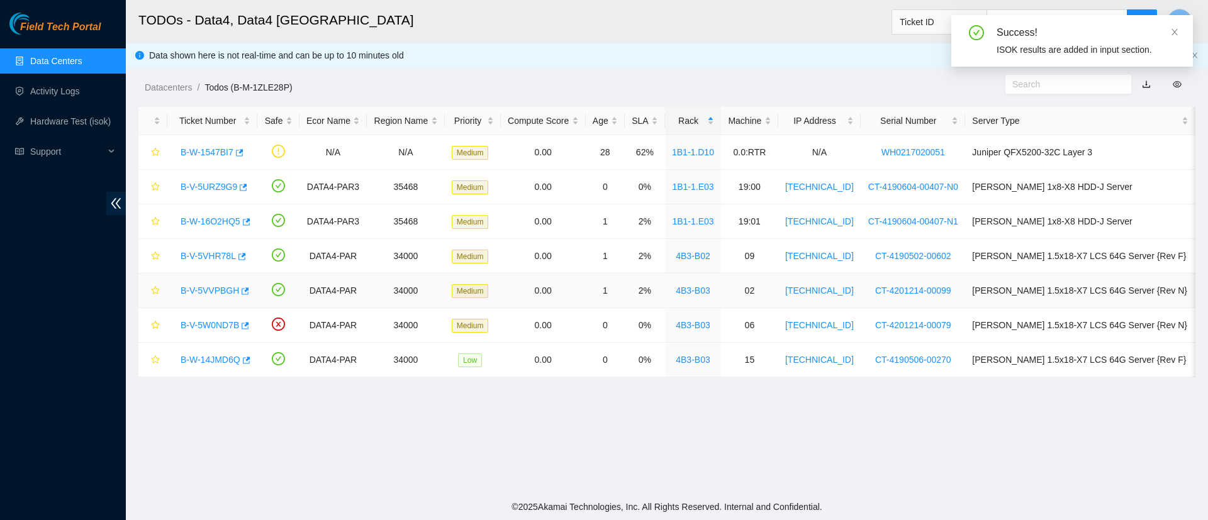
scroll to position [334, 0]
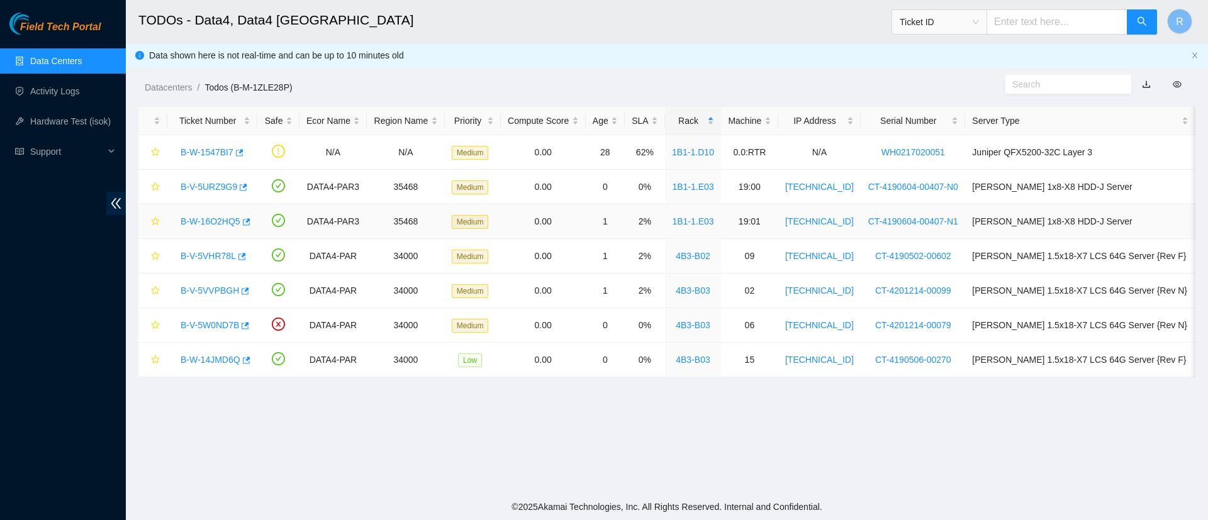
click at [237, 216] on link "B-W-16O2HQ5" at bounding box center [211, 221] width 60 height 10
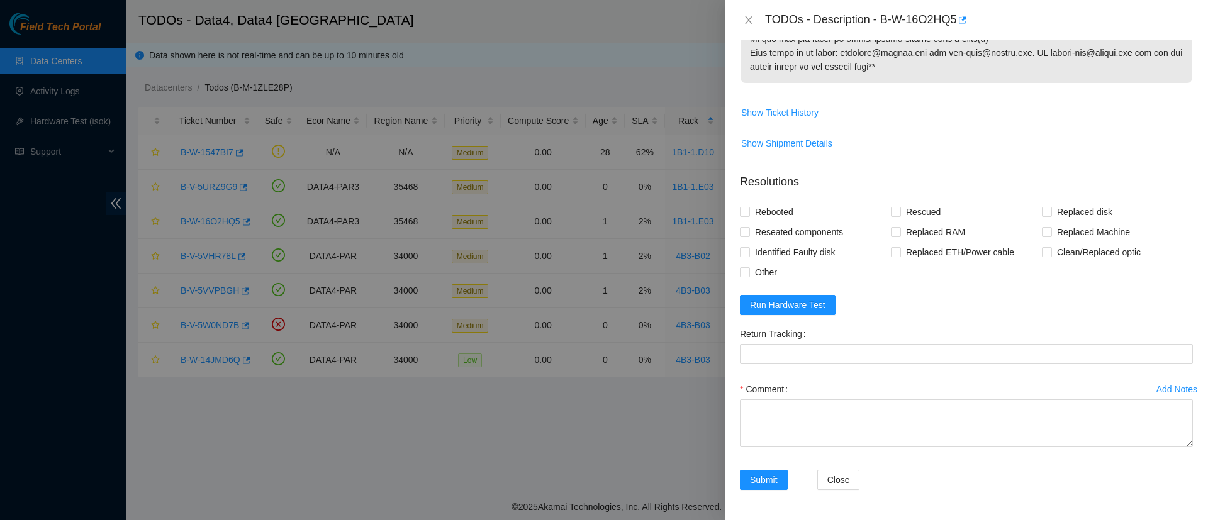
scroll to position [911, 0]
click at [782, 307] on span "Run Hardware Test" at bounding box center [787, 305] width 75 height 14
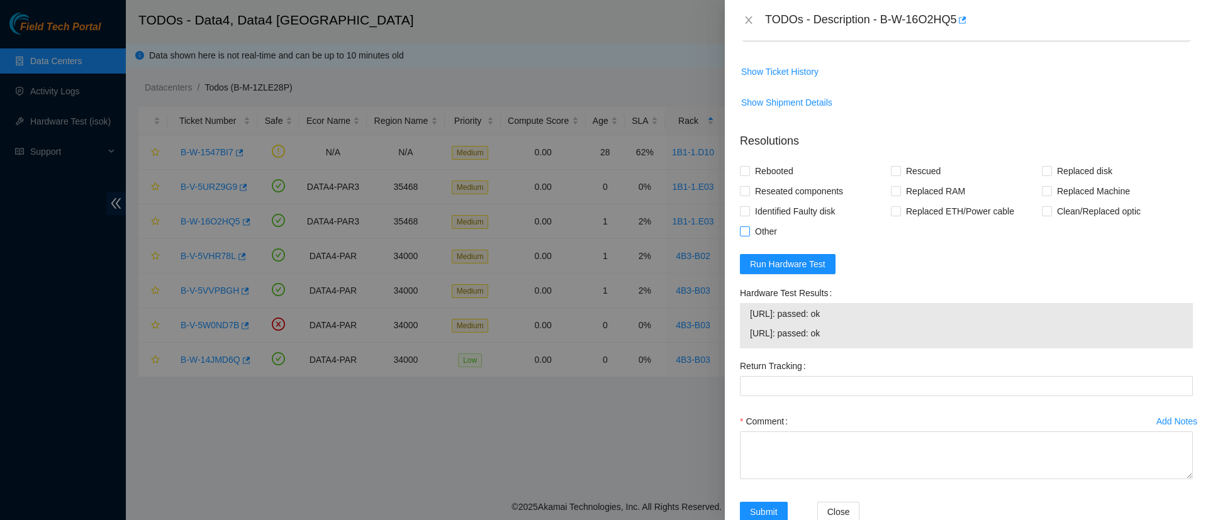
scroll to position [884, 0]
click at [754, 179] on span "Rebooted" at bounding box center [774, 169] width 48 height 20
click at [749, 173] on input "Rebooted" at bounding box center [744, 168] width 9 height 9
checkbox input "true"
click at [891, 173] on input "Rescued" at bounding box center [895, 168] width 9 height 9
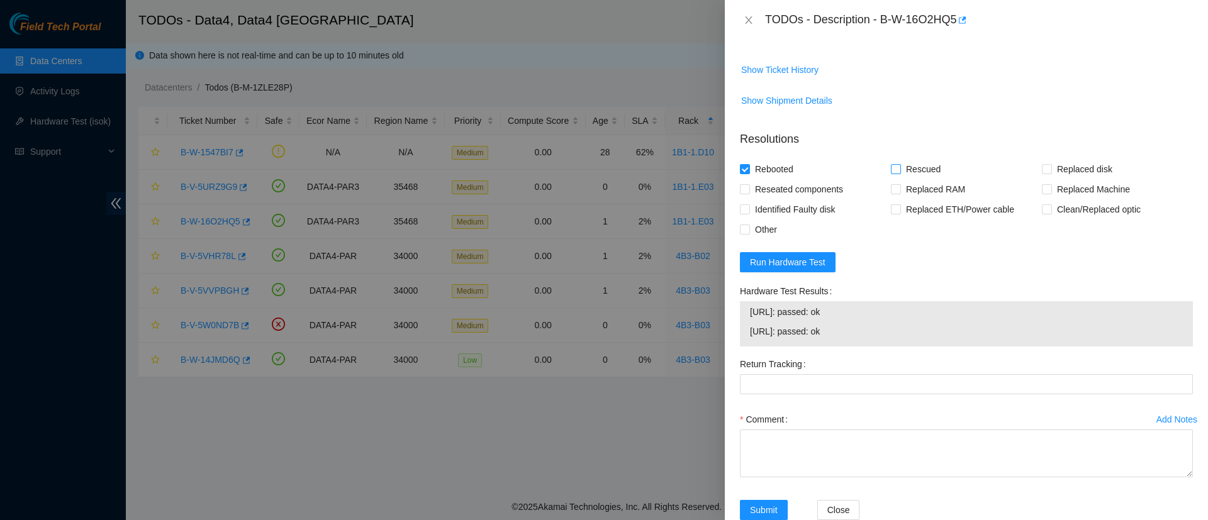
checkbox input "true"
click at [1052, 179] on span "Replaced disk" at bounding box center [1084, 169] width 65 height 20
click at [1043, 173] on input "Replaced disk" at bounding box center [1046, 168] width 9 height 9
checkbox input "true"
click at [825, 394] on Tracking "Return Tracking" at bounding box center [966, 384] width 453 height 20
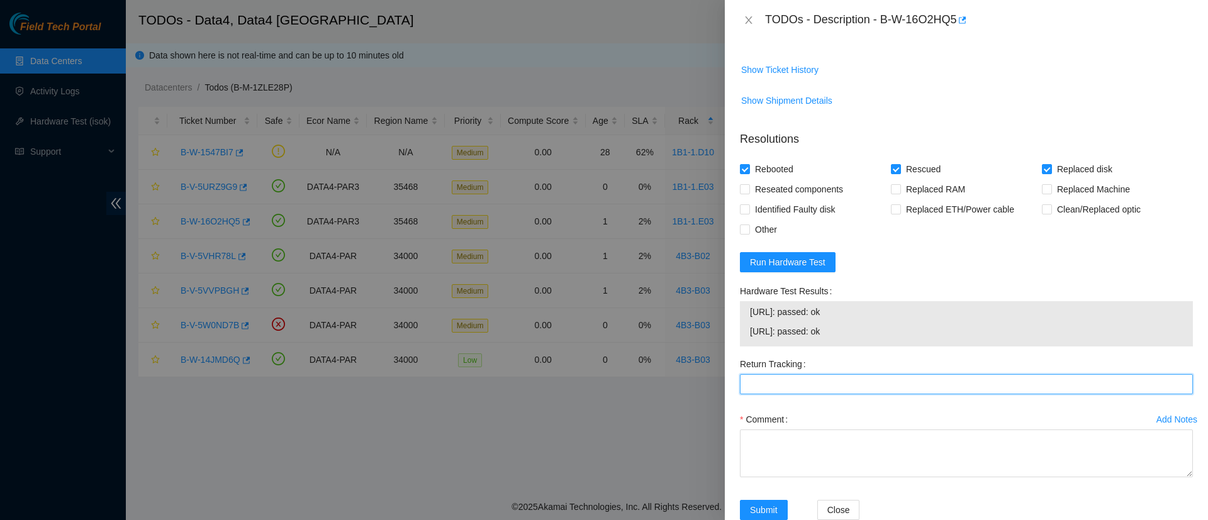
scroll to position [984, 0]
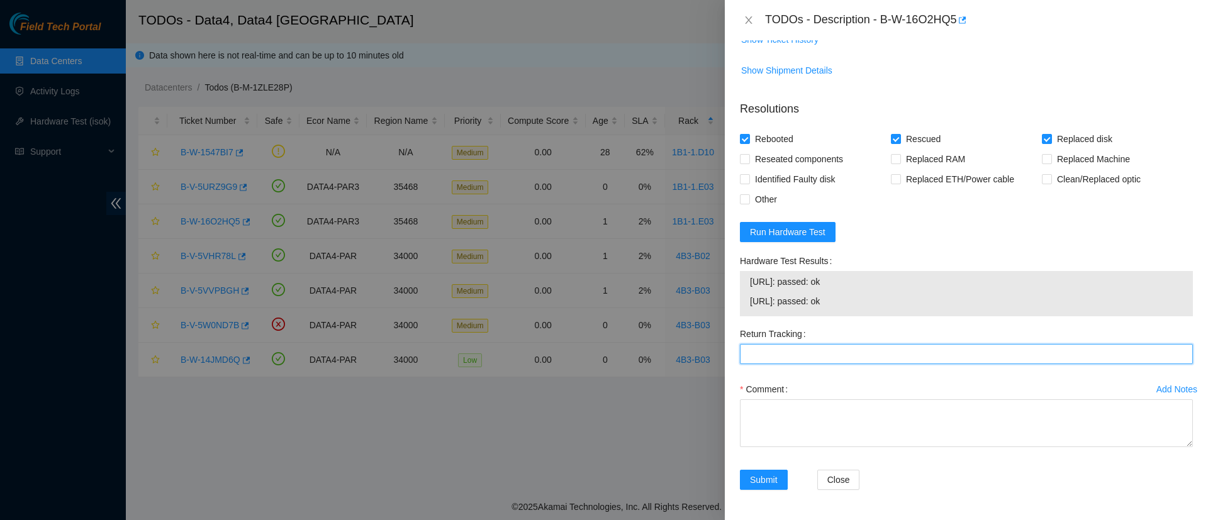
click at [788, 348] on Tracking "Return Tracking" at bounding box center [966, 354] width 453 height 20
paste Tracking "884591342832"
type Tracking "884591342832"
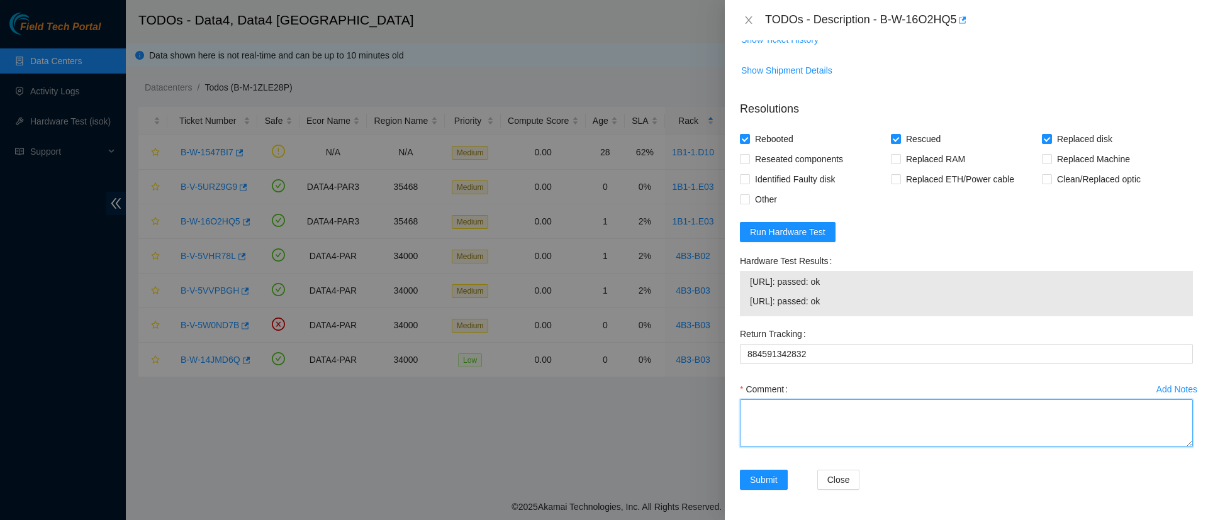
click at [778, 414] on textarea "Comment" at bounding box center [966, 423] width 453 height 48
type textarea "r"
paste textarea "WFKA5HXD0000K141LAKA"
paste textarea "WFK13NHG"
type textarea "Replaced WFKA5HXD0000K141LAKA with WFK13NHG"
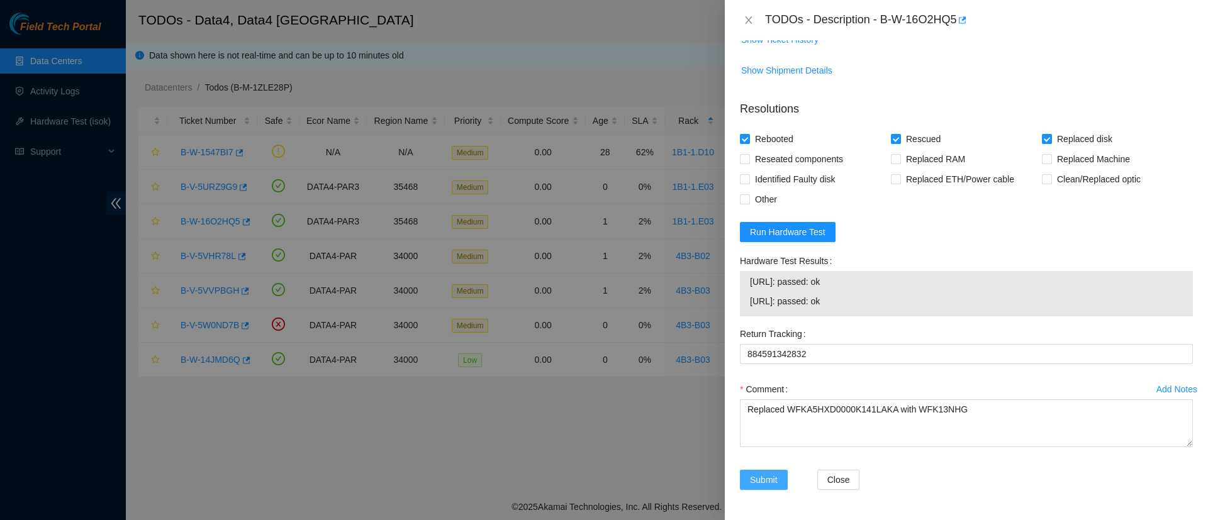
click at [768, 479] on span "Submit" at bounding box center [764, 480] width 28 height 14
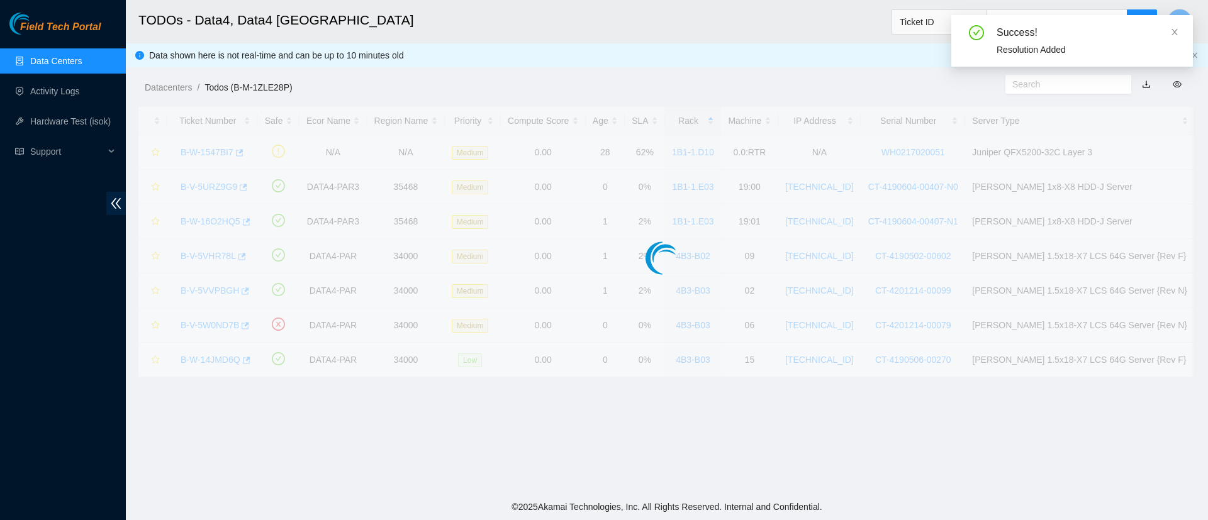
scroll to position [296, 0]
